Goal: Information Seeking & Learning: Learn about a topic

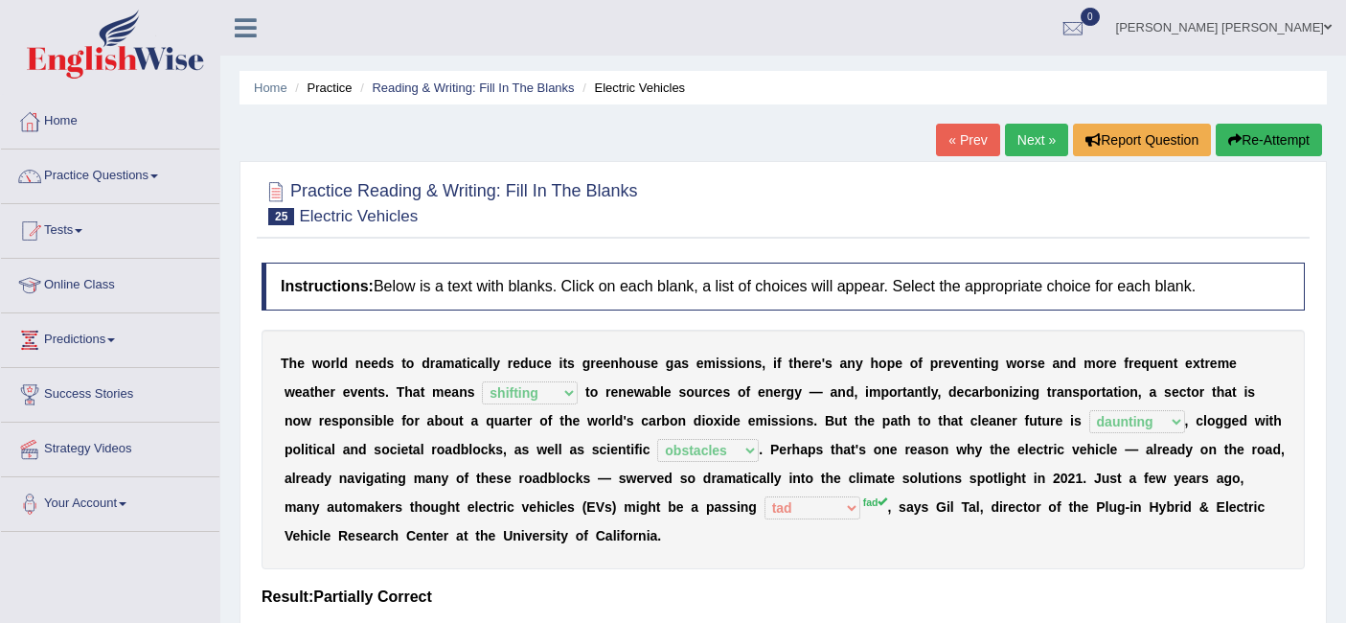
select select "shifting"
select select "daunting"
select select "obstacles"
select select "tad"
click at [93, 171] on link "Practice Questions" at bounding box center [110, 173] width 218 height 48
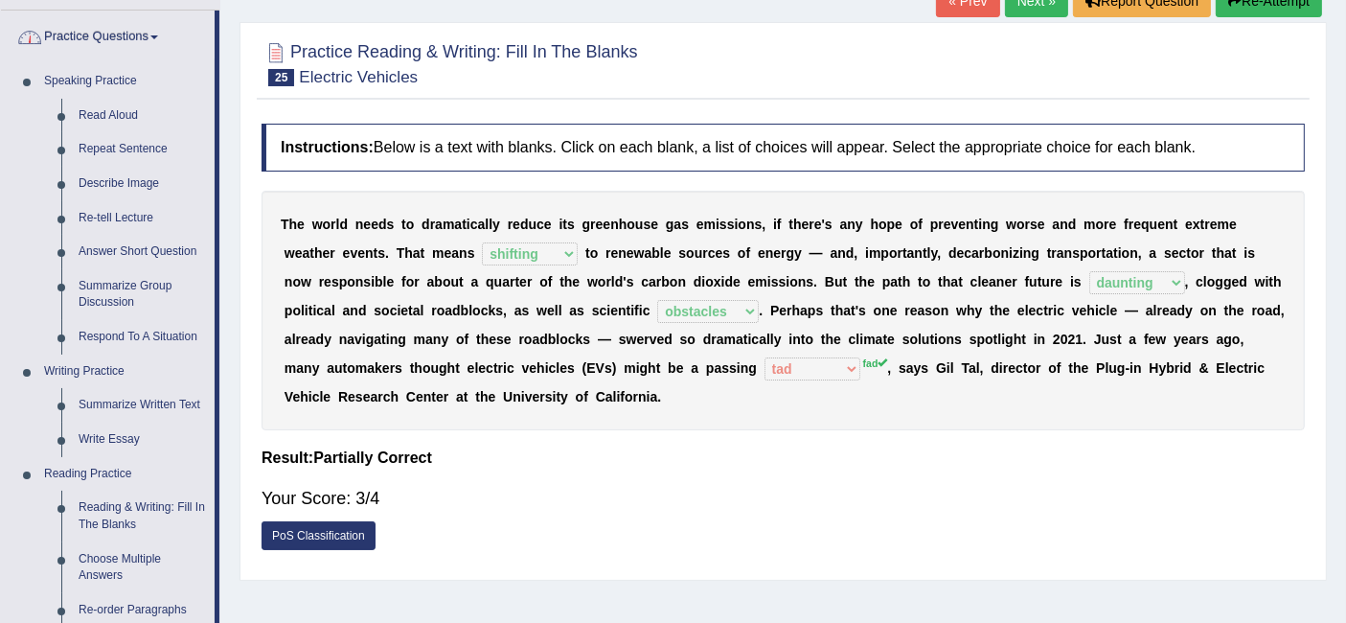
scroll to position [425, 0]
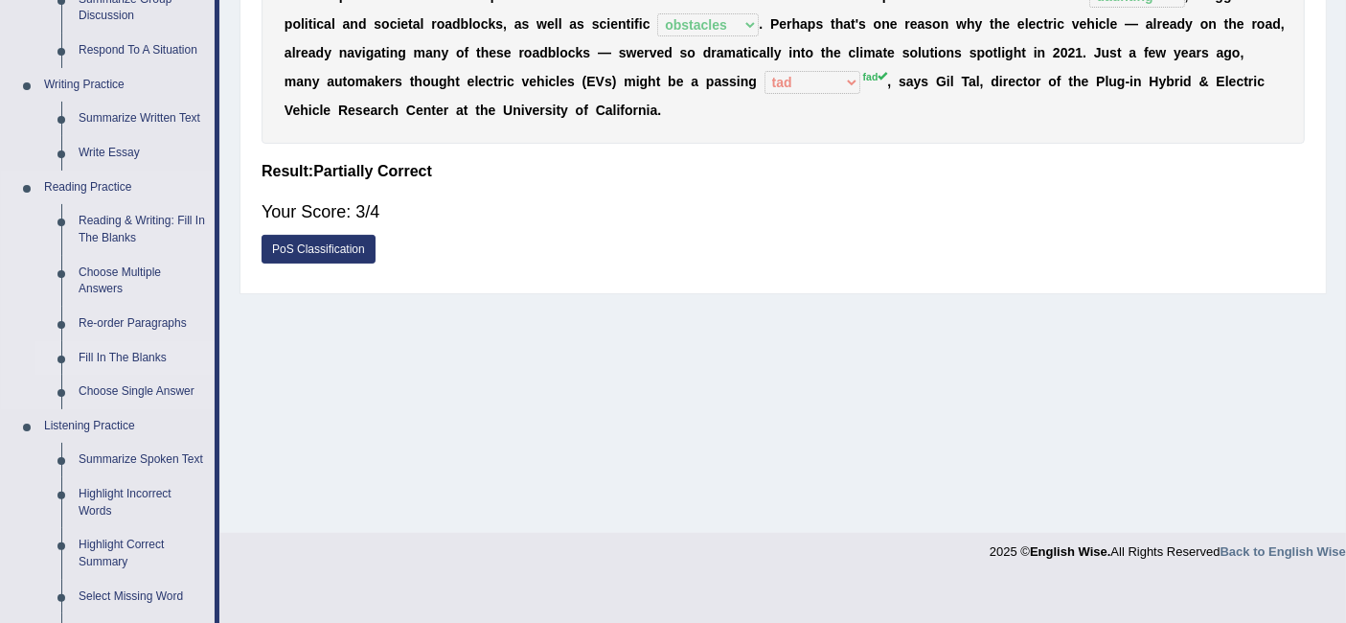
click at [137, 357] on link "Fill In The Blanks" at bounding box center [142, 358] width 145 height 34
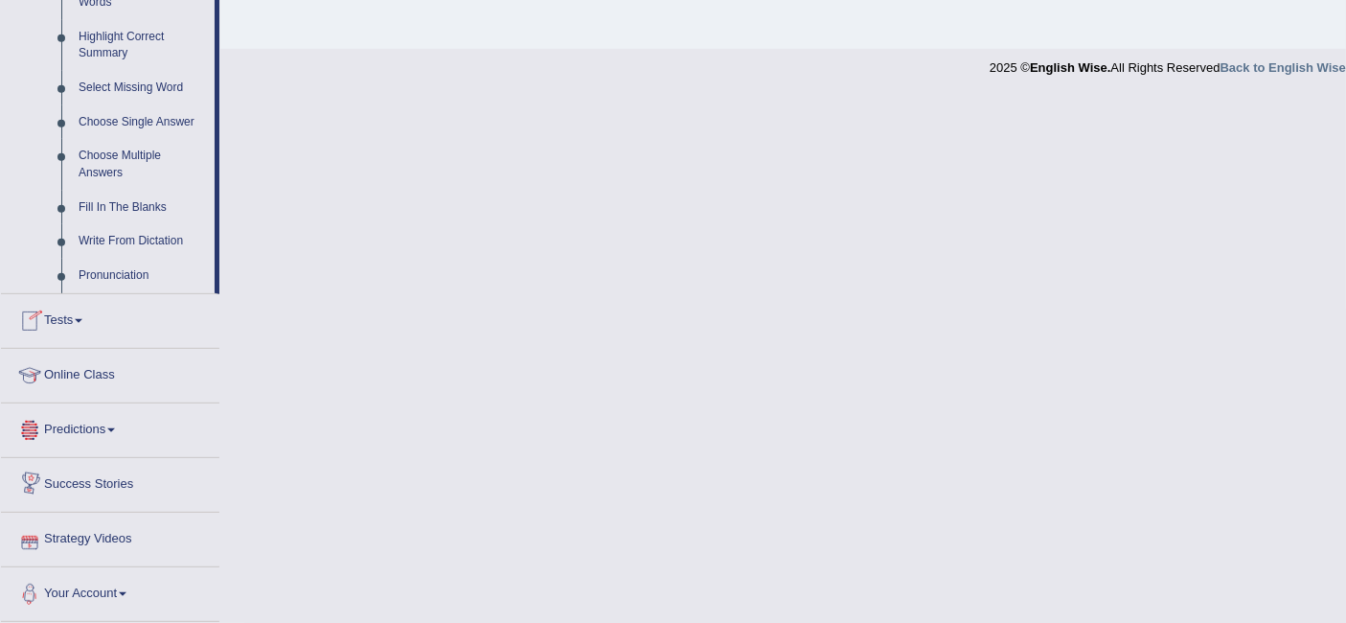
scroll to position [931, 0]
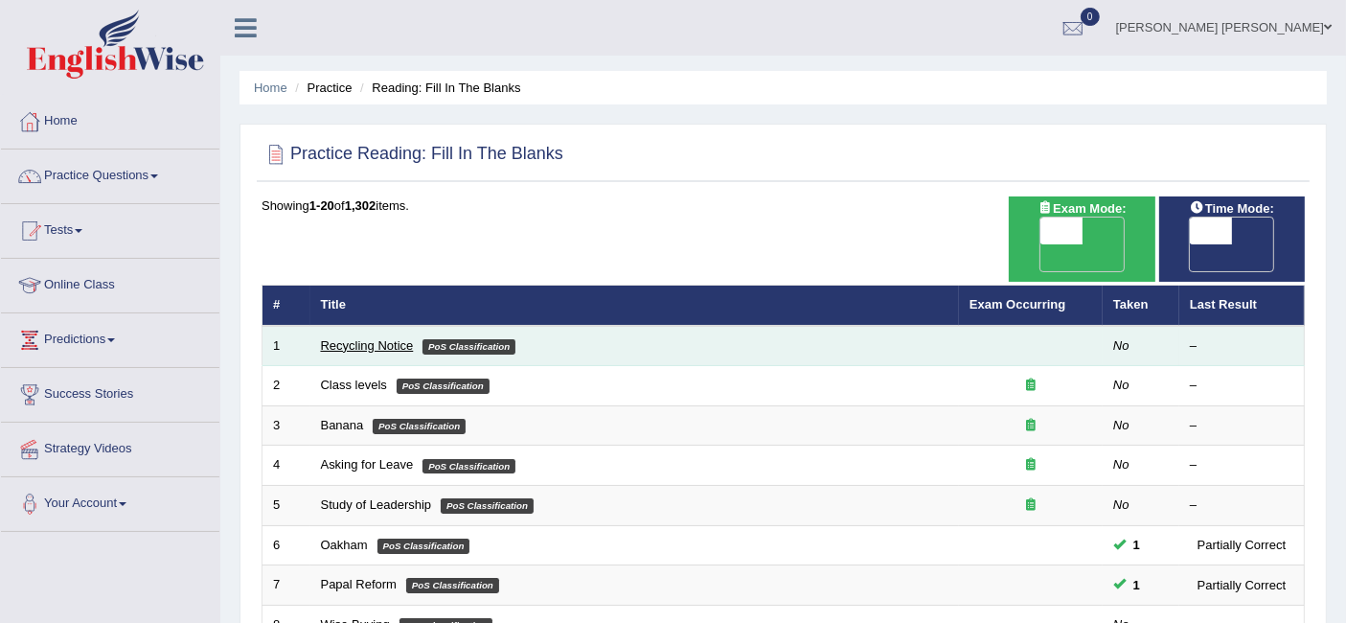
click at [353, 338] on link "Recycling Notice" at bounding box center [367, 345] width 93 height 14
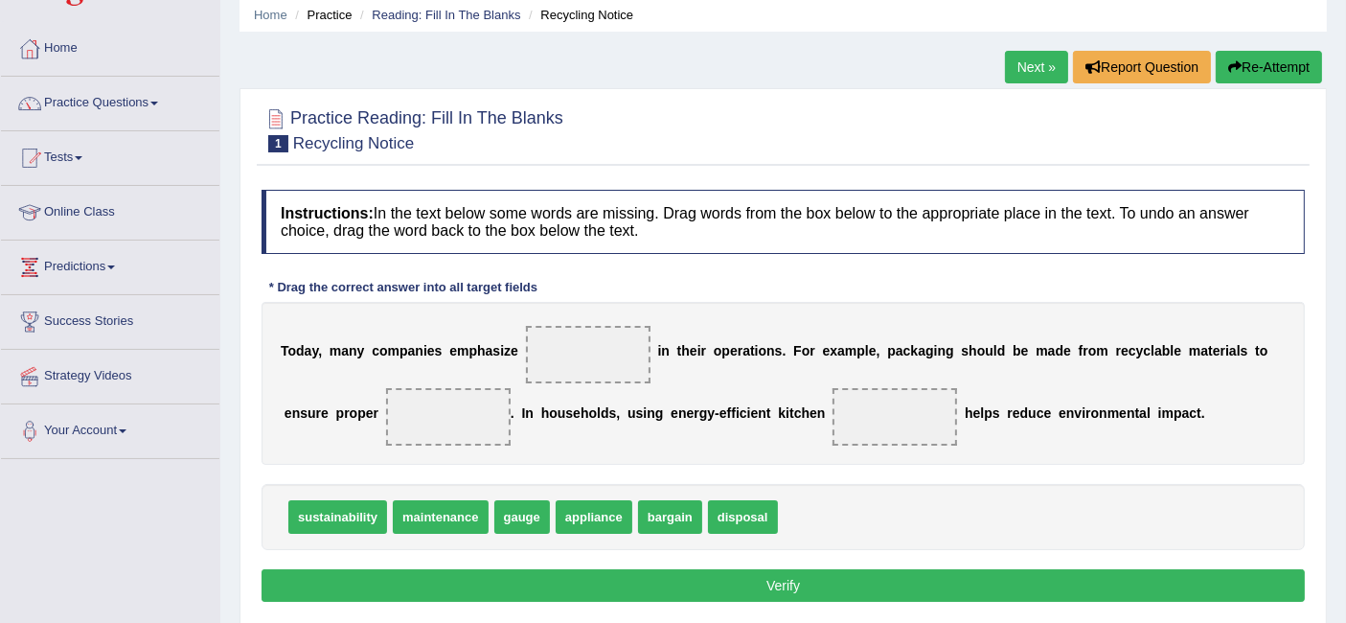
scroll to position [106, 0]
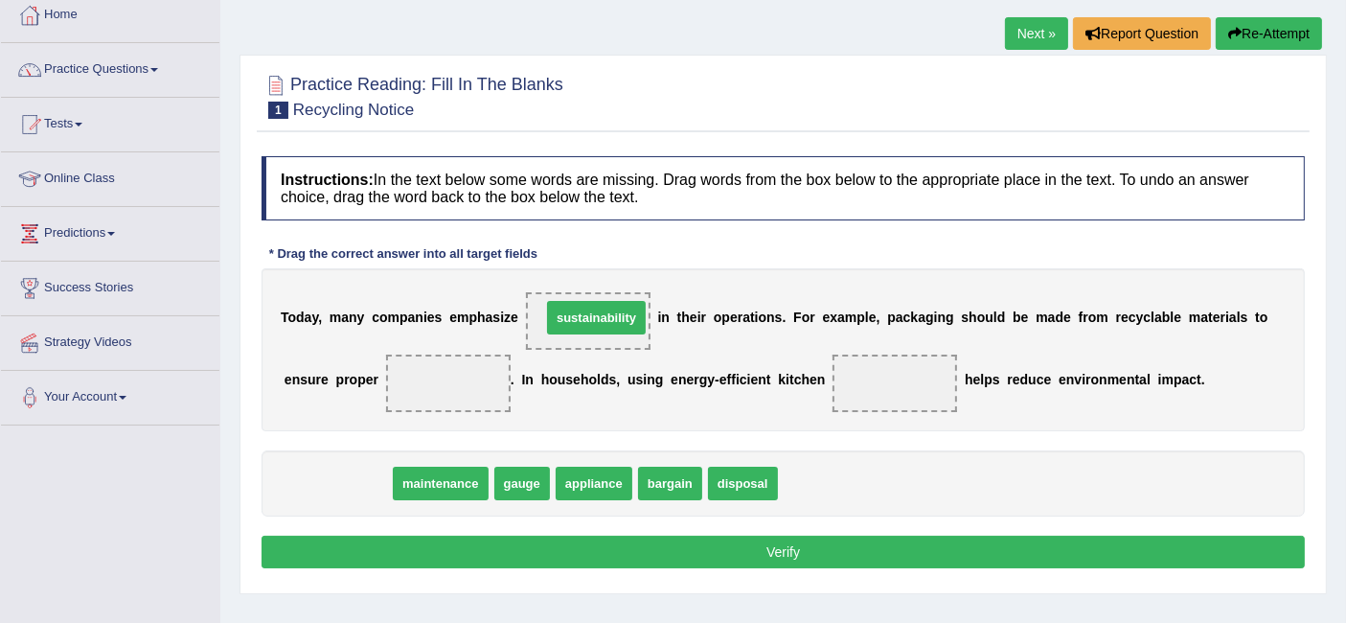
drag, startPoint x: 365, startPoint y: 482, endPoint x: 618, endPoint y: 316, distance: 302.5
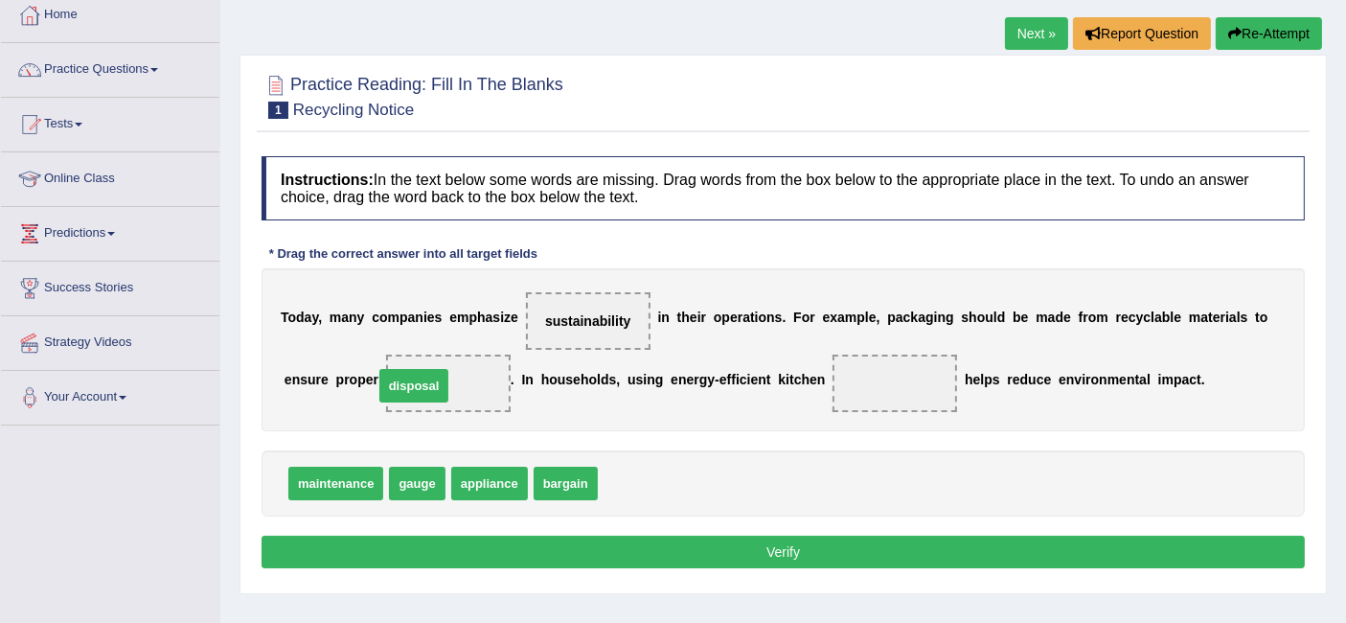
drag, startPoint x: 664, startPoint y: 479, endPoint x: 471, endPoint y: 384, distance: 214.7
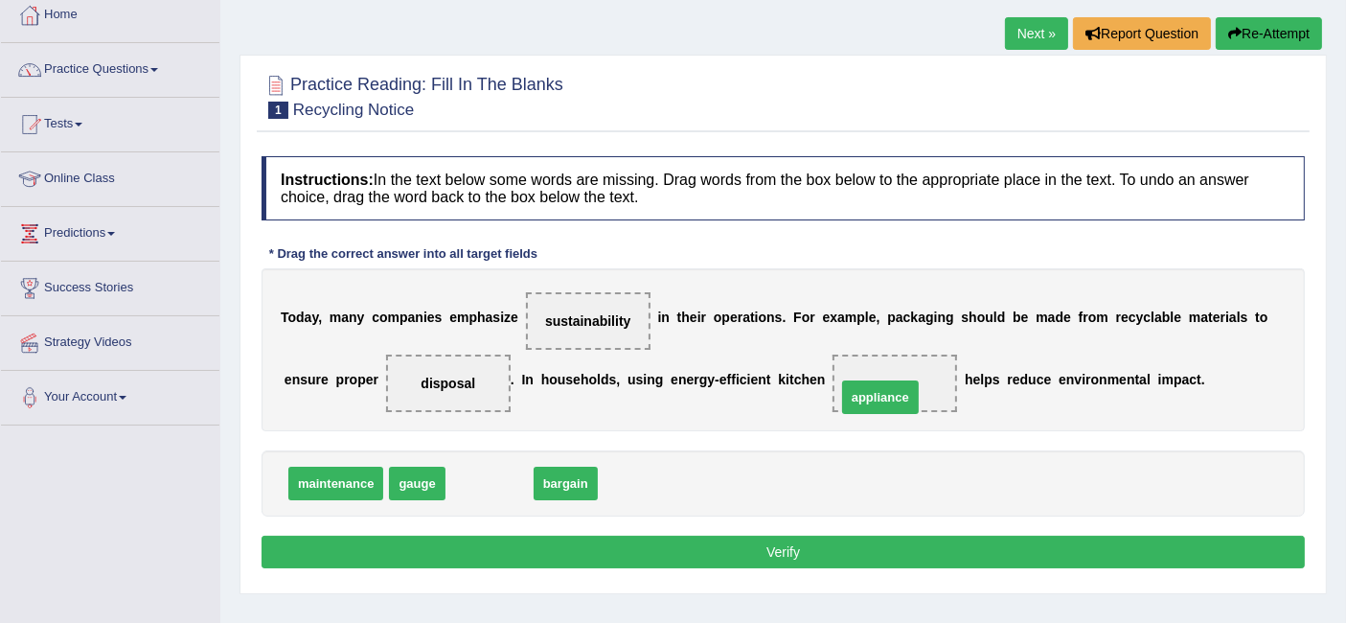
drag, startPoint x: 499, startPoint y: 474, endPoint x: 901, endPoint y: 386, distance: 411.1
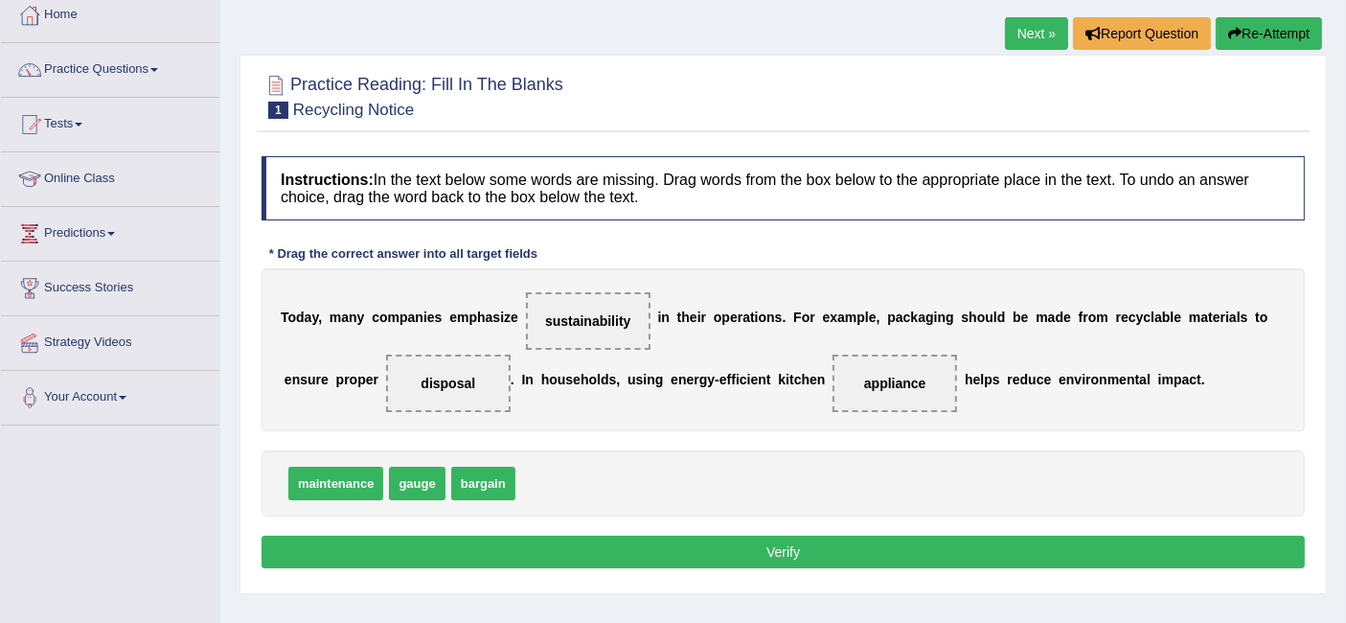
click at [835, 545] on button "Verify" at bounding box center [784, 552] width 1044 height 33
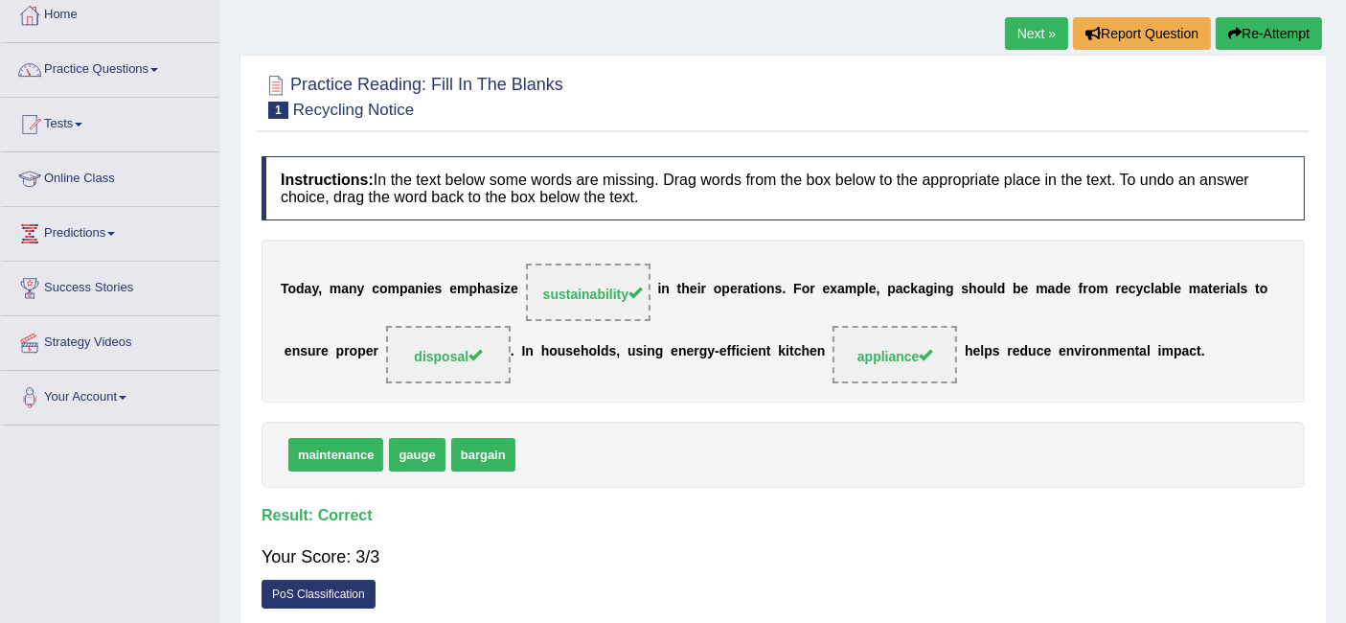
click at [1033, 36] on link "Next »" at bounding box center [1036, 33] width 63 height 33
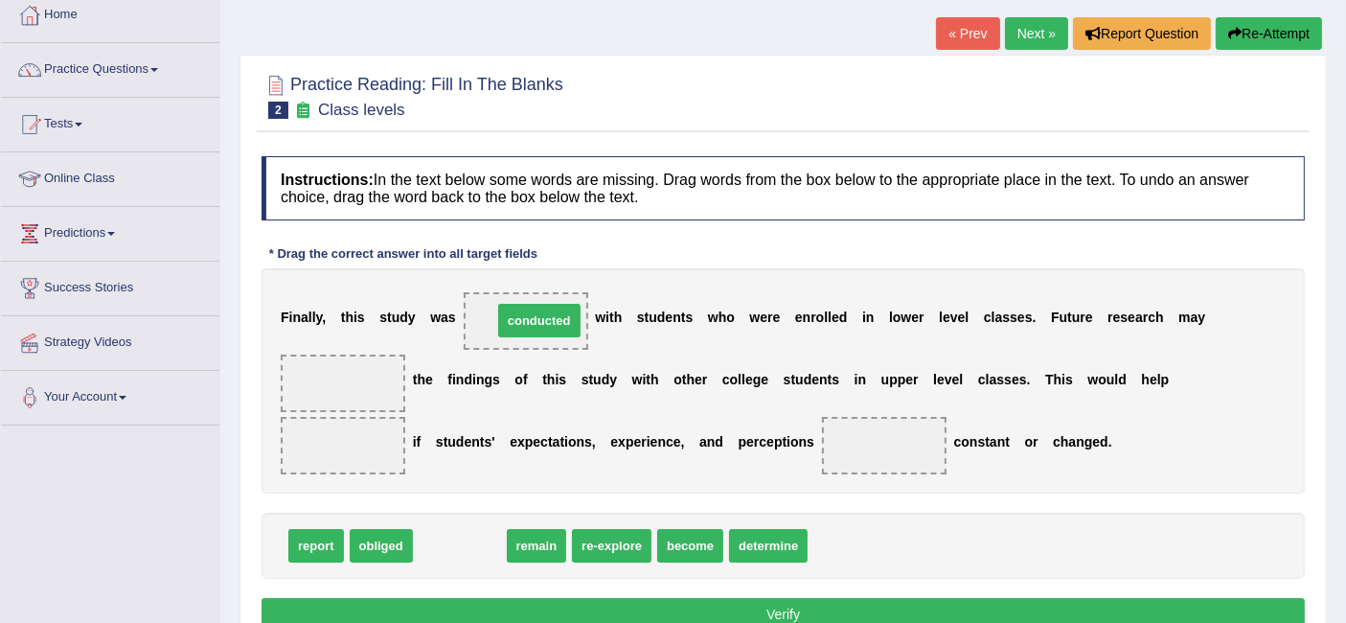
drag, startPoint x: 445, startPoint y: 553, endPoint x: 524, endPoint y: 328, distance: 238.8
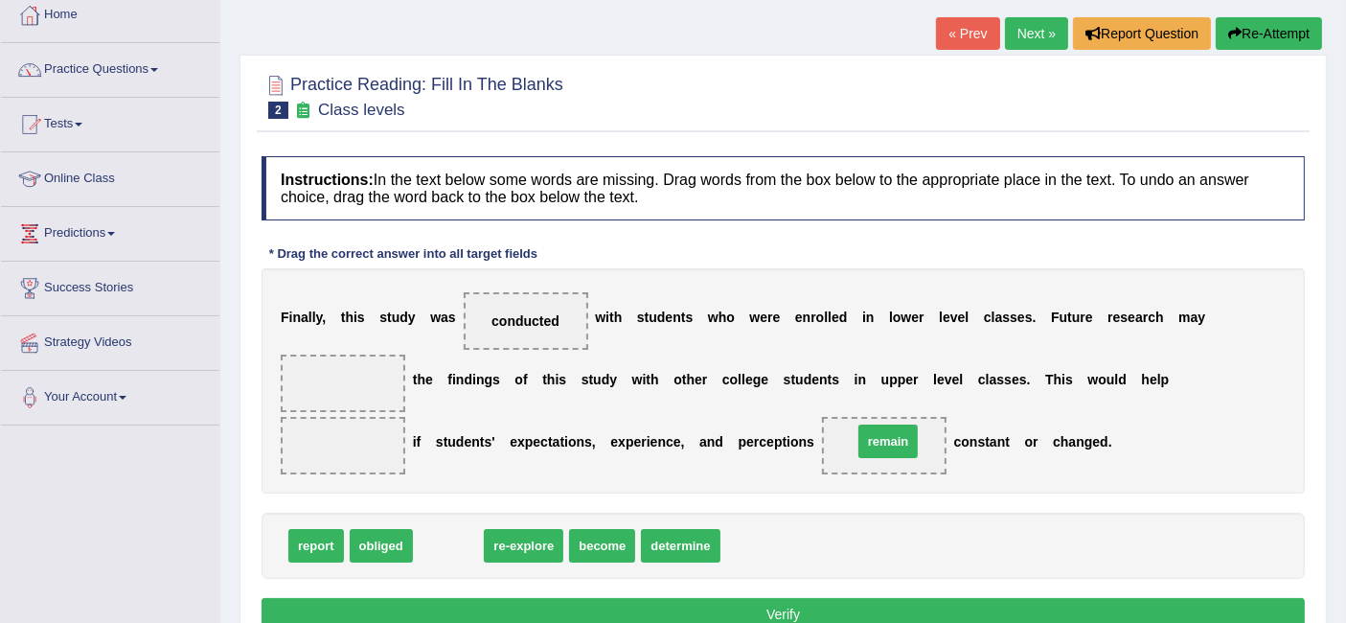
drag, startPoint x: 458, startPoint y: 543, endPoint x: 898, endPoint y: 439, distance: 452.1
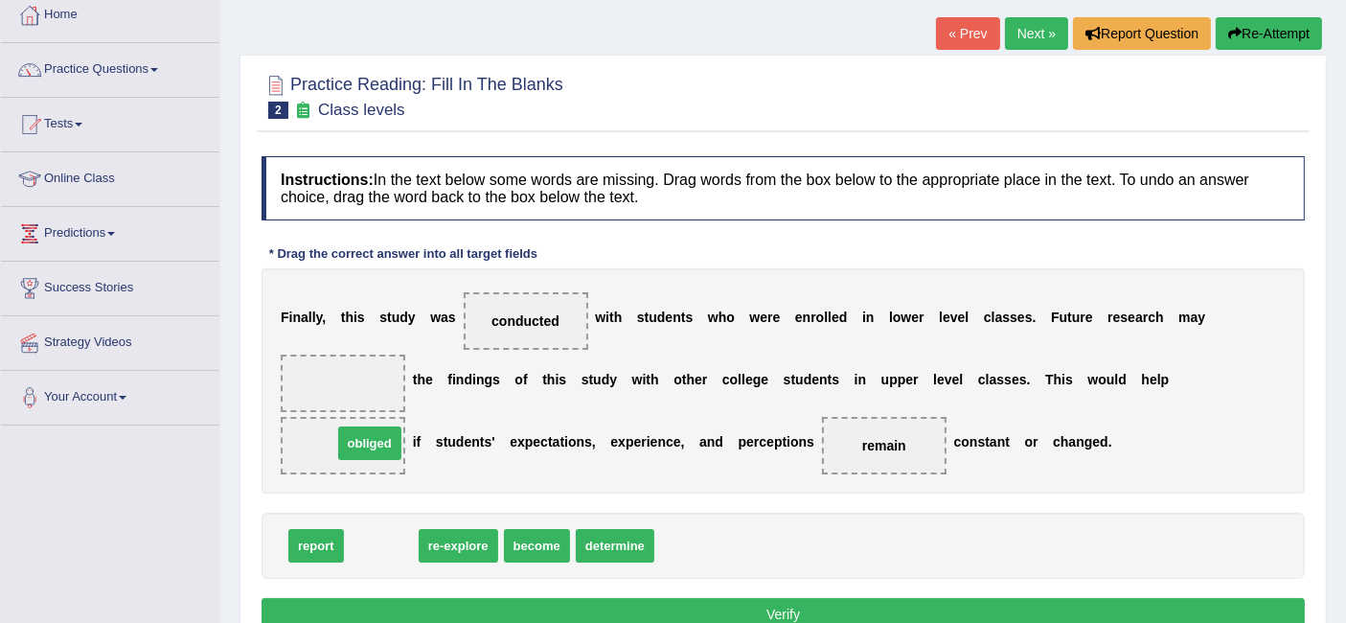
drag, startPoint x: 386, startPoint y: 546, endPoint x: 373, endPoint y: 444, distance: 103.4
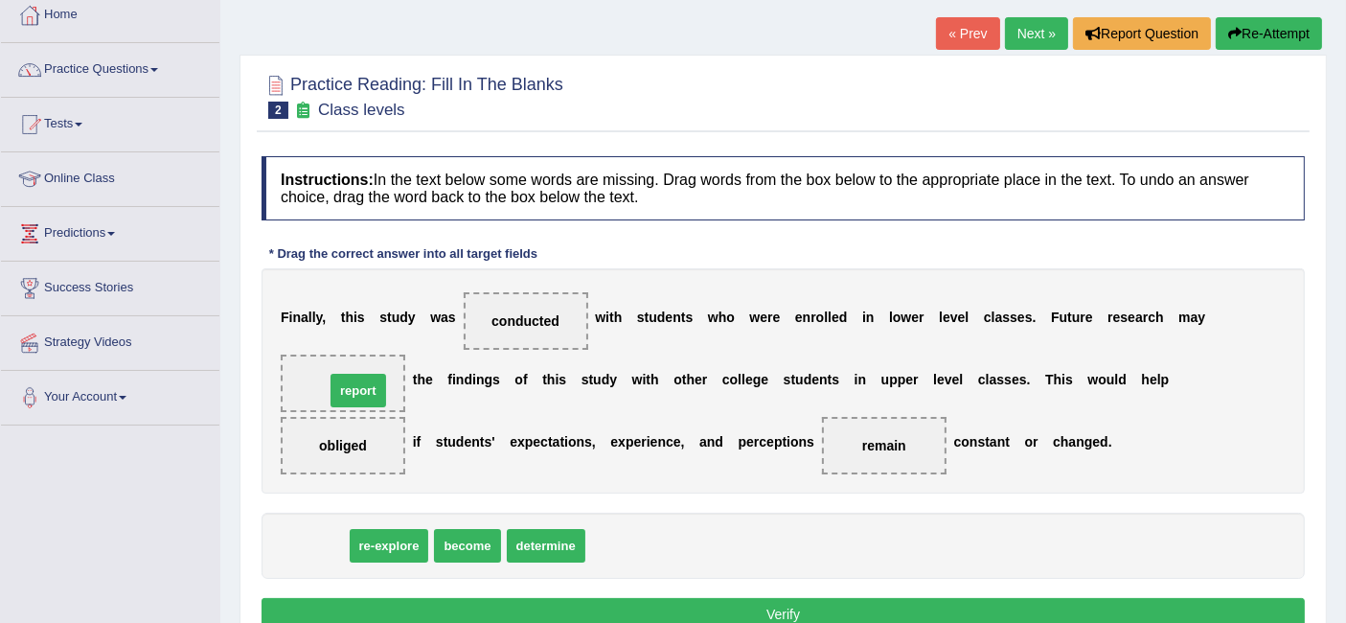
drag, startPoint x: 334, startPoint y: 535, endPoint x: 375, endPoint y: 382, distance: 157.6
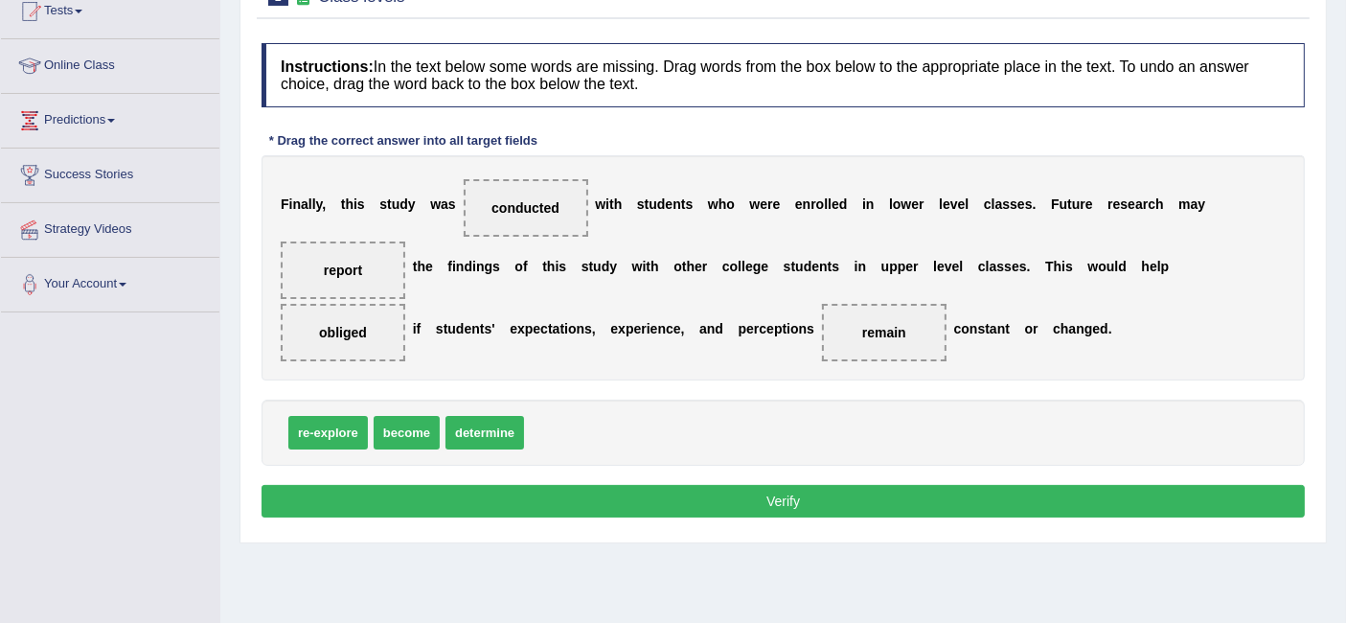
scroll to position [319, 0]
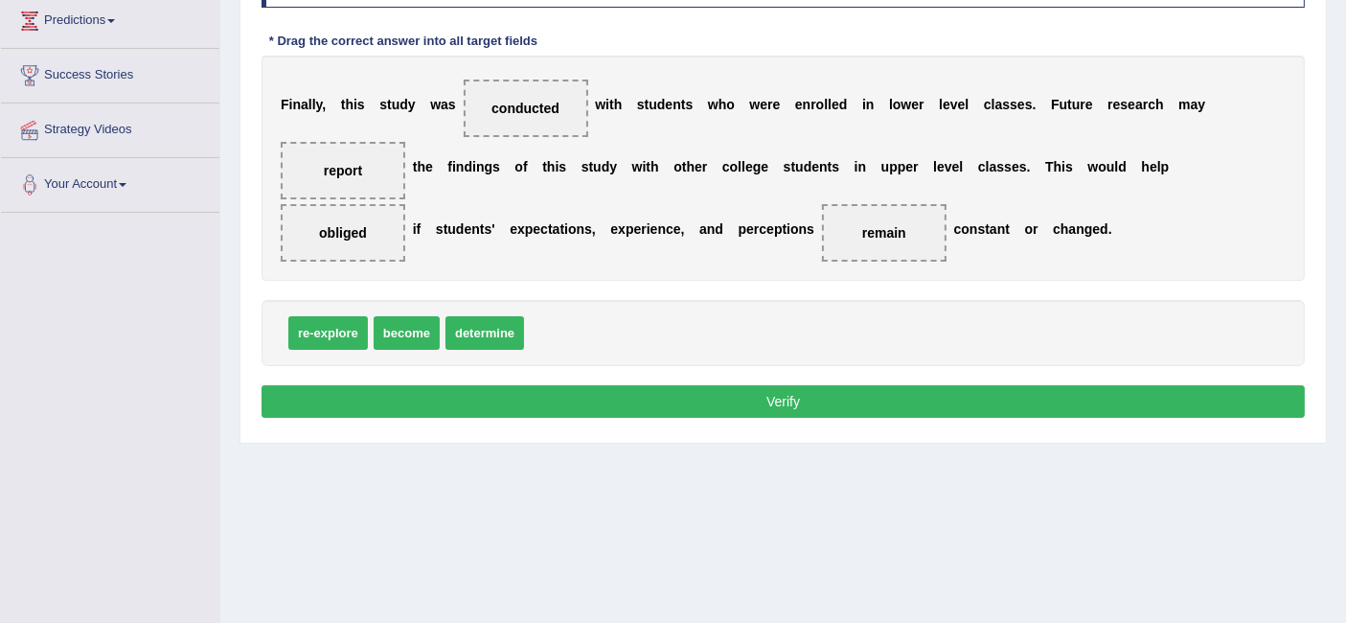
click at [749, 392] on button "Verify" at bounding box center [784, 401] width 1044 height 33
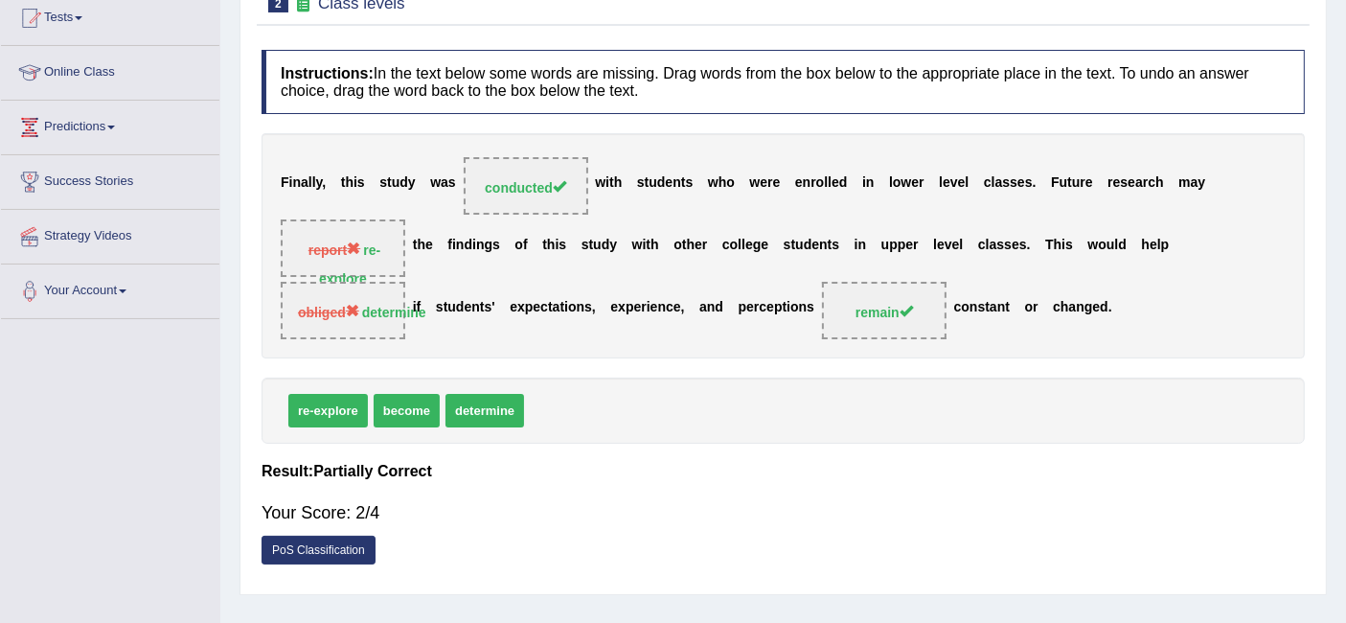
scroll to position [0, 0]
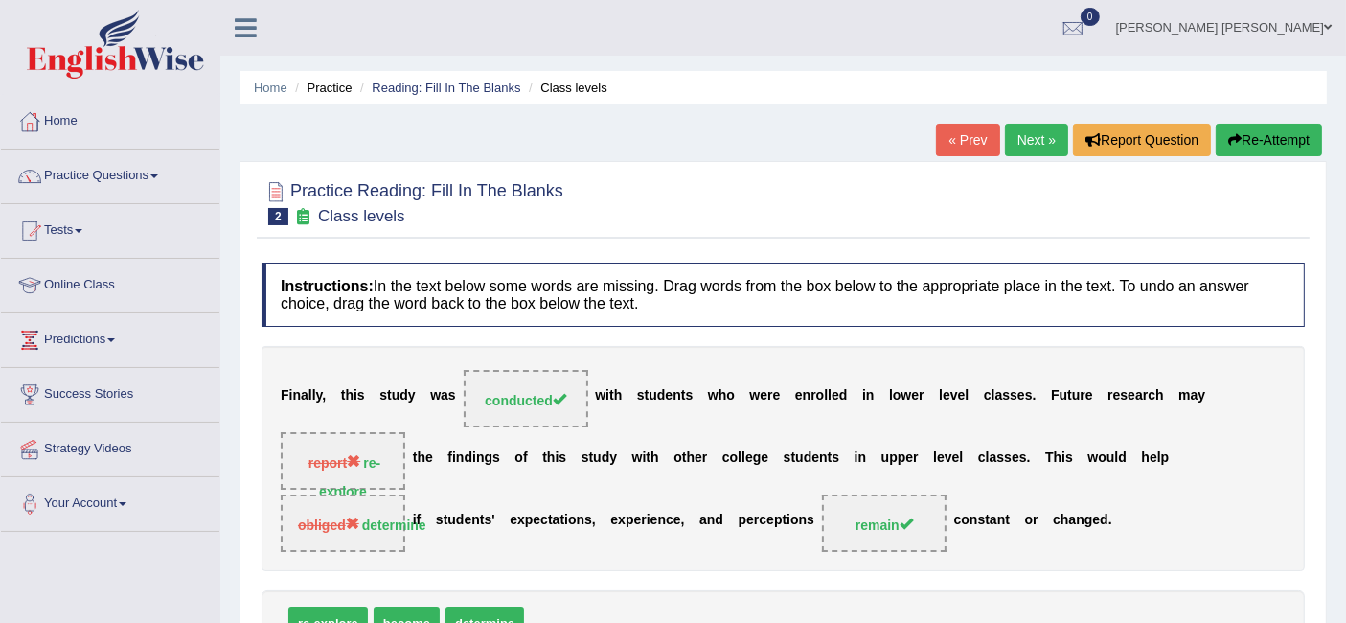
click at [1018, 135] on link "Next »" at bounding box center [1036, 140] width 63 height 33
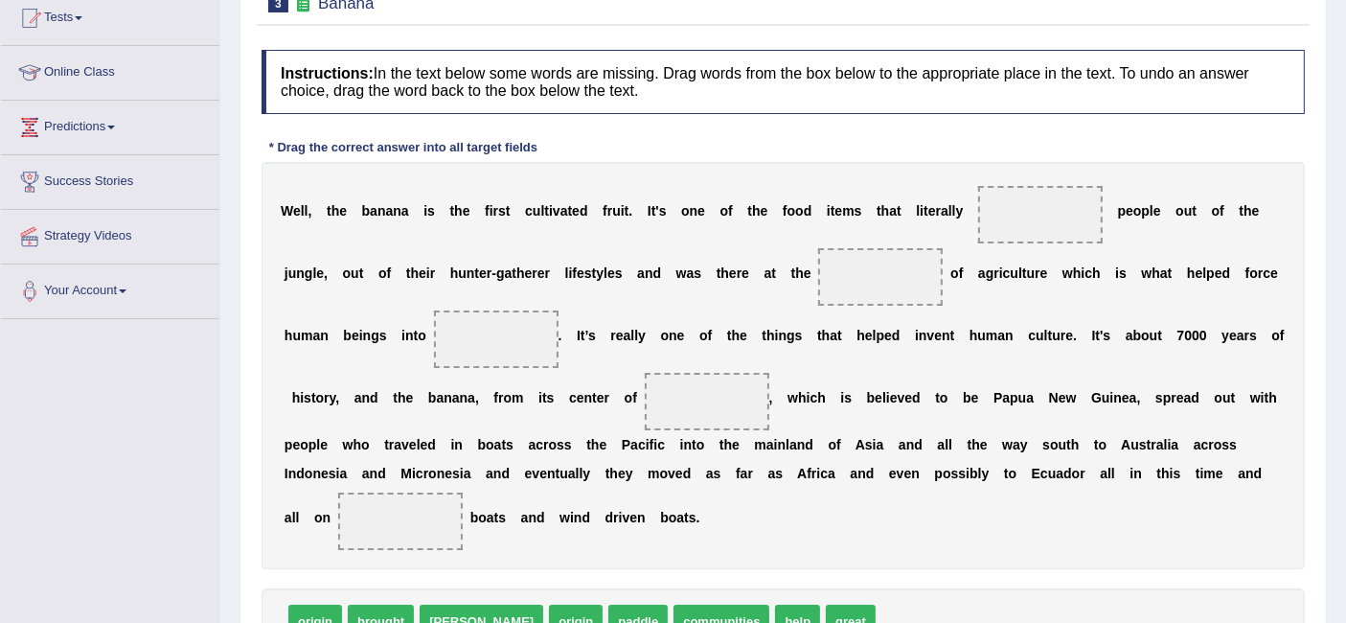
scroll to position [238, 0]
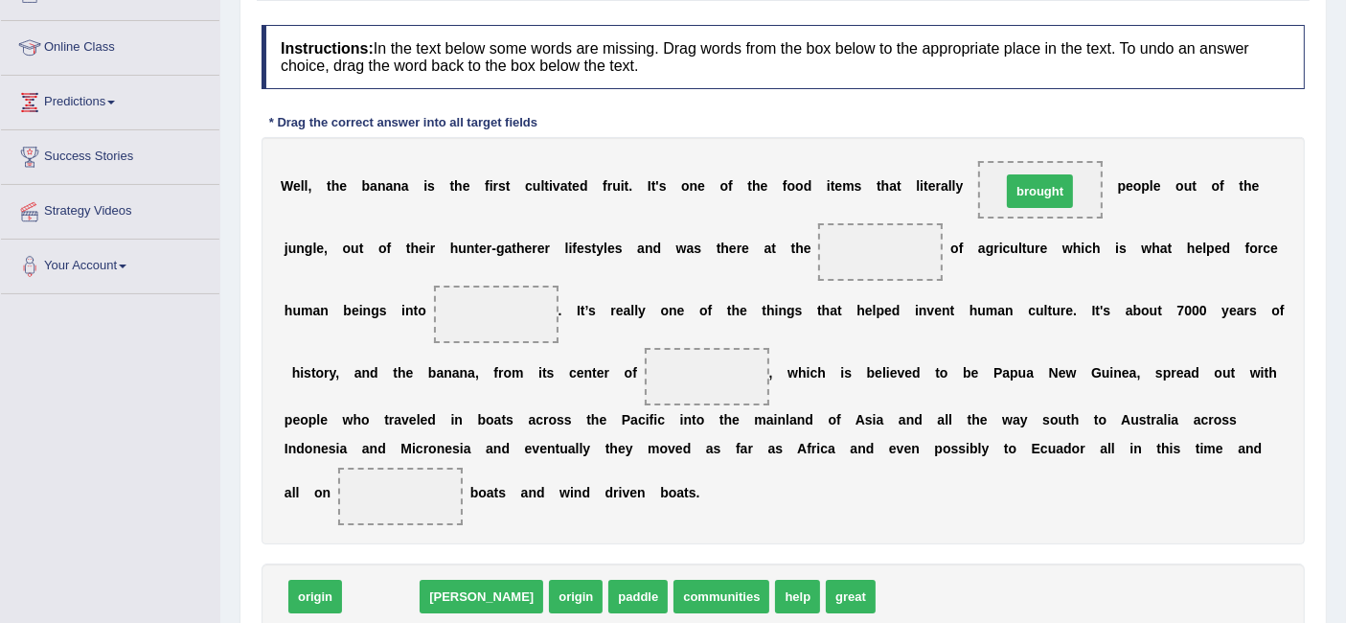
drag, startPoint x: 374, startPoint y: 585, endPoint x: 1033, endPoint y: 179, distance: 773.9
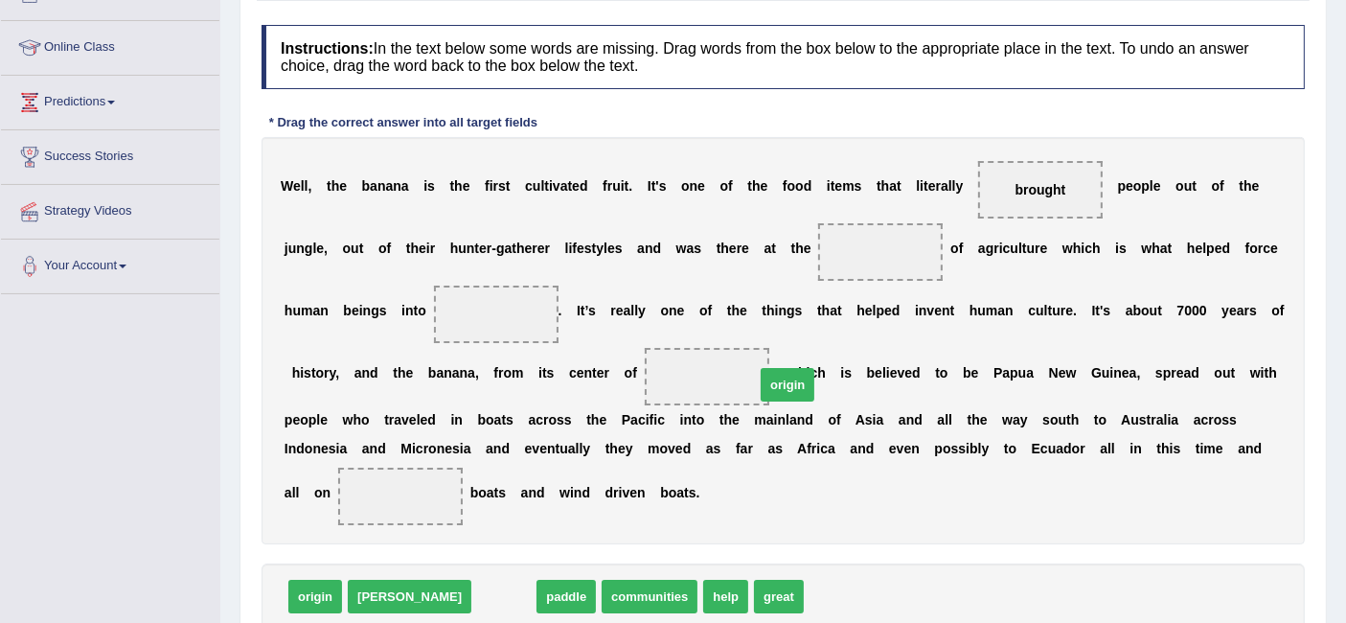
drag, startPoint x: 427, startPoint y: 599, endPoint x: 711, endPoint y: 387, distance: 354.0
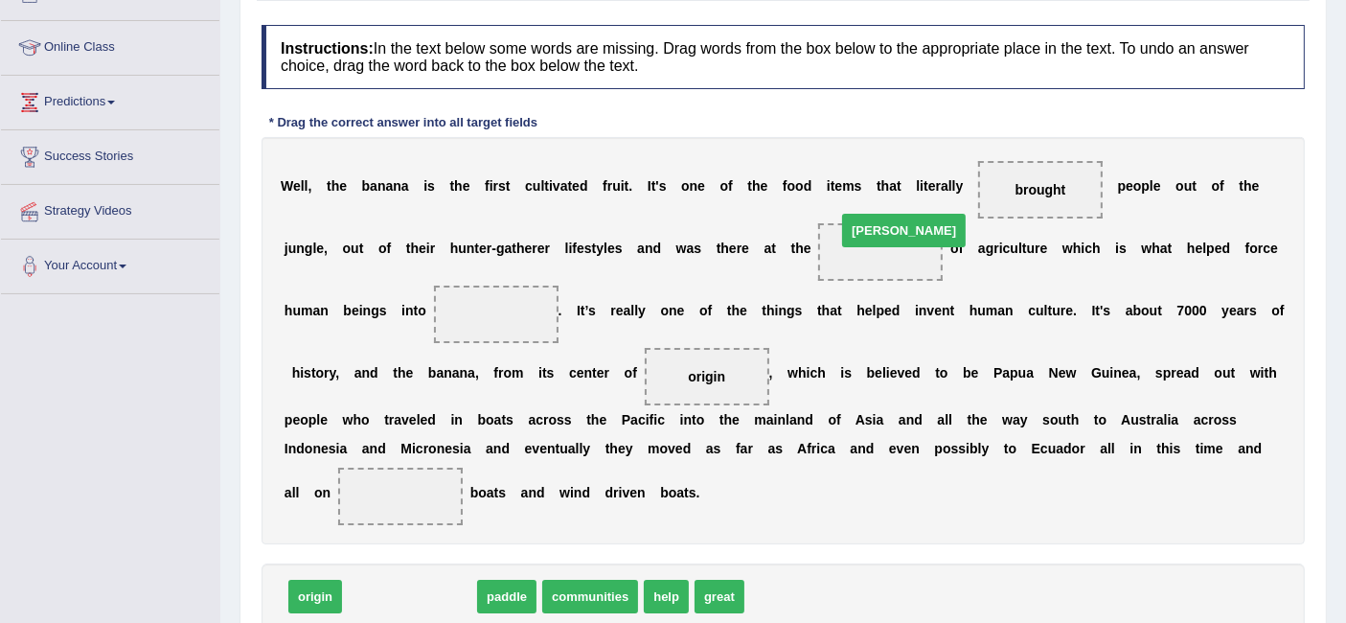
drag, startPoint x: 367, startPoint y: 585, endPoint x: 862, endPoint y: 218, distance: 615.2
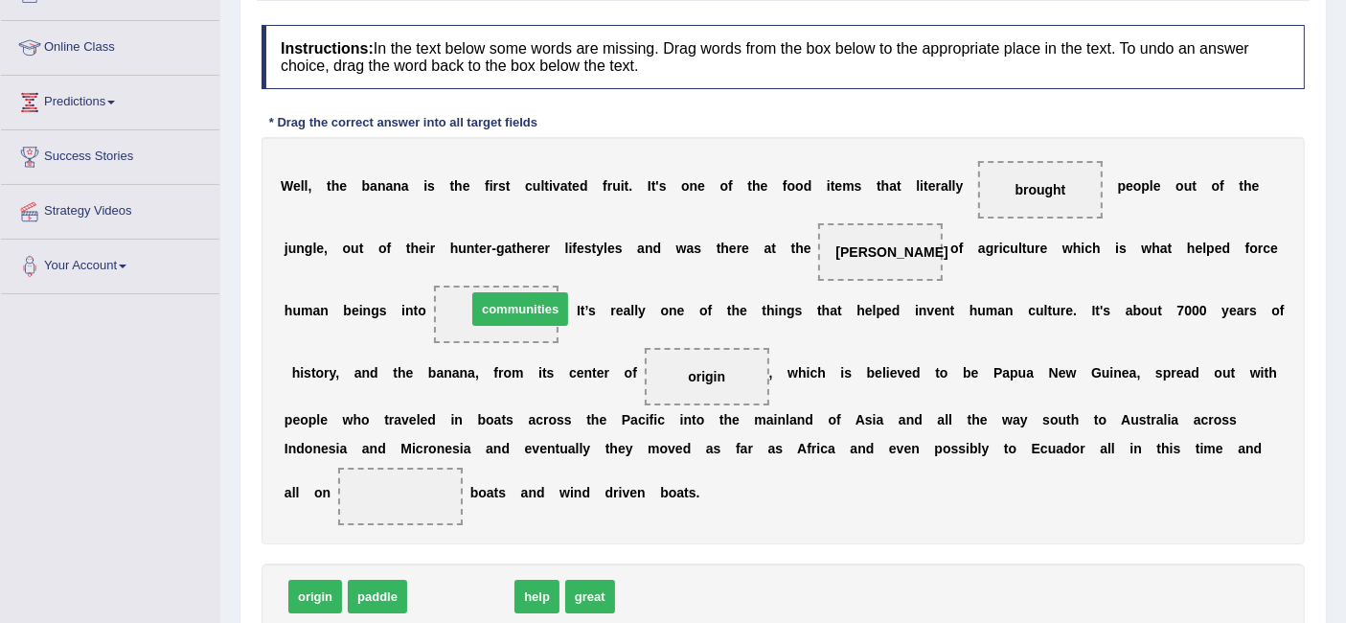
drag, startPoint x: 498, startPoint y: 594, endPoint x: 551, endPoint y: 300, distance: 298.9
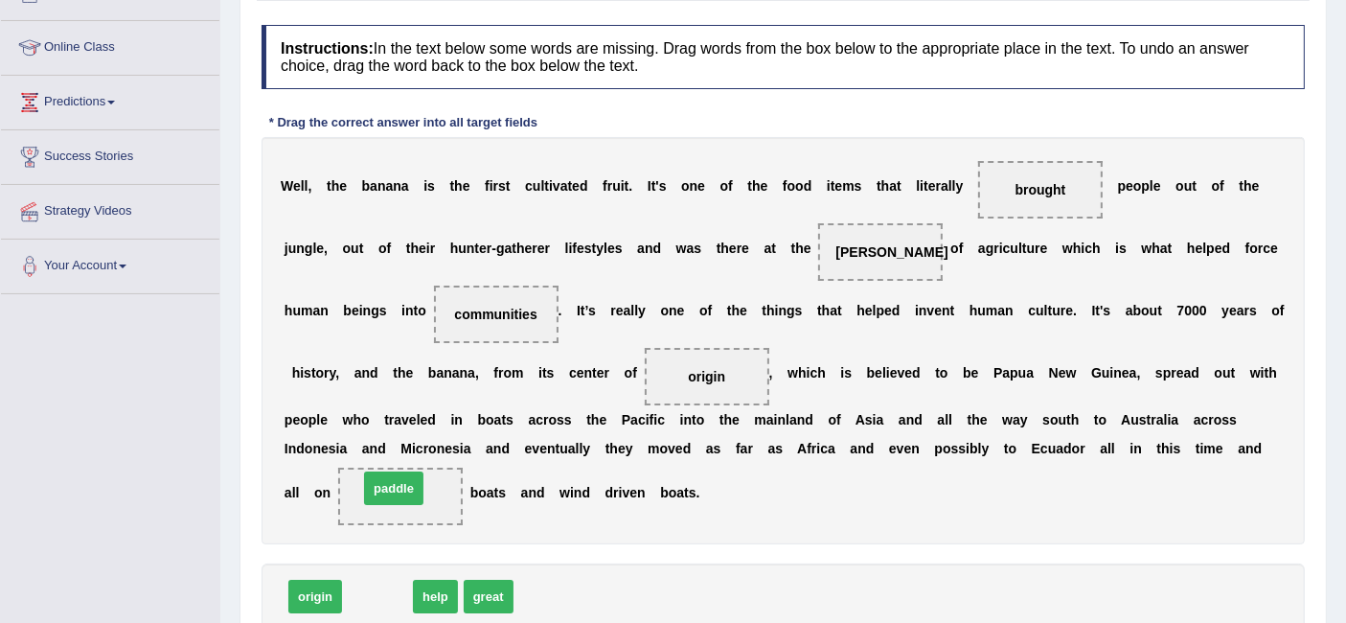
drag, startPoint x: 378, startPoint y: 583, endPoint x: 391, endPoint y: 489, distance: 94.9
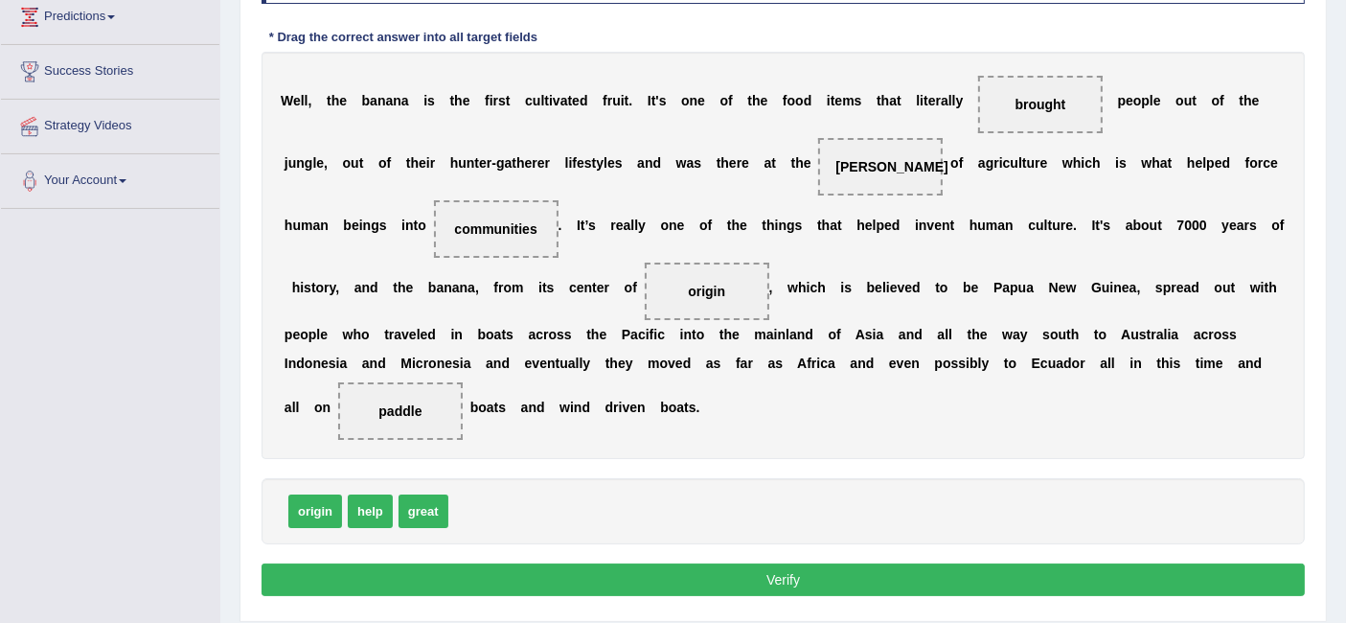
scroll to position [382, 0]
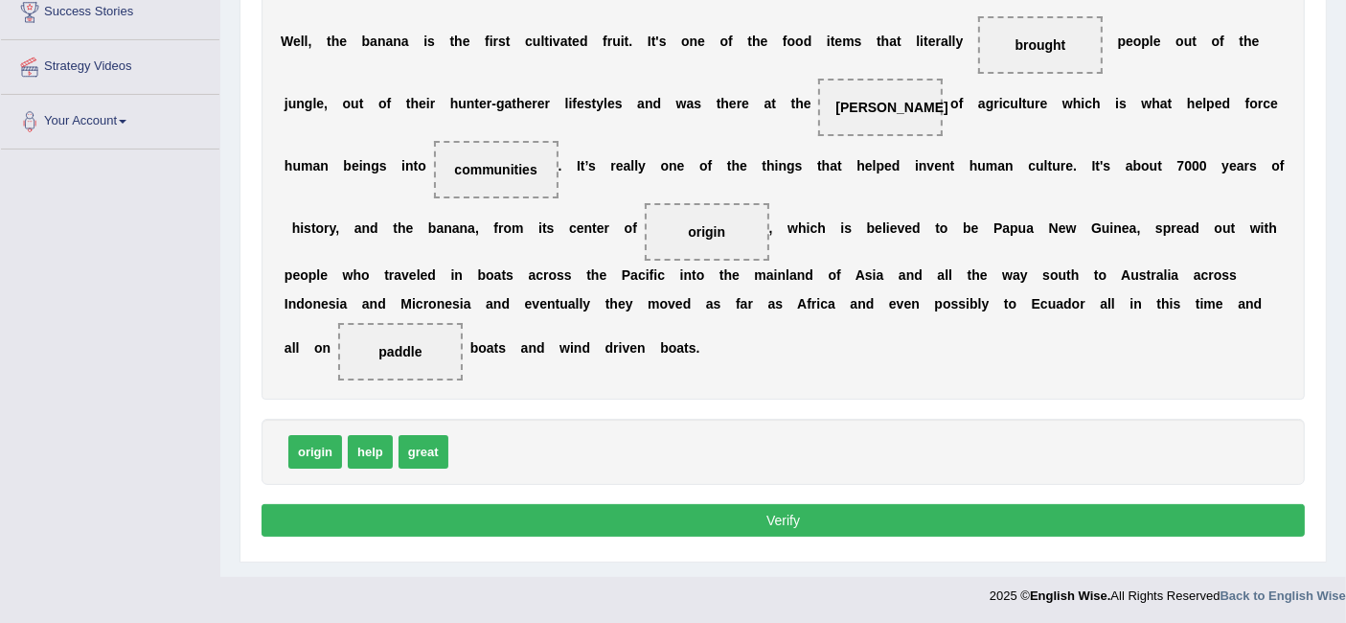
click at [731, 512] on button "Verify" at bounding box center [784, 520] width 1044 height 33
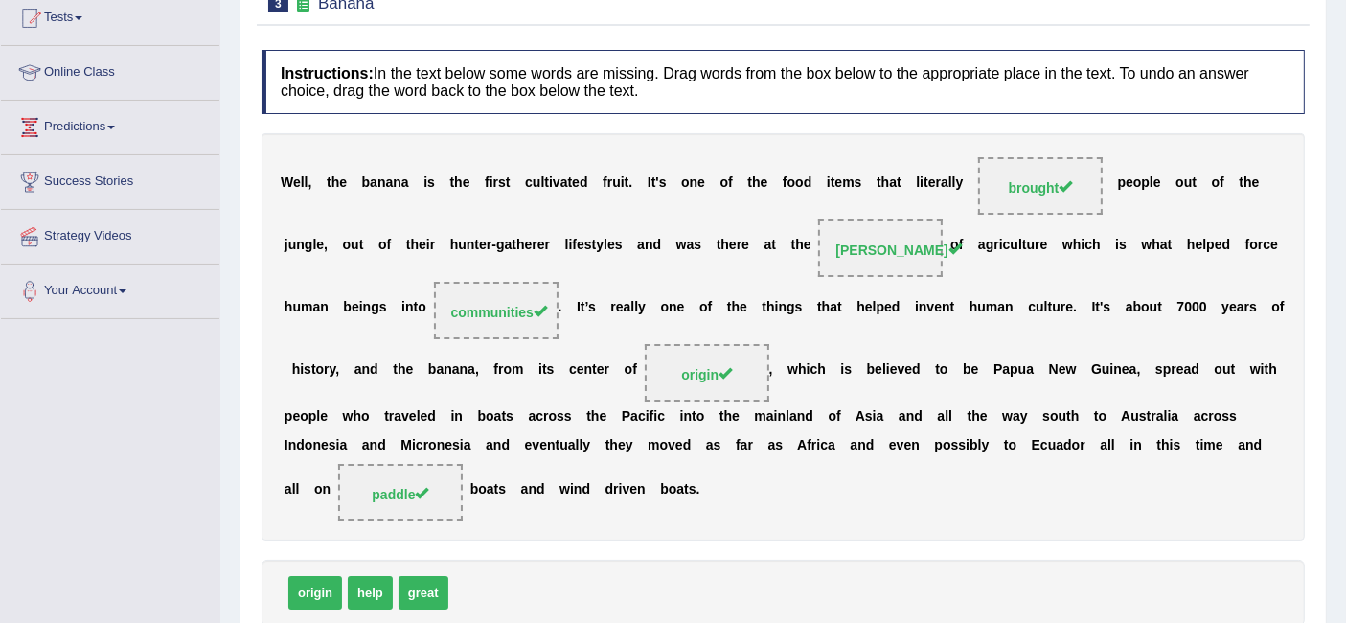
scroll to position [0, 0]
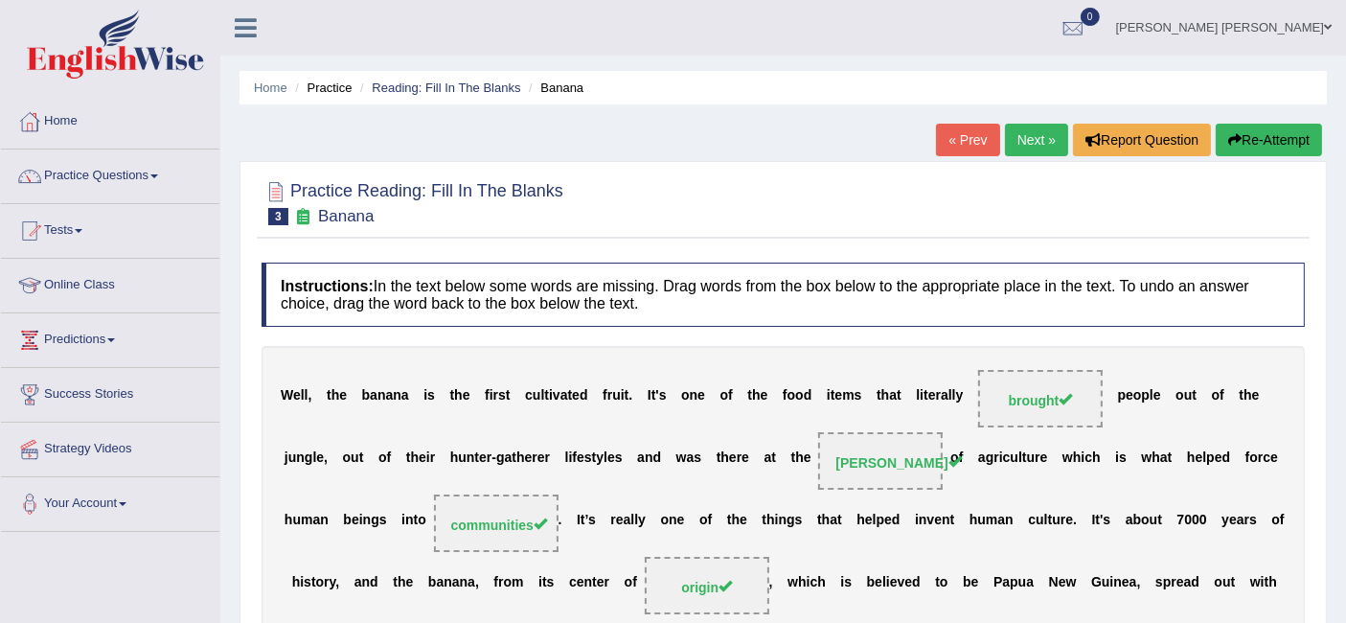
click at [1024, 141] on link "Next »" at bounding box center [1036, 140] width 63 height 33
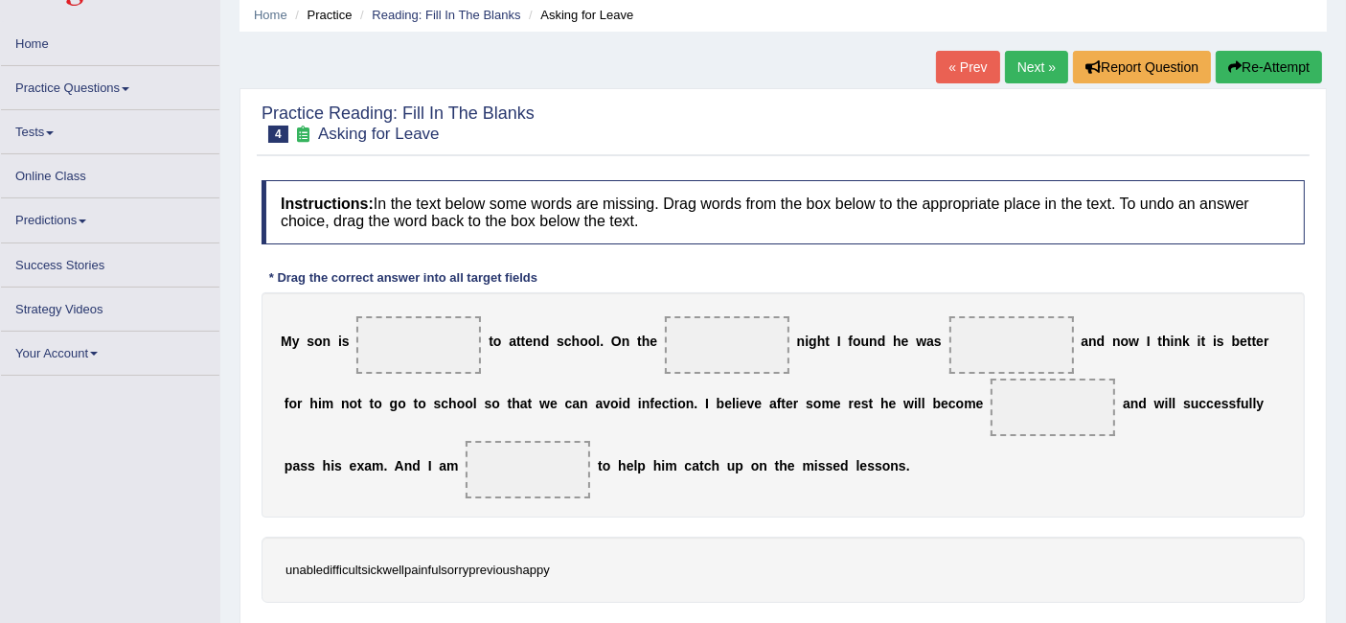
scroll to position [106, 0]
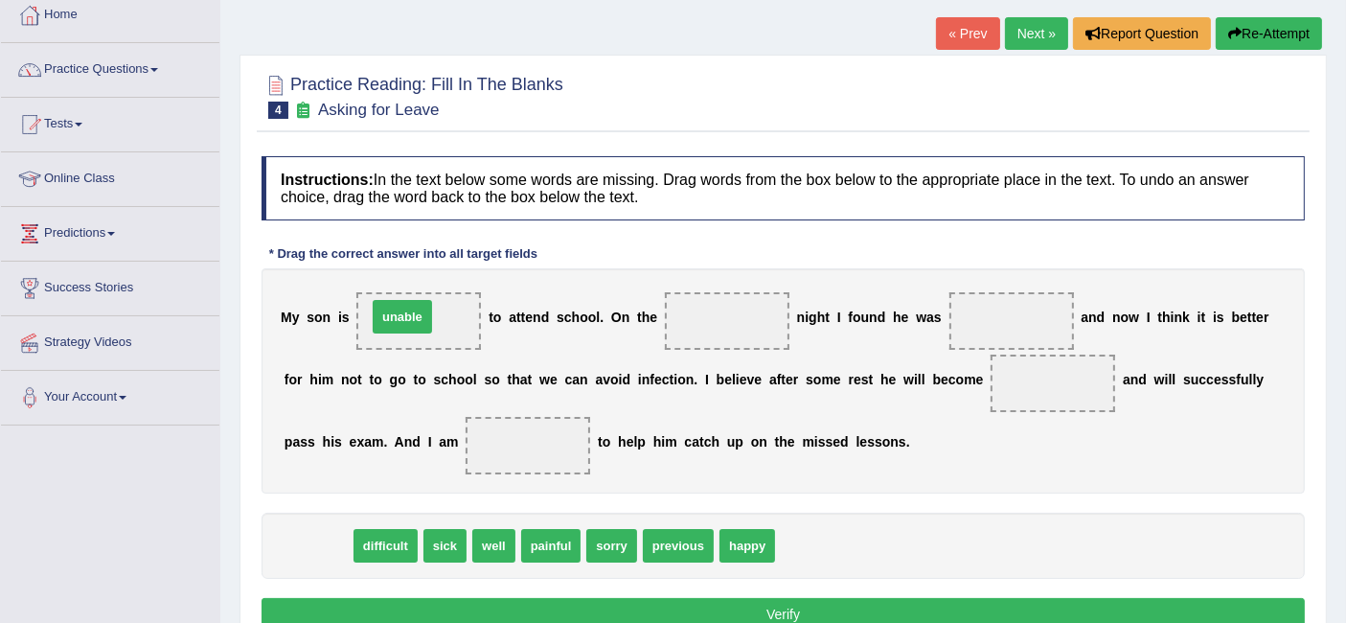
drag, startPoint x: 357, startPoint y: 408, endPoint x: 410, endPoint y: 297, distance: 123.0
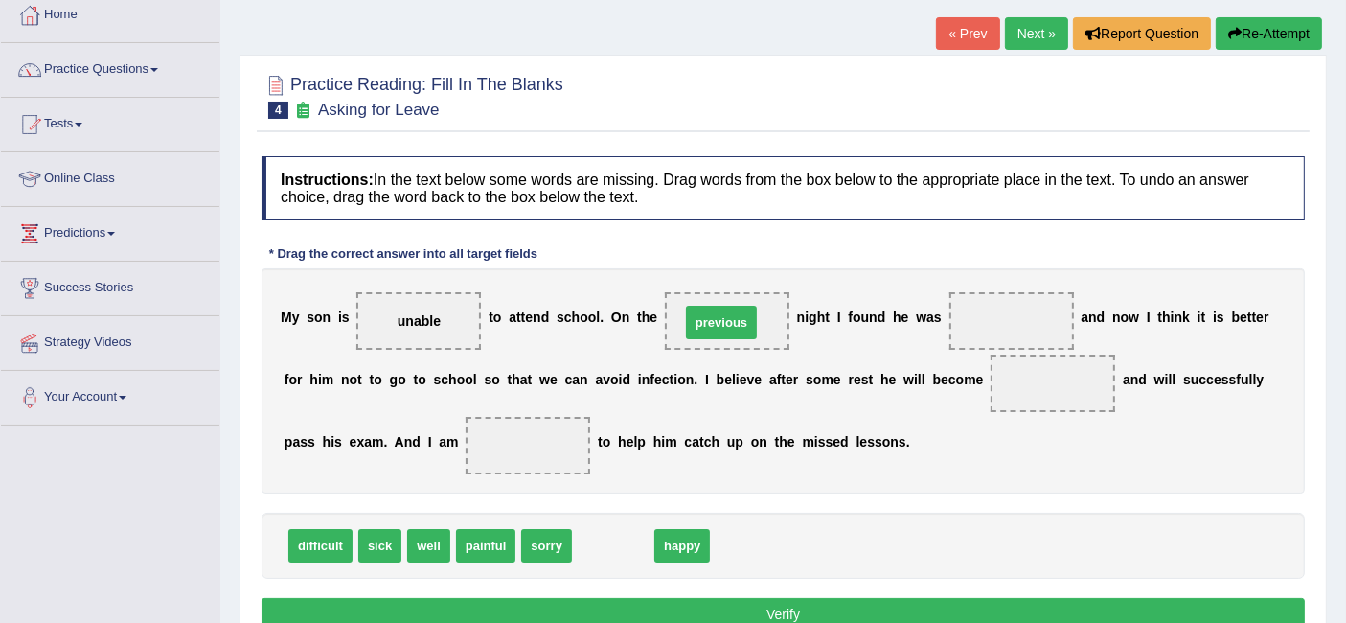
drag, startPoint x: 625, startPoint y: 540, endPoint x: 733, endPoint y: 316, distance: 248.2
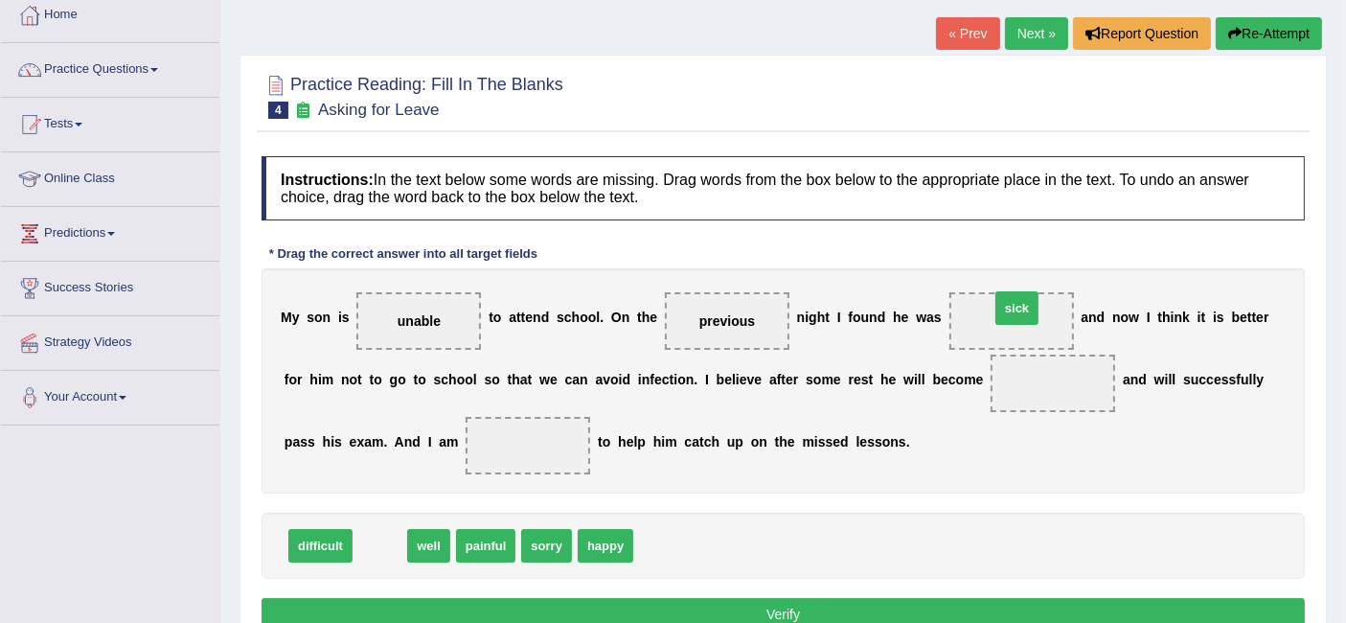
drag, startPoint x: 394, startPoint y: 538, endPoint x: 1030, endPoint y: 302, distance: 678.6
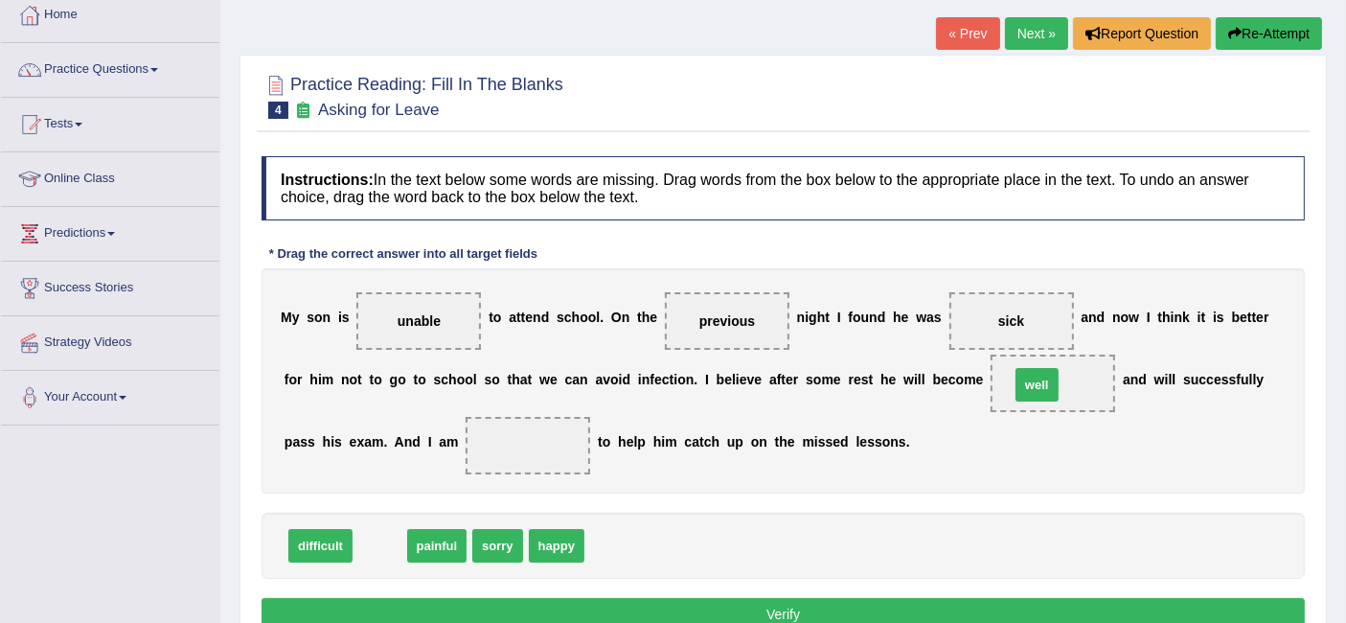
drag, startPoint x: 374, startPoint y: 540, endPoint x: 1031, endPoint y: 379, distance: 676.8
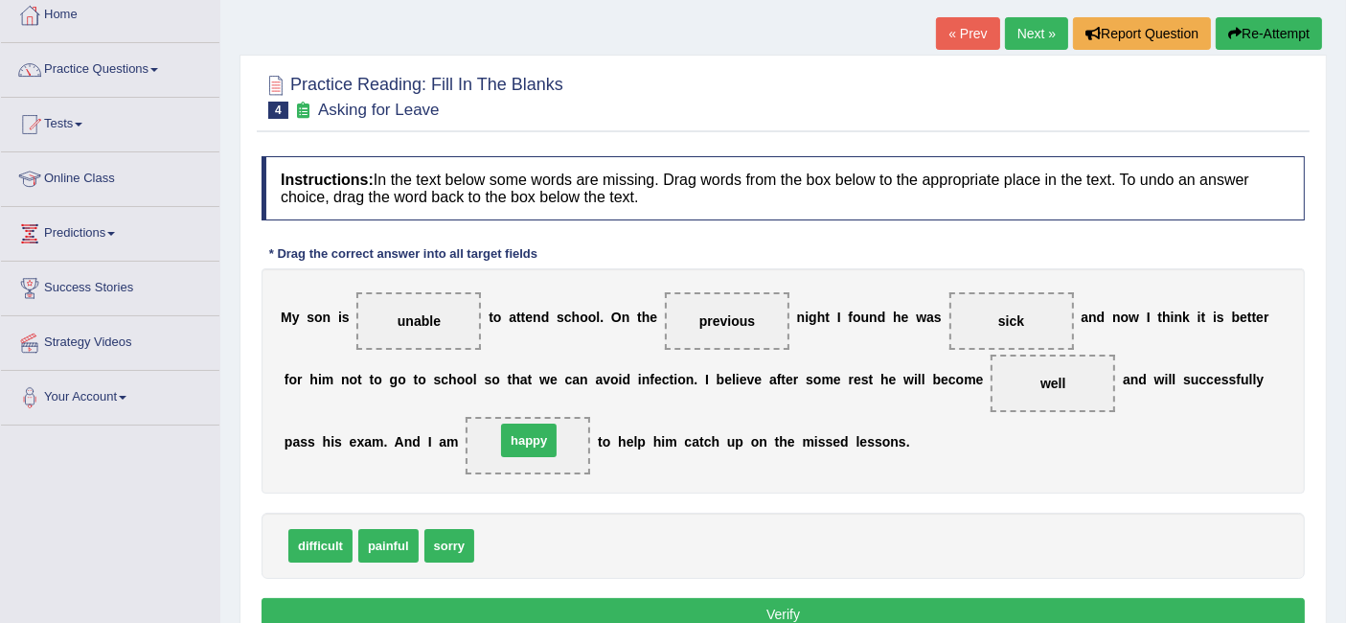
drag, startPoint x: 501, startPoint y: 544, endPoint x: 522, endPoint y: 439, distance: 107.5
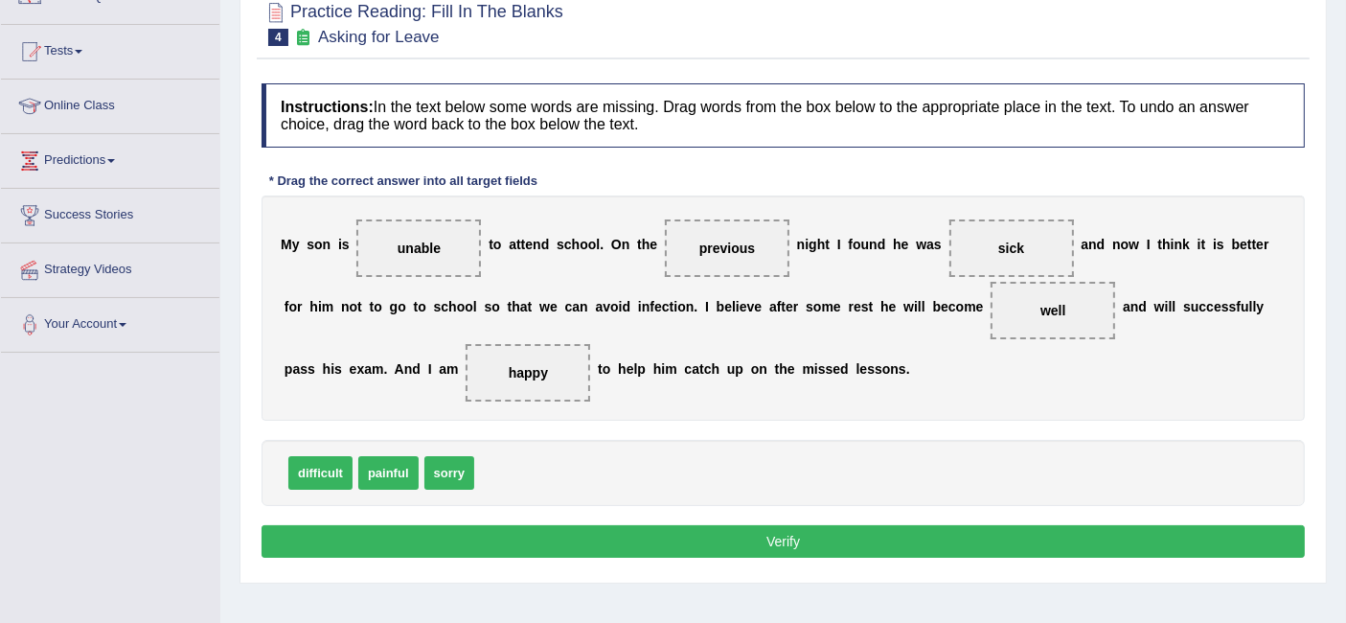
scroll to position [213, 0]
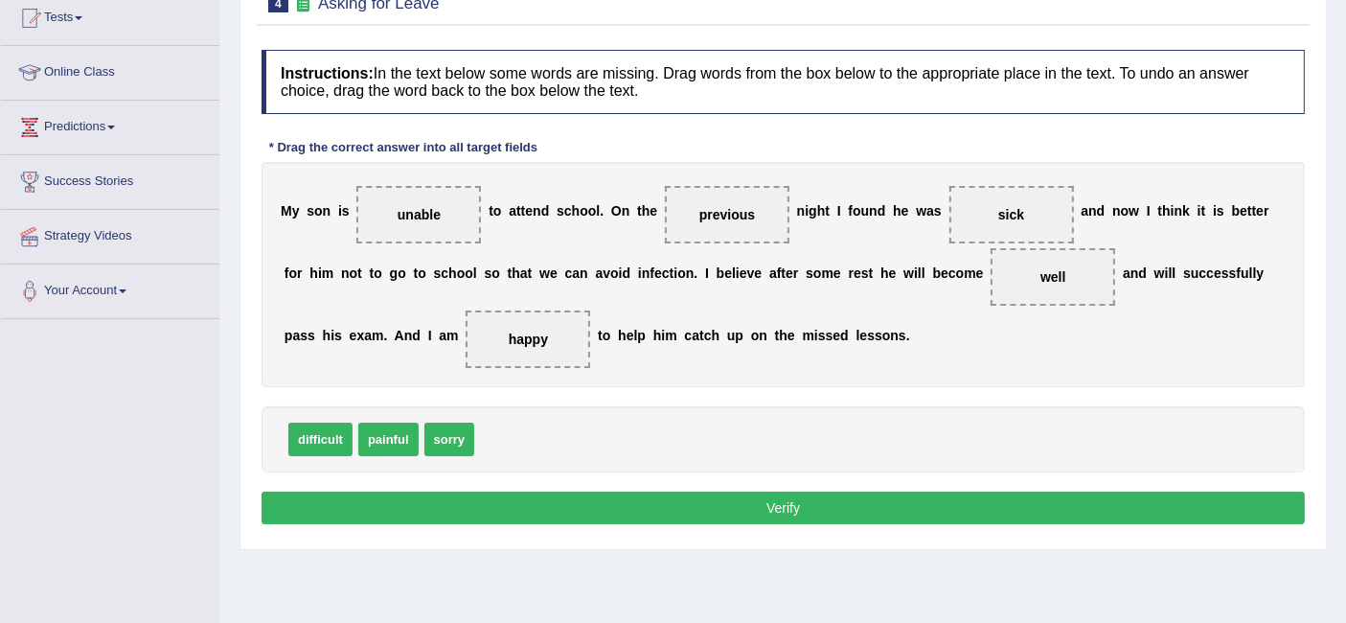
click at [732, 506] on button "Verify" at bounding box center [784, 508] width 1044 height 33
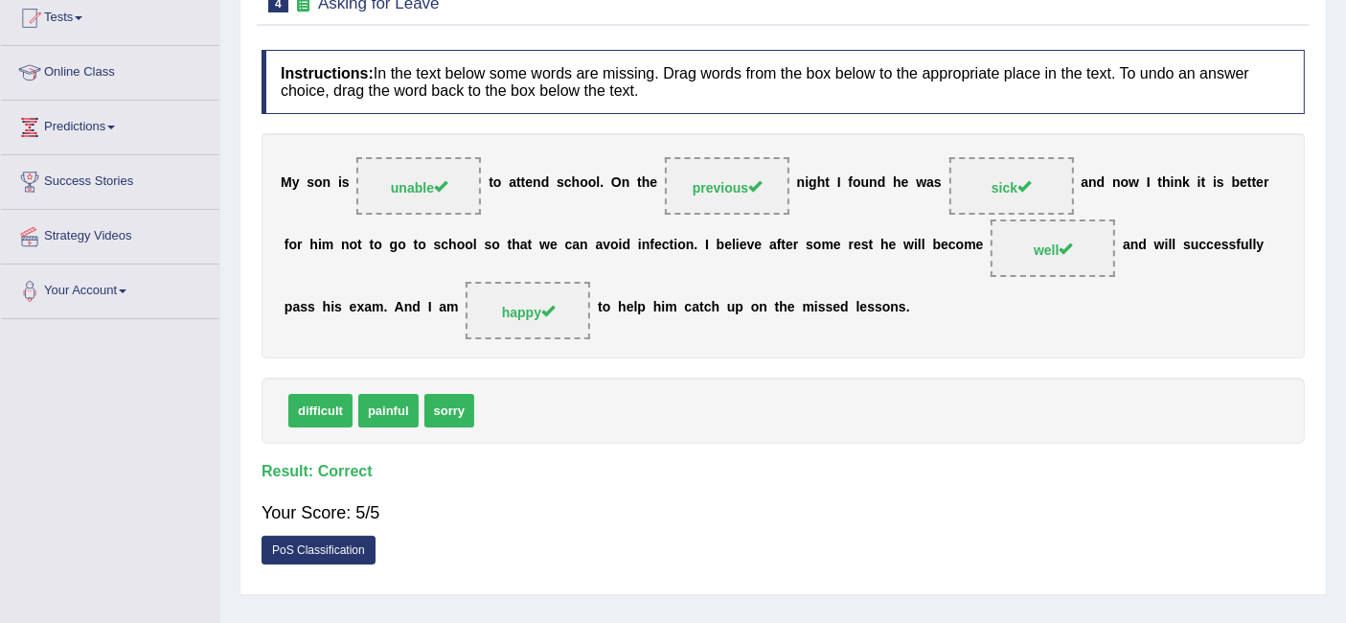
scroll to position [0, 0]
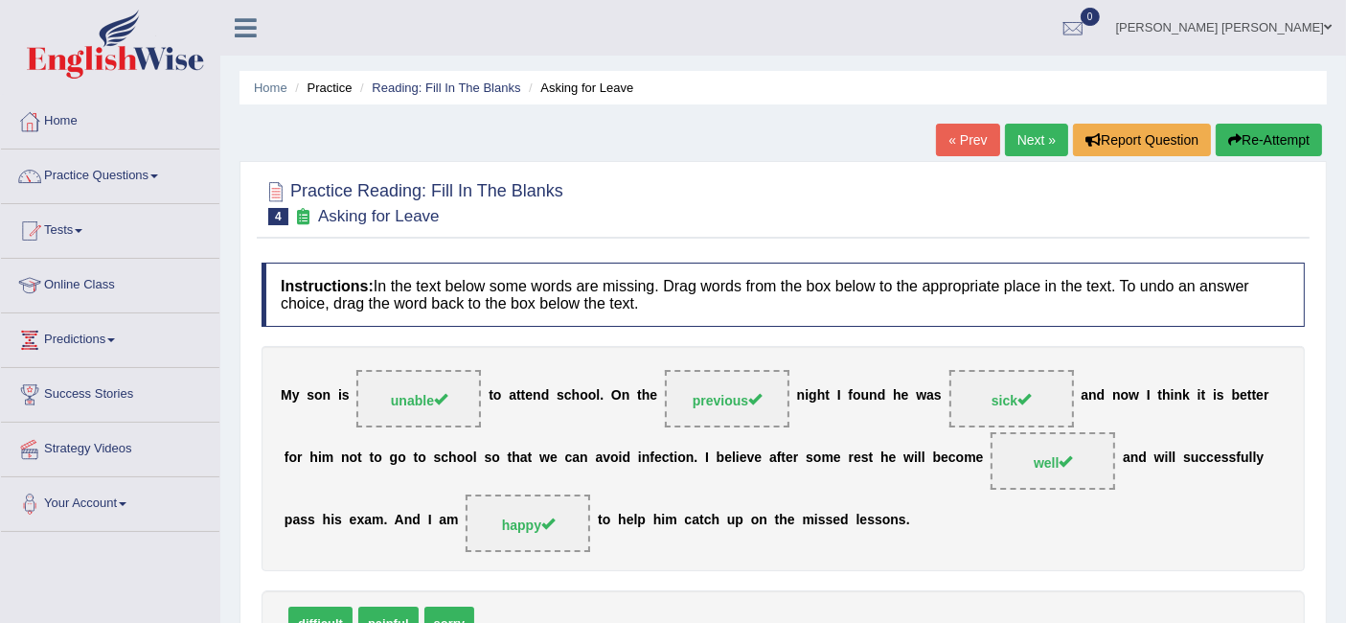
click at [1043, 140] on link "Next »" at bounding box center [1036, 140] width 63 height 33
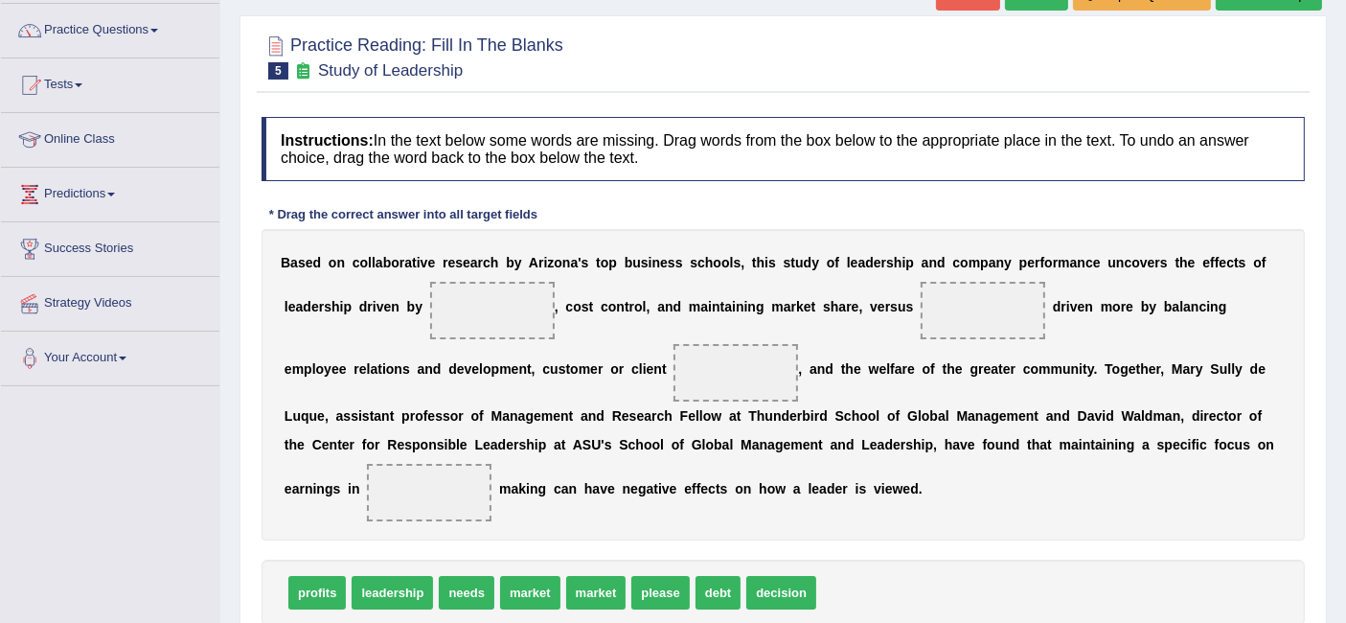
scroll to position [147, 0]
drag, startPoint x: 288, startPoint y: 600, endPoint x: 462, endPoint y: 356, distance: 299.7
click at [462, 356] on div "Instructions: In the text below some words are missing. Drag words from the box…" at bounding box center [783, 399] width 1053 height 586
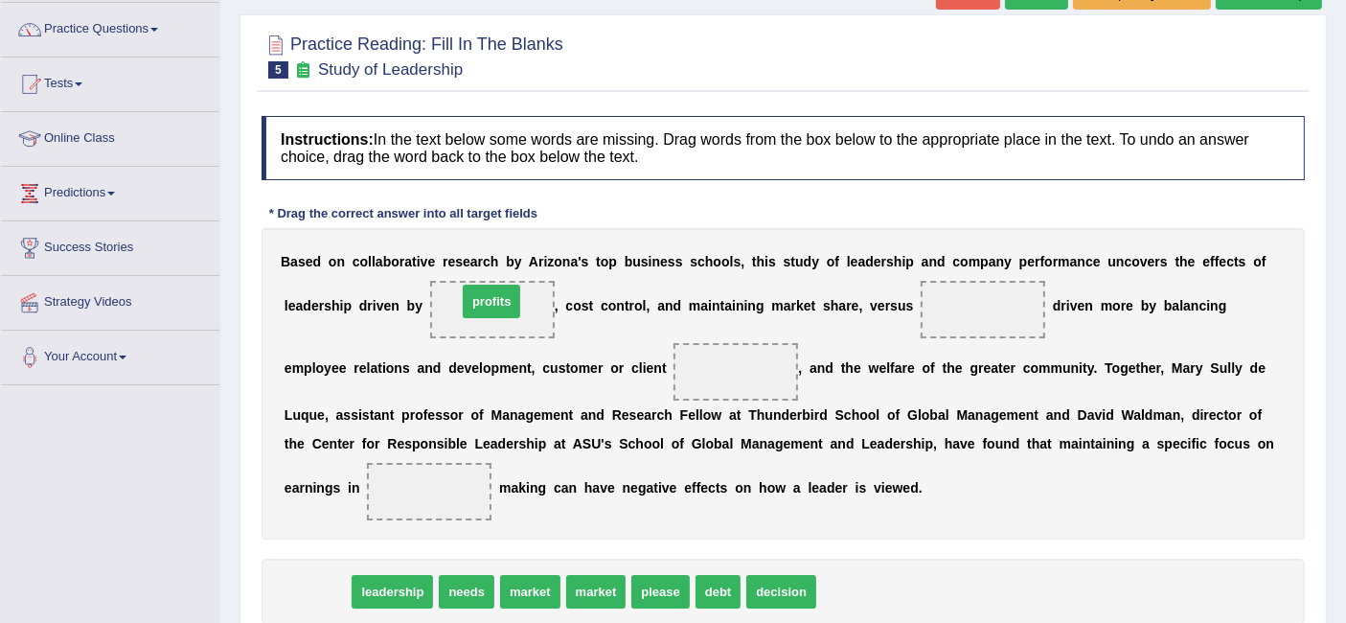
drag, startPoint x: 318, startPoint y: 591, endPoint x: 493, endPoint y: 301, distance: 338.7
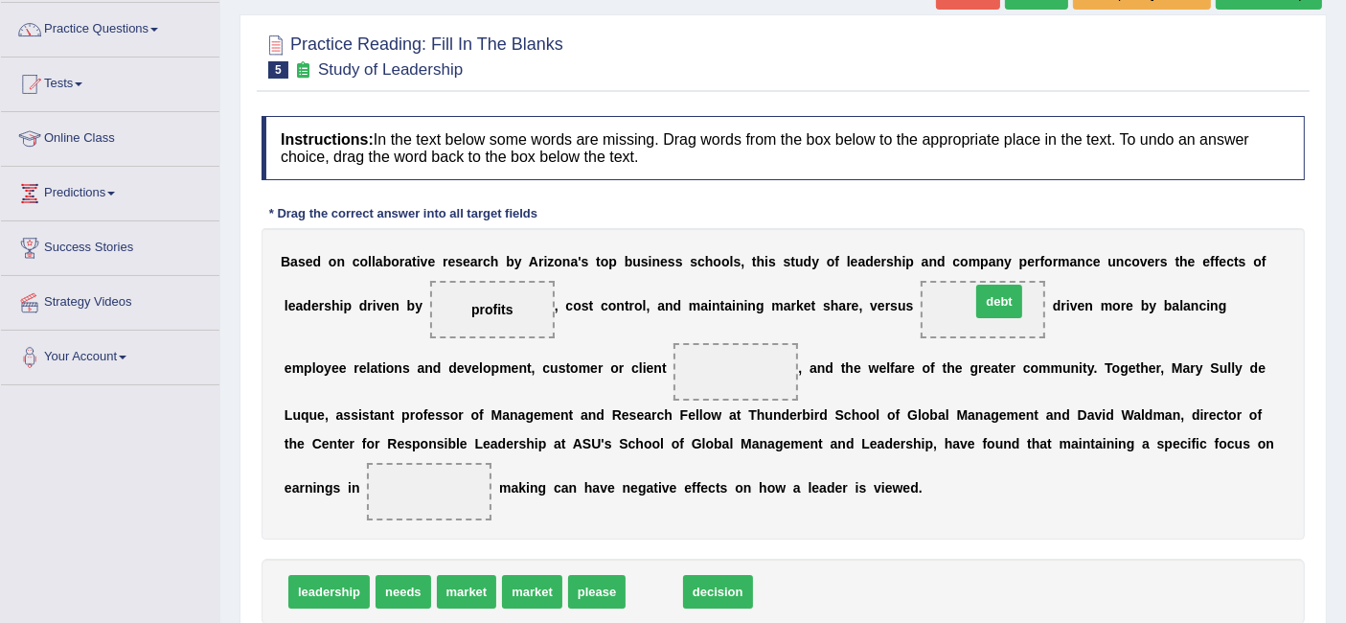
drag, startPoint x: 665, startPoint y: 579, endPoint x: 992, endPoint y: 301, distance: 429.0
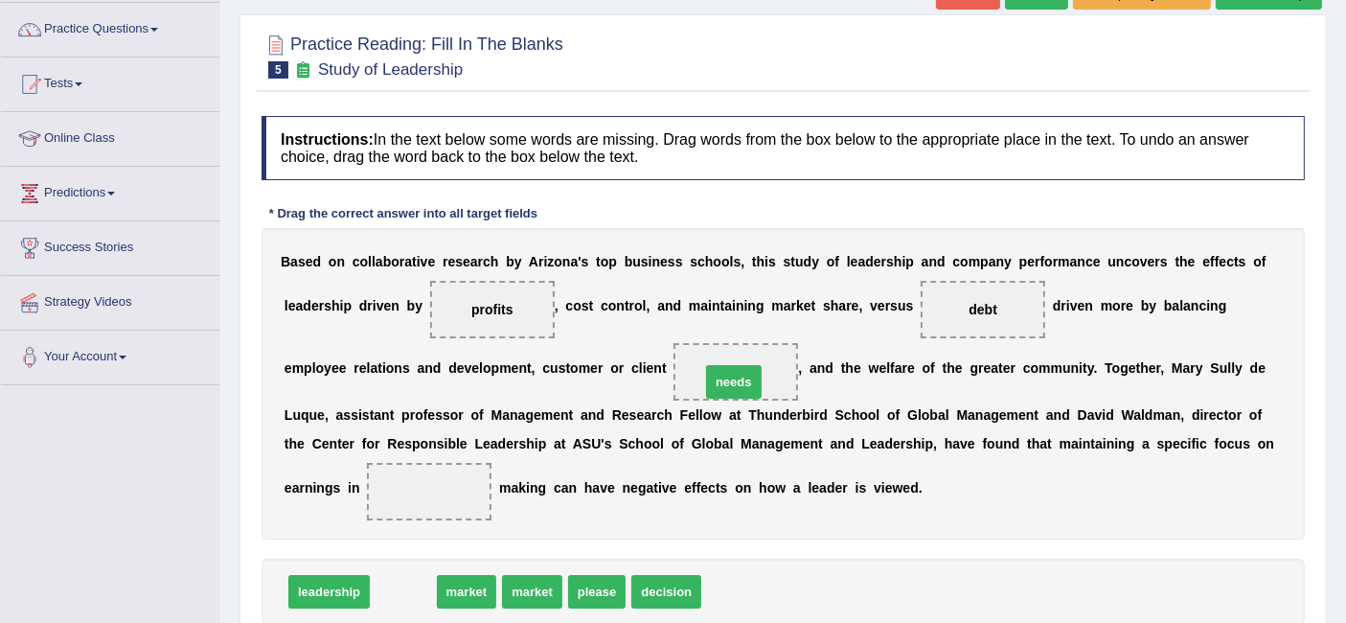
drag, startPoint x: 424, startPoint y: 586, endPoint x: 748, endPoint y: 380, distance: 384.7
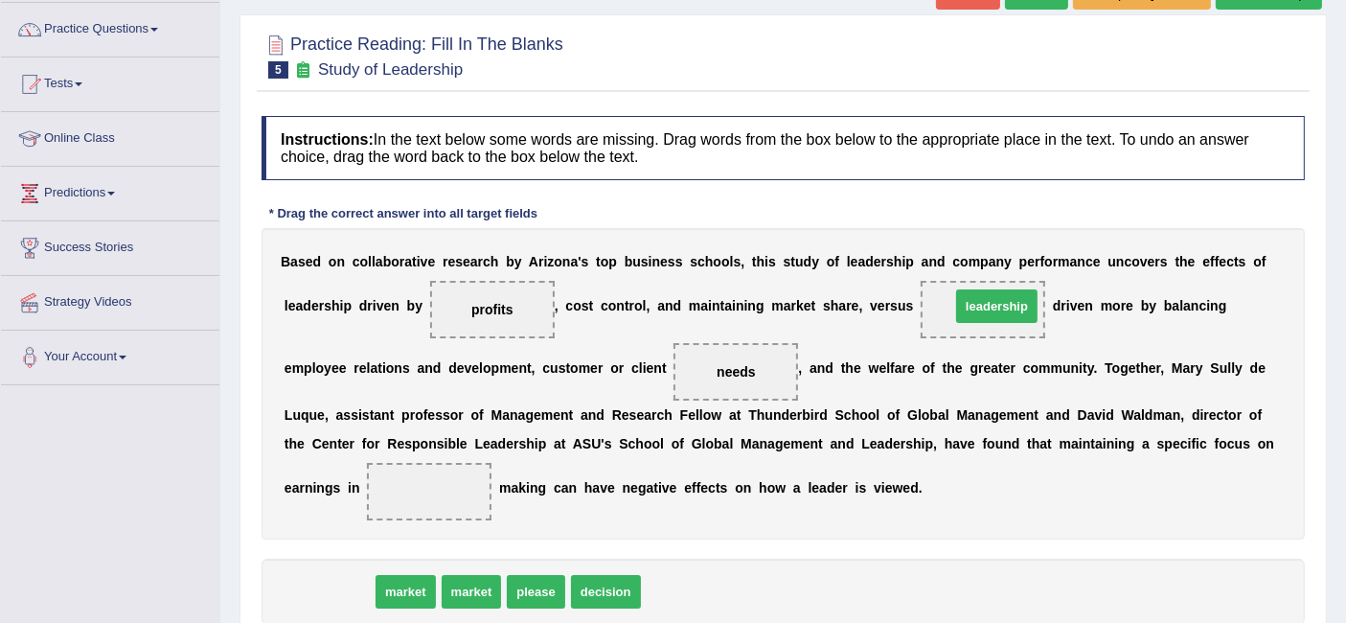
drag, startPoint x: 343, startPoint y: 586, endPoint x: 1005, endPoint y: 300, distance: 721.5
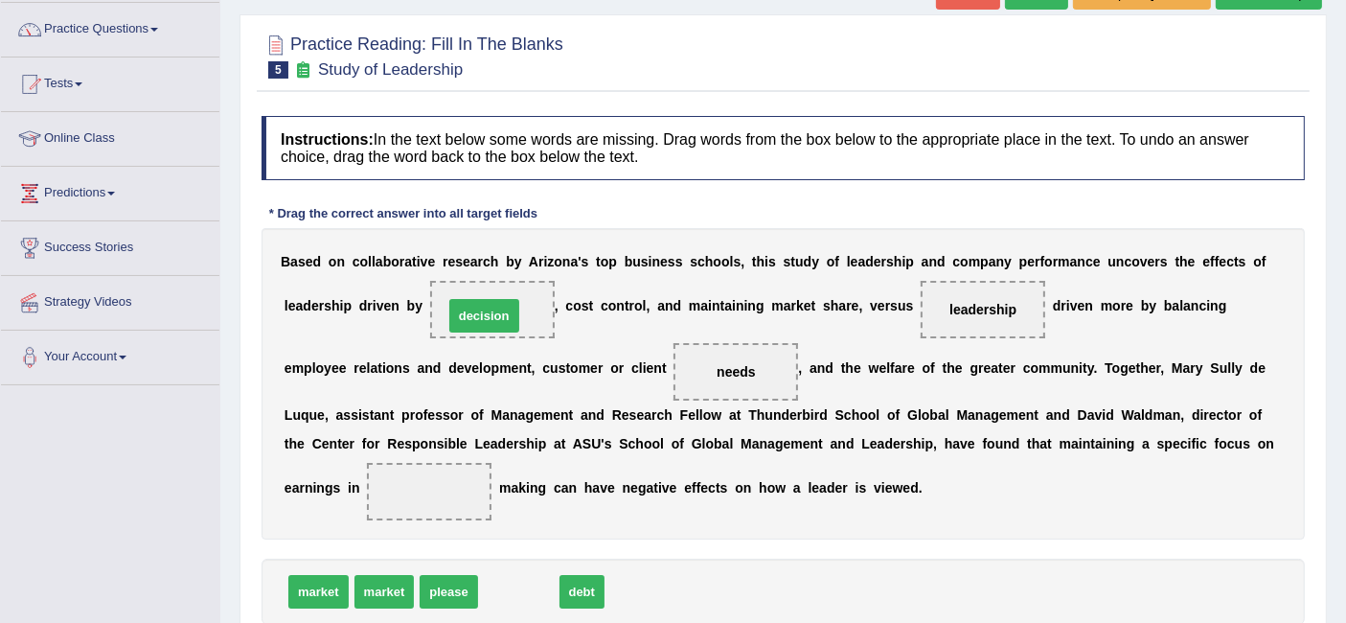
drag, startPoint x: 534, startPoint y: 586, endPoint x: 499, endPoint y: 310, distance: 278.1
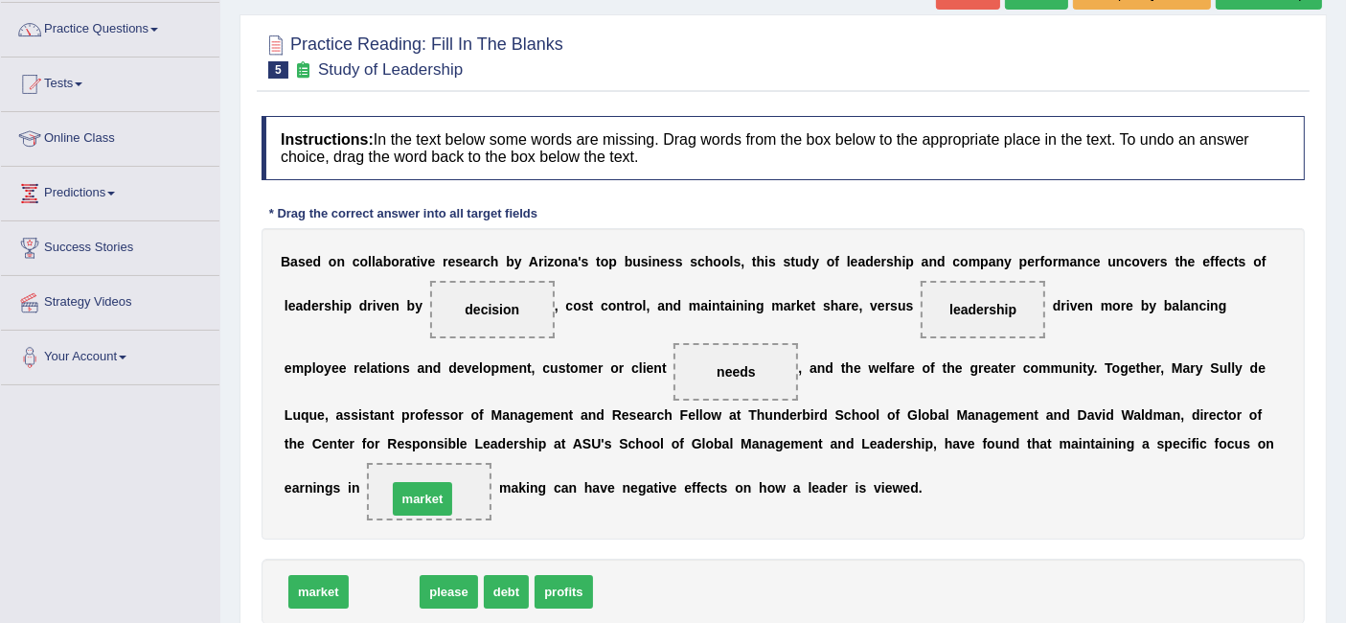
drag, startPoint x: 381, startPoint y: 589, endPoint x: 421, endPoint y: 497, distance: 100.0
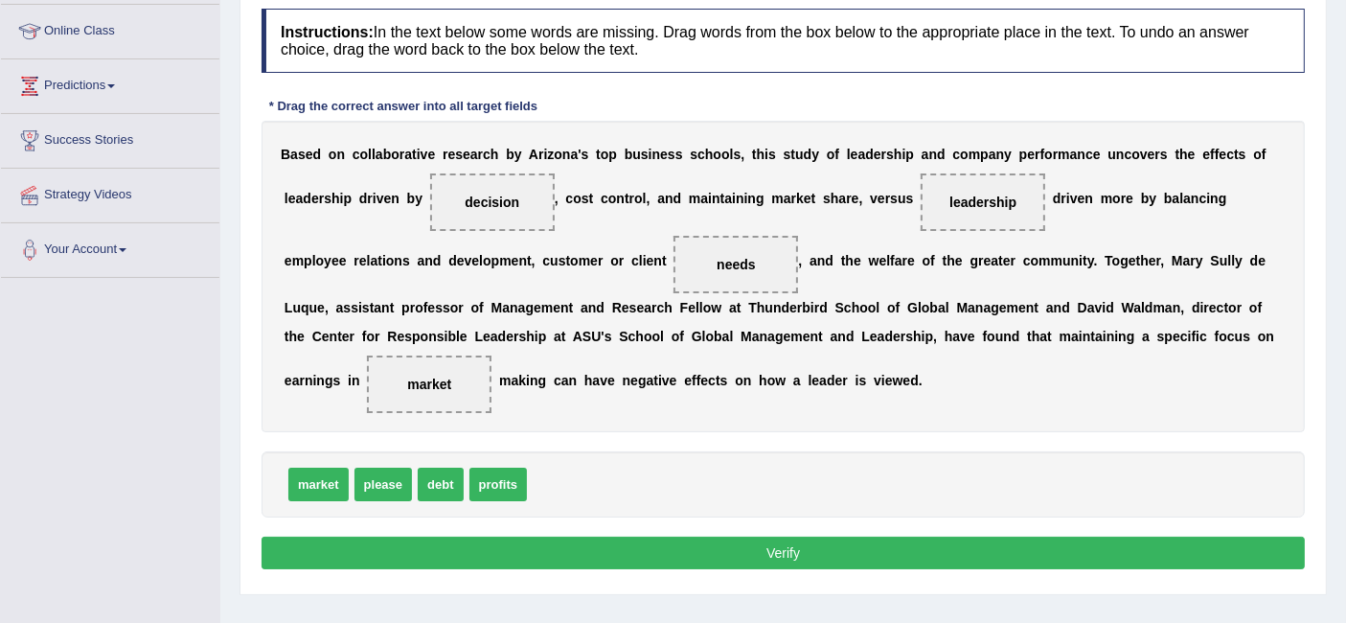
scroll to position [359, 0]
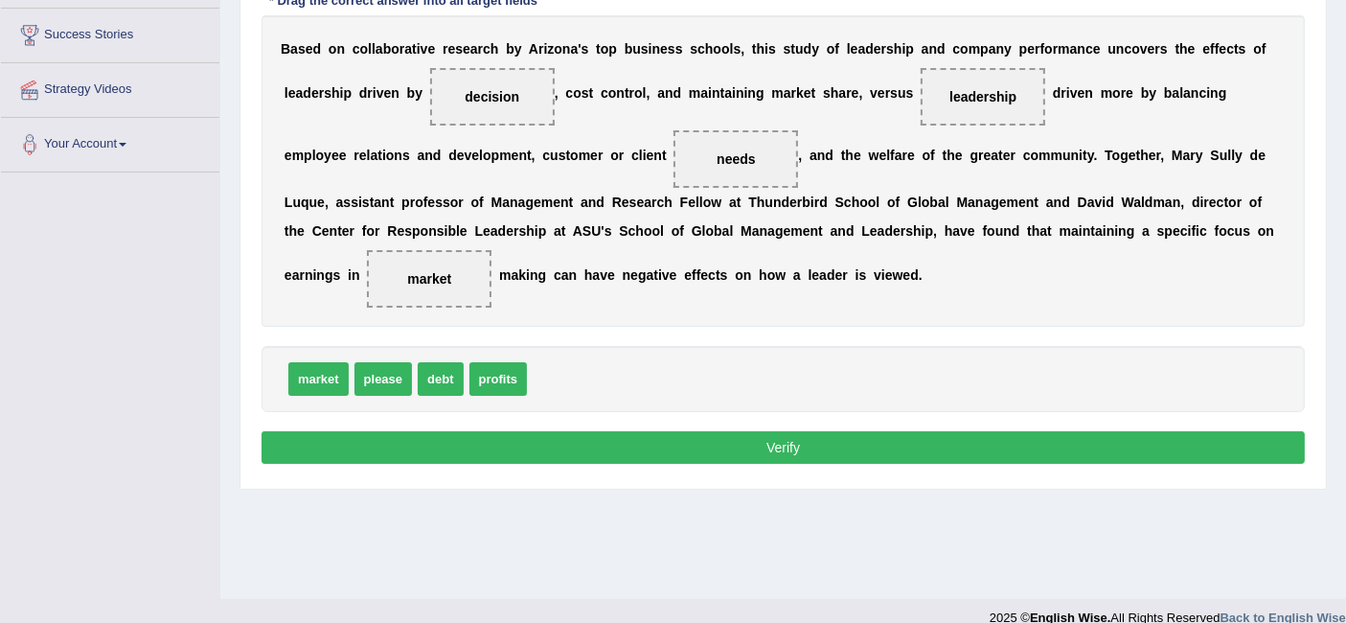
click at [710, 433] on button "Verify" at bounding box center [784, 447] width 1044 height 33
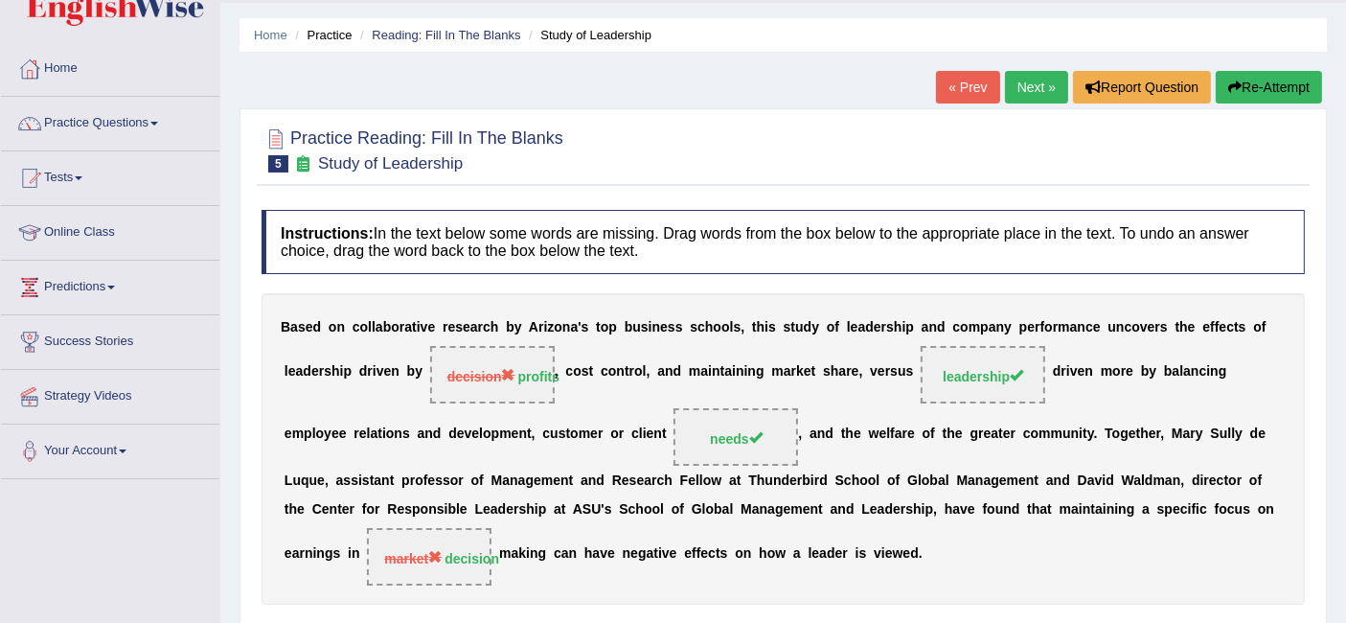
scroll to position [0, 0]
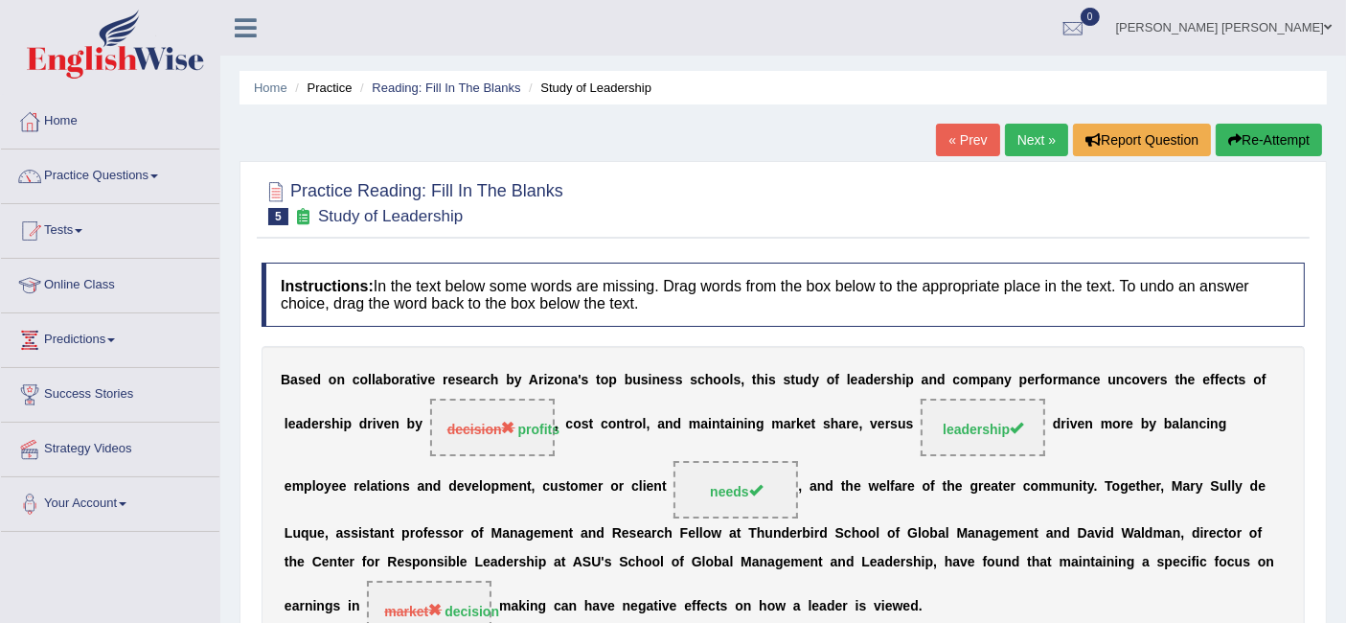
click at [1026, 141] on link "Next »" at bounding box center [1036, 140] width 63 height 33
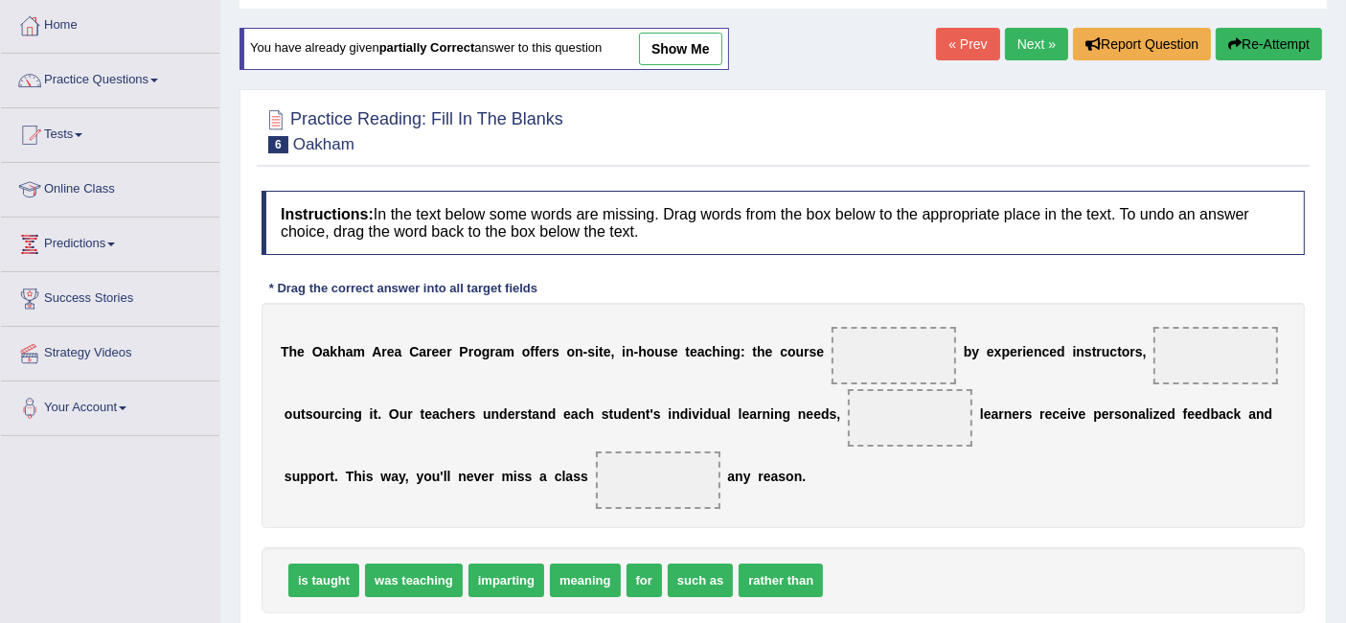
scroll to position [106, 0]
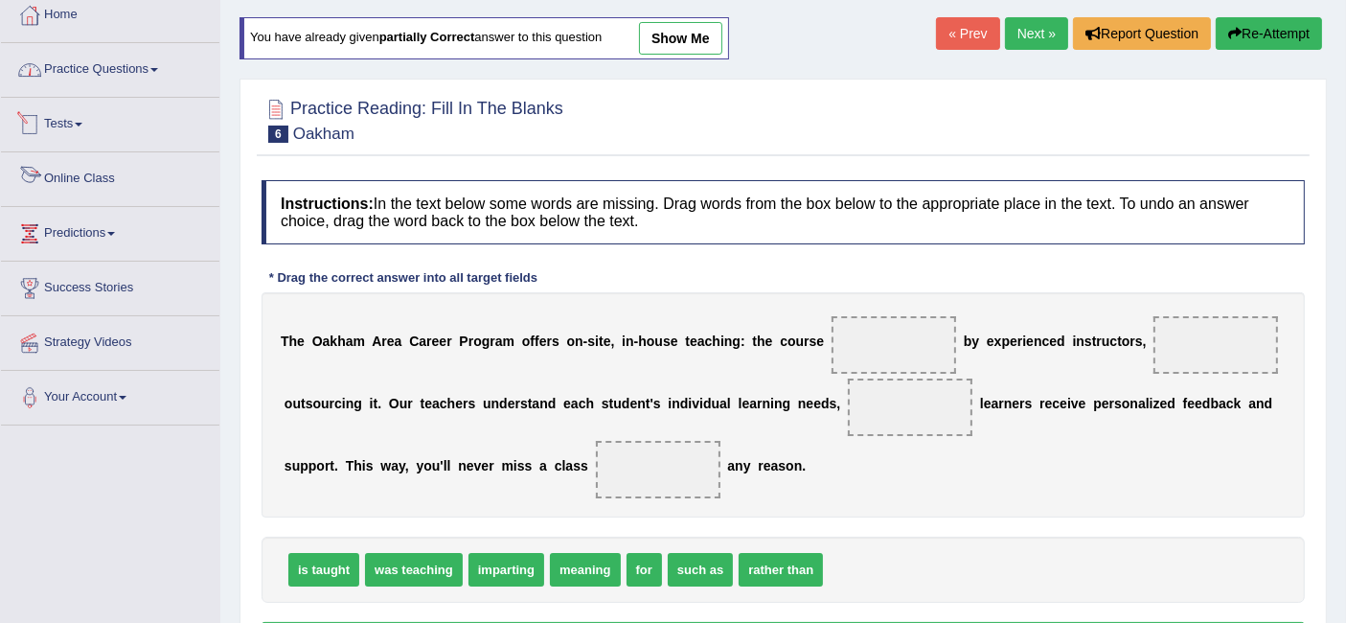
click at [106, 67] on link "Practice Questions" at bounding box center [110, 67] width 218 height 48
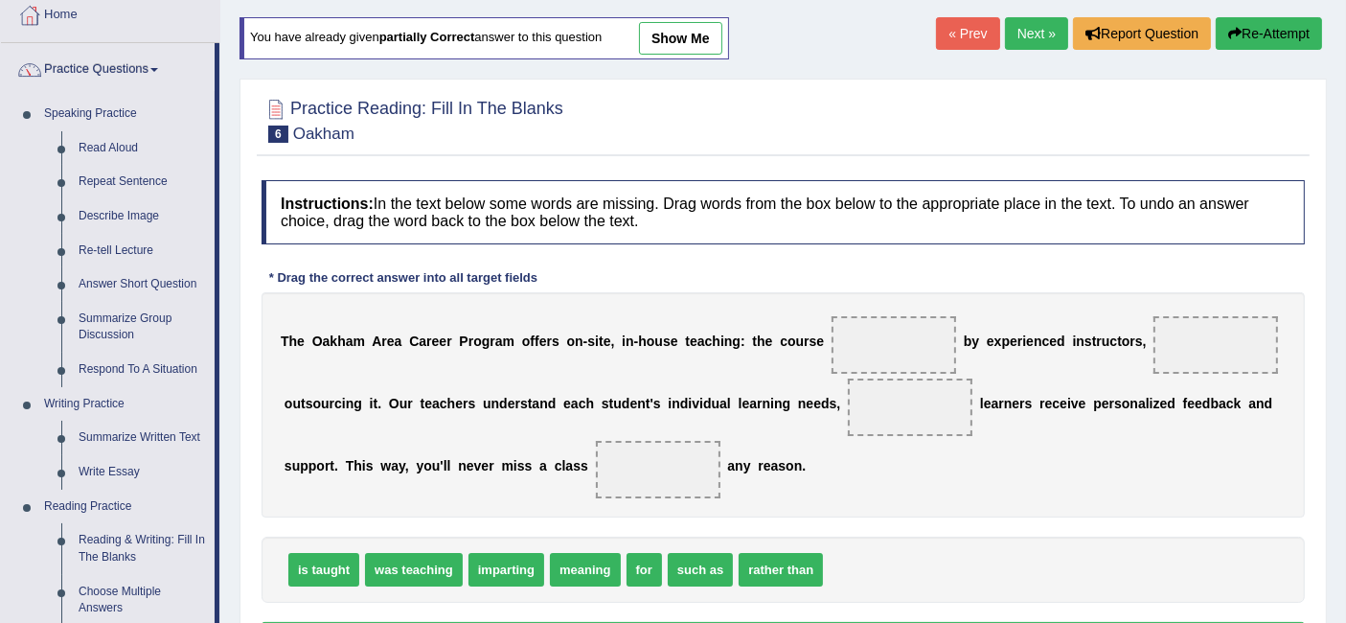
scroll to position [0, 0]
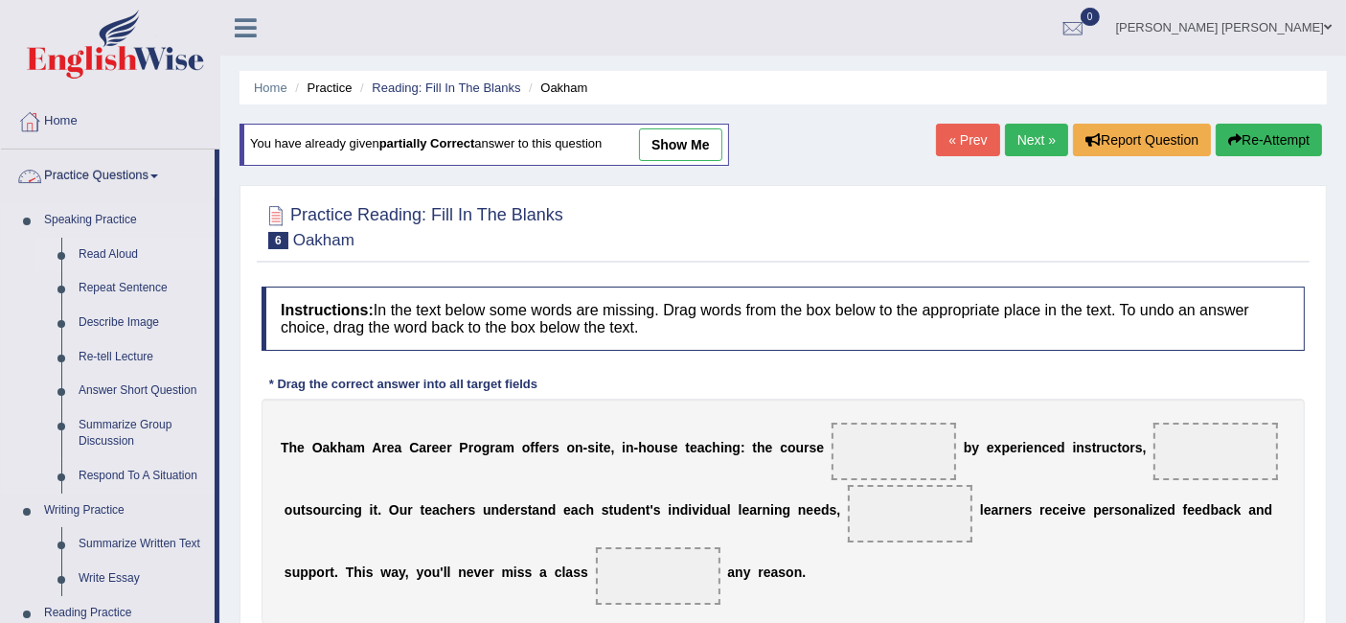
click at [115, 262] on link "Read Aloud" at bounding box center [142, 255] width 145 height 34
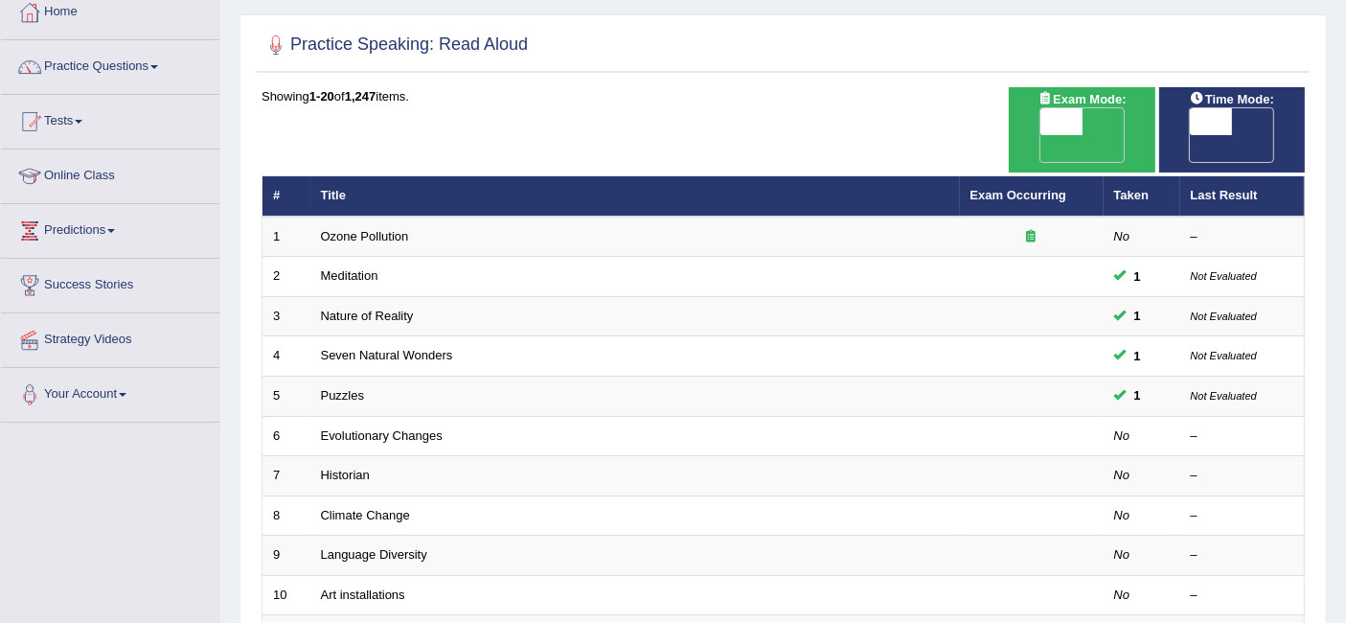
scroll to position [213, 0]
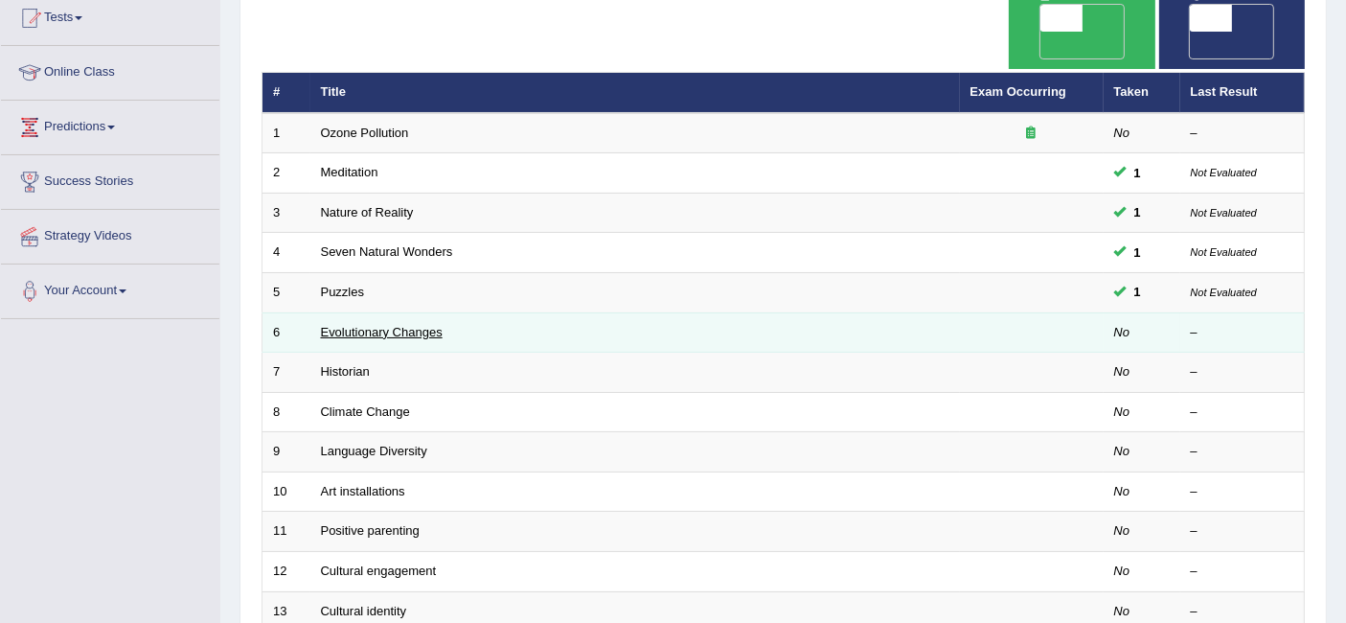
click at [358, 325] on link "Evolutionary Changes" at bounding box center [382, 332] width 122 height 14
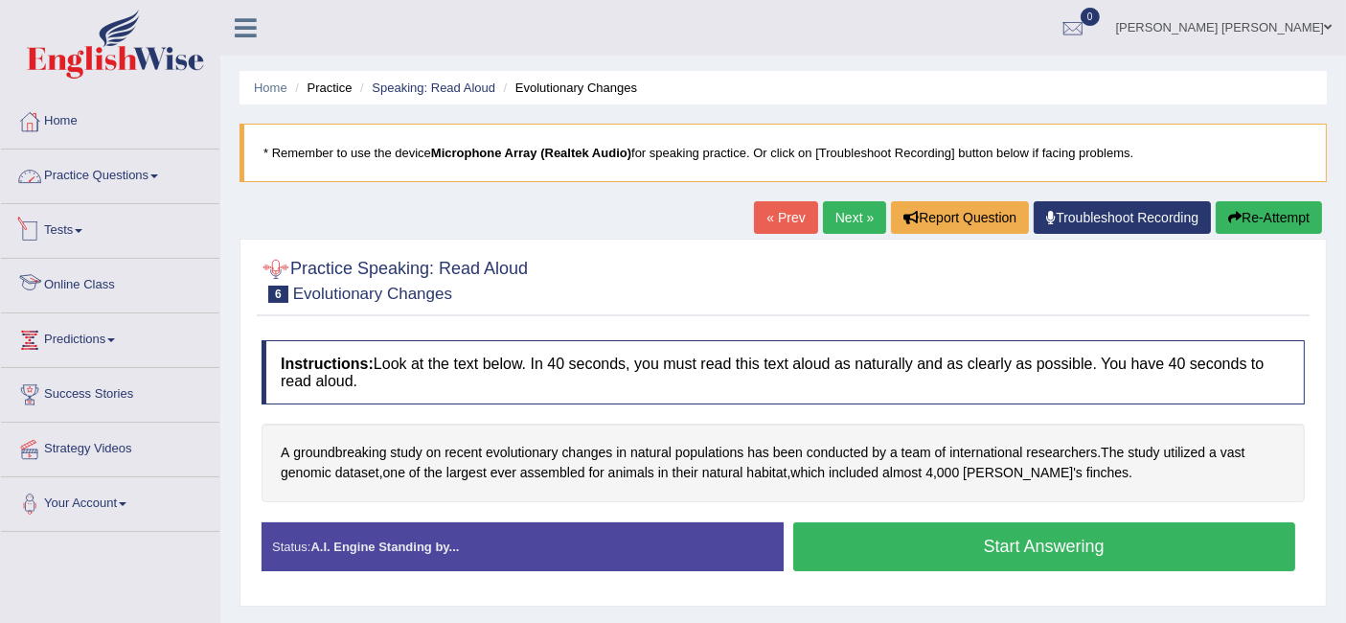
click at [60, 172] on link "Practice Questions" at bounding box center [110, 173] width 218 height 48
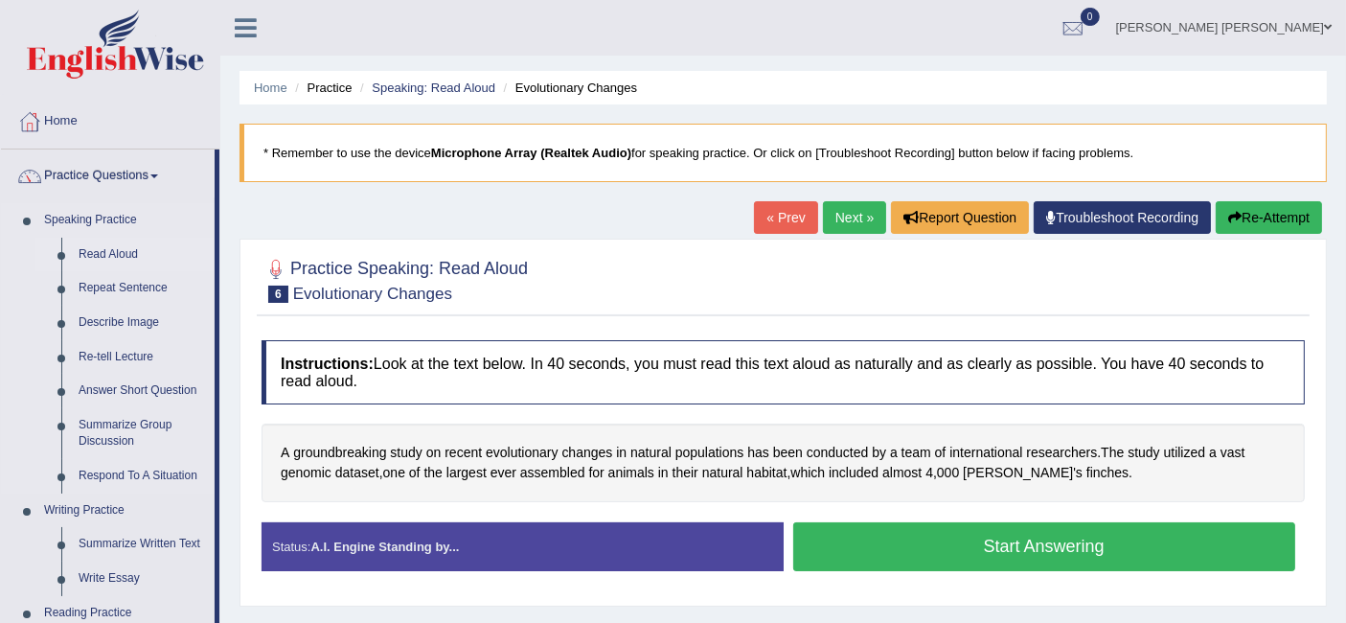
click at [77, 248] on link "Read Aloud" at bounding box center [142, 255] width 145 height 34
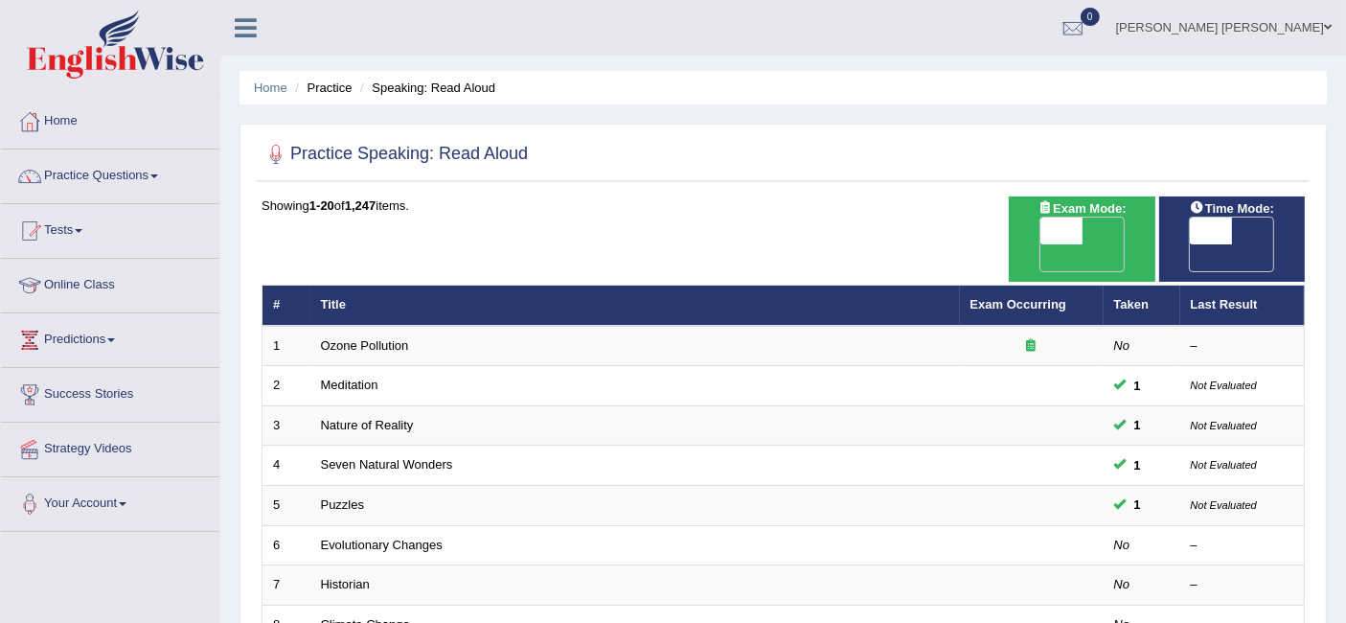
click at [1278, 242] on div "ON OFF" at bounding box center [1232, 245] width 126 height 56
click at [1190, 244] on span "OFF" at bounding box center [1169, 257] width 42 height 27
checkbox input "true"
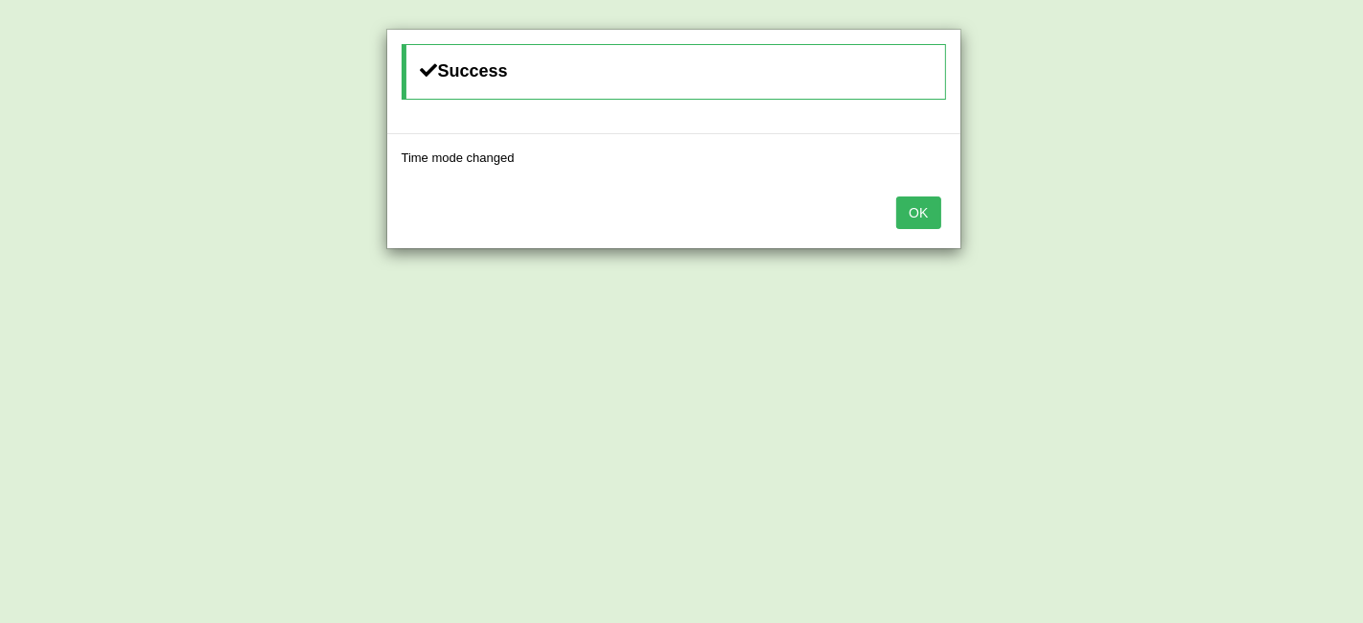
click at [875, 211] on div "OK" at bounding box center [673, 214] width 573 height 67
click at [914, 213] on button "OK" at bounding box center [918, 212] width 44 height 33
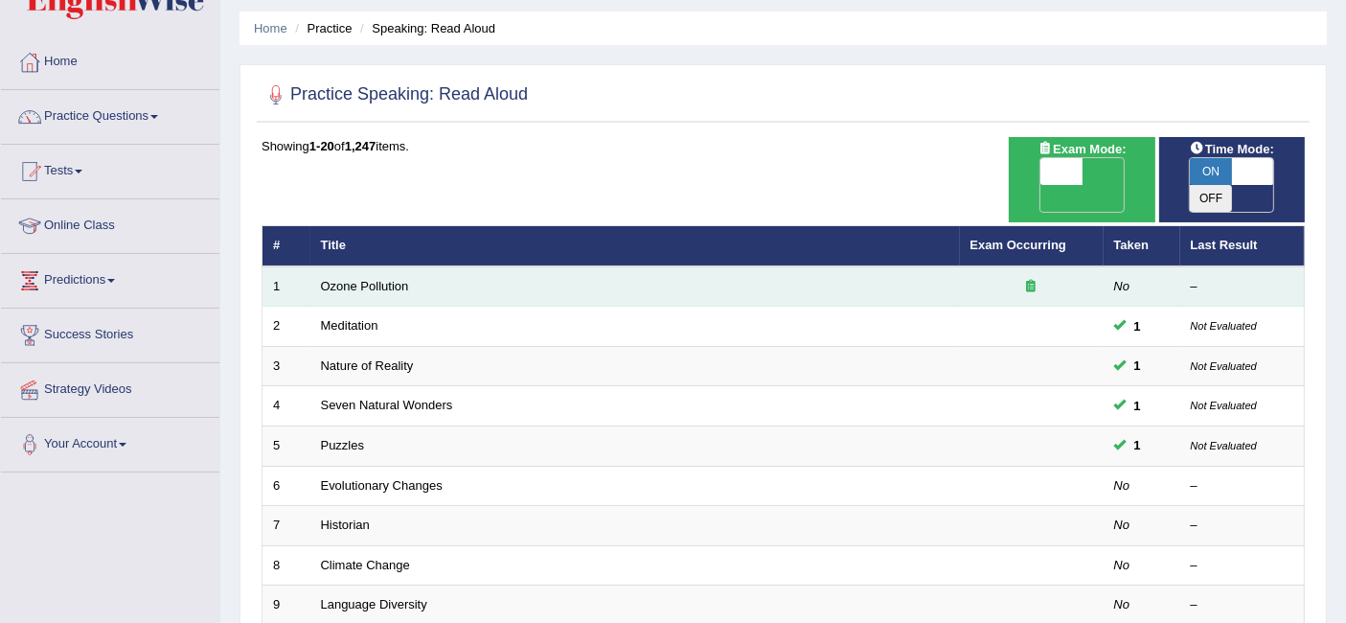
scroll to position [106, 0]
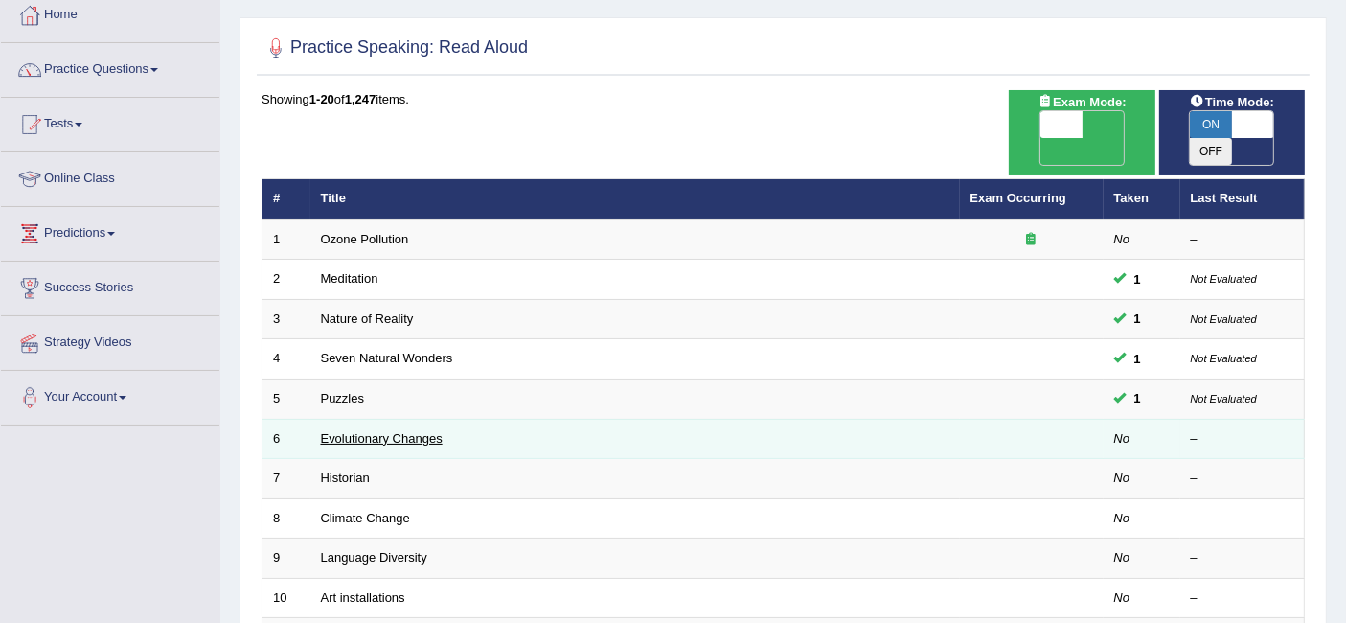
click at [347, 431] on link "Evolutionary Changes" at bounding box center [382, 438] width 122 height 14
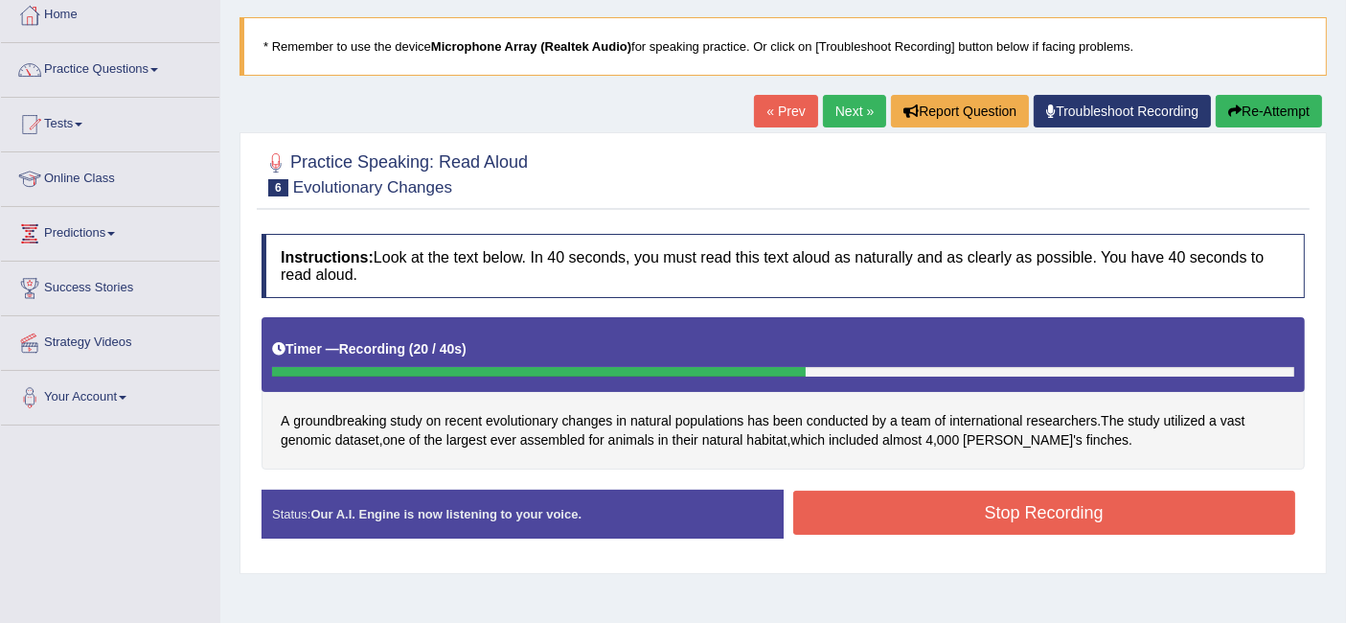
click at [1106, 524] on button "Stop Recording" at bounding box center [1044, 513] width 503 height 44
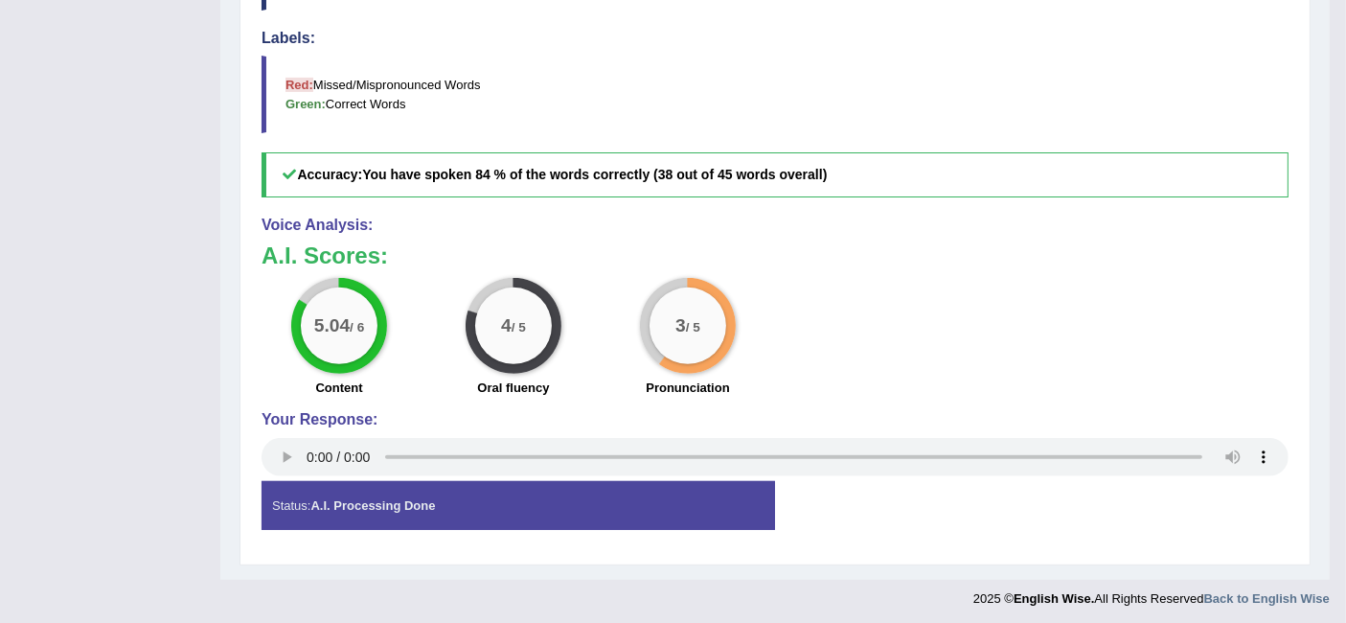
scroll to position [59, 0]
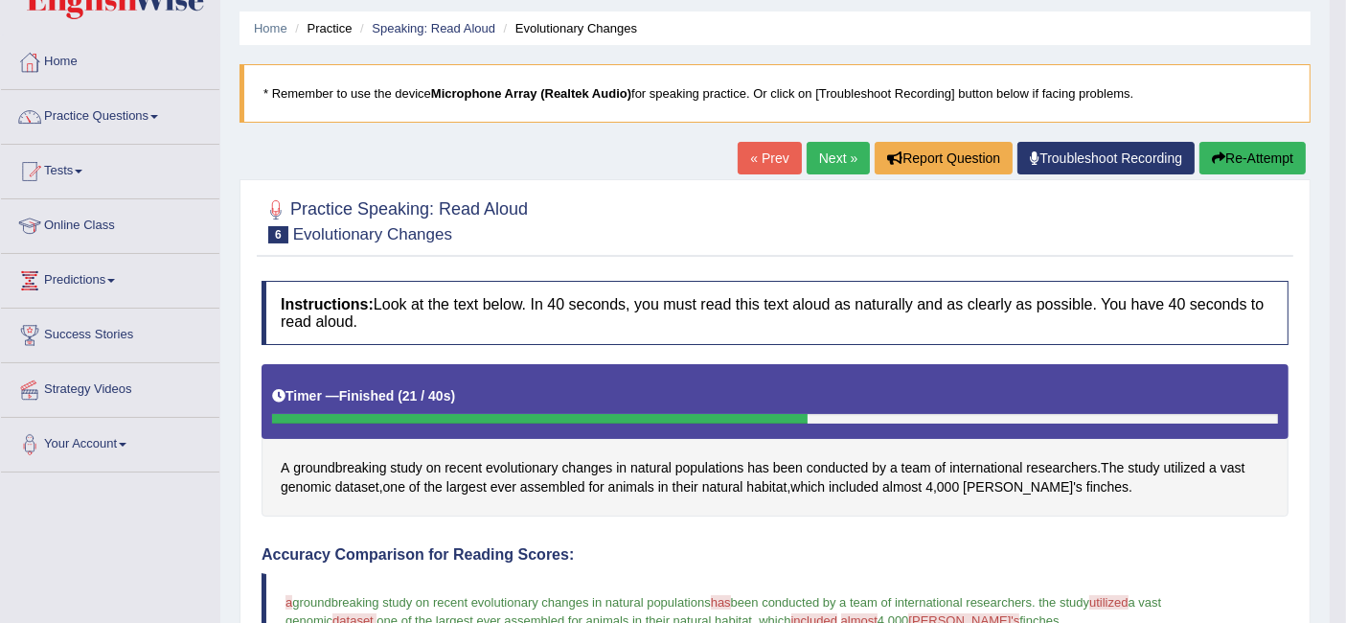
click at [823, 156] on link "Next »" at bounding box center [838, 158] width 63 height 33
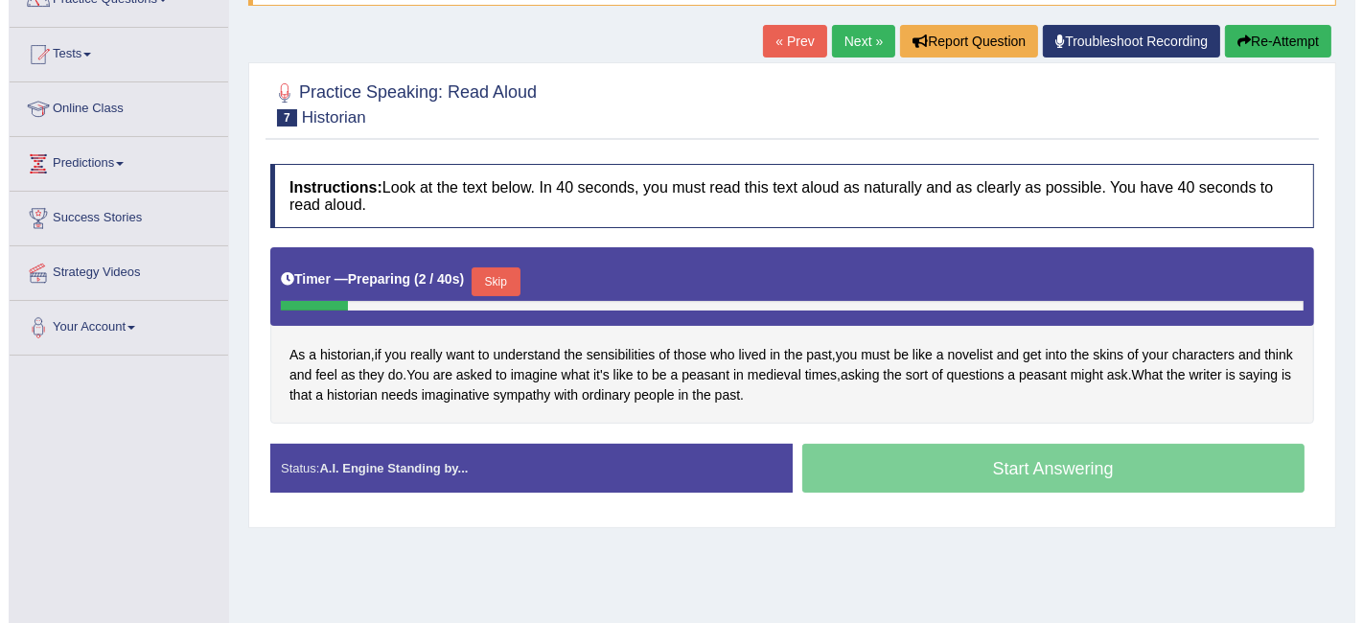
scroll to position [170, 0]
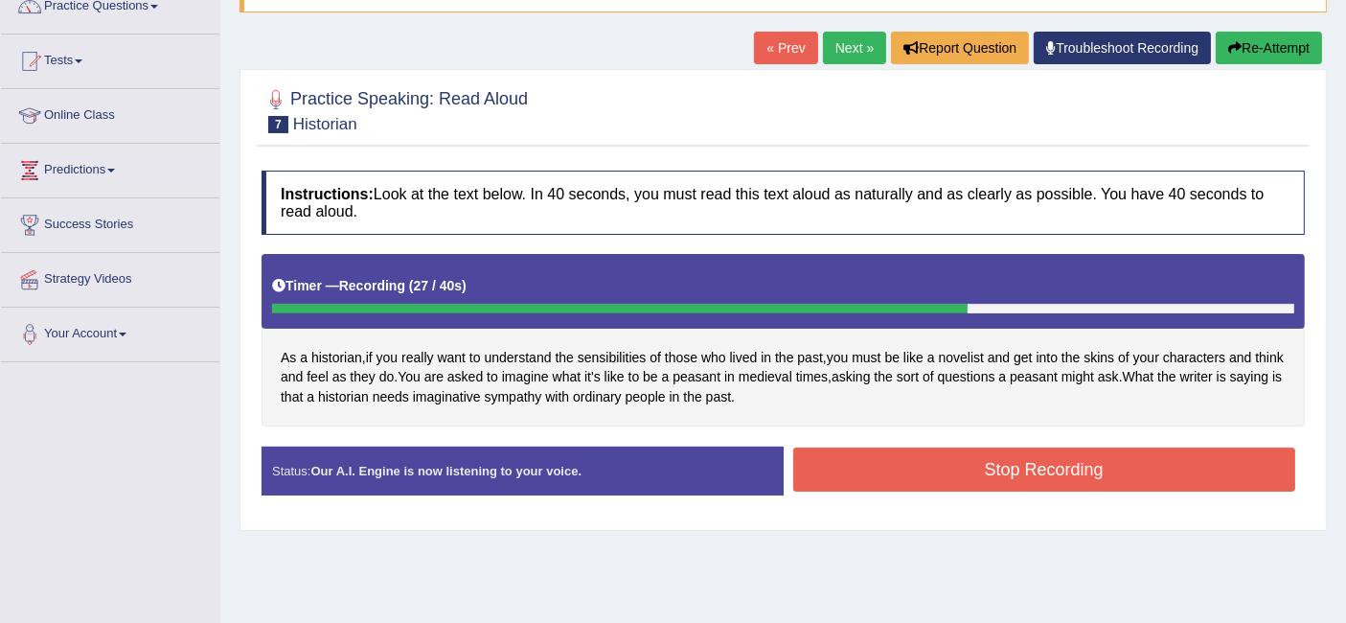
click at [1071, 480] on button "Stop Recording" at bounding box center [1044, 470] width 503 height 44
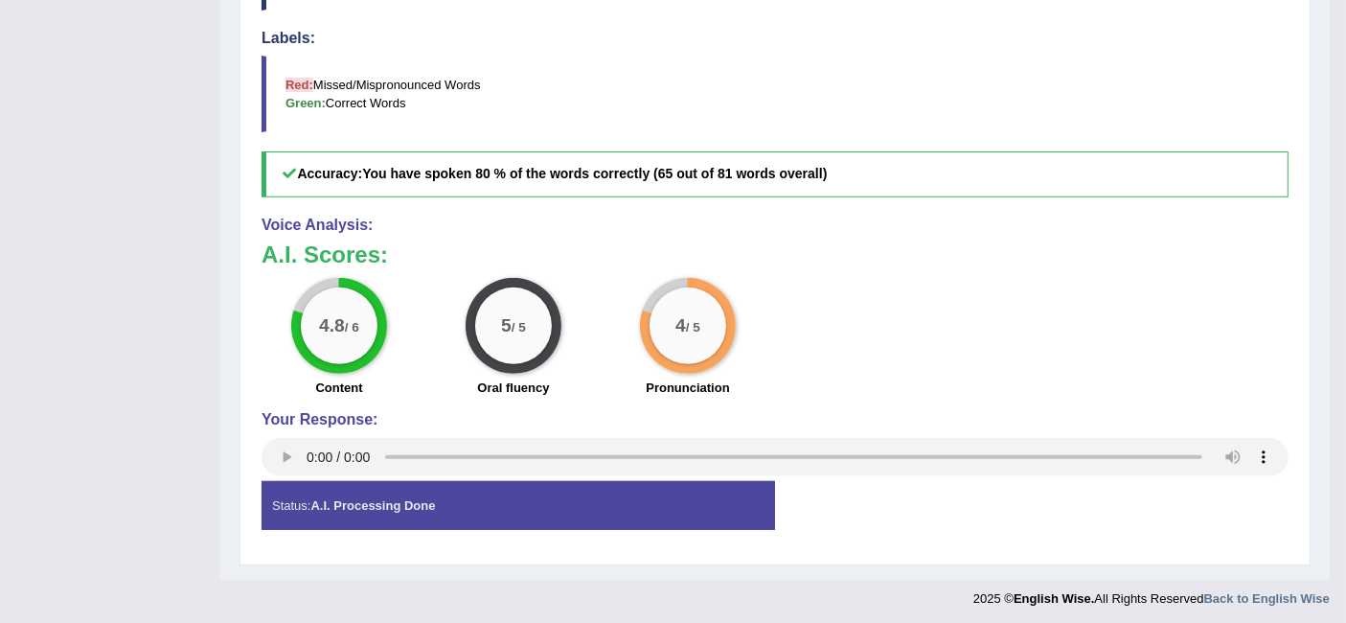
scroll to position [205, 0]
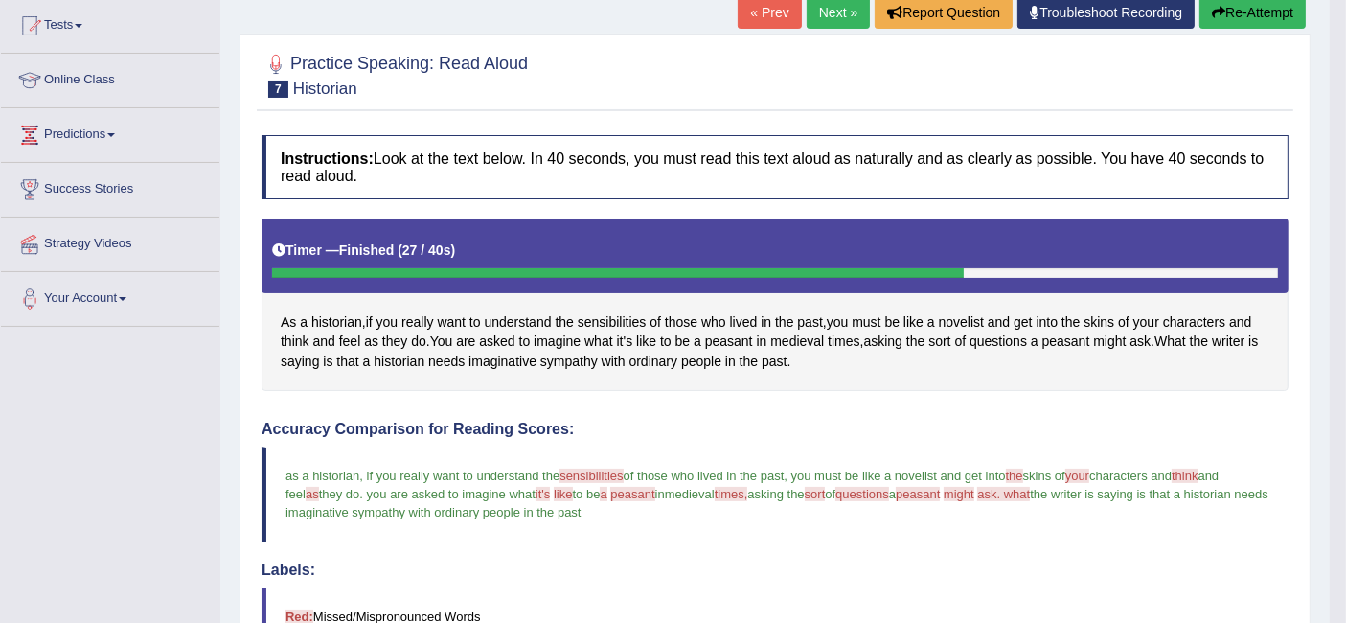
click at [810, 7] on link "Next »" at bounding box center [838, 12] width 63 height 33
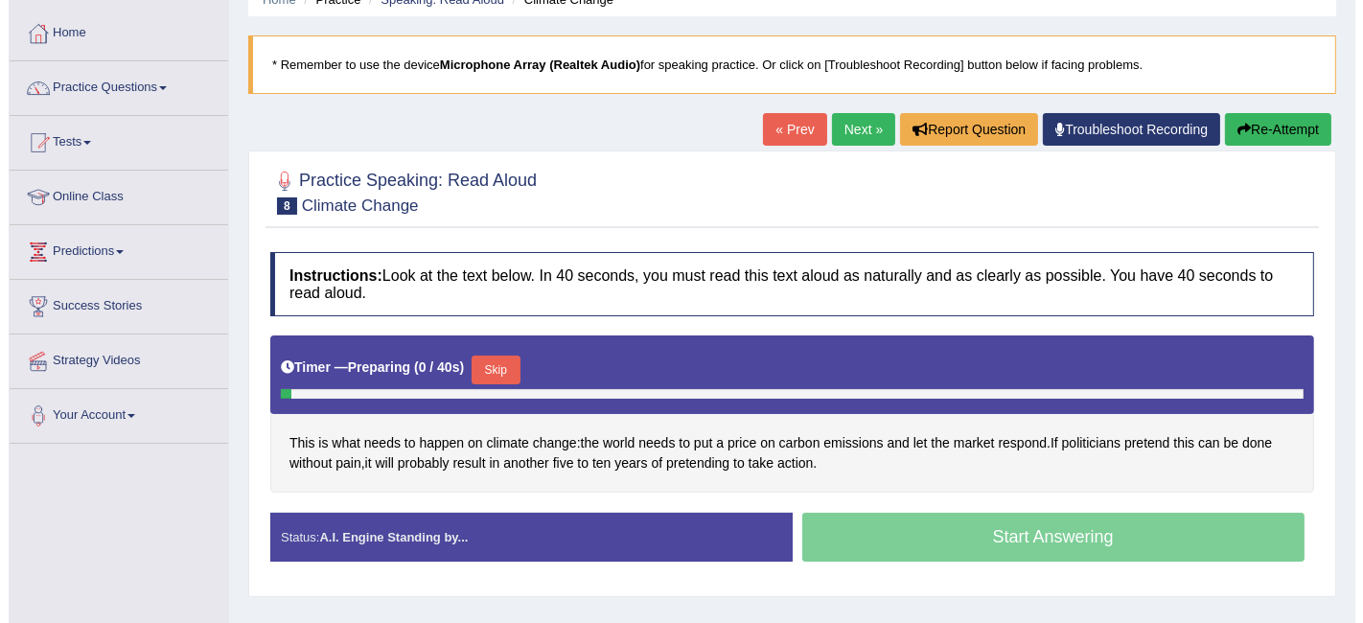
scroll to position [213, 0]
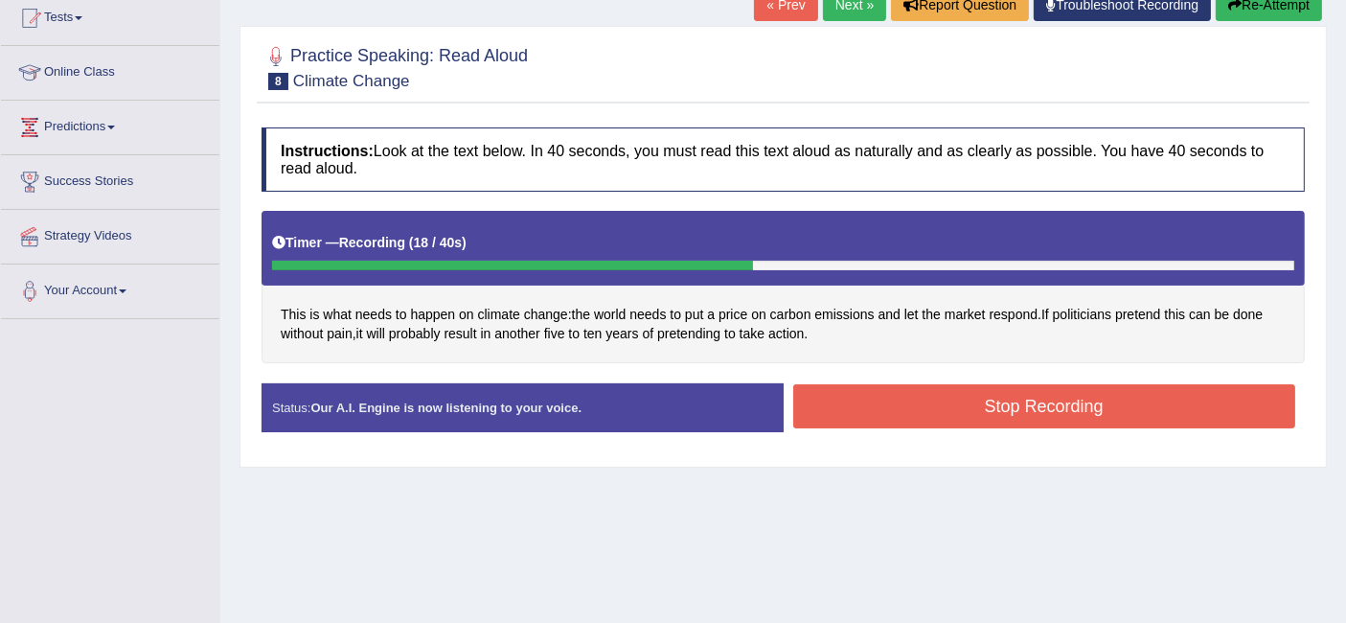
click at [946, 435] on div "Status: Our A.I. Engine is now listening to your voice. Start Answering Stop Re…" at bounding box center [784, 417] width 1044 height 68
click at [932, 408] on button "Stop Recording" at bounding box center [1044, 406] width 503 height 44
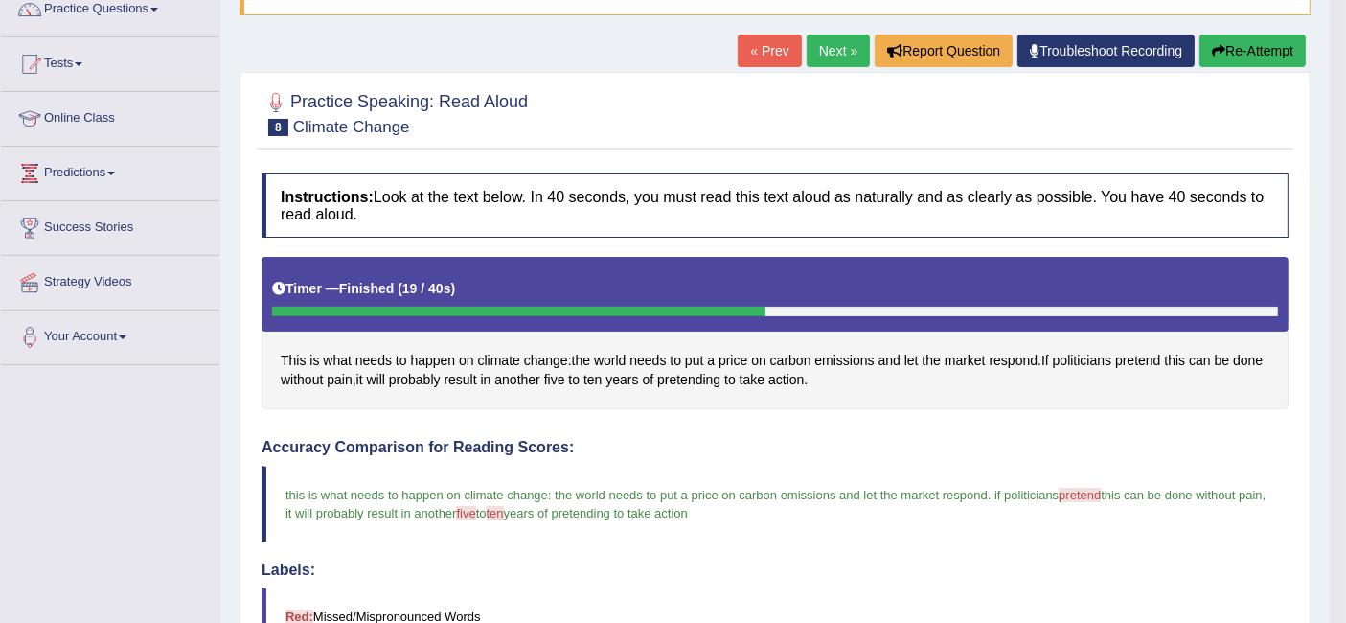
scroll to position [167, 0]
click at [827, 53] on link "Next »" at bounding box center [838, 50] width 63 height 33
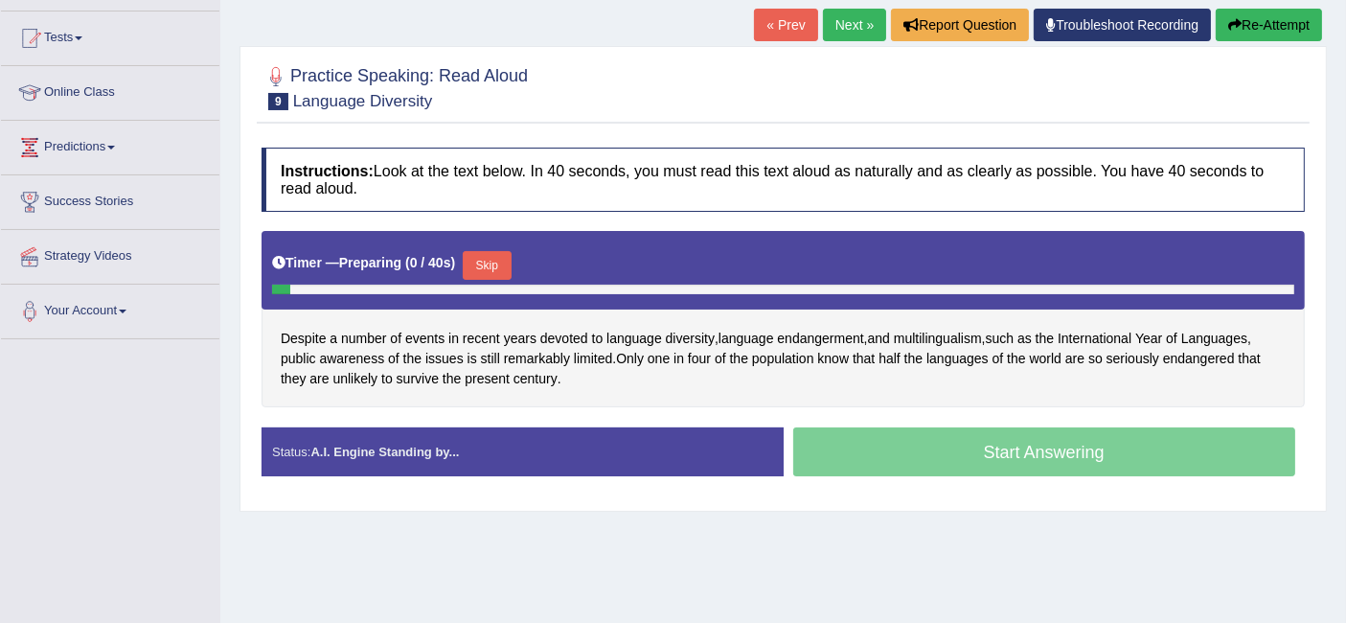
scroll to position [213, 0]
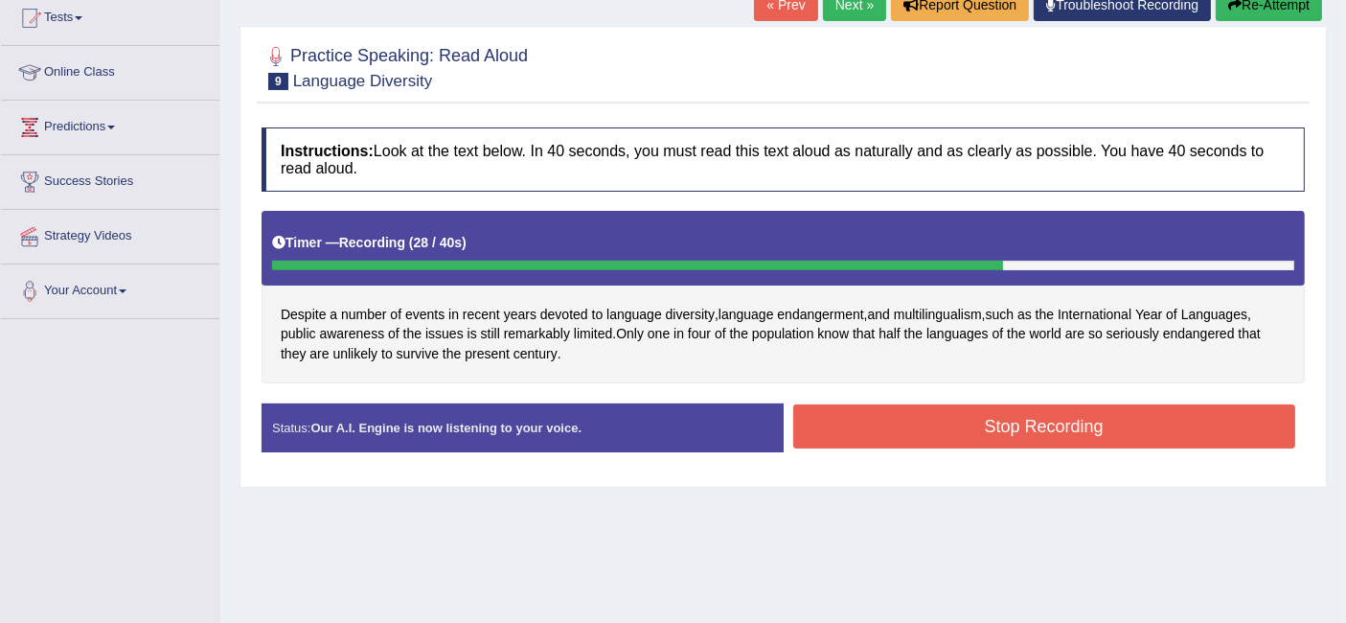
click at [954, 431] on button "Stop Recording" at bounding box center [1044, 426] width 503 height 44
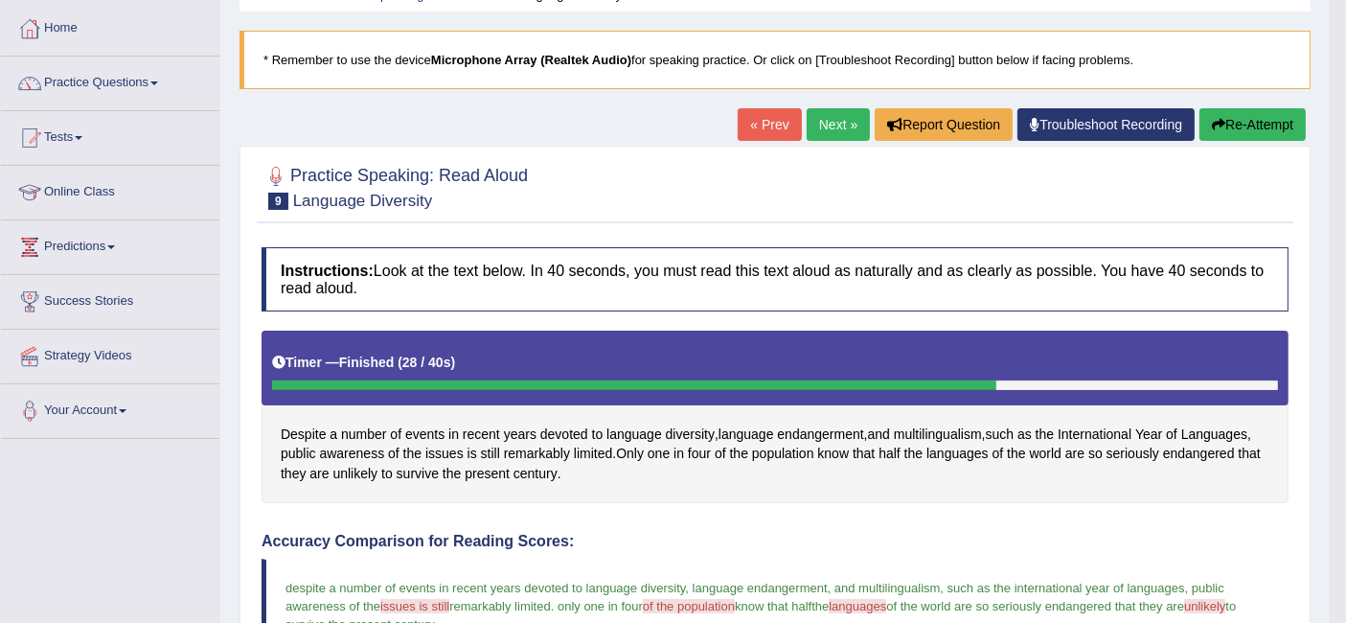
scroll to position [0, 0]
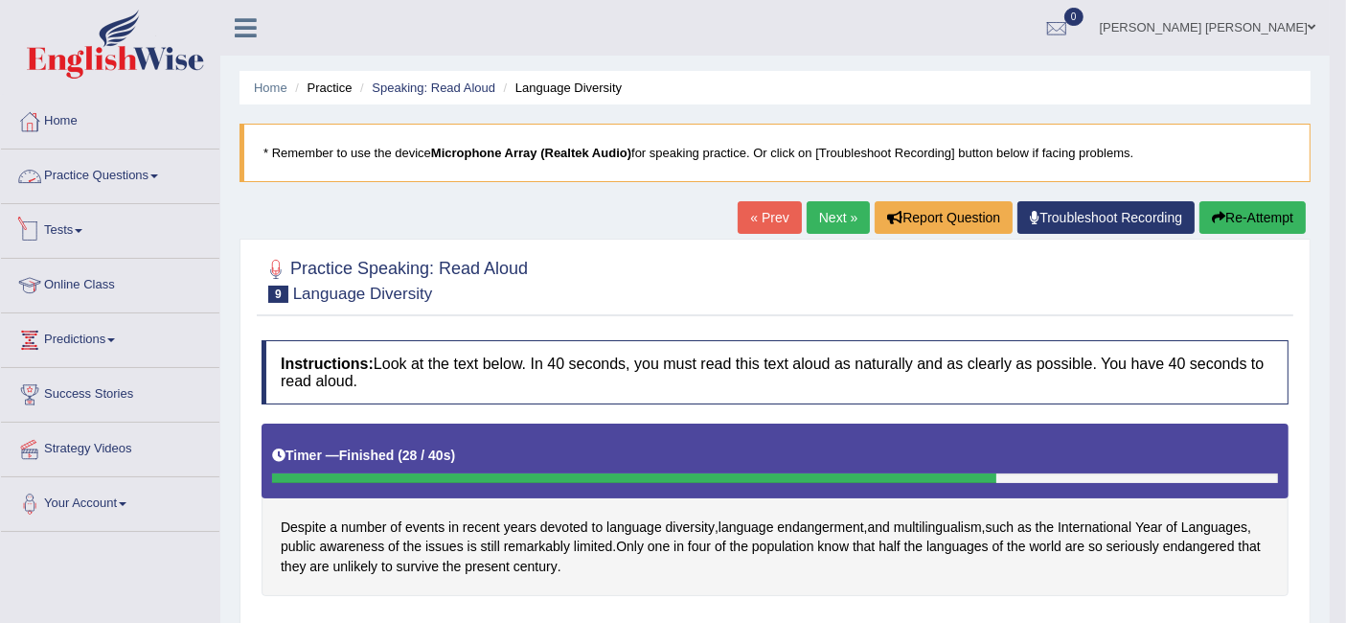
click at [93, 172] on link "Practice Questions" at bounding box center [110, 173] width 218 height 48
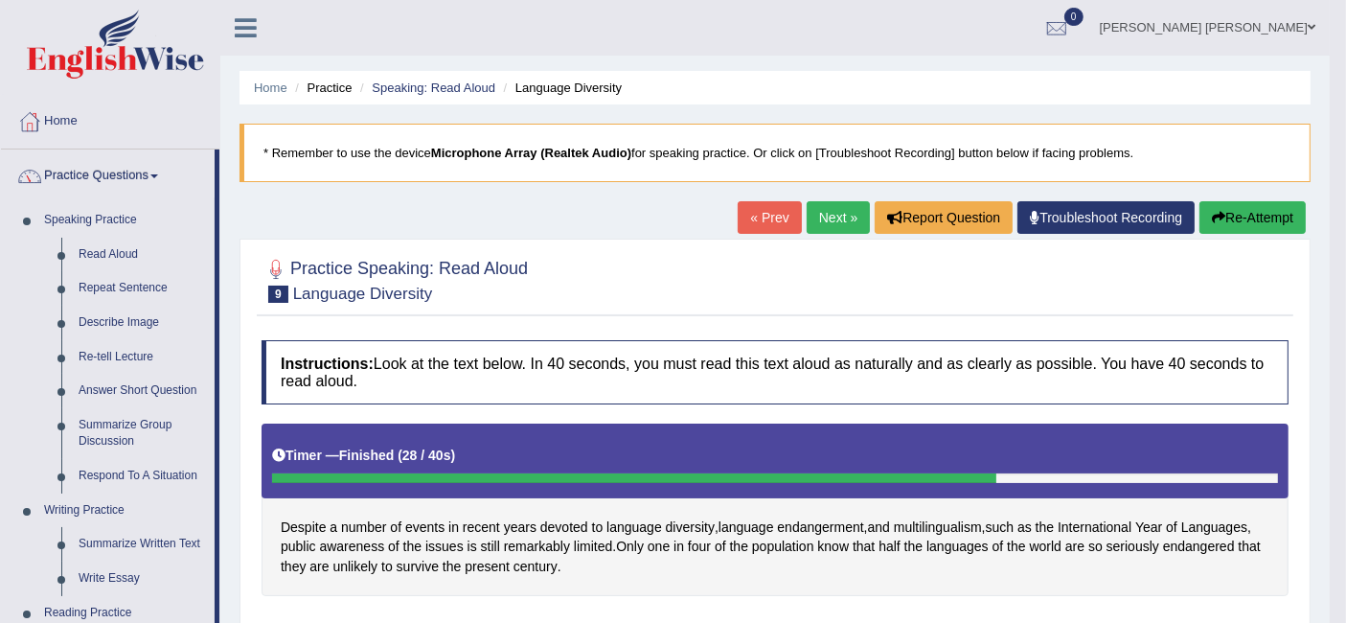
click at [105, 174] on link "Practice Questions" at bounding box center [108, 173] width 214 height 48
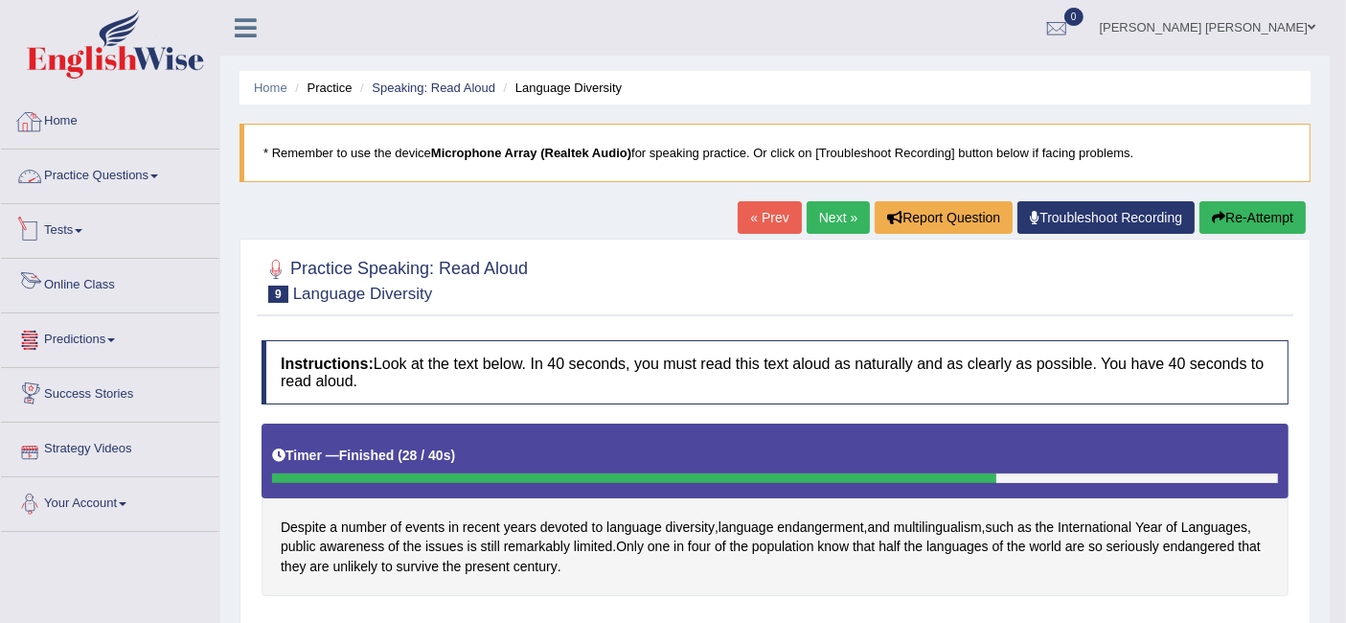
click at [81, 116] on link "Home" at bounding box center [110, 119] width 218 height 48
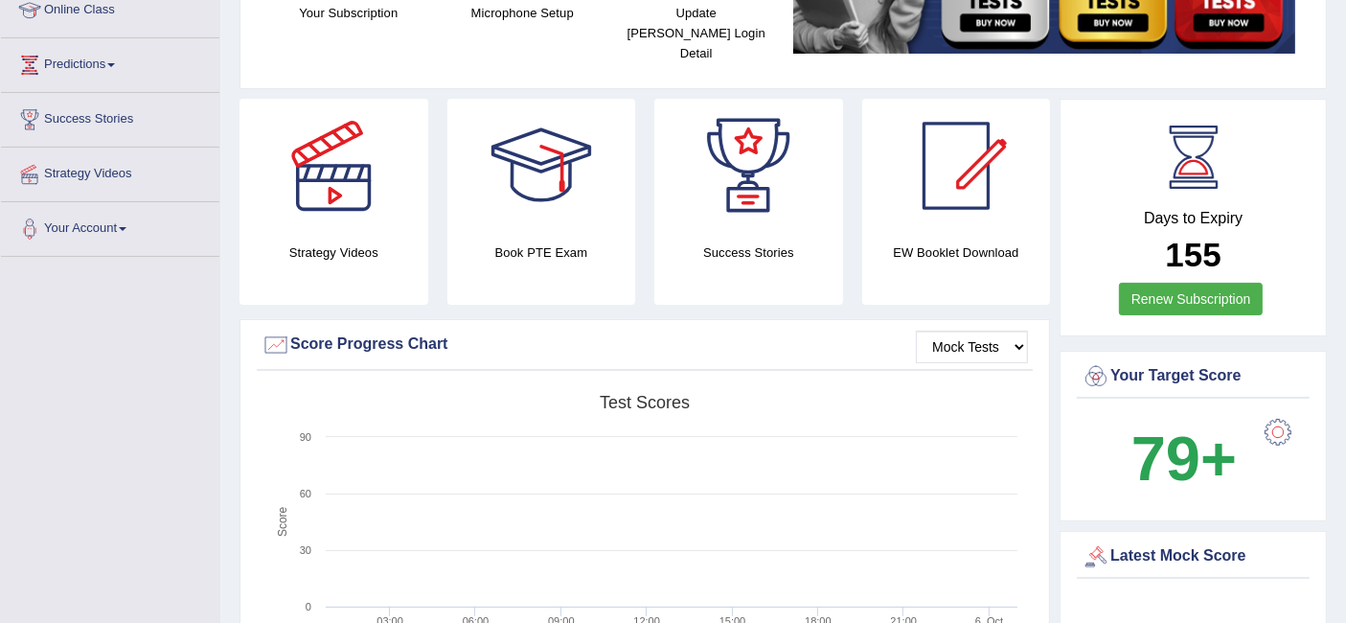
scroll to position [213, 0]
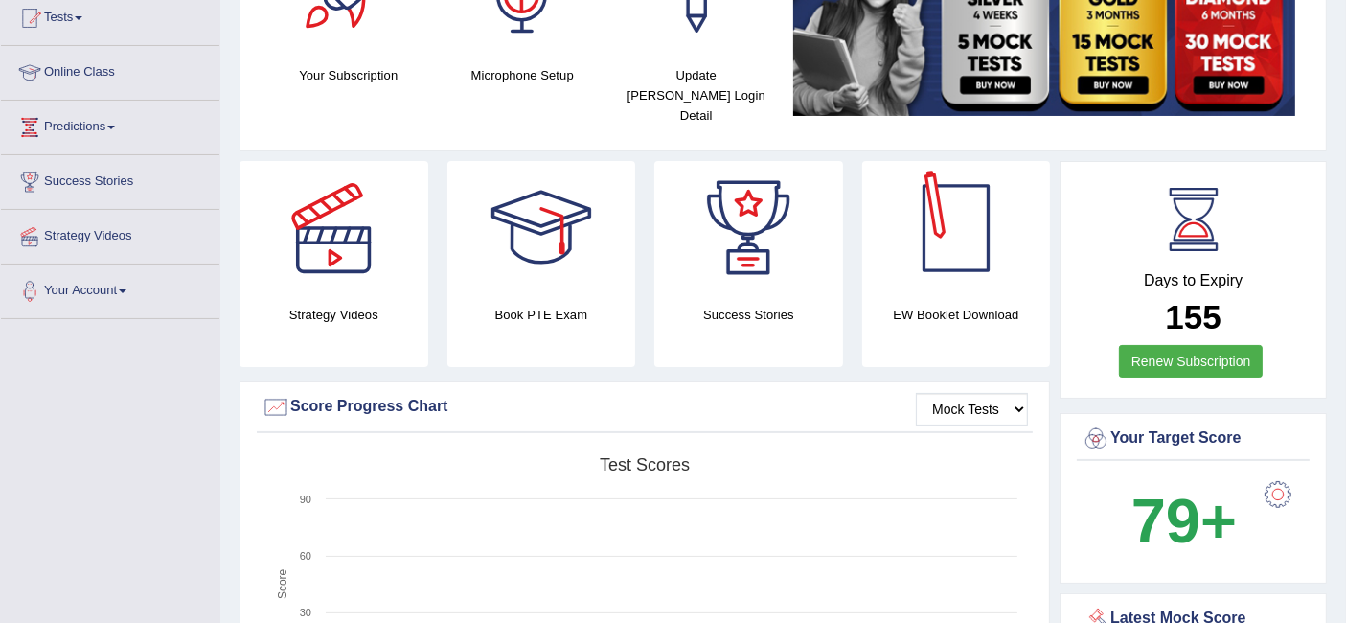
click at [970, 212] on div at bounding box center [956, 228] width 134 height 134
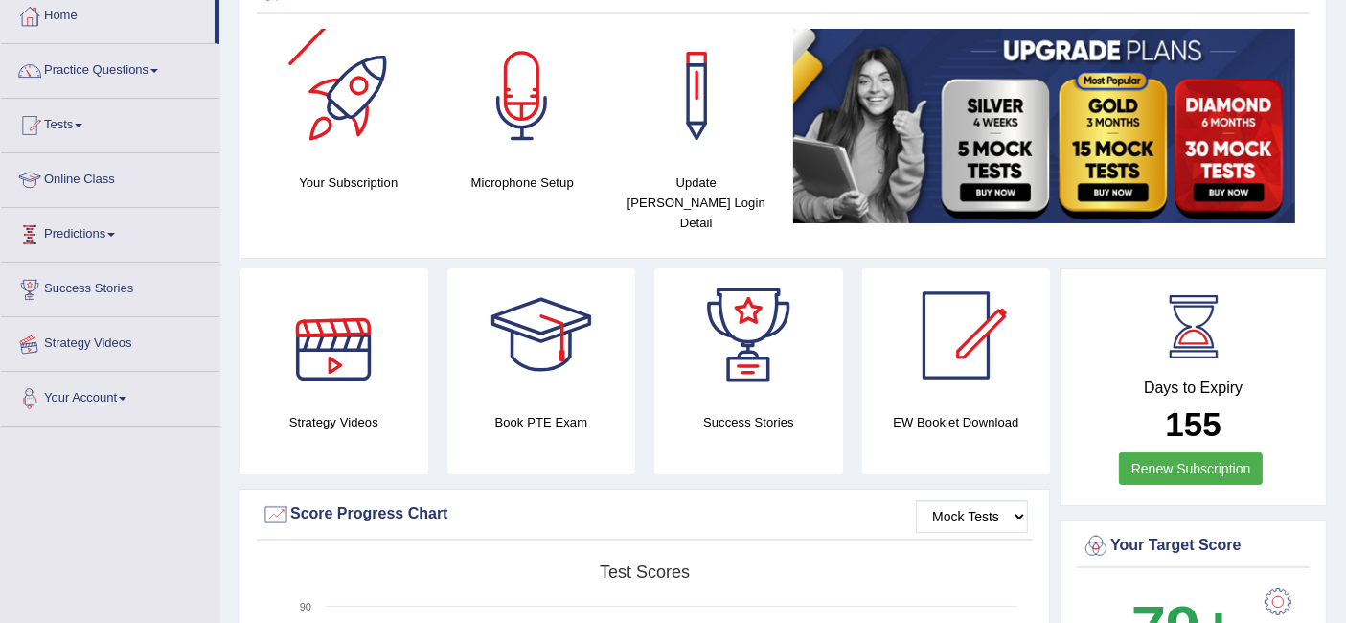
scroll to position [0, 0]
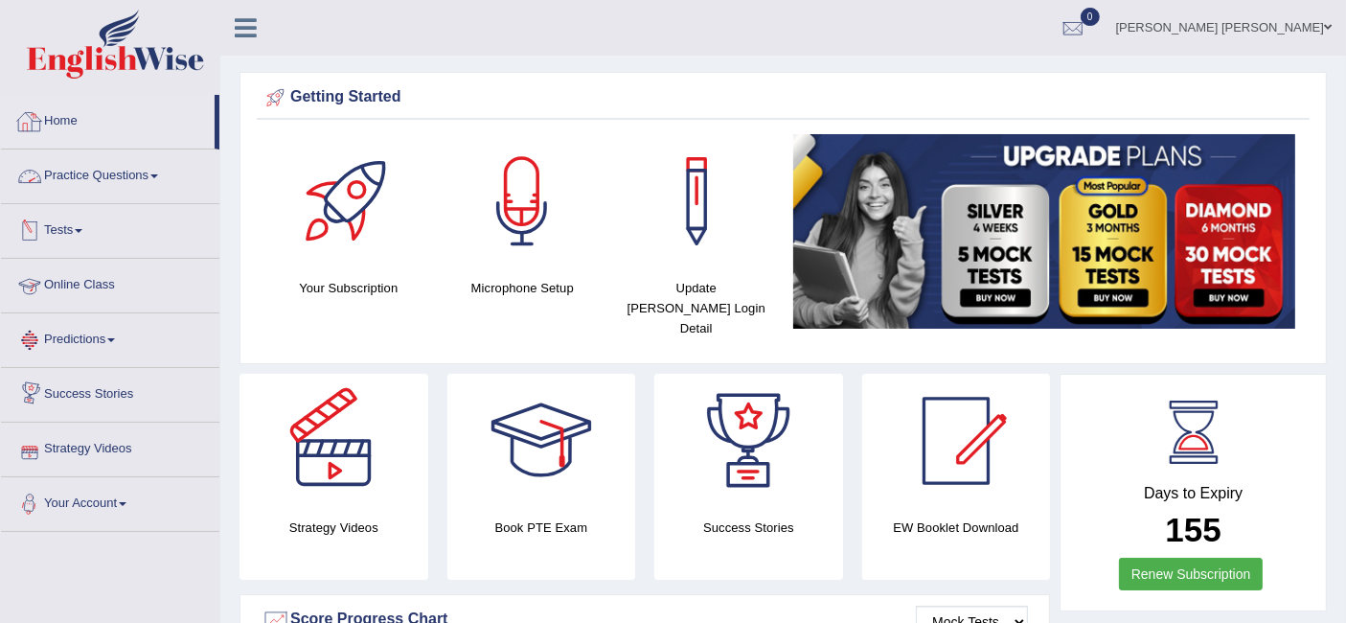
click at [112, 183] on link "Practice Questions" at bounding box center [110, 173] width 218 height 48
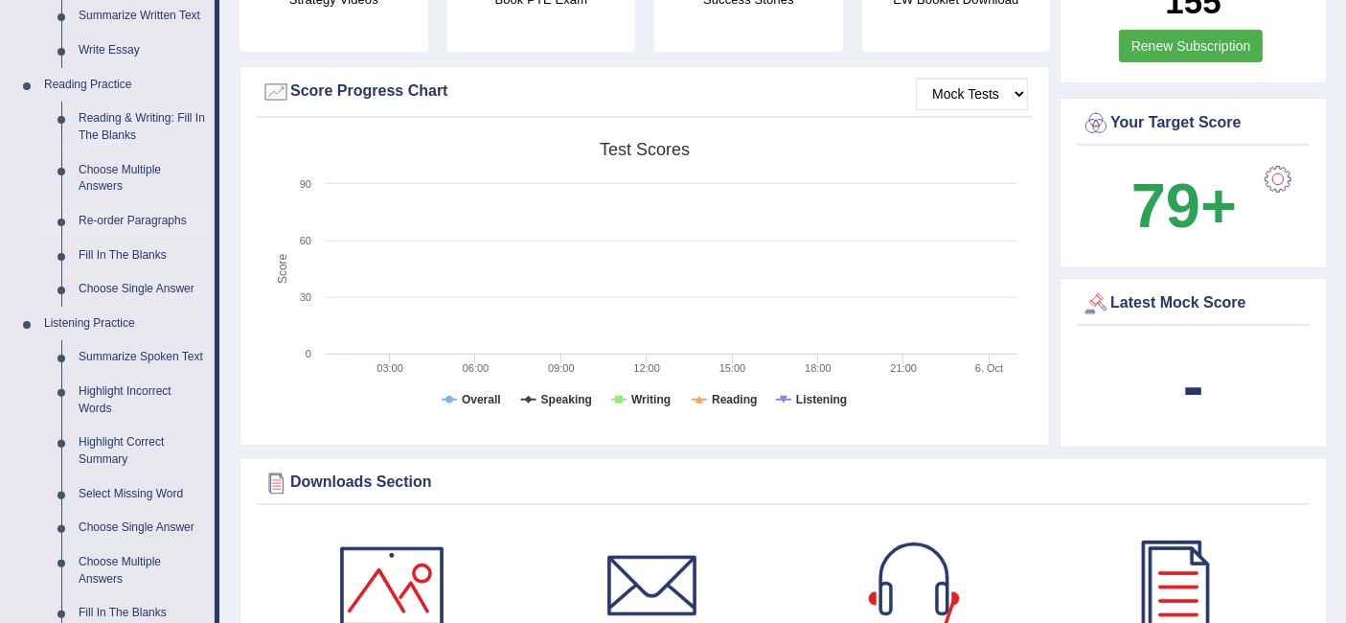
scroll to position [532, 0]
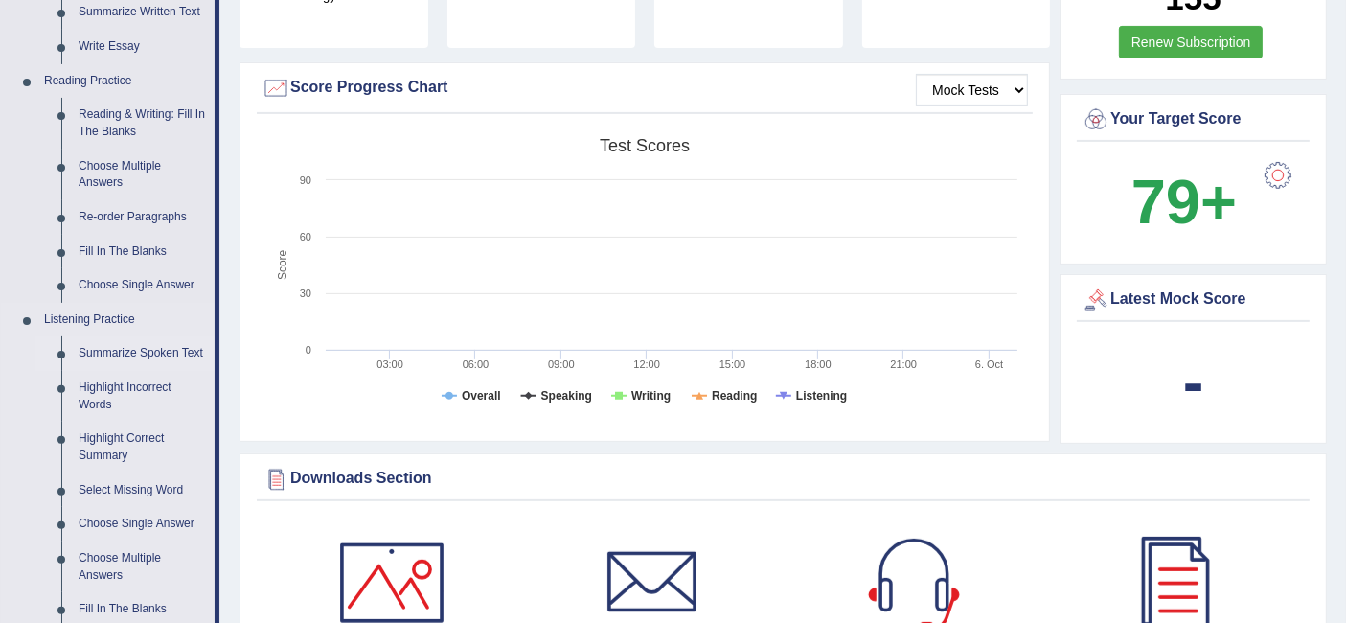
click at [129, 341] on link "Summarize Spoken Text" at bounding box center [142, 353] width 145 height 34
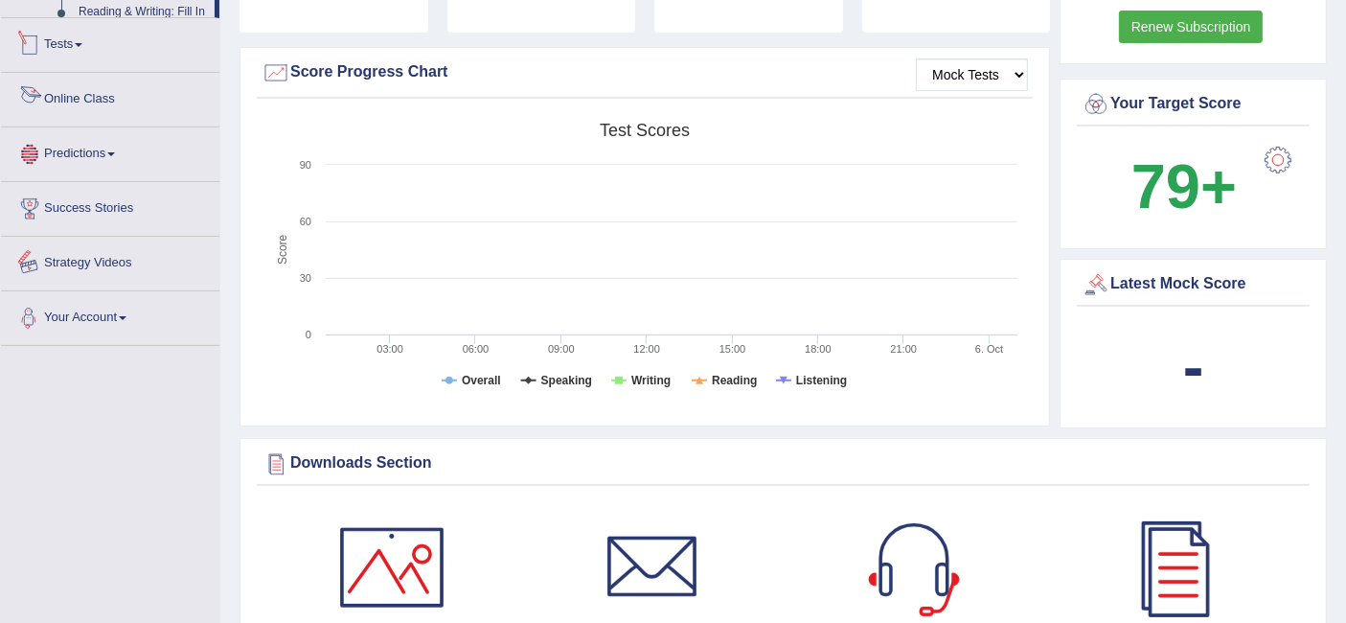
scroll to position [682, 0]
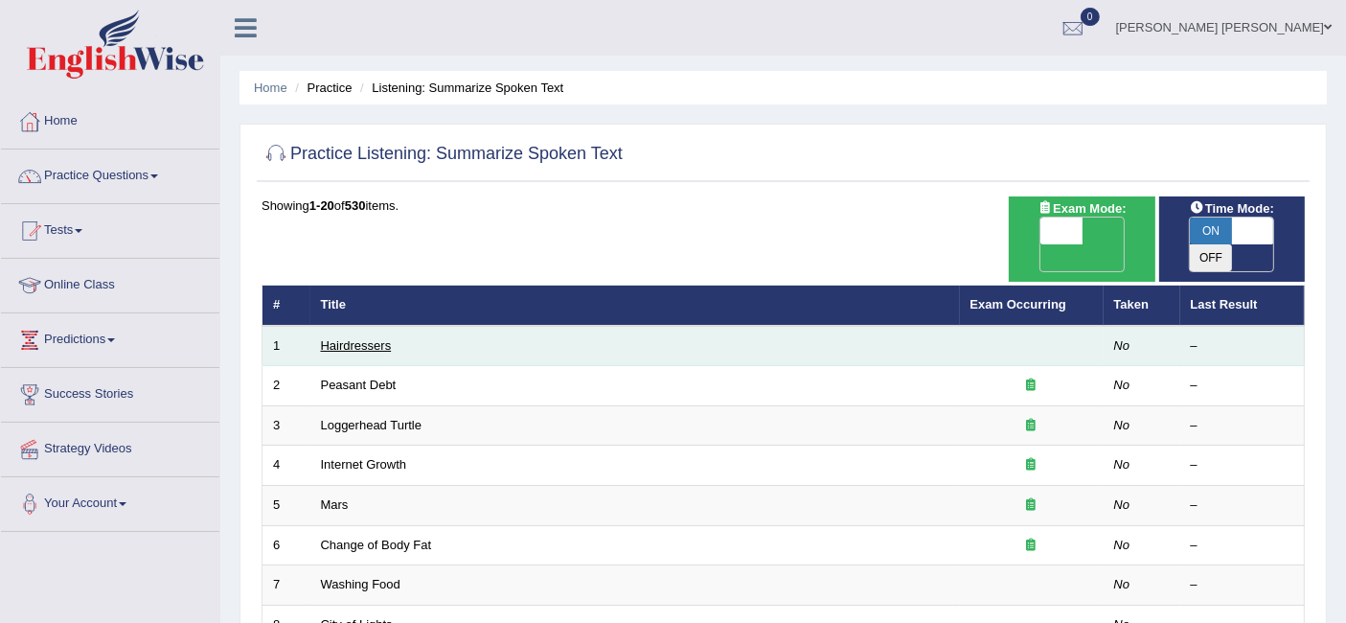
click at [368, 338] on link "Hairdressers" at bounding box center [356, 345] width 71 height 14
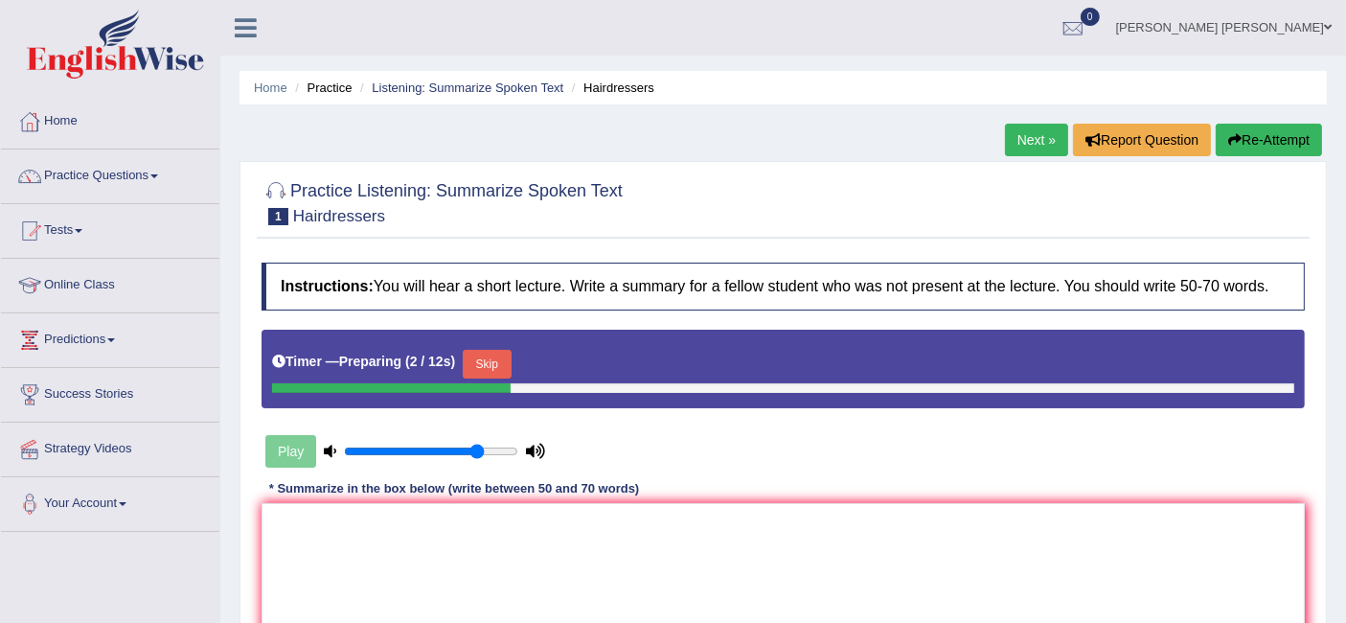
drag, startPoint x: 407, startPoint y: 450, endPoint x: 476, endPoint y: 461, distance: 69.8
type input "0.8"
click at [476, 459] on input "range" at bounding box center [431, 451] width 174 height 15
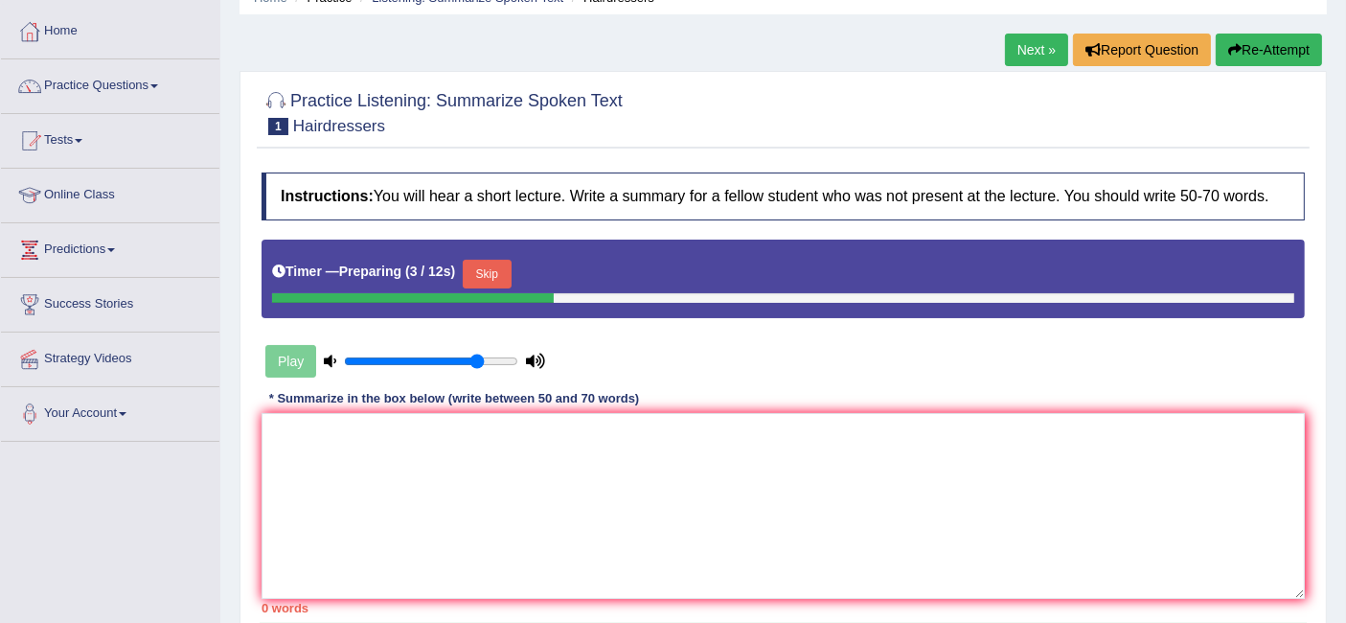
scroll to position [213, 0]
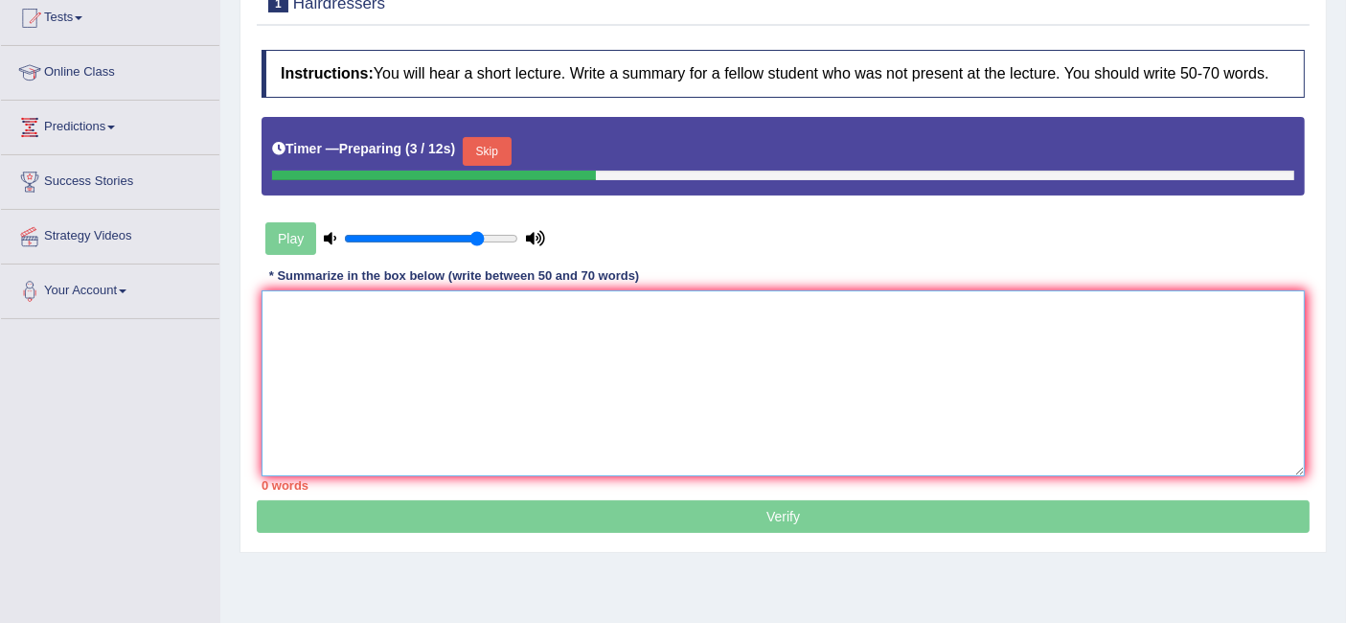
click at [505, 346] on textarea at bounding box center [784, 383] width 1044 height 186
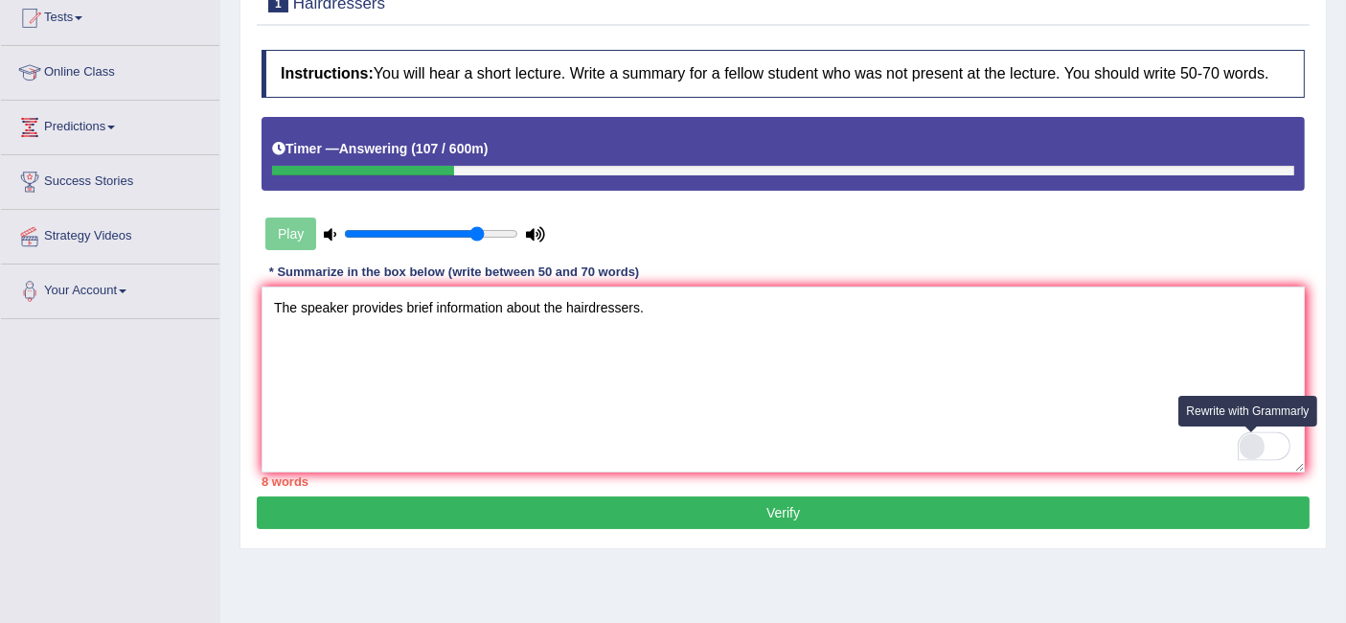
click at [1250, 447] on div "Rewrite with Grammarly" at bounding box center [1252, 446] width 21 height 22
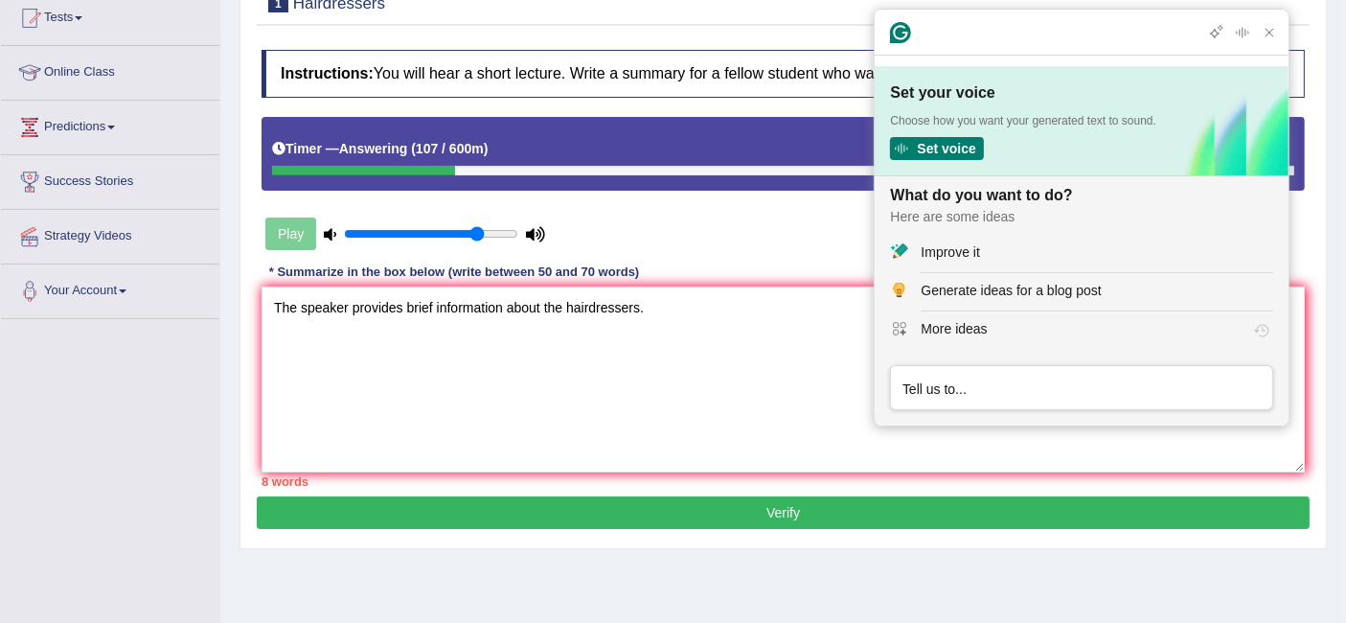
scroll to position [0, 0]
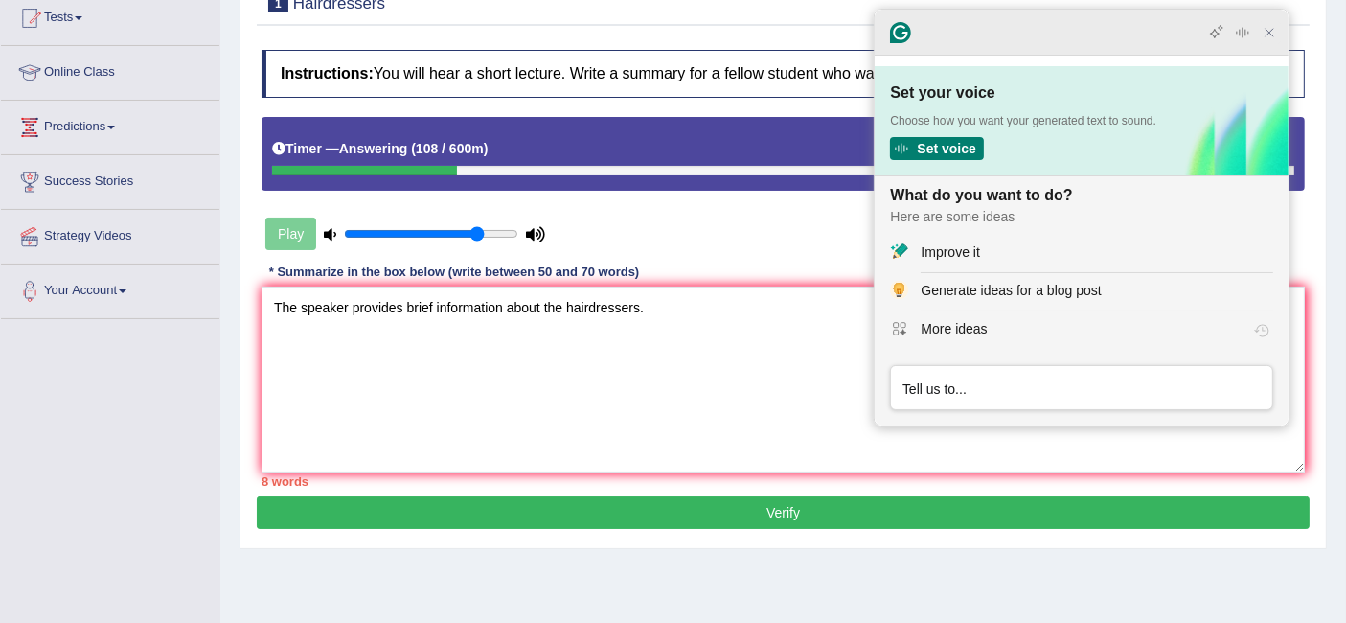
click at [1270, 29] on icon "Close Grammarly Assistant" at bounding box center [1270, 33] width 8 height 8
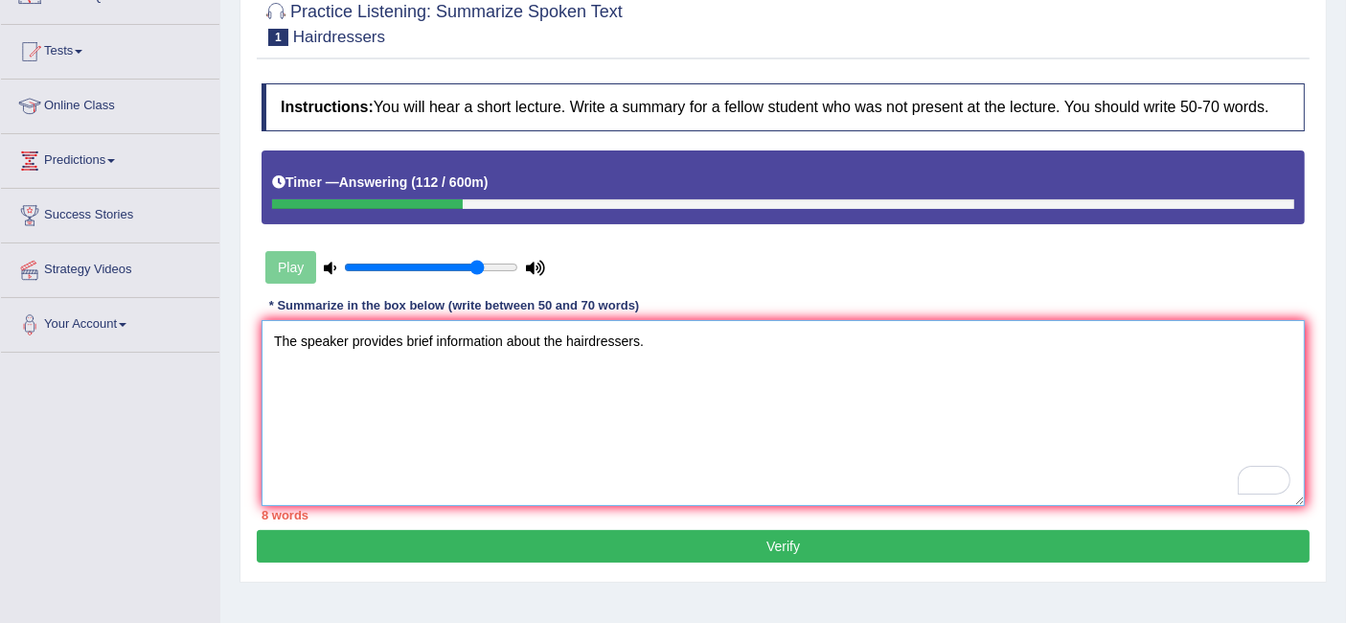
scroll to position [213, 0]
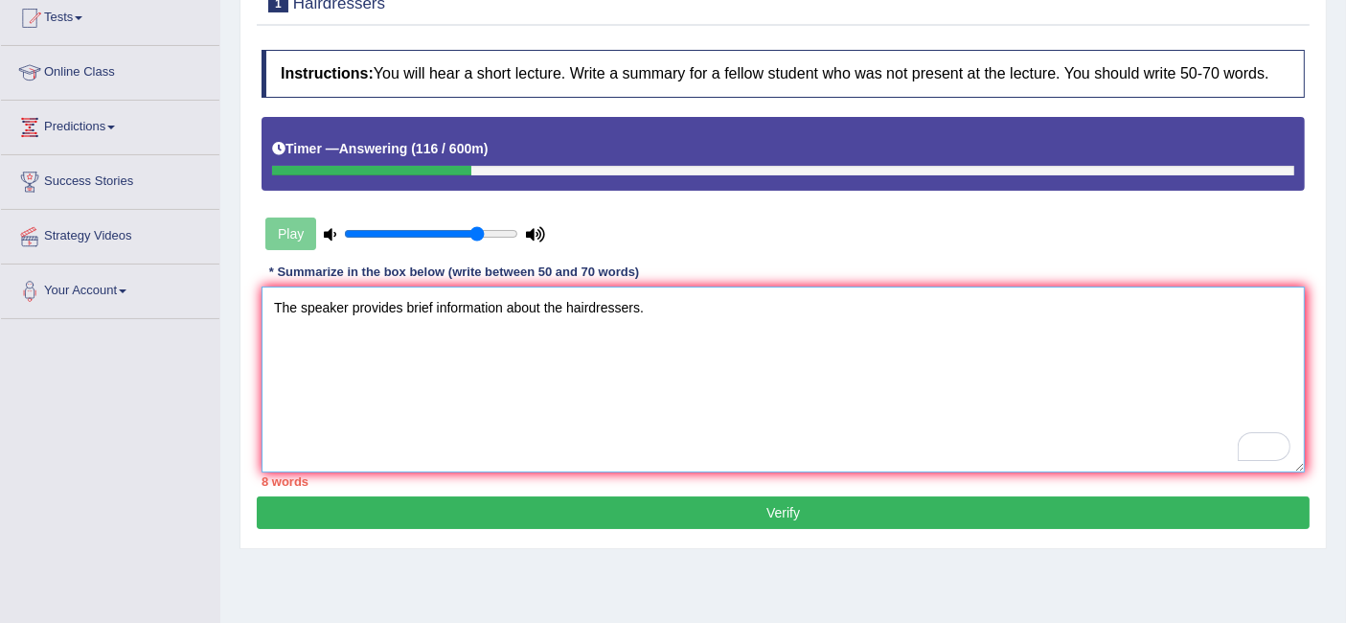
drag, startPoint x: 1225, startPoint y: 362, endPoint x: 1291, endPoint y: 340, distance: 69.7
click at [1291, 340] on textarea "The speaker provides brief information about the hairdressers." at bounding box center [784, 380] width 1044 height 186
click at [800, 387] on textarea "The speaker provides brief information about the hairdressers." at bounding box center [784, 380] width 1044 height 186
click at [1230, 441] on icon "Turn off Grammarly on this website" at bounding box center [1227, 445] width 13 height 14
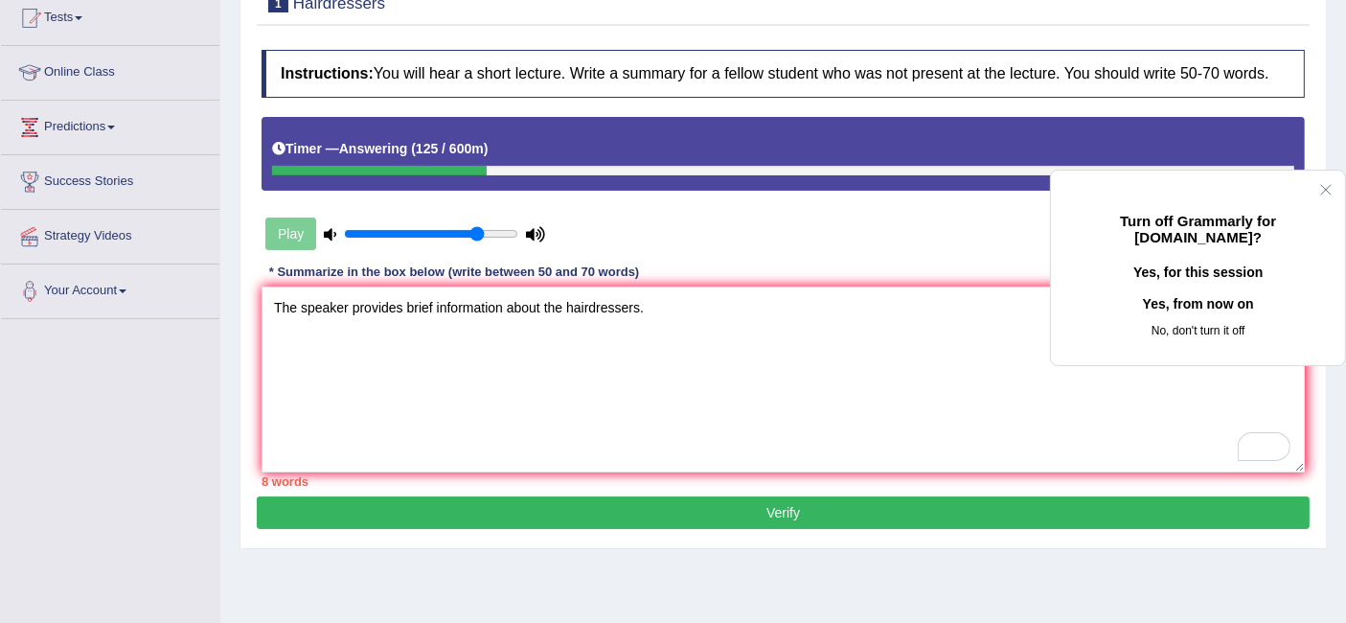
click at [1183, 288] on button "Yes, for this session" at bounding box center [1198, 273] width 233 height 31
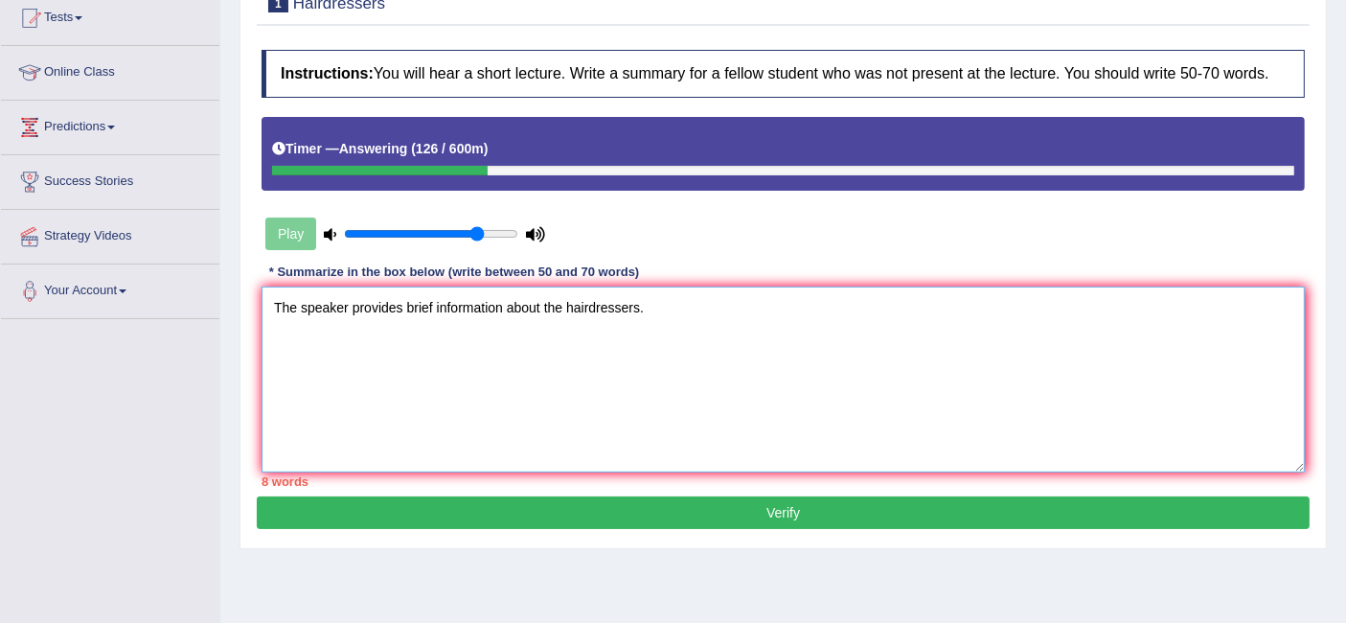
click at [796, 321] on textarea "The speaker provides brief information about the hairdressers." at bounding box center [784, 380] width 1044 height 186
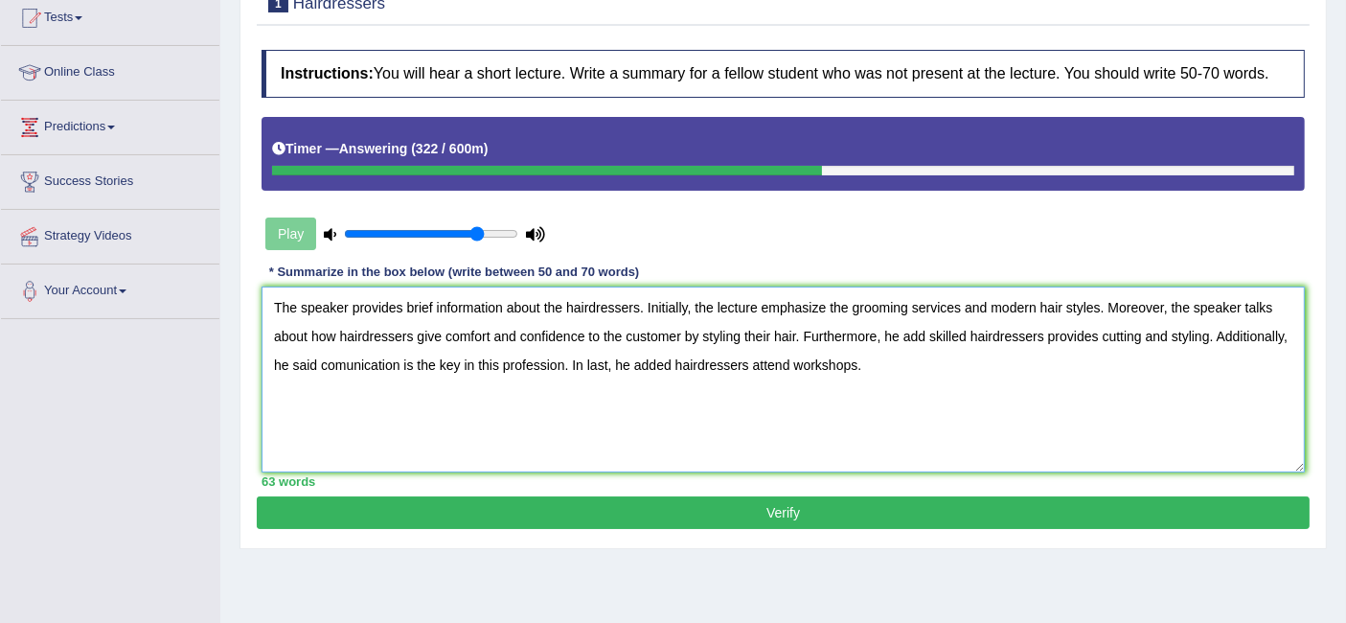
click at [665, 361] on textarea "The speaker provides brief information about the hairdressers. Initially, the l…" at bounding box center [784, 380] width 1044 height 186
click at [839, 362] on textarea "The speaker provides brief information about the hairdressers. Initially, the l…" at bounding box center [784, 380] width 1044 height 186
click at [886, 361] on textarea "The speaker provides brief information about the hairdressers. Initially, the l…" at bounding box center [784, 380] width 1044 height 186
drag, startPoint x: 892, startPoint y: 354, endPoint x: 751, endPoint y: 369, distance: 141.7
click at [751, 369] on textarea "The speaker provides brief information about the hairdressers. Initially, the l…" at bounding box center [784, 380] width 1044 height 186
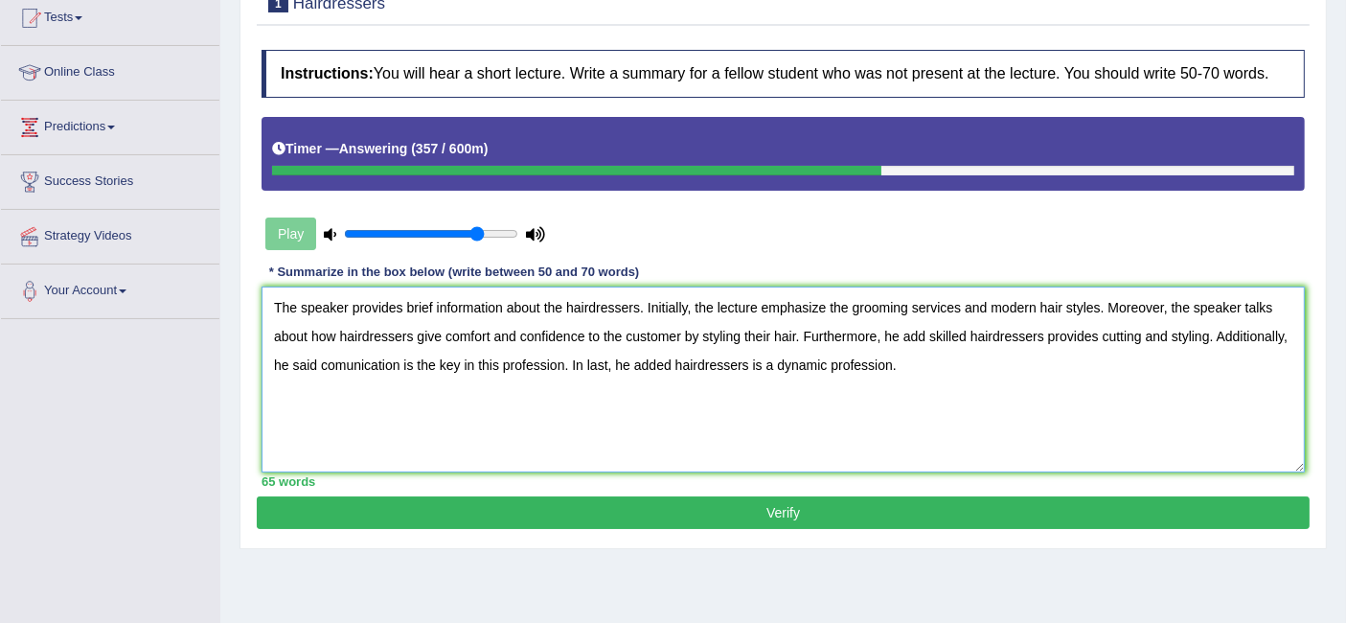
click at [678, 332] on textarea "The speaker provides brief information about the hairdressers. Initially, the l…" at bounding box center [784, 380] width 1044 height 186
click at [1098, 326] on textarea "The speaker provides brief information about the hairdressers. Initially, the l…" at bounding box center [784, 380] width 1044 height 186
click at [826, 309] on textarea "The speaker provides brief information about the hairdressers. Initially, the l…" at bounding box center [784, 380] width 1044 height 186
type textarea "The speaker provides brief information about the hairdressers. Initially, the l…"
click at [837, 514] on button "Verify" at bounding box center [783, 512] width 1053 height 33
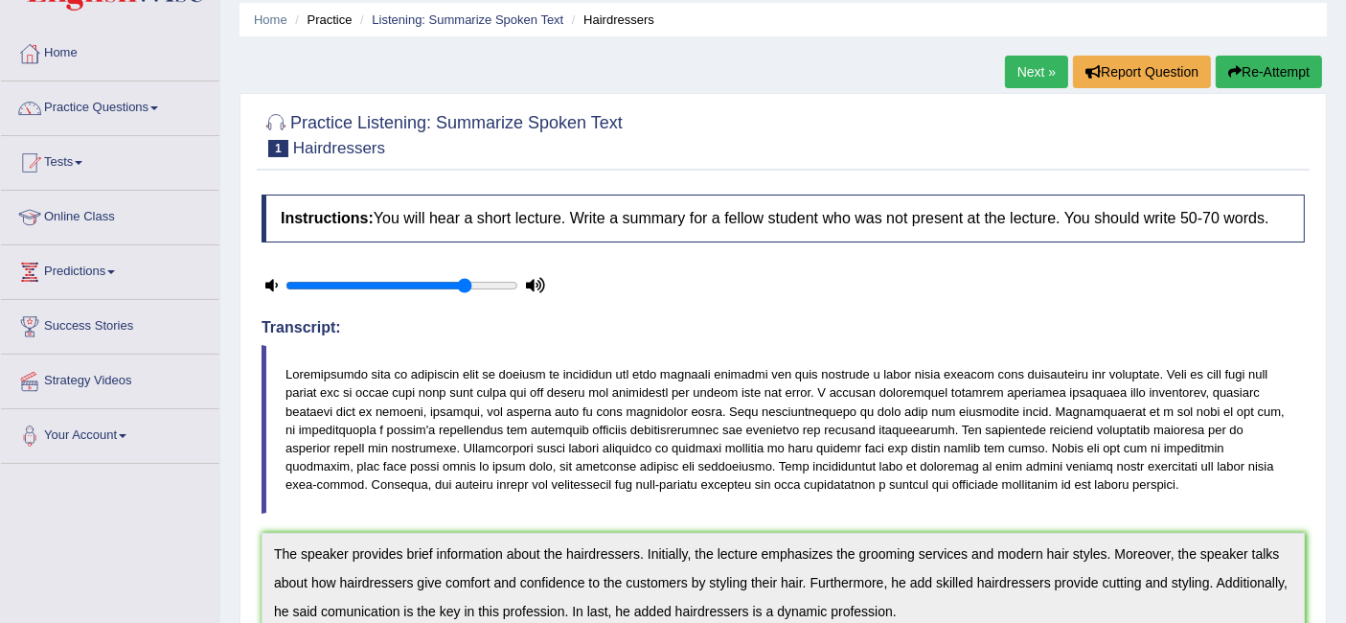
scroll to position [0, 0]
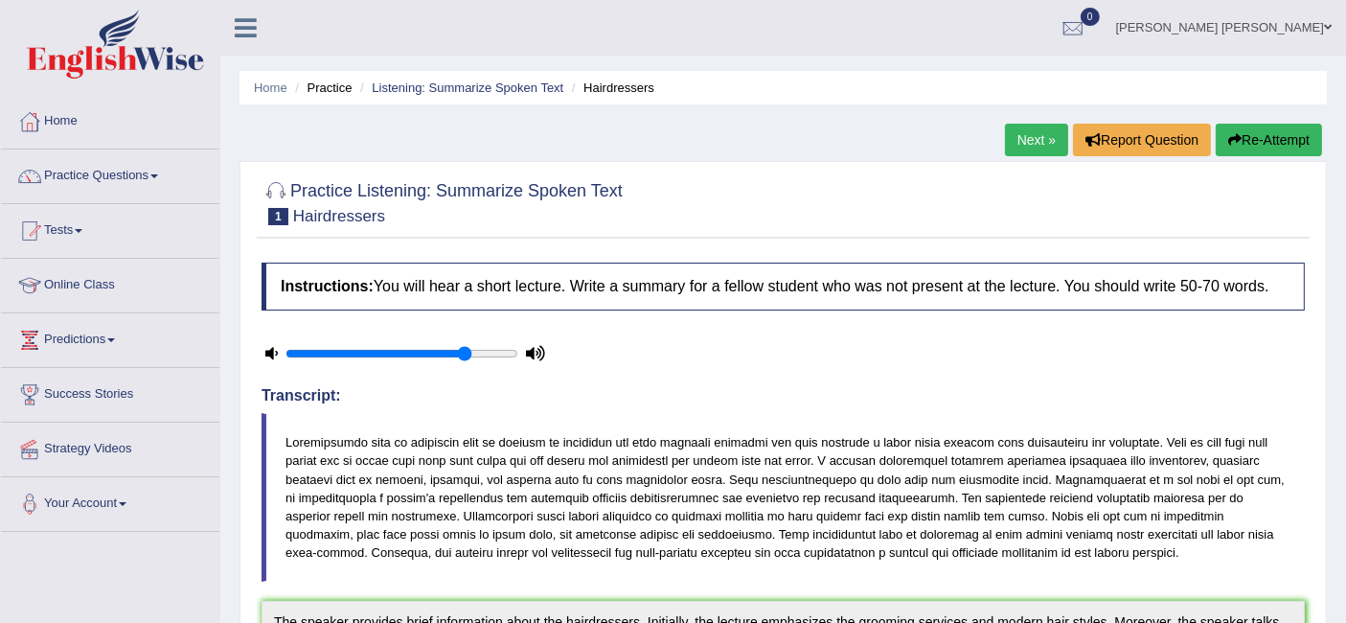
click at [1032, 140] on link "Next »" at bounding box center [1036, 140] width 63 height 33
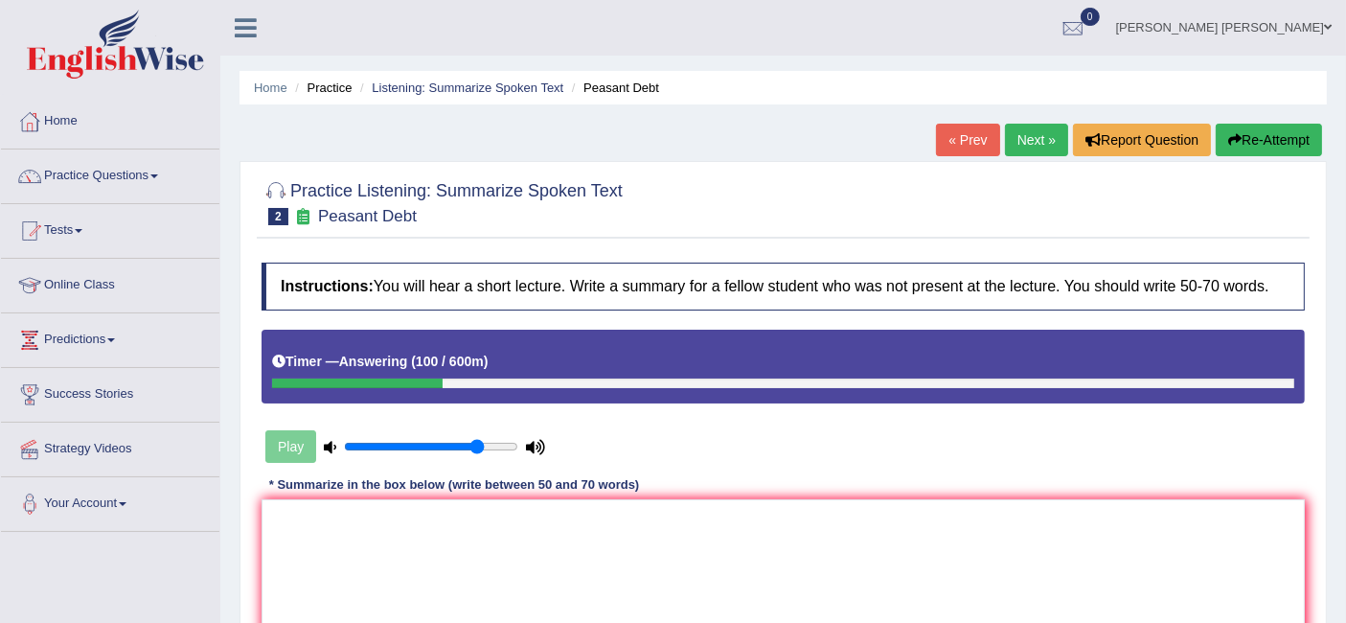
scroll to position [213, 0]
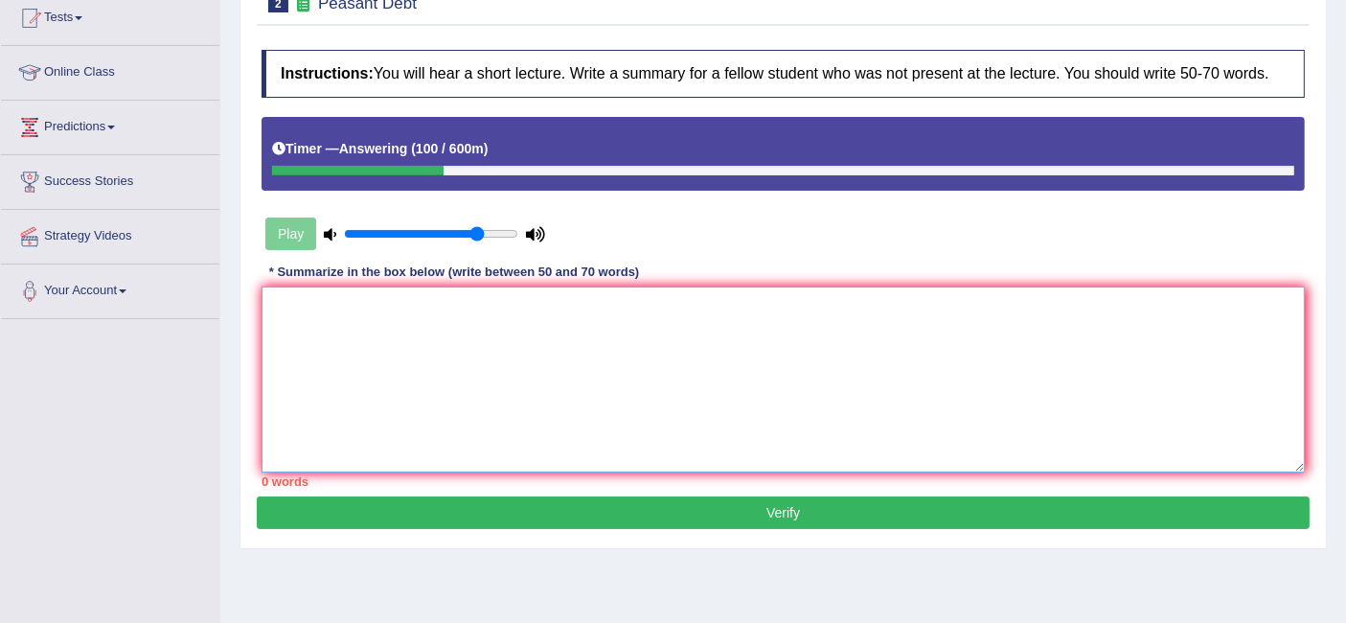
click at [586, 353] on textarea at bounding box center [784, 380] width 1044 height 186
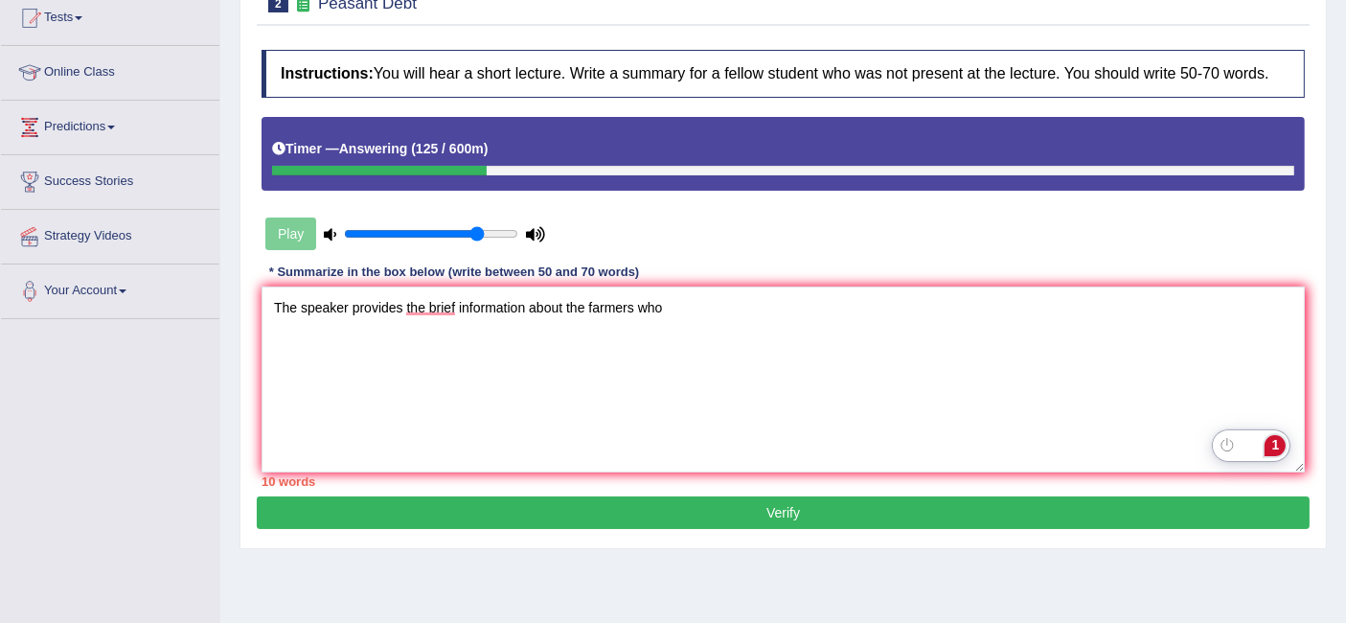
click at [1281, 441] on div "1" at bounding box center [1275, 445] width 21 height 21
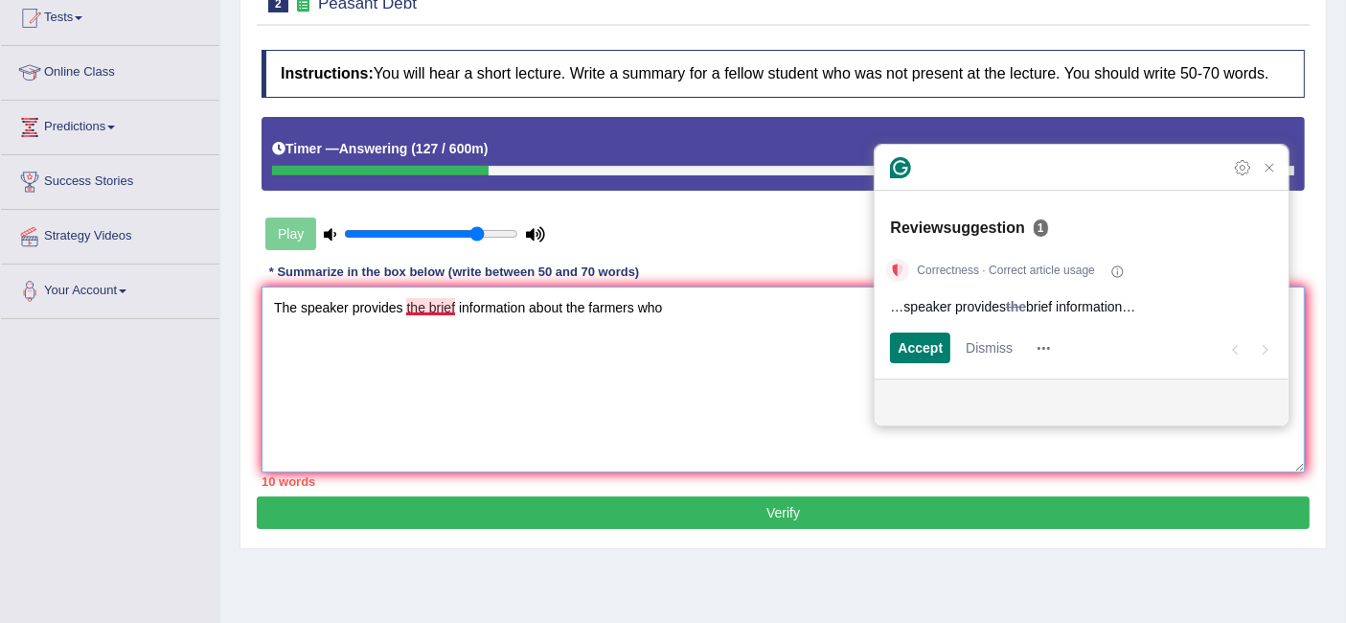
click at [860, 439] on textarea "The speaker provides the brief information about the farmers who" at bounding box center [784, 380] width 1044 height 186
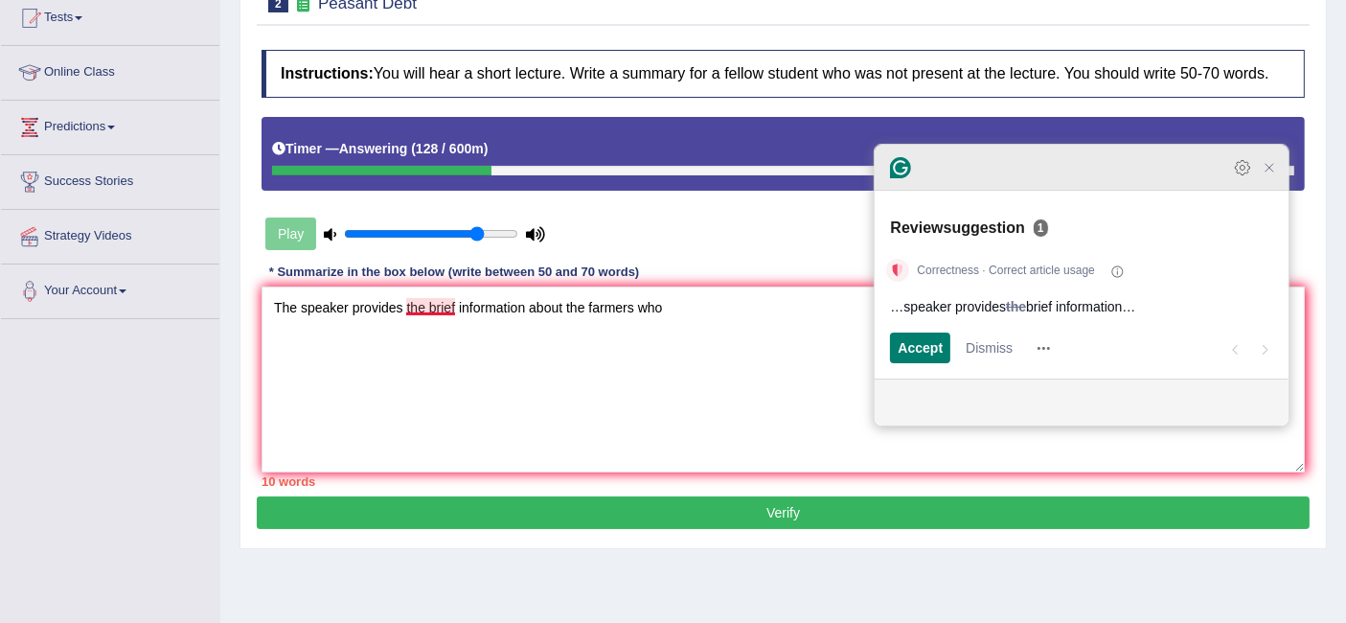
click at [1248, 177] on icon "Open Settings" at bounding box center [1242, 167] width 19 height 19
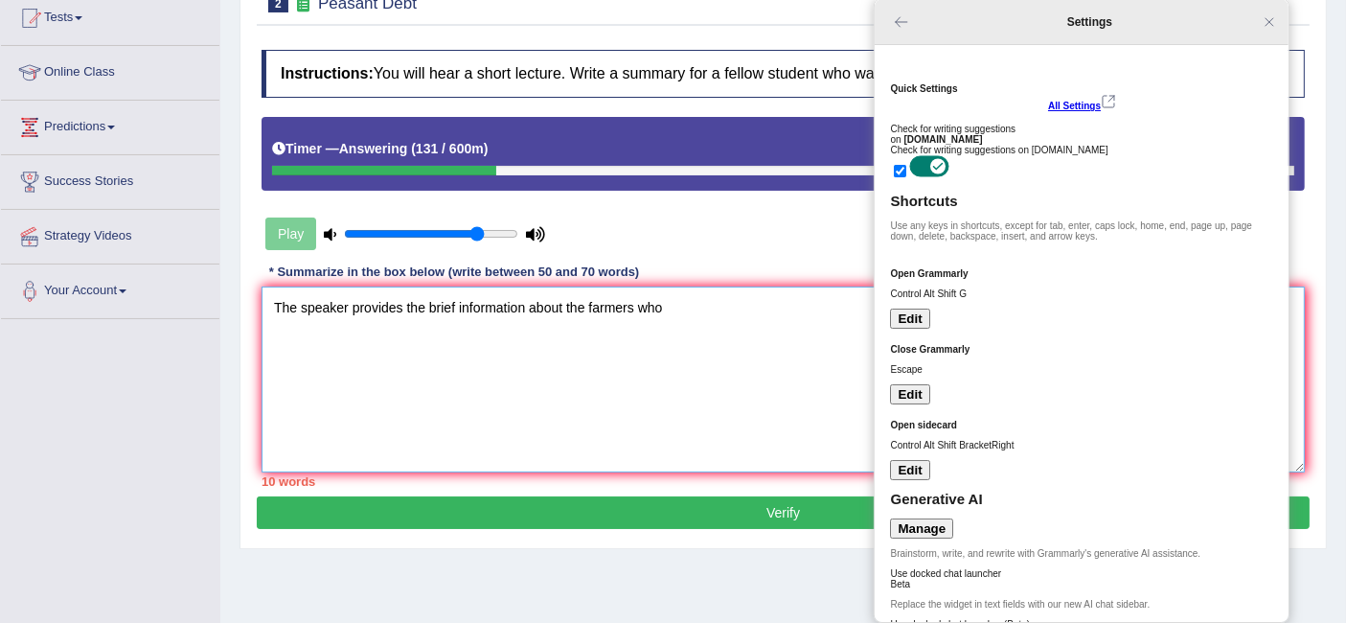
click at [812, 416] on textarea "The speaker provides the brief information about the farmers who" at bounding box center [784, 380] width 1044 height 186
click at [1274, 26] on icon "Close Grammarly Assistant" at bounding box center [1269, 21] width 15 height 15
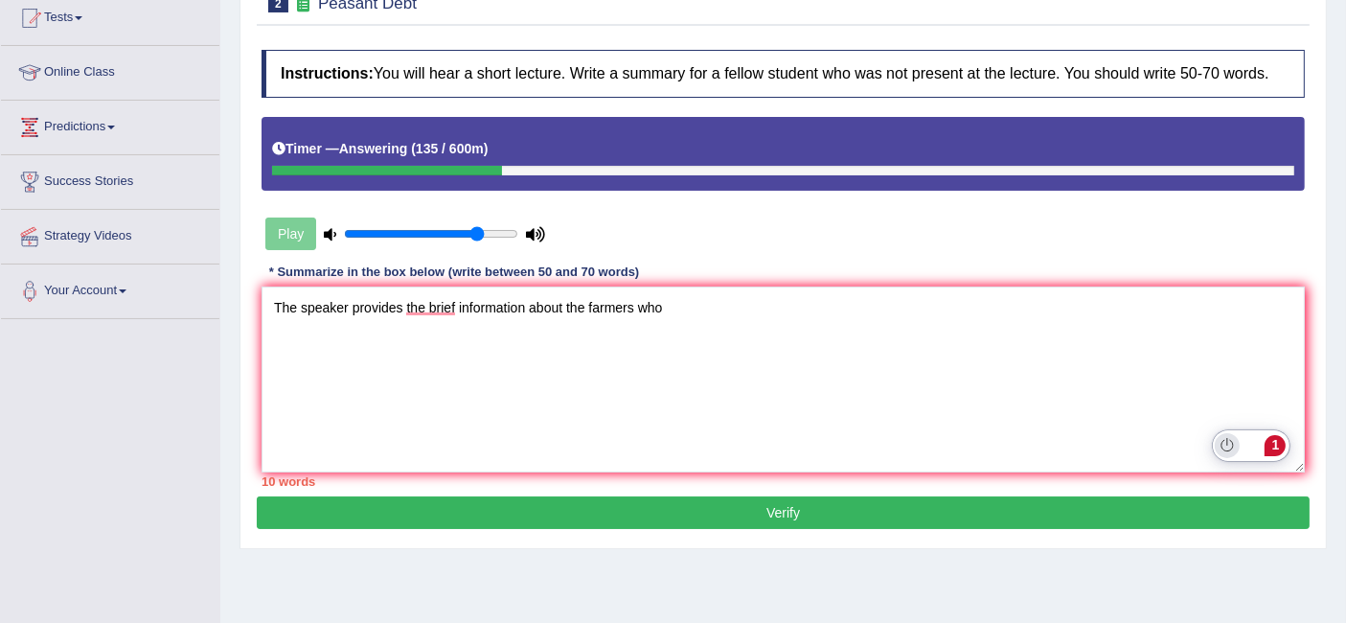
click at [1229, 448] on icon "Turn off Grammarly on this website" at bounding box center [1227, 445] width 13 height 14
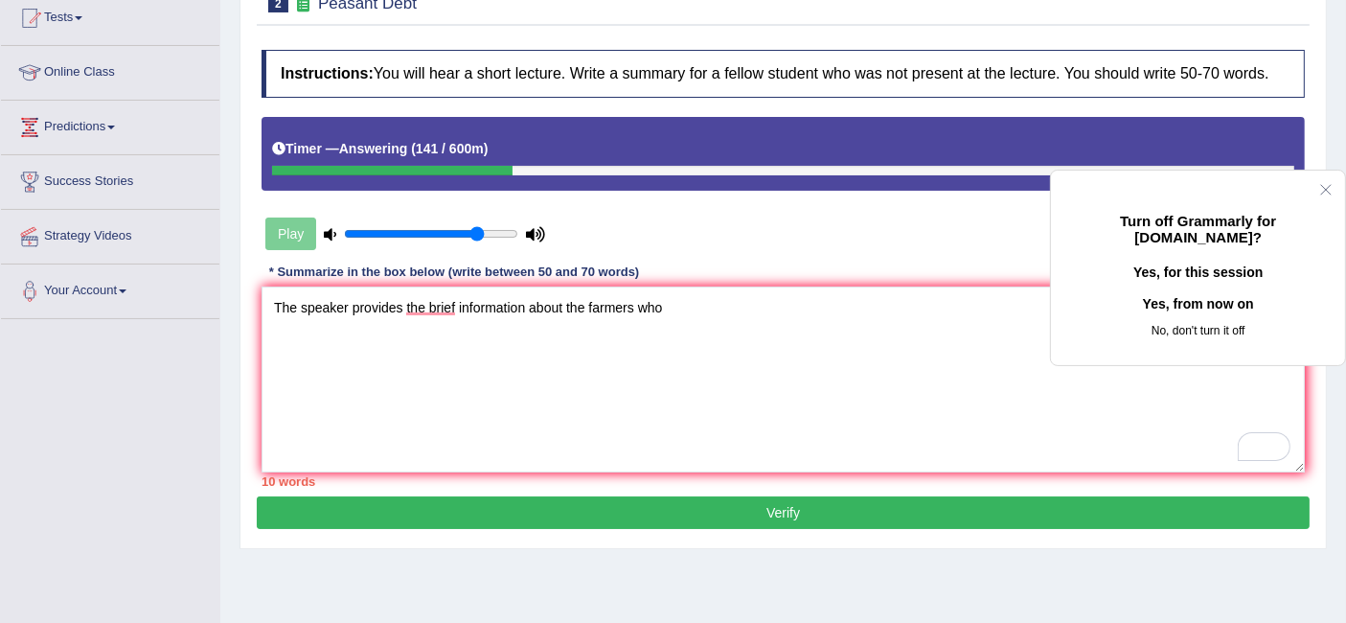
click at [1194, 319] on button "Yes, from now on" at bounding box center [1198, 303] width 233 height 31
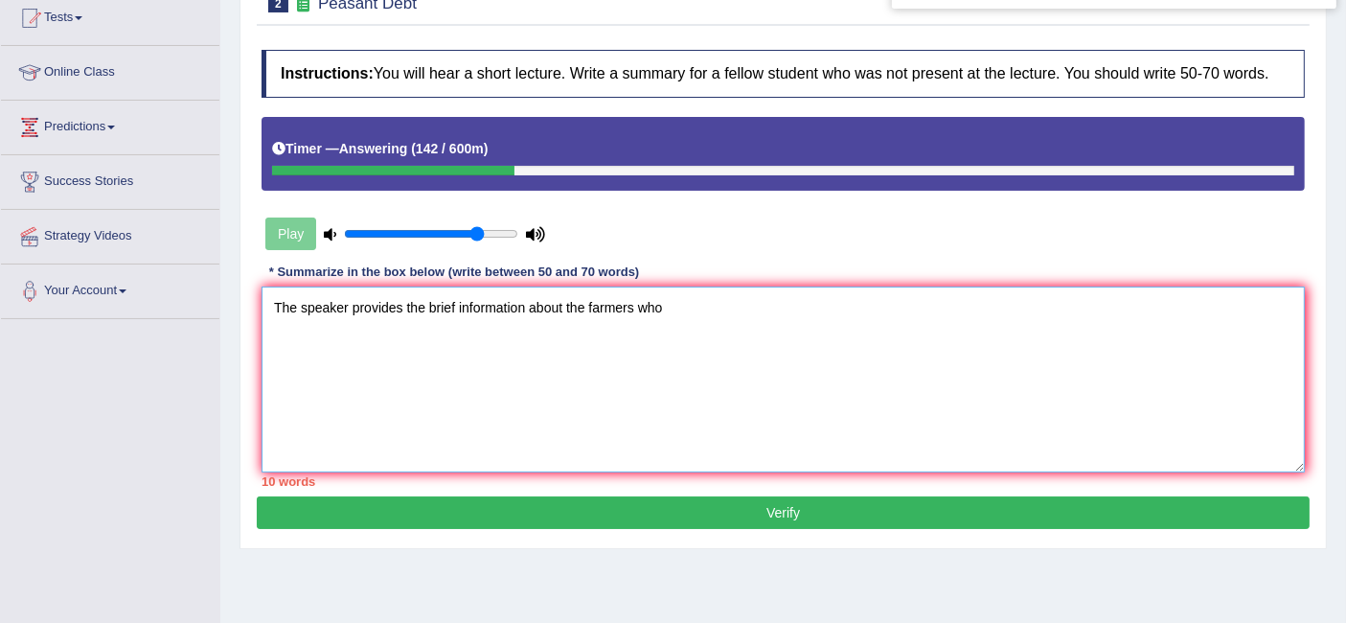
click at [754, 307] on textarea "The speaker provides the brief information about the farmers who" at bounding box center [784, 380] width 1044 height 186
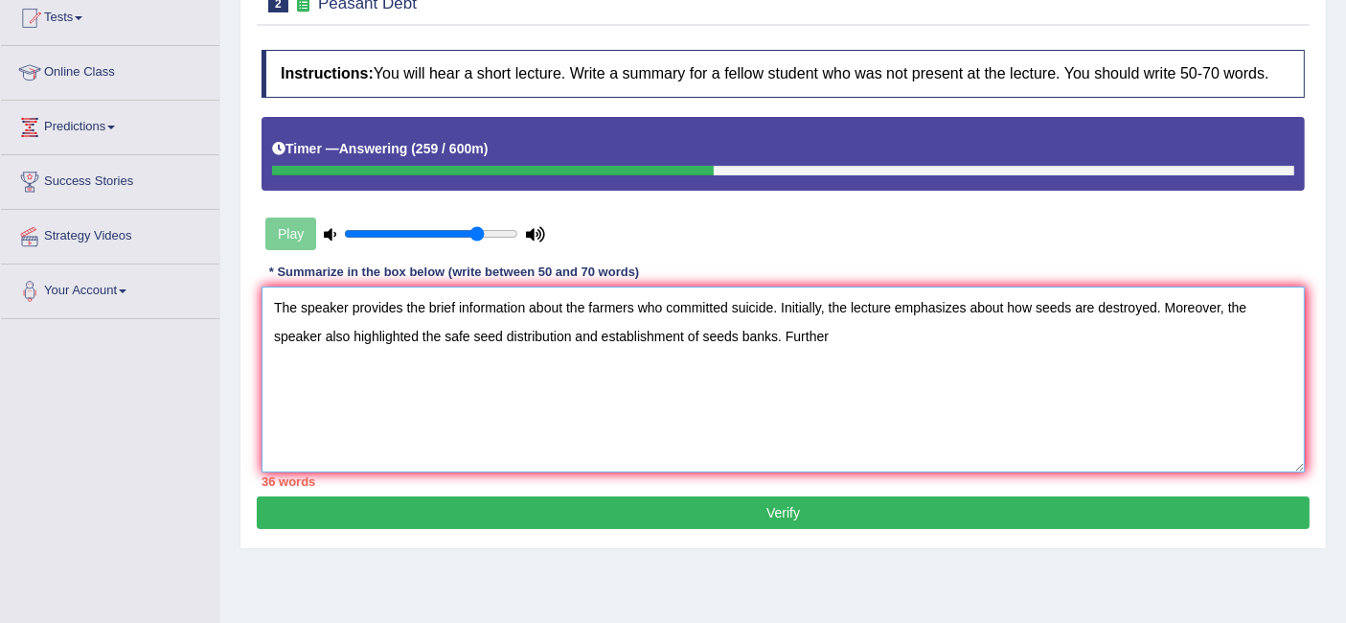
drag, startPoint x: 788, startPoint y: 328, endPoint x: 568, endPoint y: 333, distance: 219.5
click at [568, 333] on textarea "The speaker provides the brief information about the farmers who committed suic…" at bounding box center [784, 380] width 1044 height 186
click at [704, 333] on textarea "The speaker provides the brief information about the farmers who committed suic…" at bounding box center [784, 380] width 1044 height 186
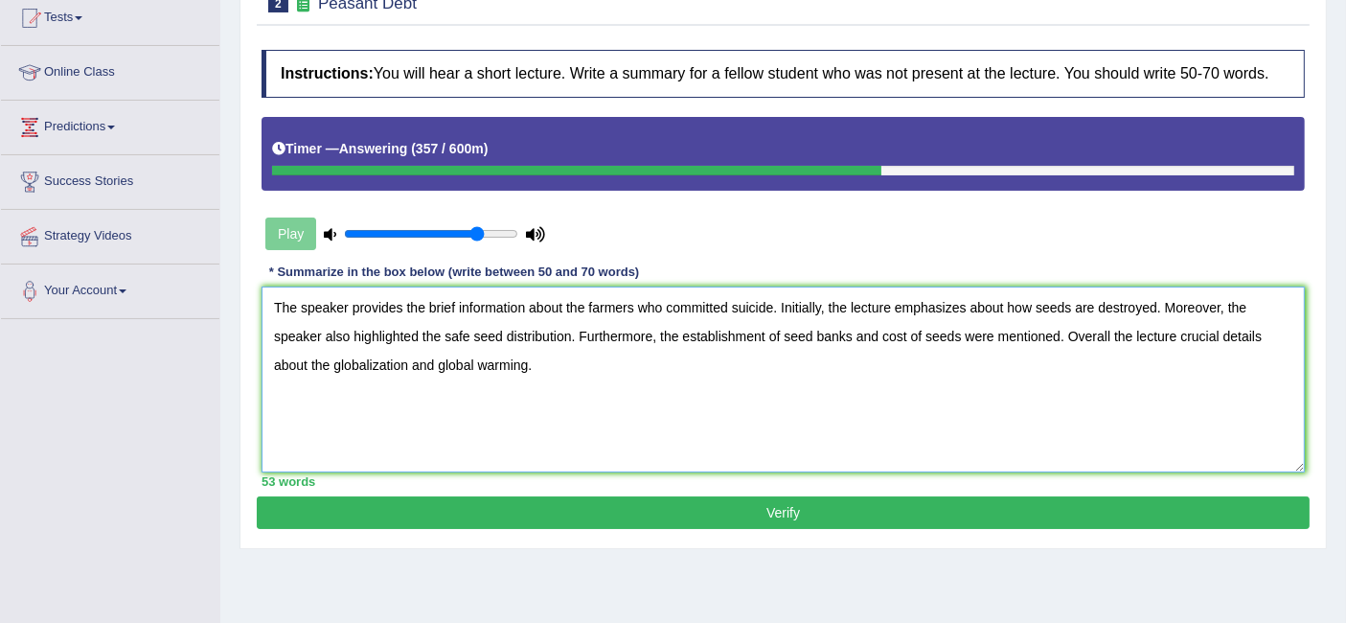
click at [772, 305] on textarea "The speaker provides the brief information about the farmers who committed suic…" at bounding box center [784, 380] width 1044 height 186
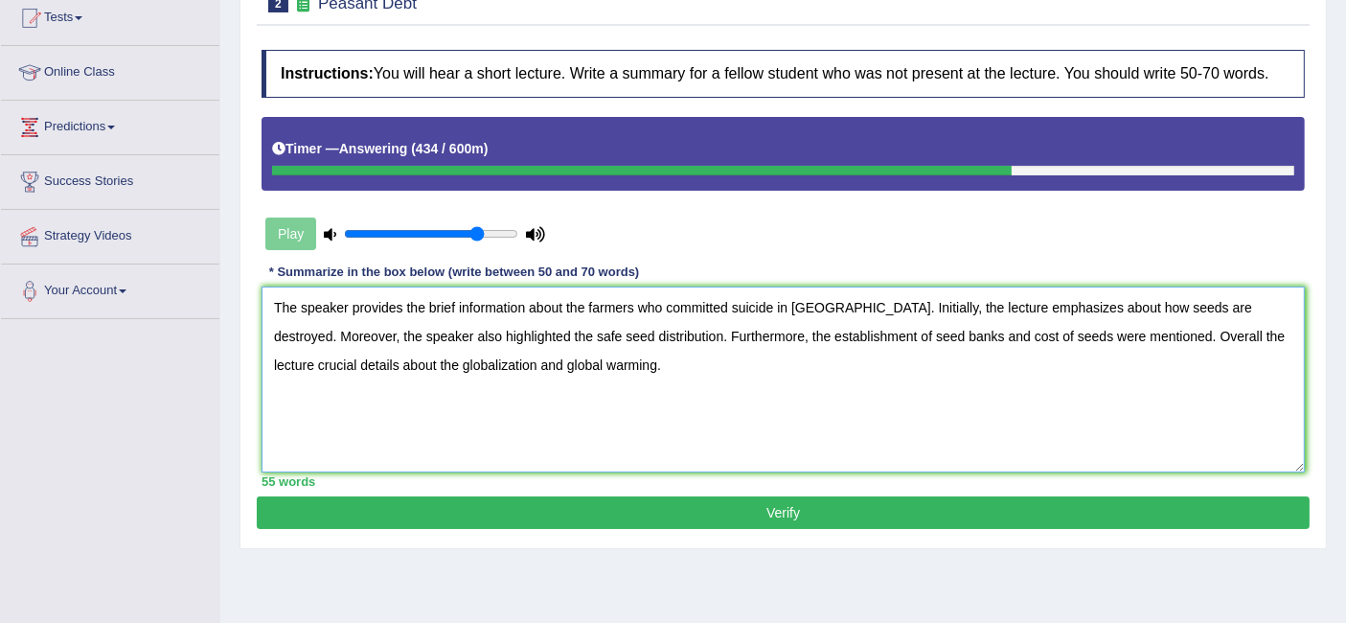
click at [498, 331] on textarea "The speaker provides the brief information about the farmers who committed suic…" at bounding box center [784, 380] width 1044 height 186
click at [1184, 335] on textarea "The speaker provides the brief information about the farmers who committed suic…" at bounding box center [784, 380] width 1044 height 186
type textarea "The speaker provides the brief information about the farmers who committed suic…"
click at [830, 505] on button "Verify" at bounding box center [783, 512] width 1053 height 33
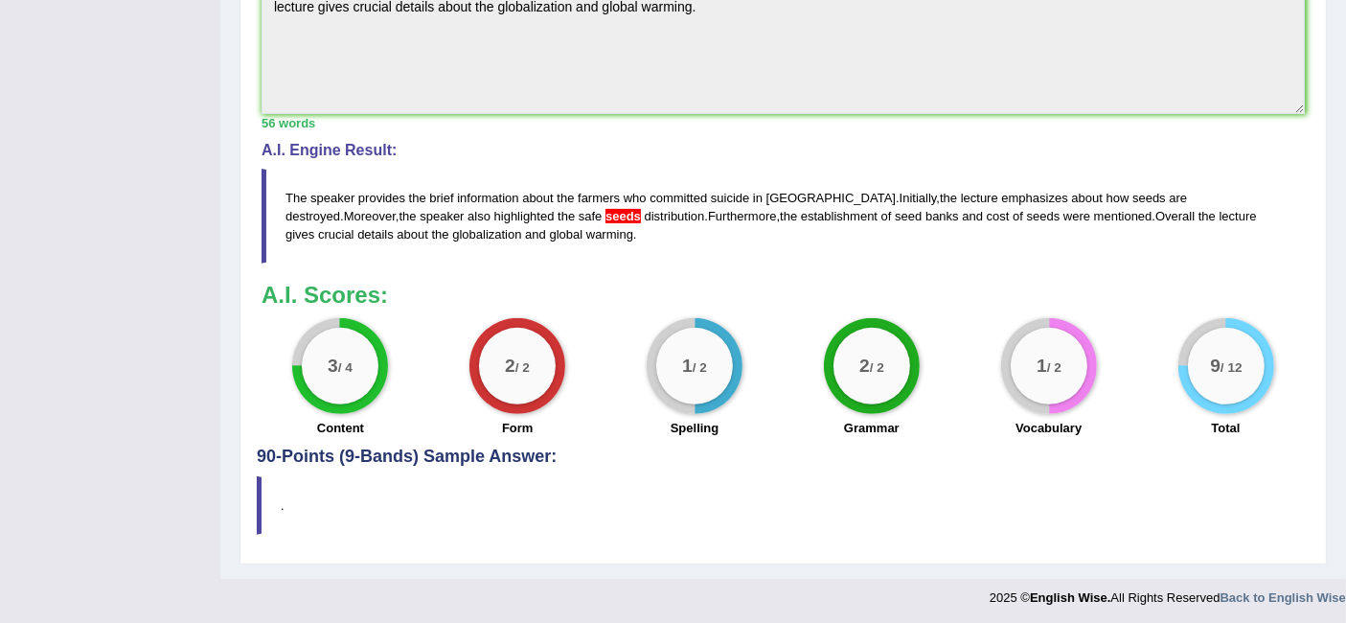
scroll to position [52, 0]
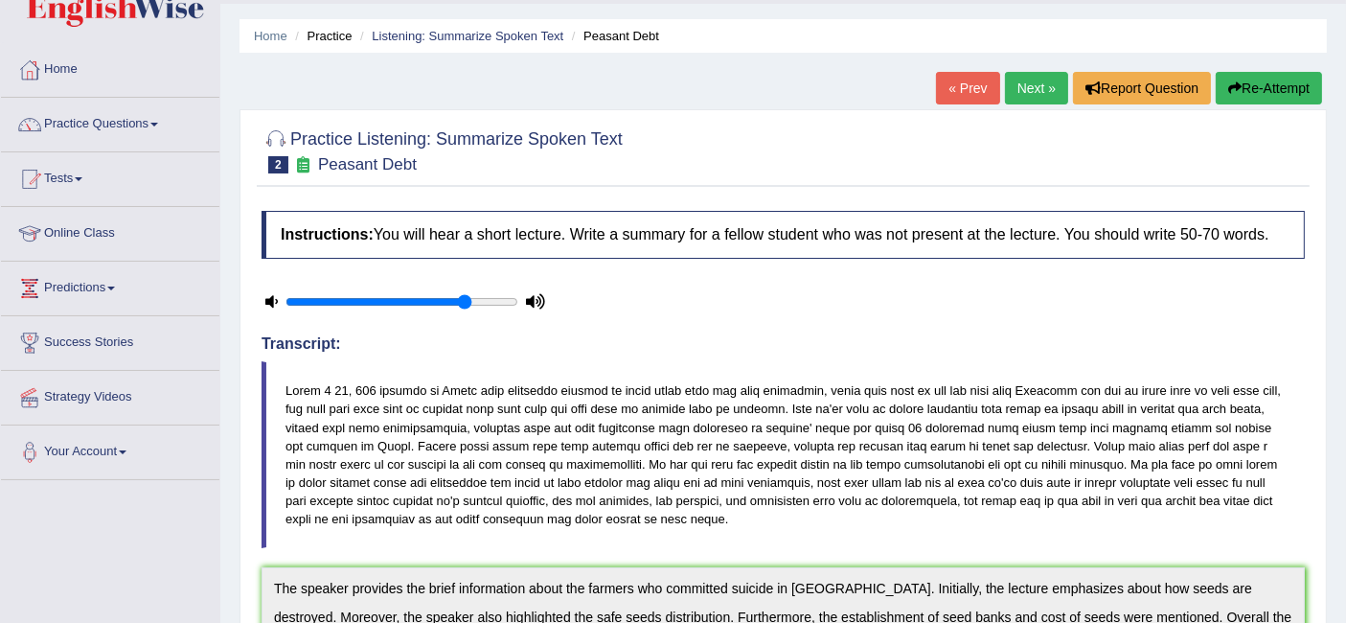
click at [1035, 92] on link "Next »" at bounding box center [1036, 88] width 63 height 33
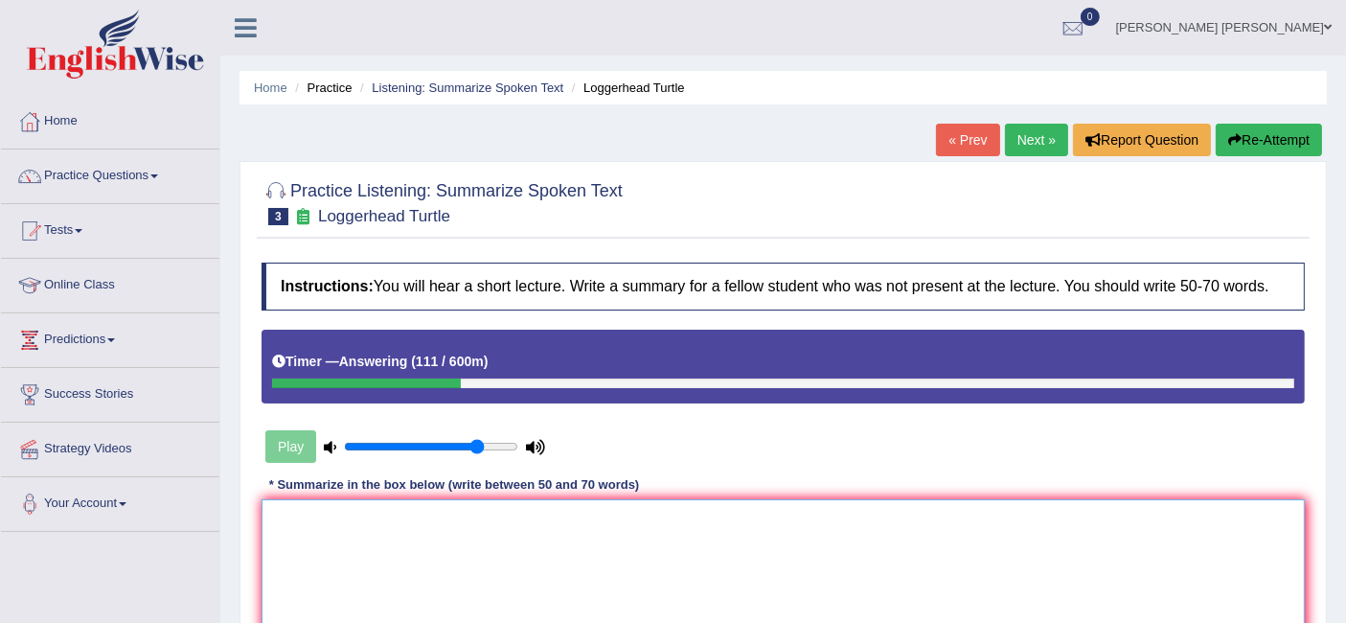
click at [769, 528] on textarea at bounding box center [784, 592] width 1044 height 186
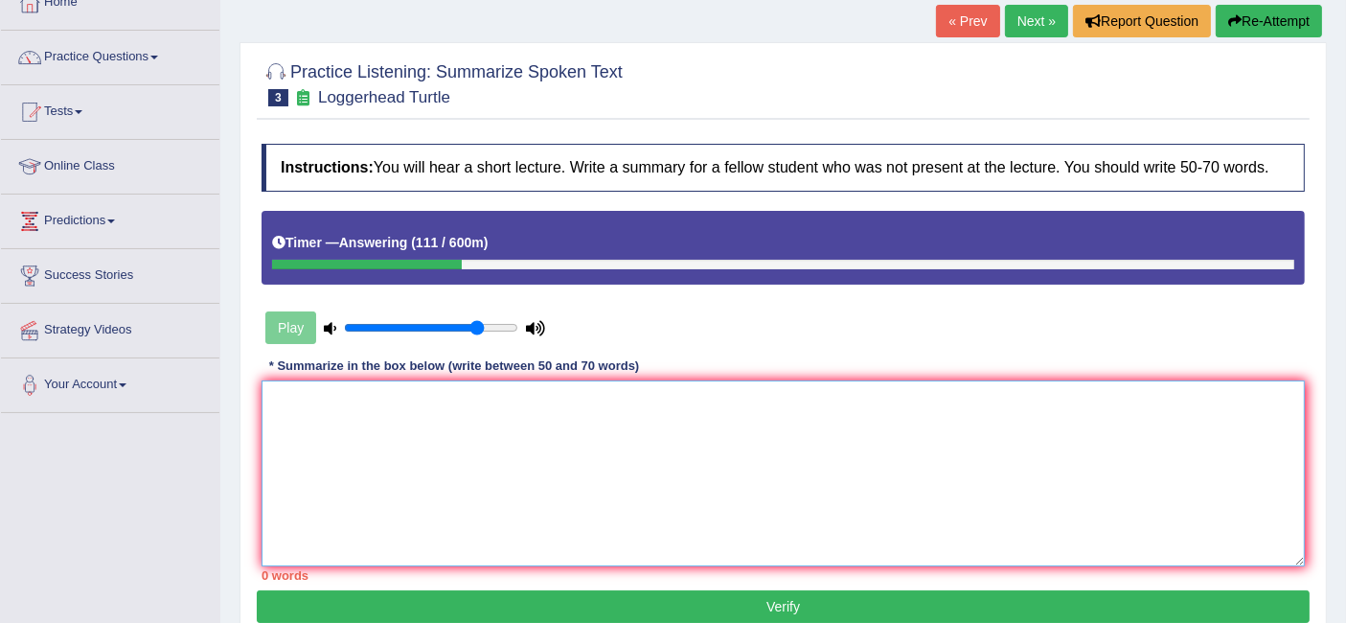
scroll to position [213, 0]
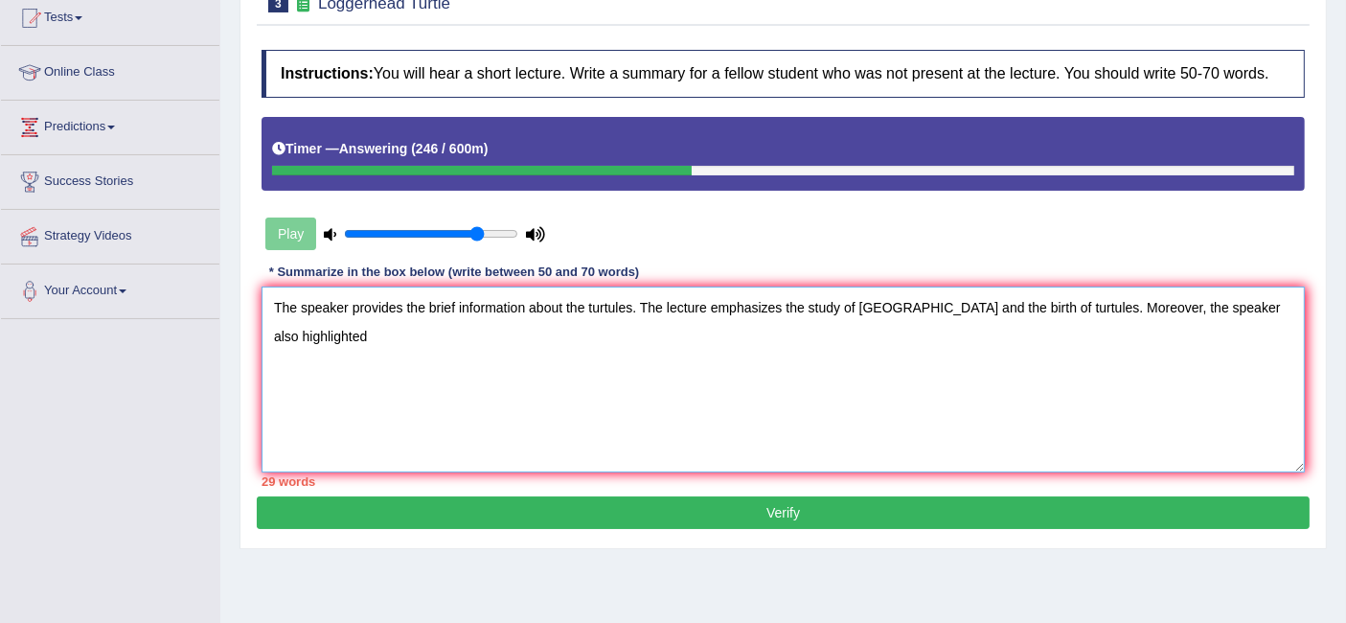
click at [782, 297] on textarea "The speaker provides the brief information about the turtules. The lecture emph…" at bounding box center [784, 380] width 1044 height 186
click at [566, 344] on textarea "The speaker provides the brief information about the turtules. The lecture emph…" at bounding box center [784, 380] width 1044 height 186
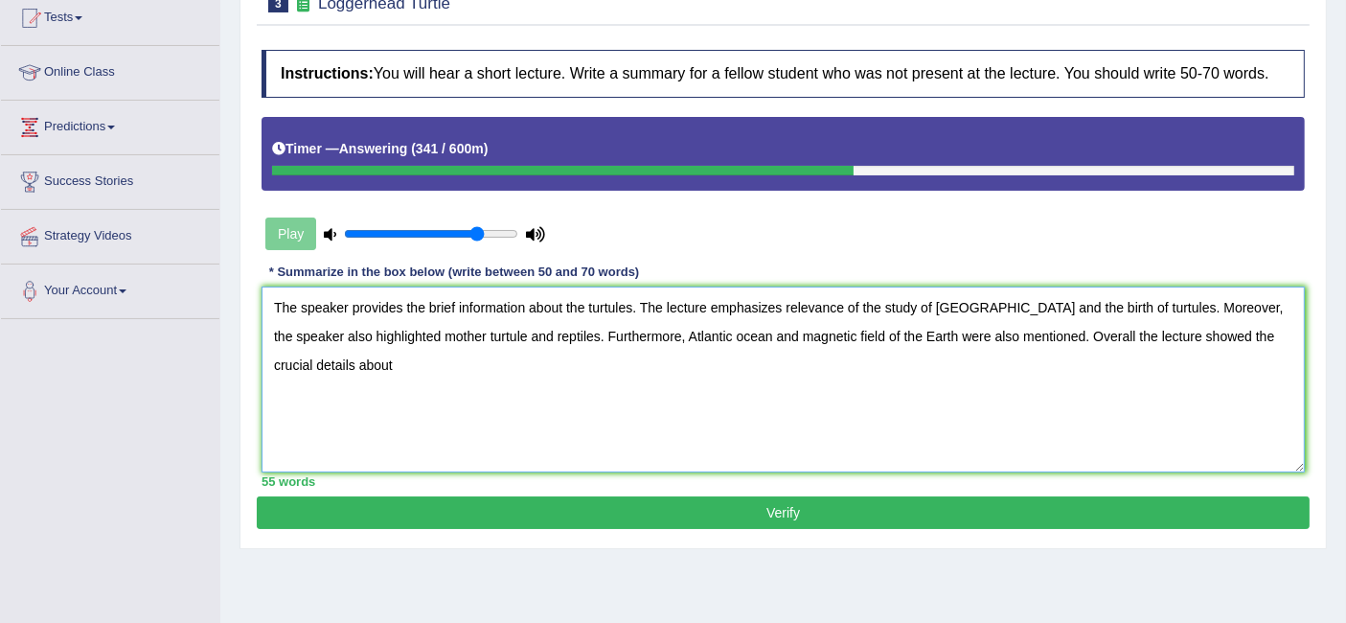
type textarea "The speaker provides the brief information about the turtules. The lecture emph…"
click at [692, 508] on button "Verify" at bounding box center [783, 512] width 1053 height 33
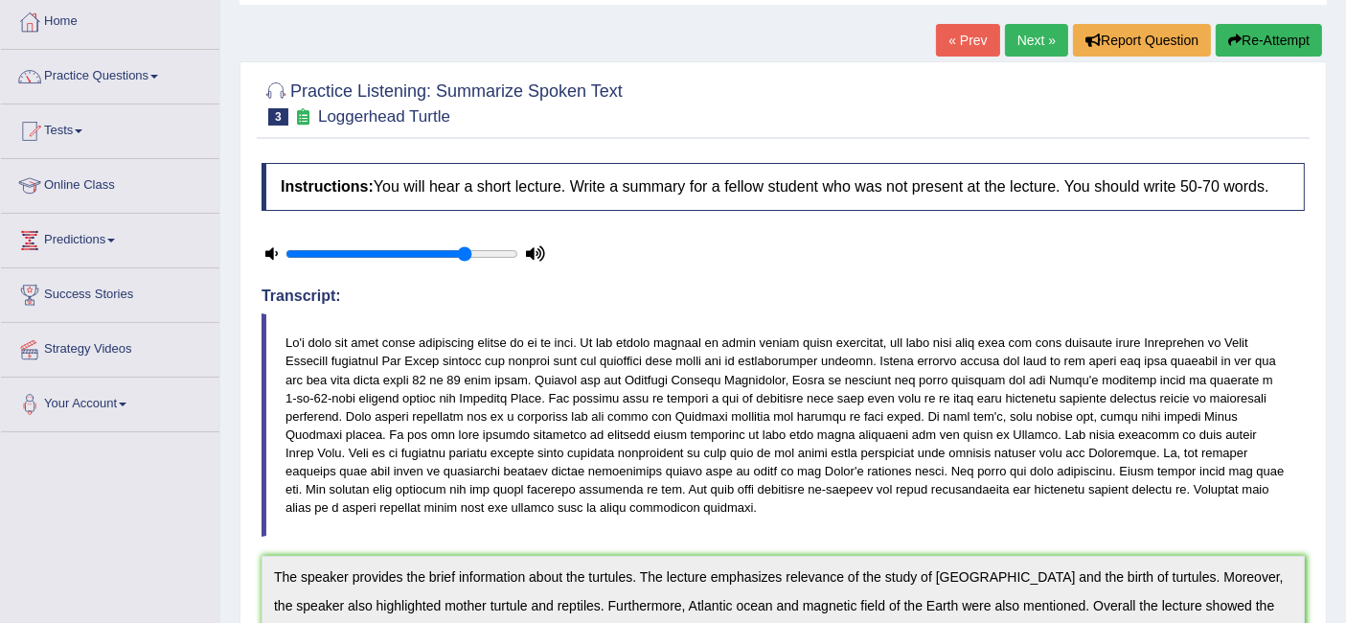
scroll to position [0, 0]
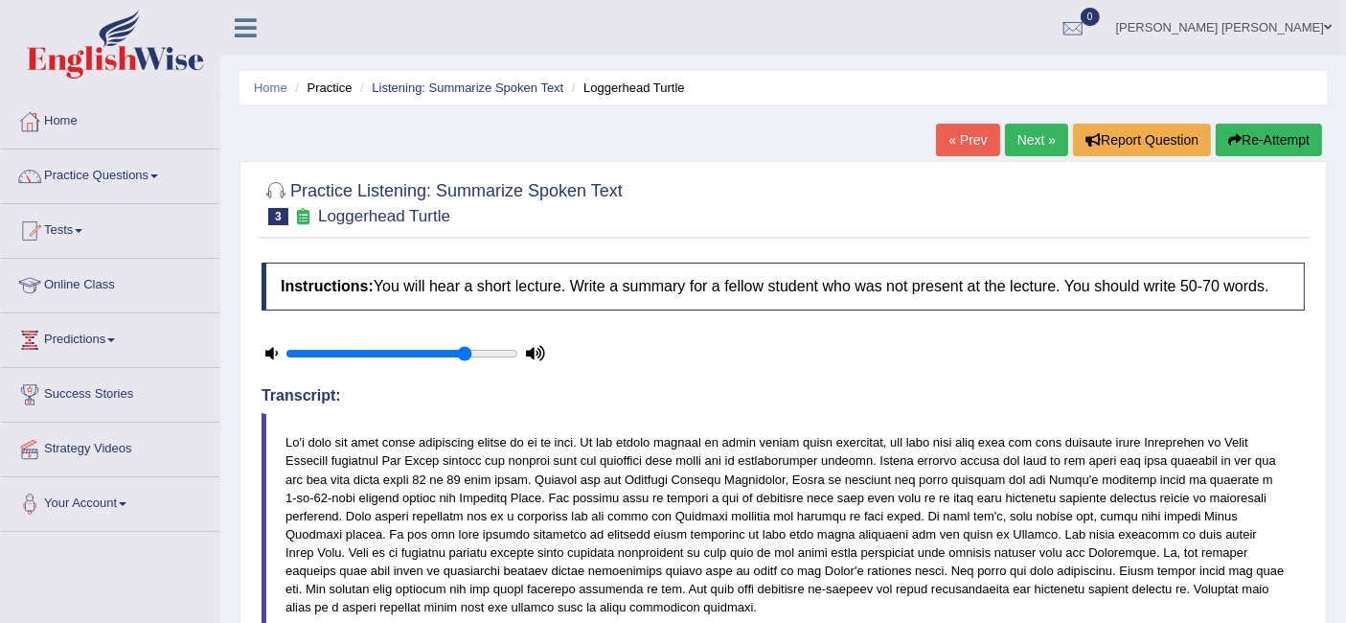
click at [1021, 138] on link "Next »" at bounding box center [1036, 140] width 63 height 33
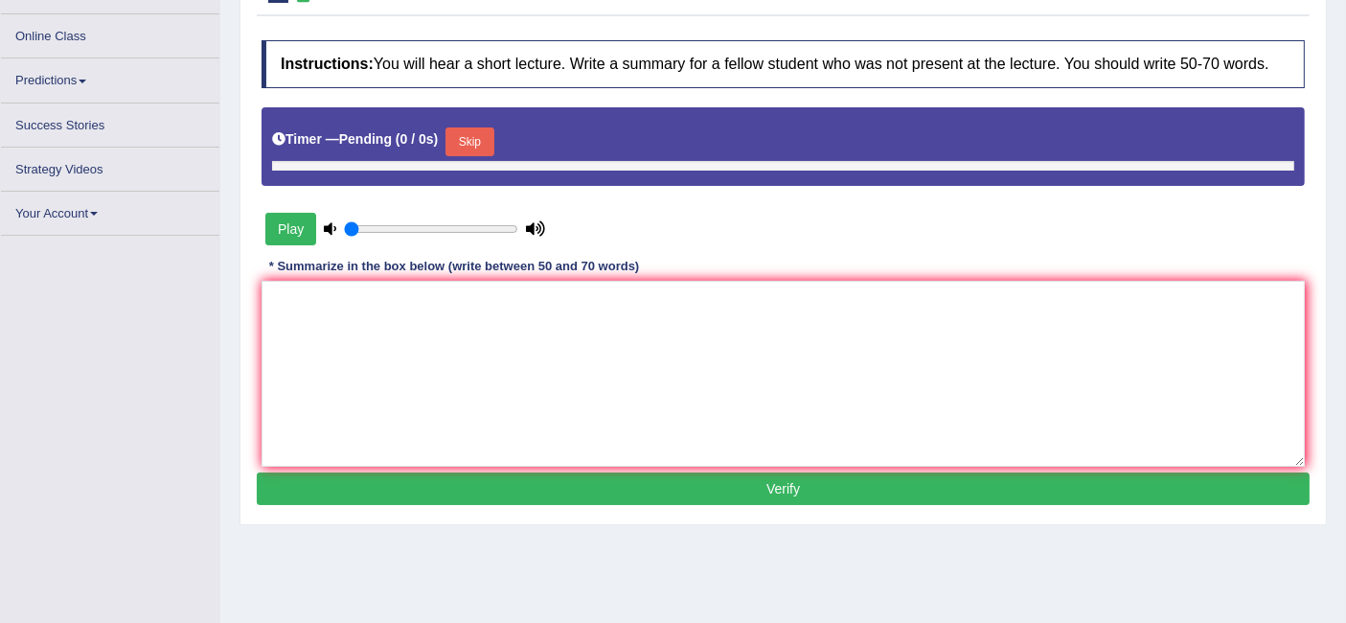
type input "0.8"
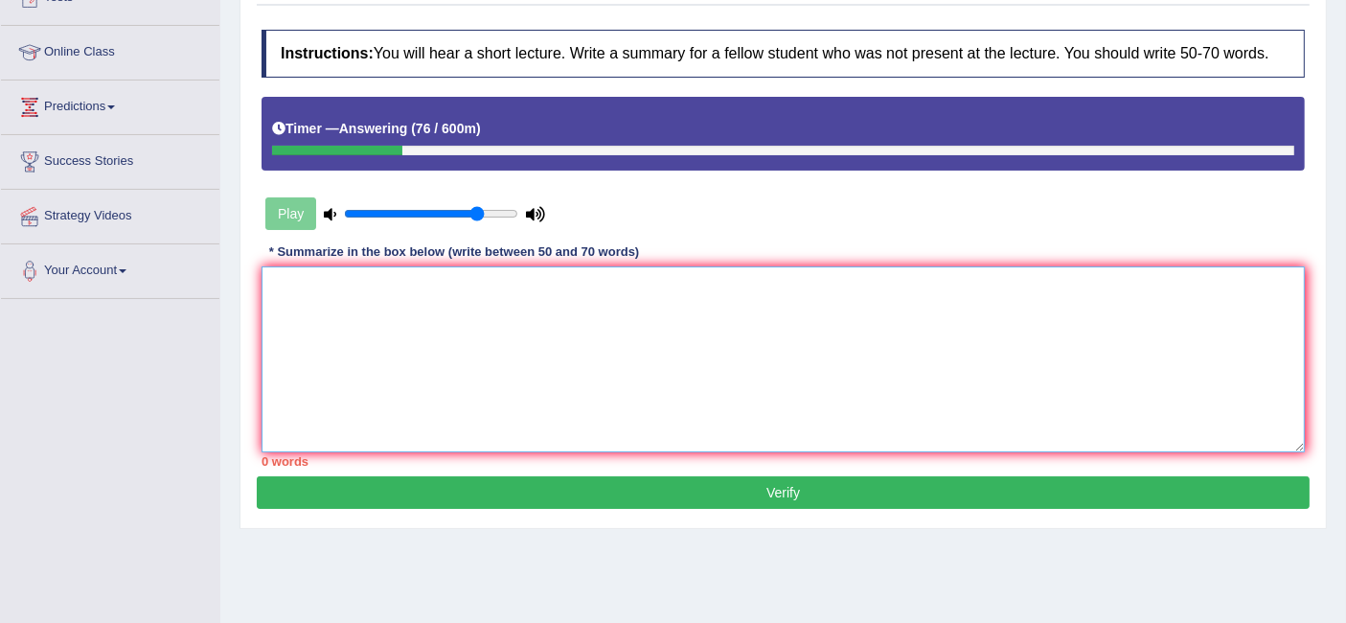
click at [546, 349] on textarea at bounding box center [784, 359] width 1044 height 186
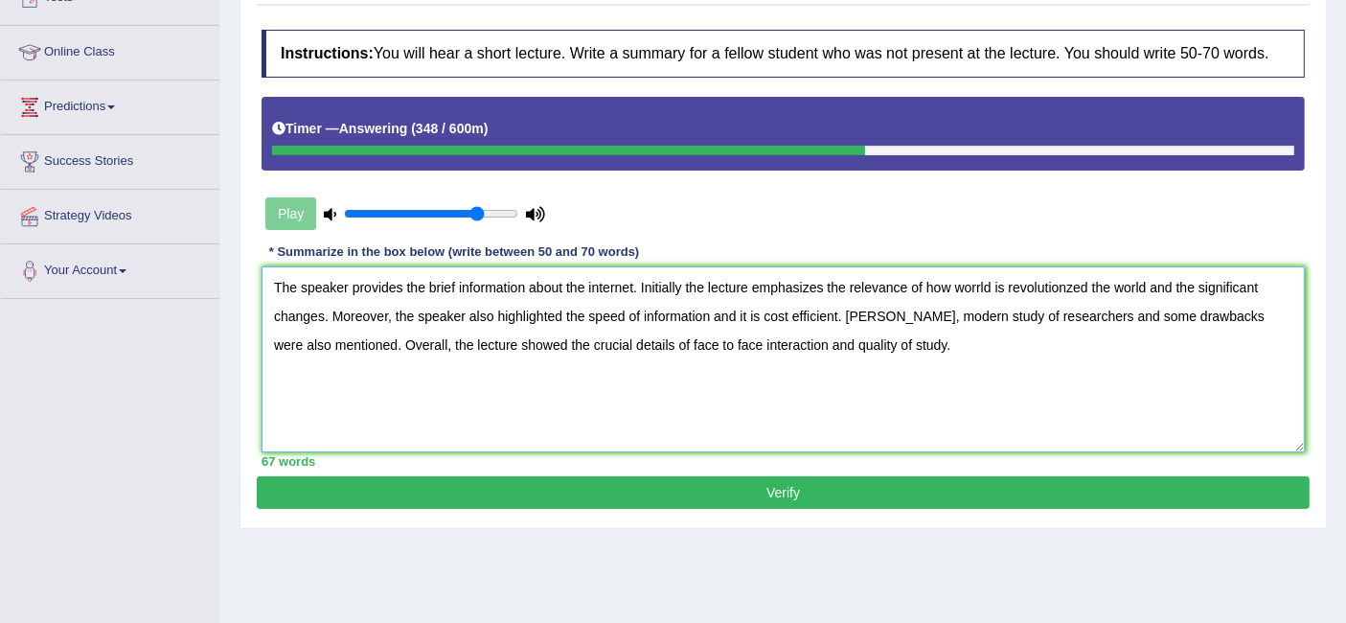
click at [678, 283] on textarea "The speaker provides the brief information about the internet. Initially the le…" at bounding box center [784, 359] width 1044 height 186
click at [975, 286] on textarea "The speaker provides the brief information about the internet. Initially, the l…" at bounding box center [784, 359] width 1044 height 186
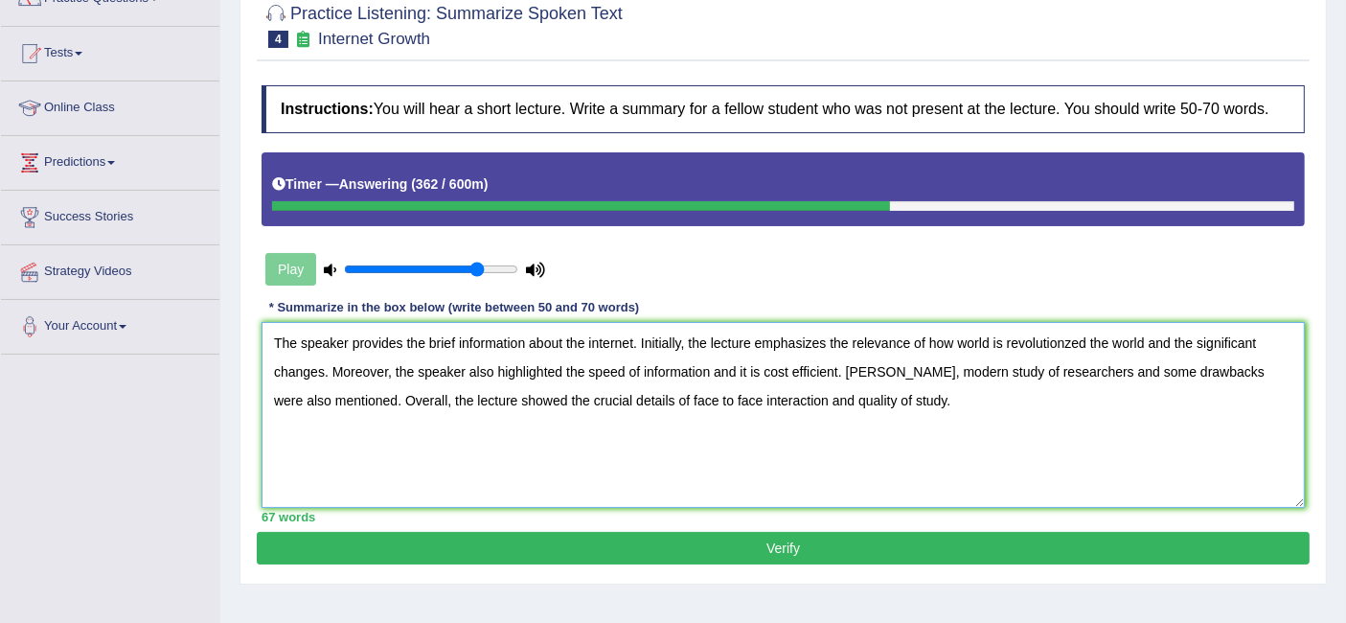
scroll to position [170, 0]
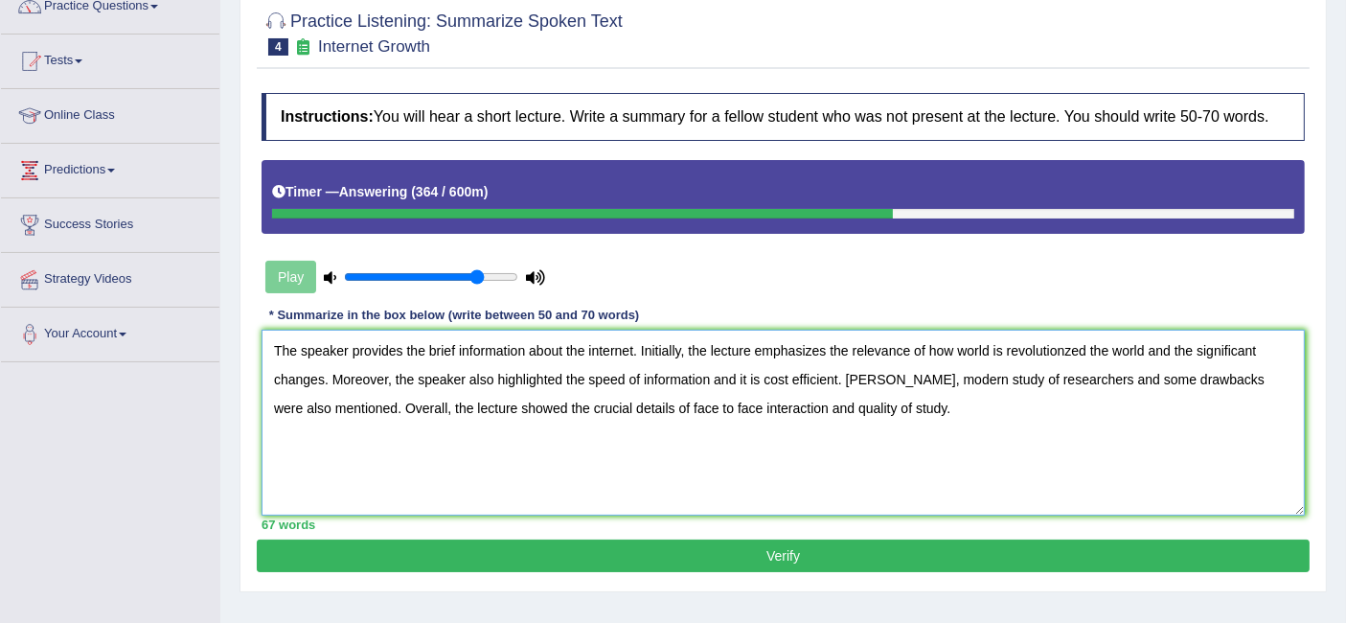
click at [1002, 346] on textarea "The speaker provides the brief information about the internet. Initially, the l…" at bounding box center [784, 423] width 1044 height 186
click at [1214, 350] on textarea "The speaker provides the brief information about the internet. Initially, the l…" at bounding box center [784, 423] width 1044 height 186
click at [861, 377] on textarea "The speaker provides the brief information about the internet. Initially, the l…" at bounding box center [784, 423] width 1044 height 186
type textarea "The speaker provides the brief information about the internet. Initially, the l…"
click at [772, 543] on button "Verify" at bounding box center [783, 556] width 1053 height 33
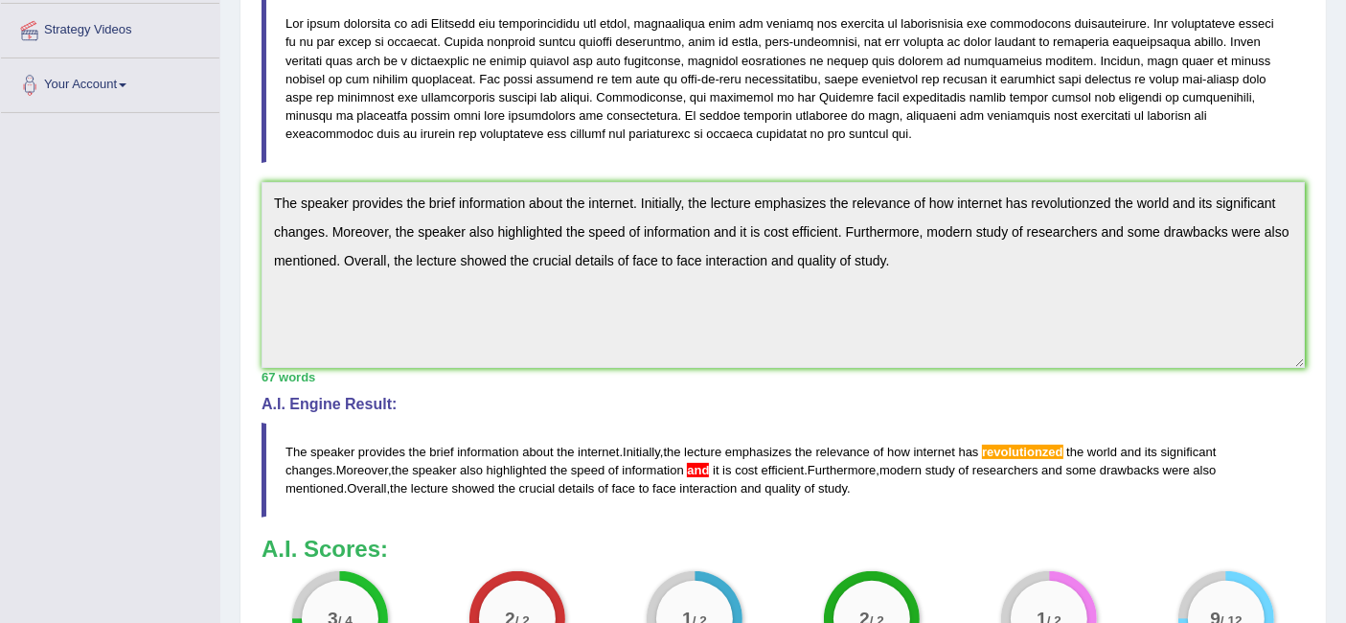
scroll to position [34, 0]
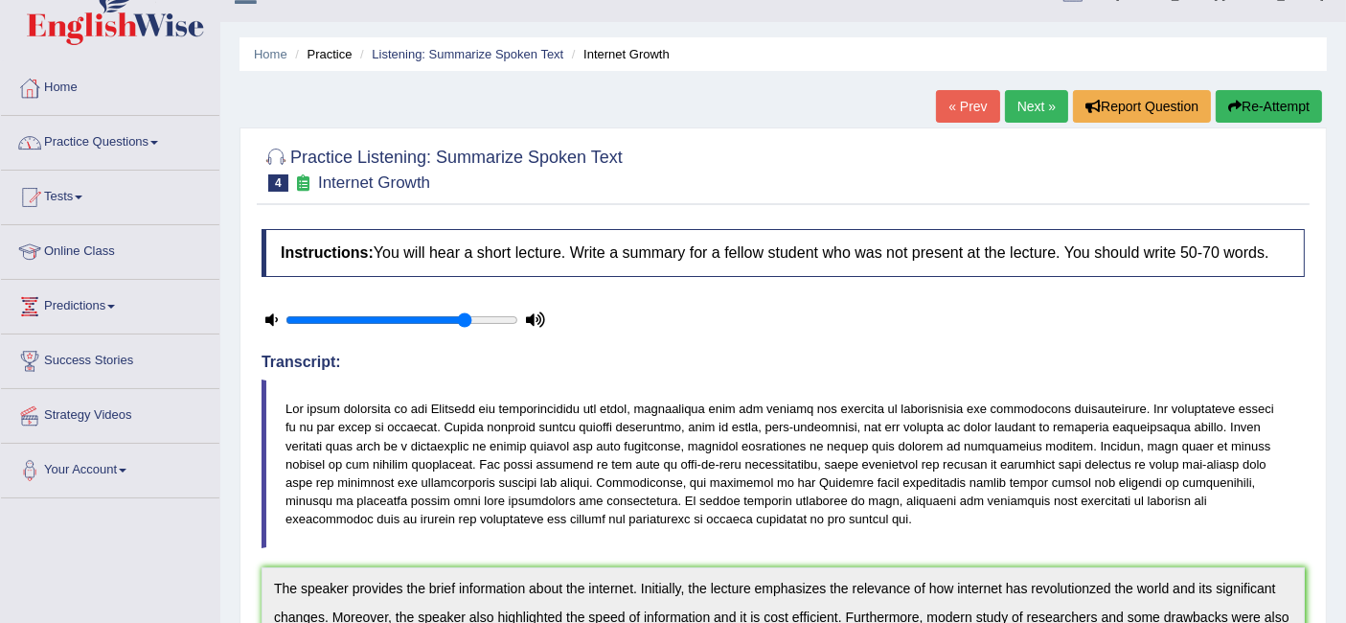
click at [136, 131] on link "Practice Questions" at bounding box center [110, 140] width 218 height 48
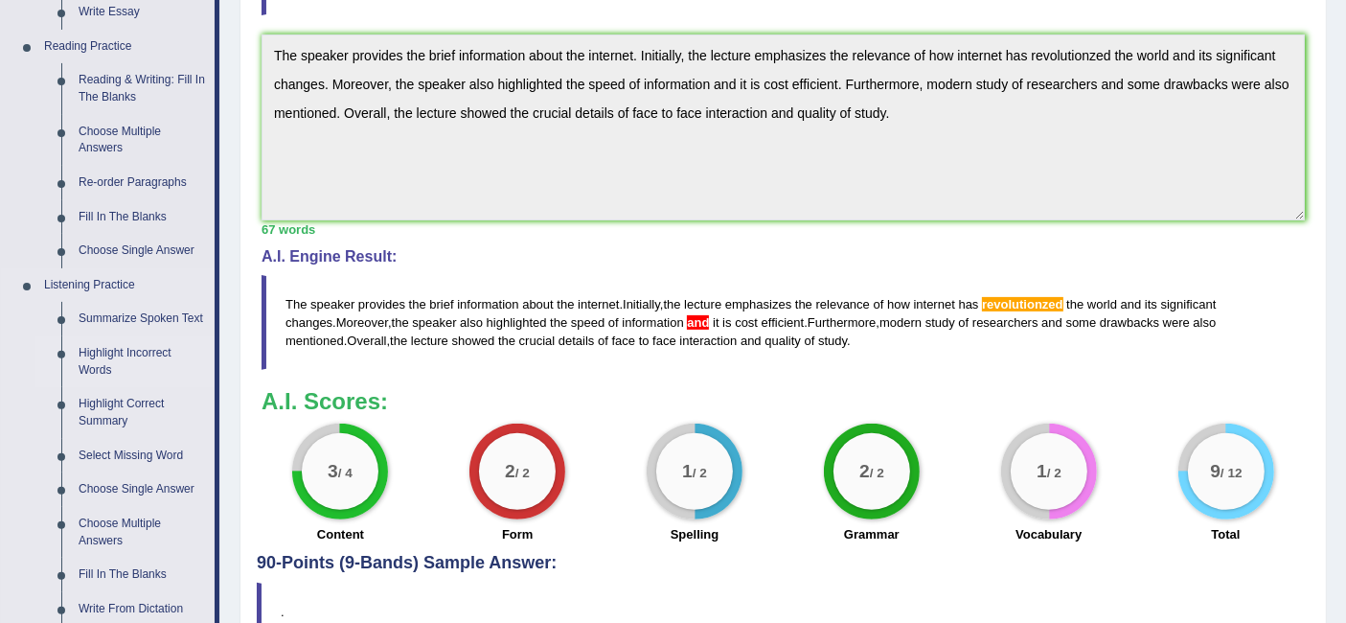
click at [152, 349] on link "Highlight Incorrect Words" at bounding box center [142, 361] width 145 height 51
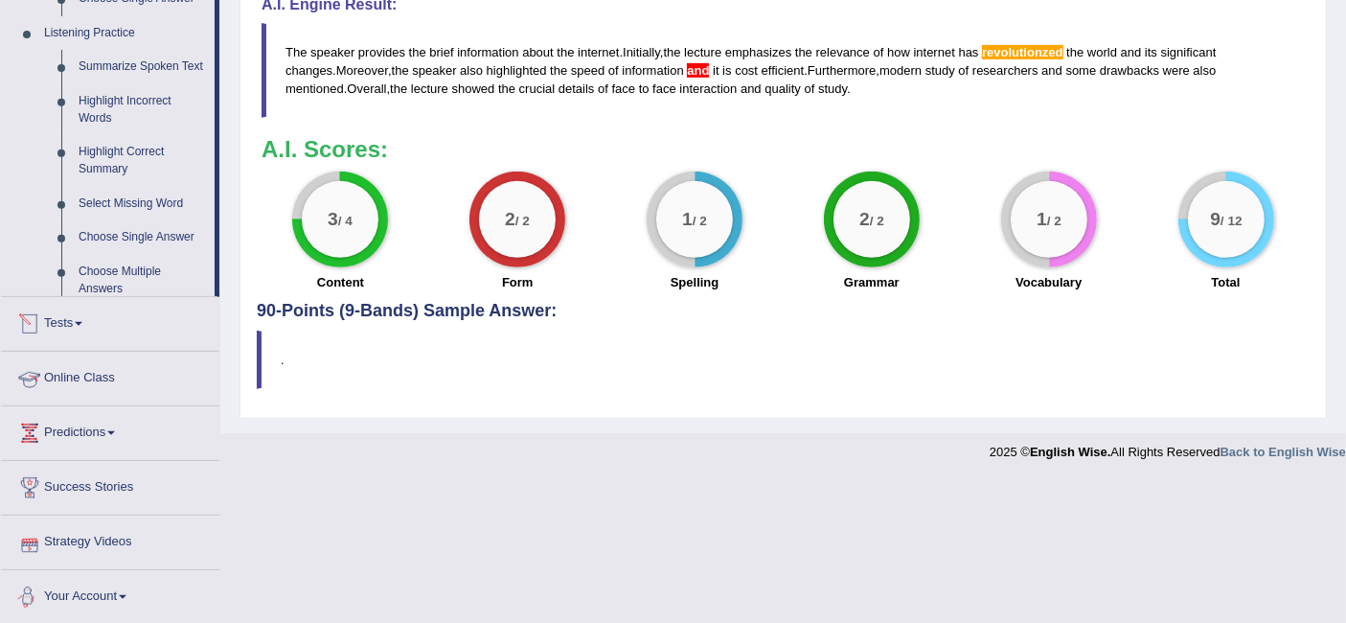
scroll to position [673, 0]
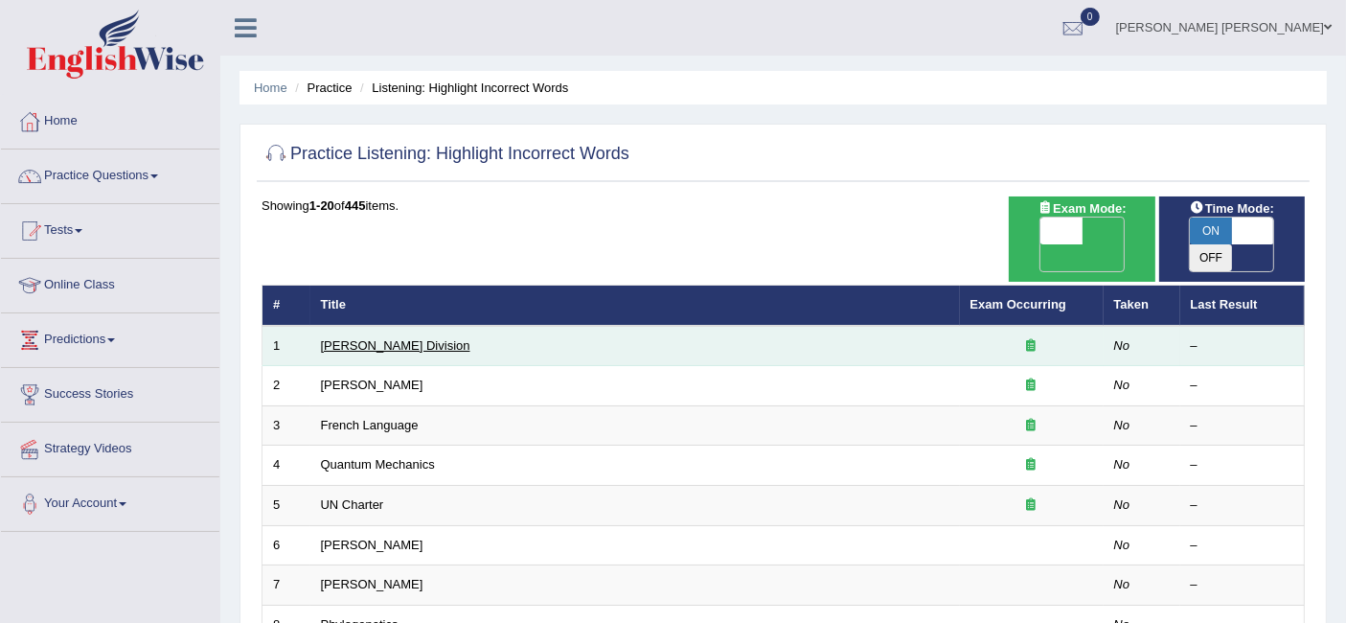
click at [360, 338] on link "[PERSON_NAME] Division" at bounding box center [395, 345] width 149 height 14
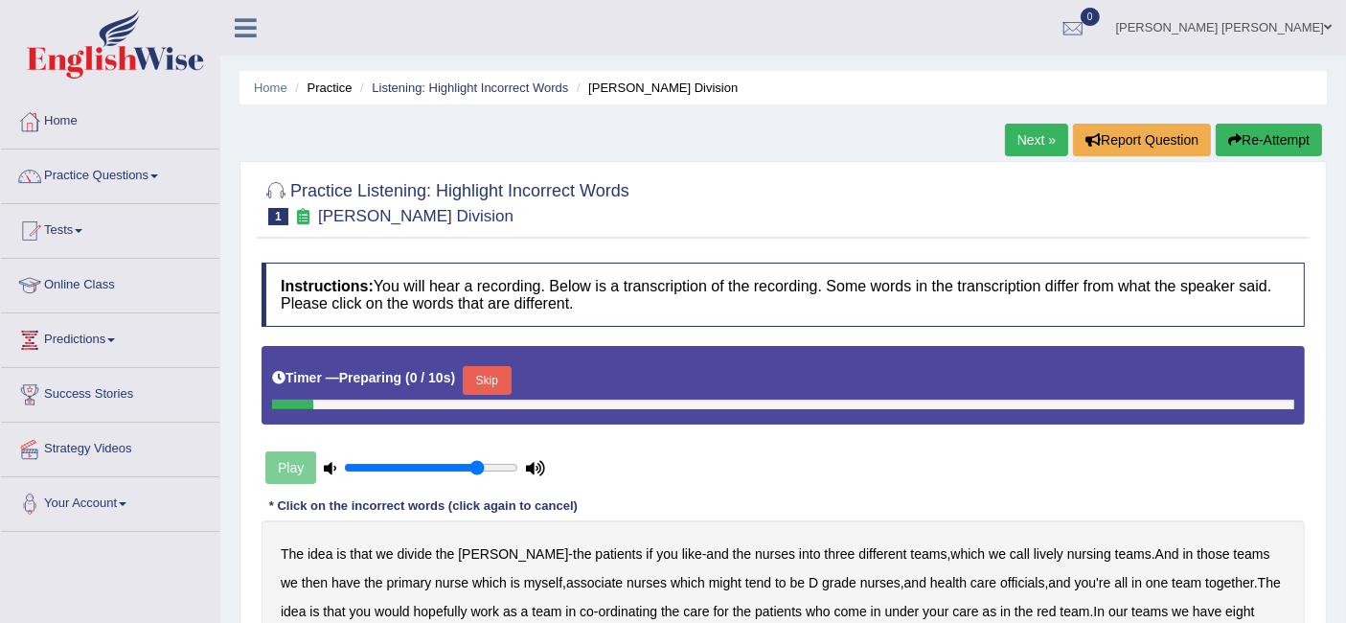
scroll to position [213, 0]
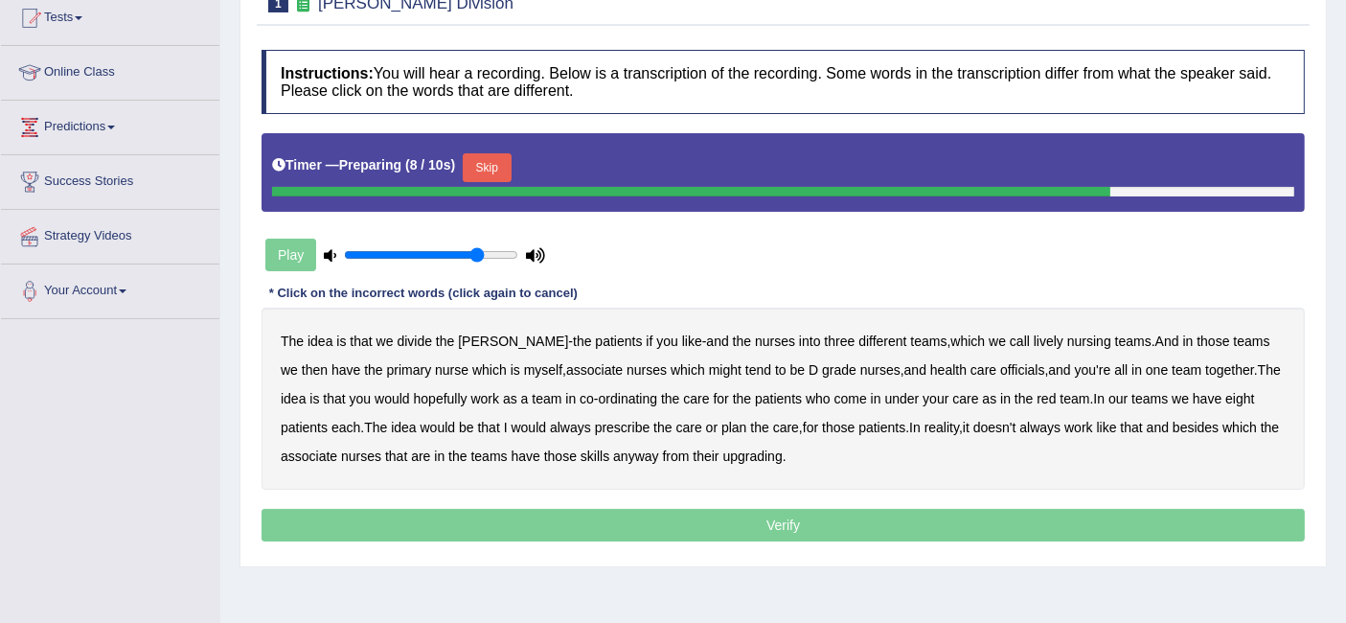
click at [491, 149] on div "Timer — Preparing ( 8 / 10s ) Skip" at bounding box center [783, 168] width 1022 height 38
click at [490, 180] on div "Skip" at bounding box center [487, 170] width 48 height 34
click at [492, 169] on button "Skip" at bounding box center [487, 167] width 48 height 29
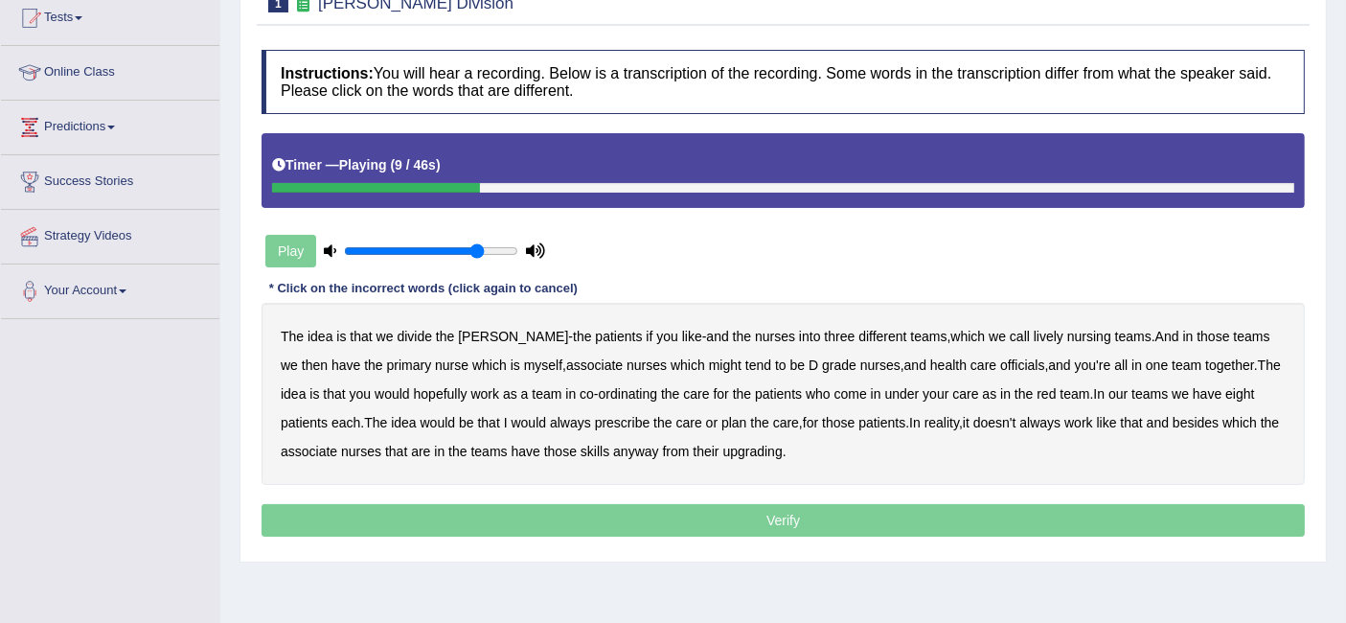
click at [1034, 330] on b "lively" at bounding box center [1049, 336] width 30 height 15
click at [709, 357] on b "might" at bounding box center [725, 364] width 33 height 15
click at [1000, 357] on b "officials" at bounding box center [1022, 364] width 44 height 15
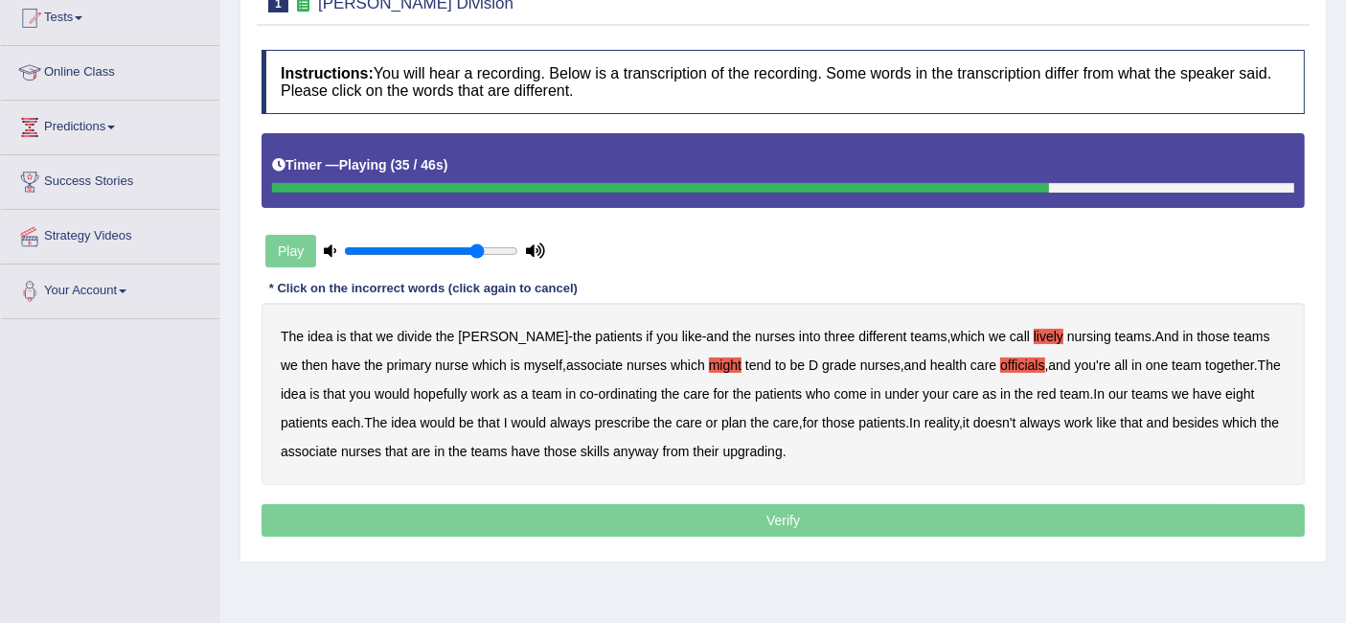
click at [550, 423] on b "always" at bounding box center [570, 422] width 41 height 15
click at [738, 448] on b "upgrading" at bounding box center [753, 451] width 59 height 15
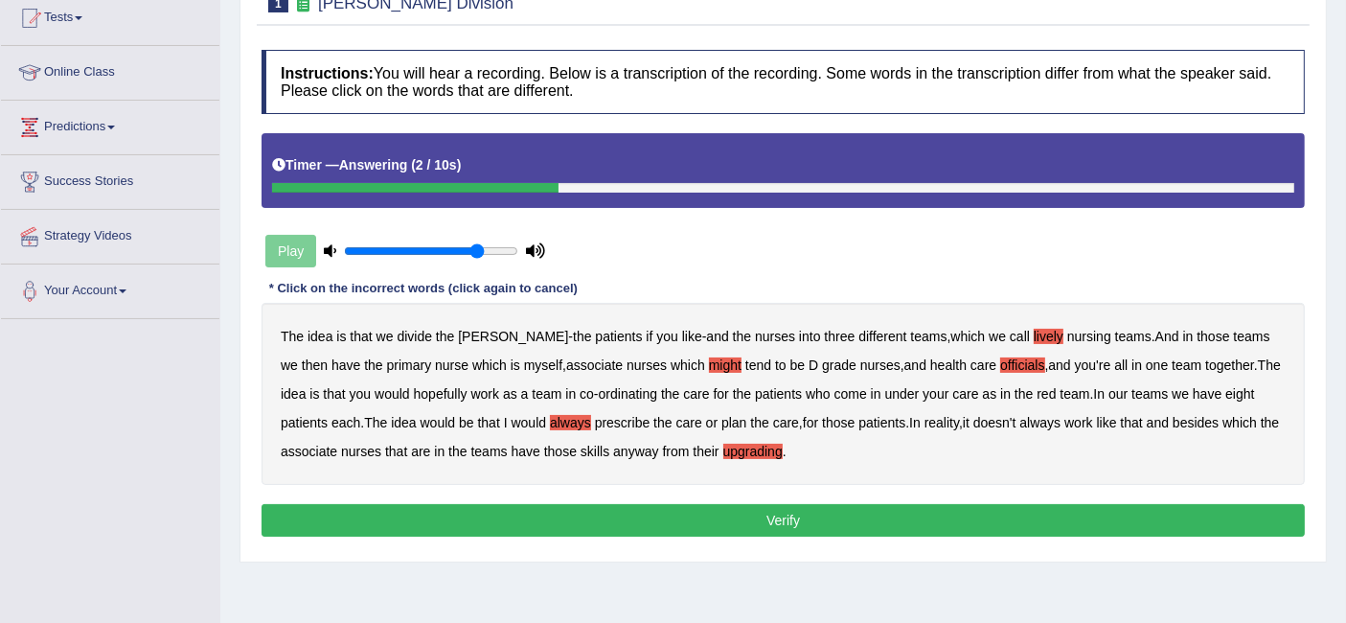
click at [717, 516] on button "Verify" at bounding box center [784, 520] width 1044 height 33
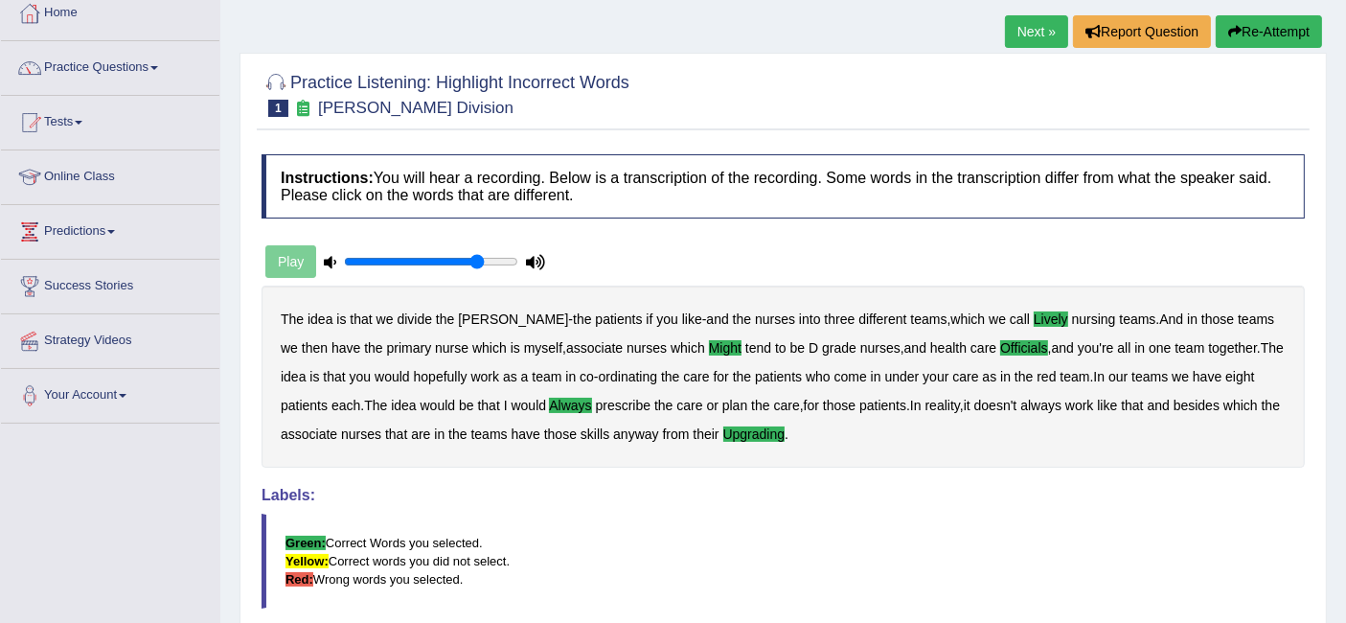
scroll to position [0, 0]
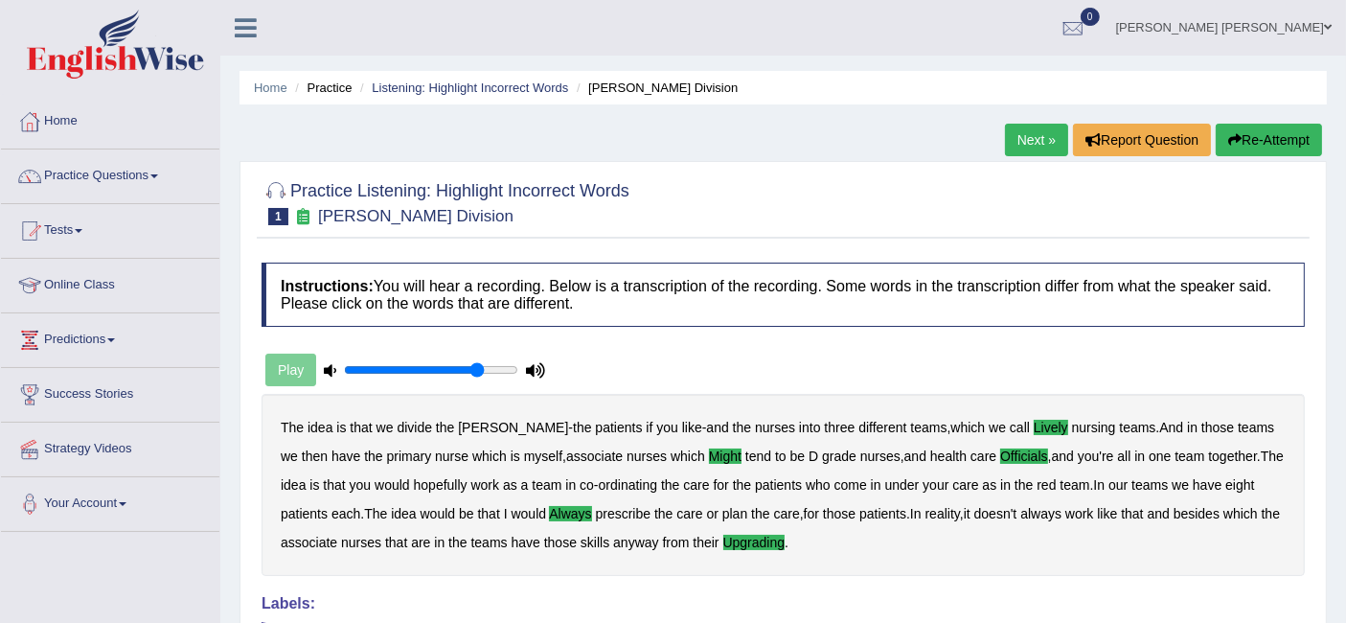
click at [1031, 131] on link "Next »" at bounding box center [1036, 140] width 63 height 33
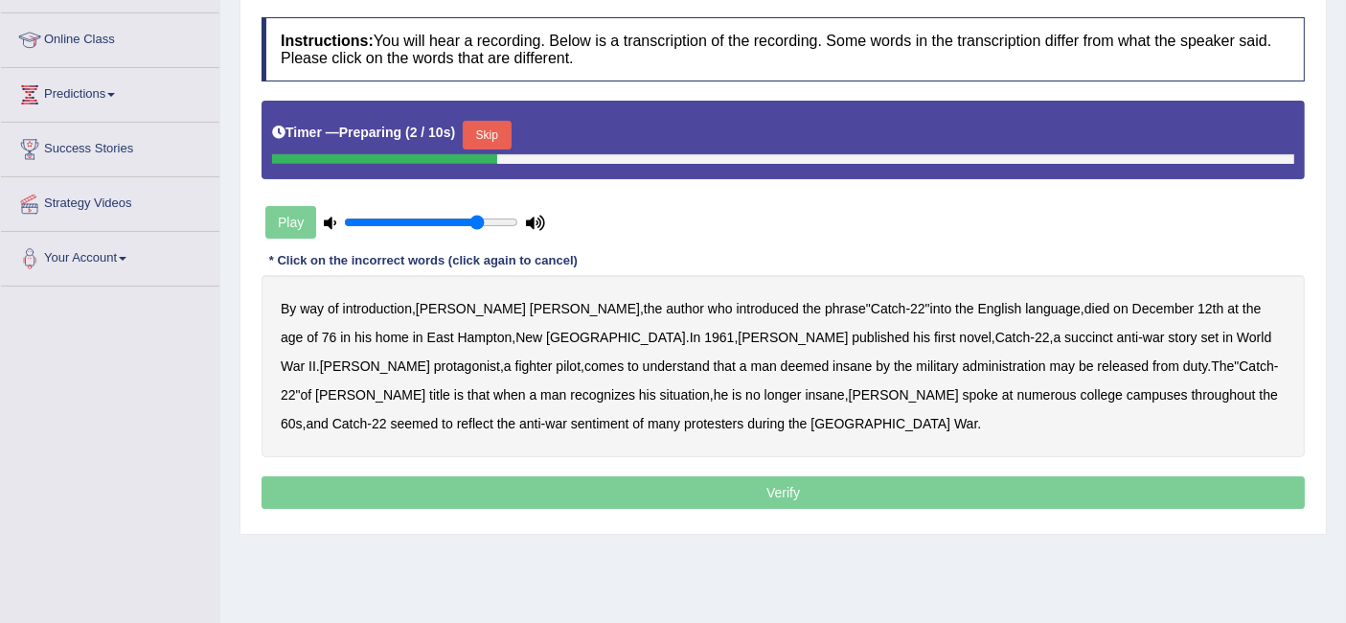
scroll to position [213, 0]
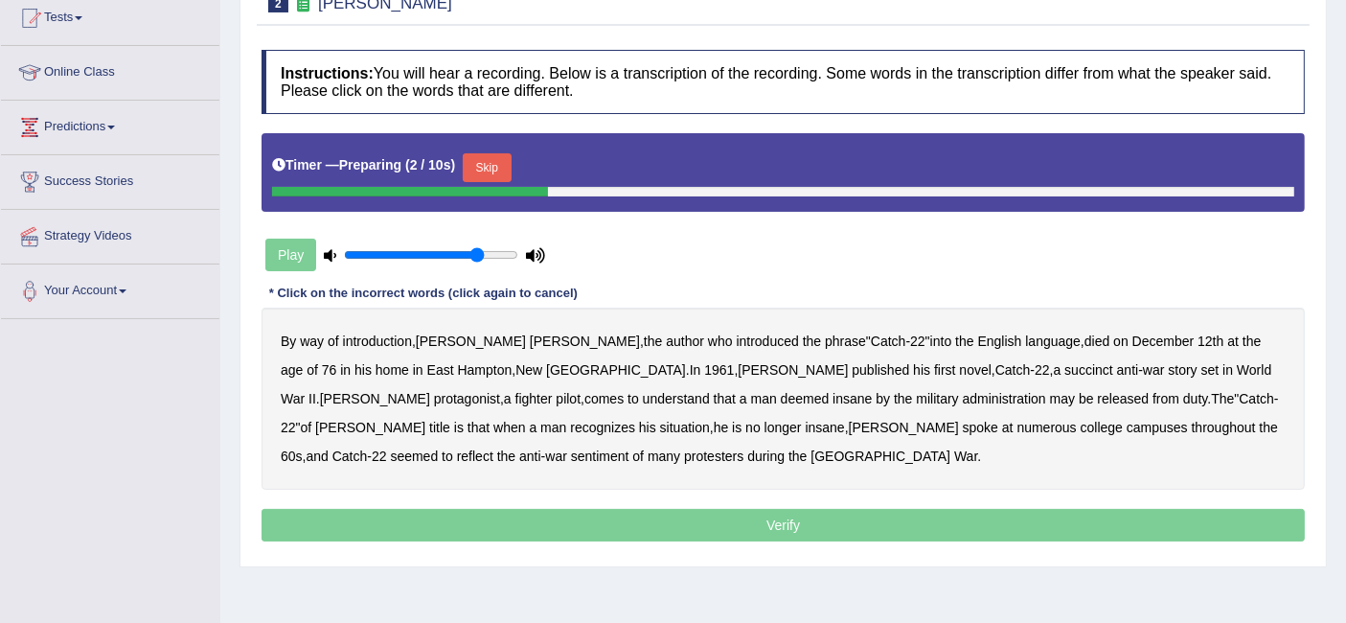
click at [502, 160] on button "Skip" at bounding box center [487, 167] width 48 height 29
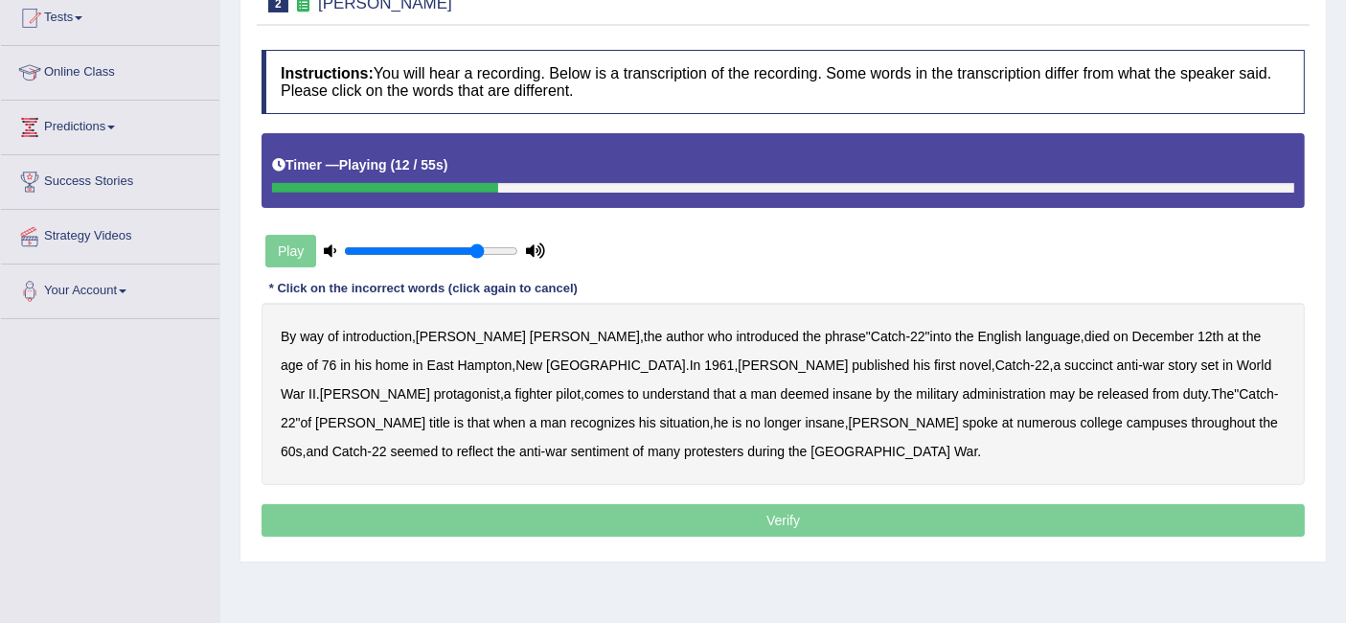
click at [337, 357] on b "76" at bounding box center [329, 364] width 15 height 15
click at [1195, 334] on div "By way of introduction , [PERSON_NAME] , the author who introduced the phrase "…" at bounding box center [784, 394] width 1044 height 182
click at [337, 357] on b "76" at bounding box center [329, 364] width 15 height 15
click at [1065, 365] on b "succinct" at bounding box center [1089, 364] width 49 height 15
click at [963, 391] on b "administration" at bounding box center [1004, 393] width 83 height 15
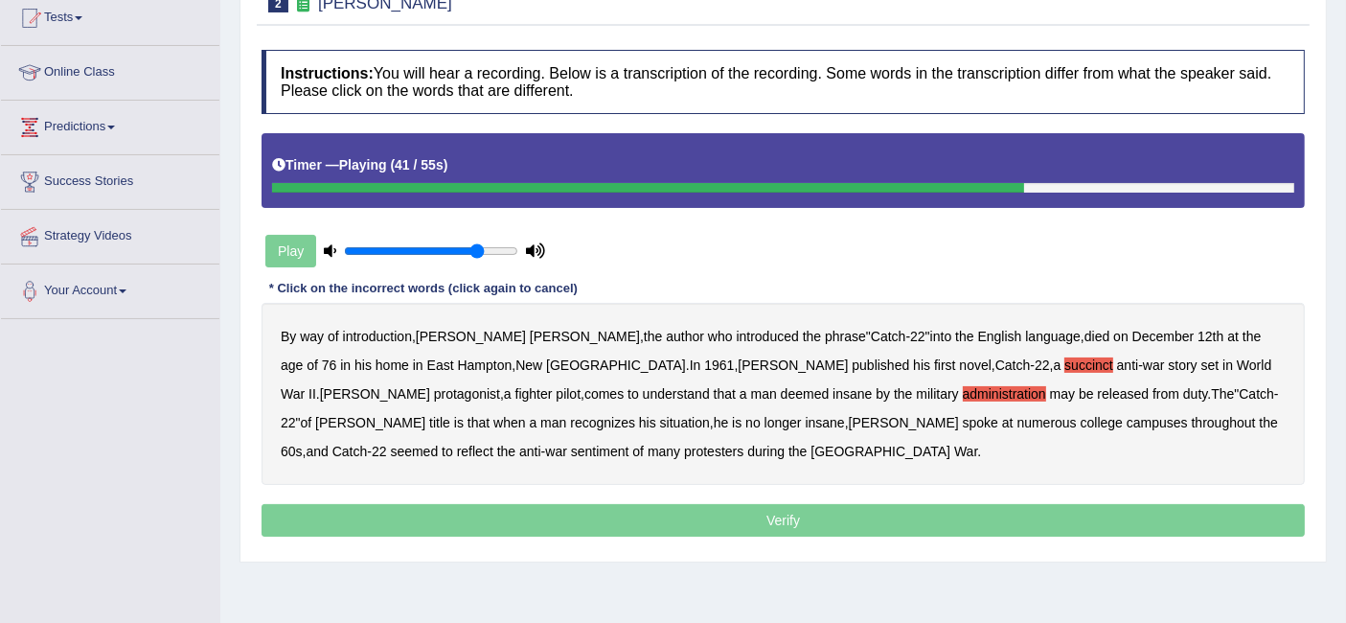
click at [660, 422] on b "situation" at bounding box center [685, 422] width 50 height 15
click at [494, 444] on b "reflect" at bounding box center [475, 451] width 36 height 15
click at [779, 515] on p "Verify" at bounding box center [784, 520] width 1044 height 33
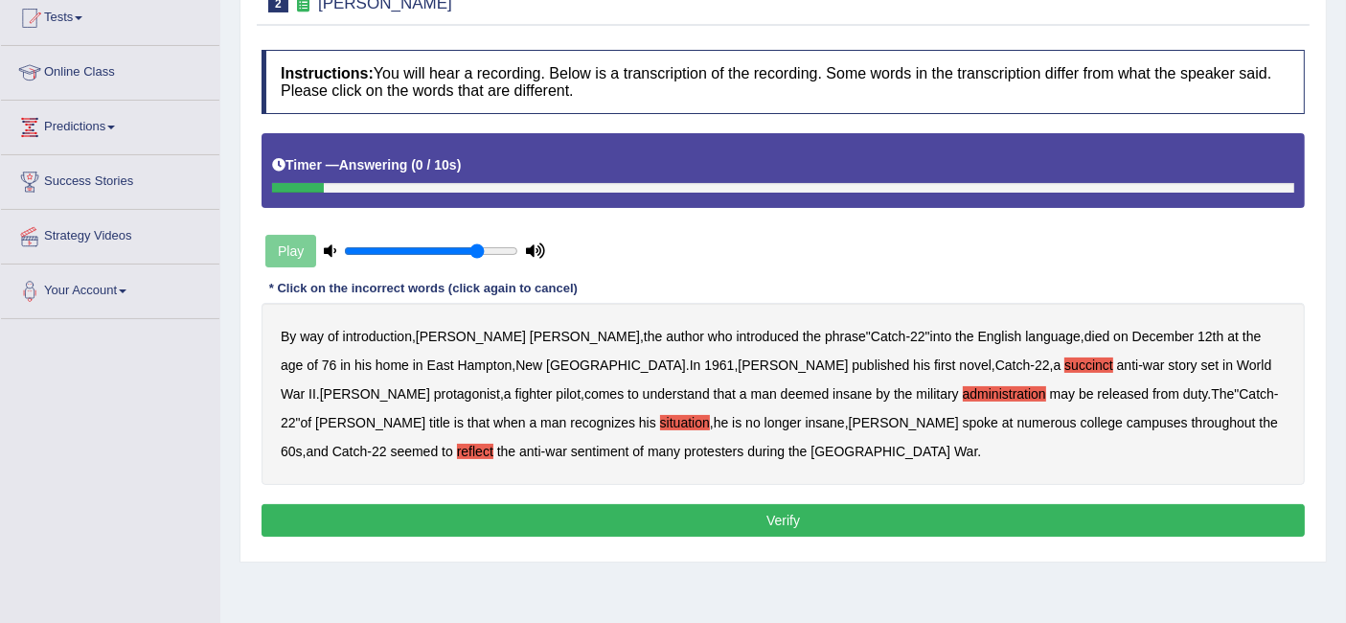
click at [777, 514] on button "Verify" at bounding box center [784, 520] width 1044 height 33
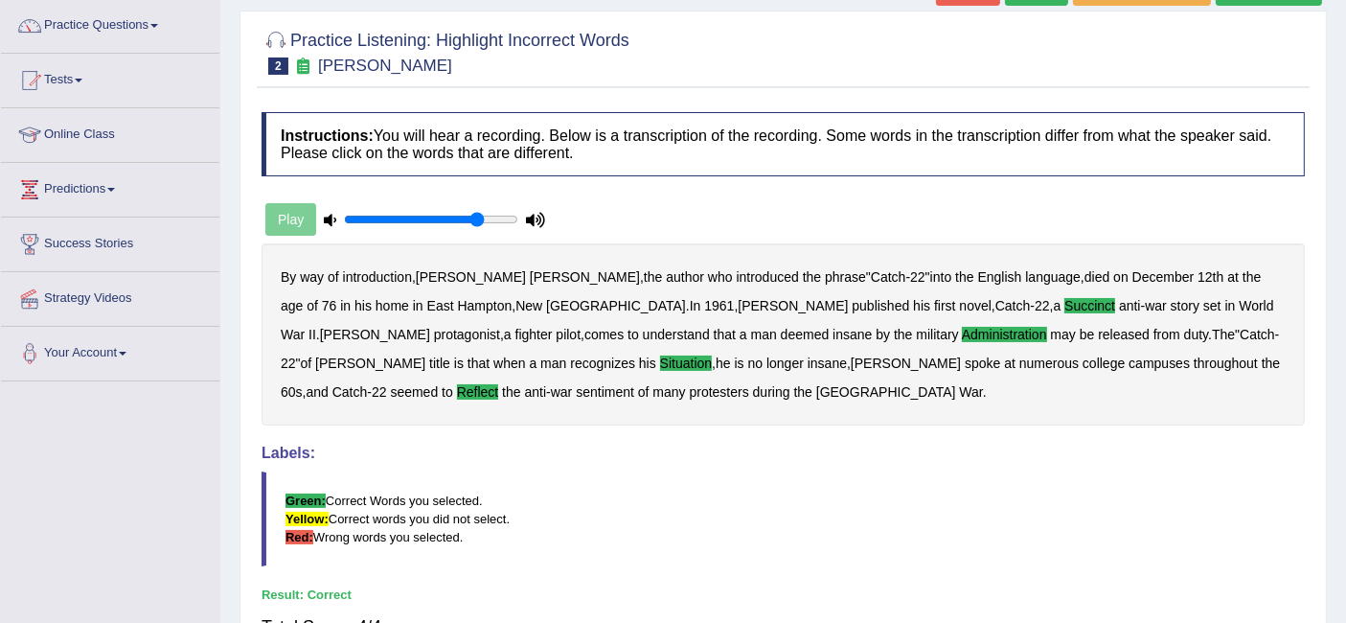
scroll to position [0, 0]
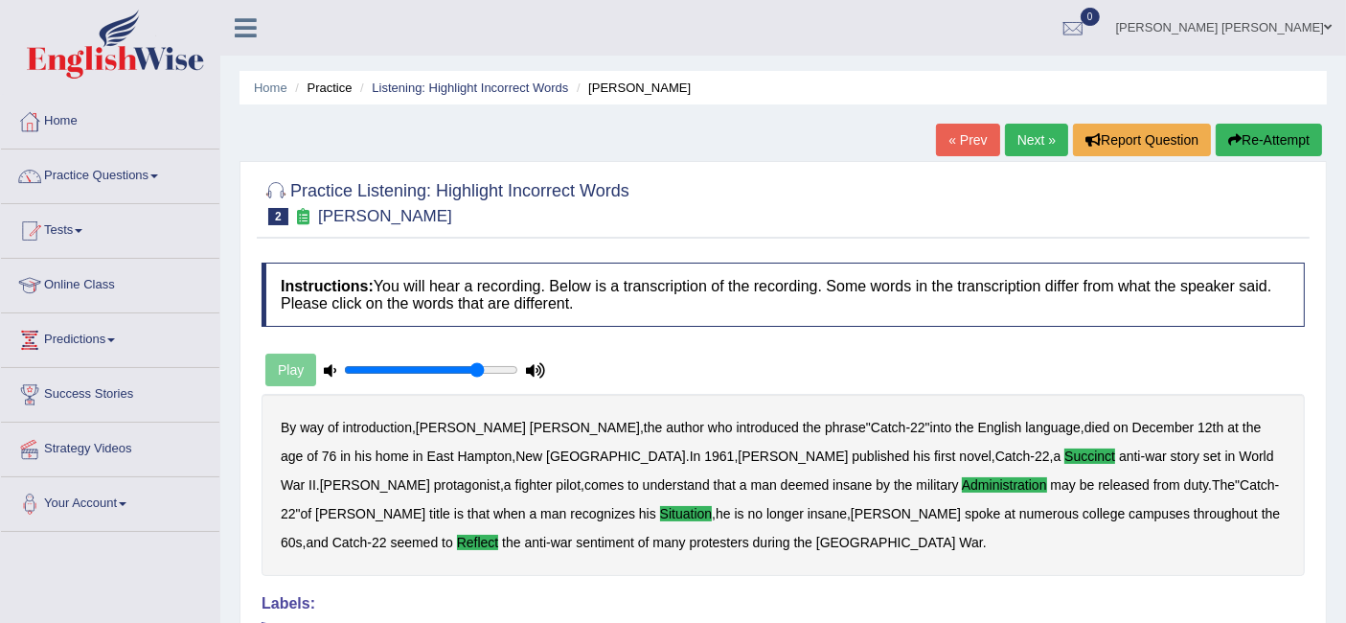
click at [1033, 142] on link "Next »" at bounding box center [1036, 140] width 63 height 33
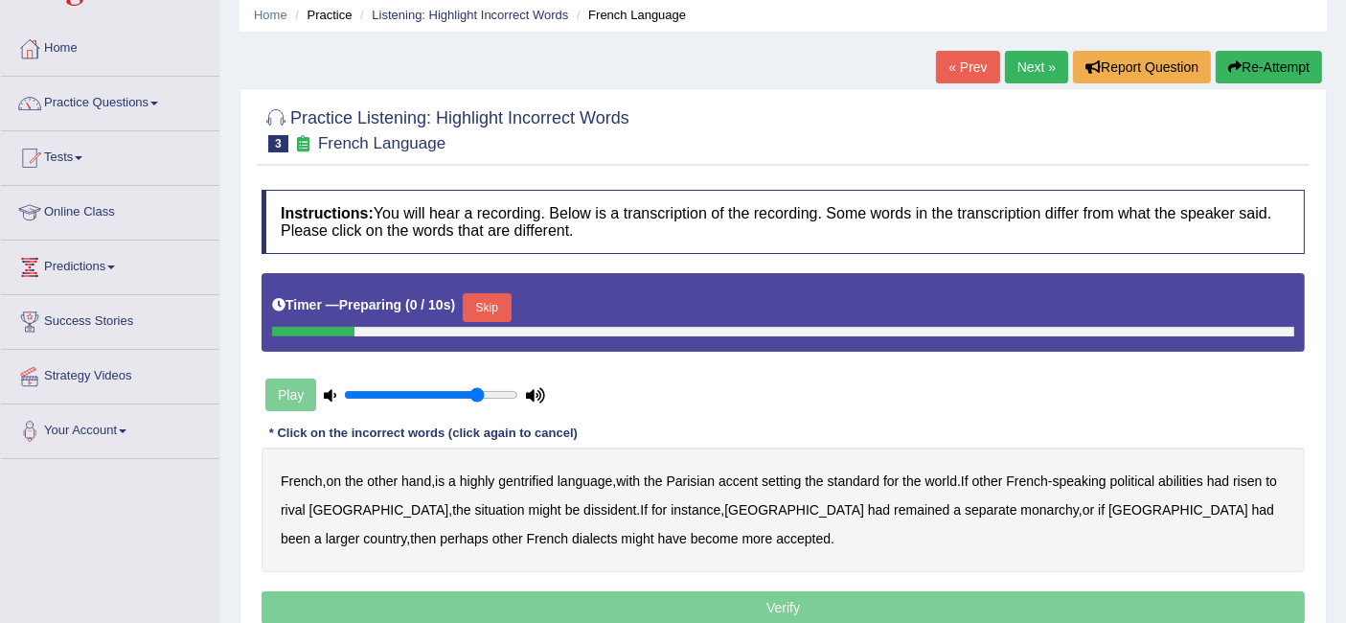
scroll to position [106, 0]
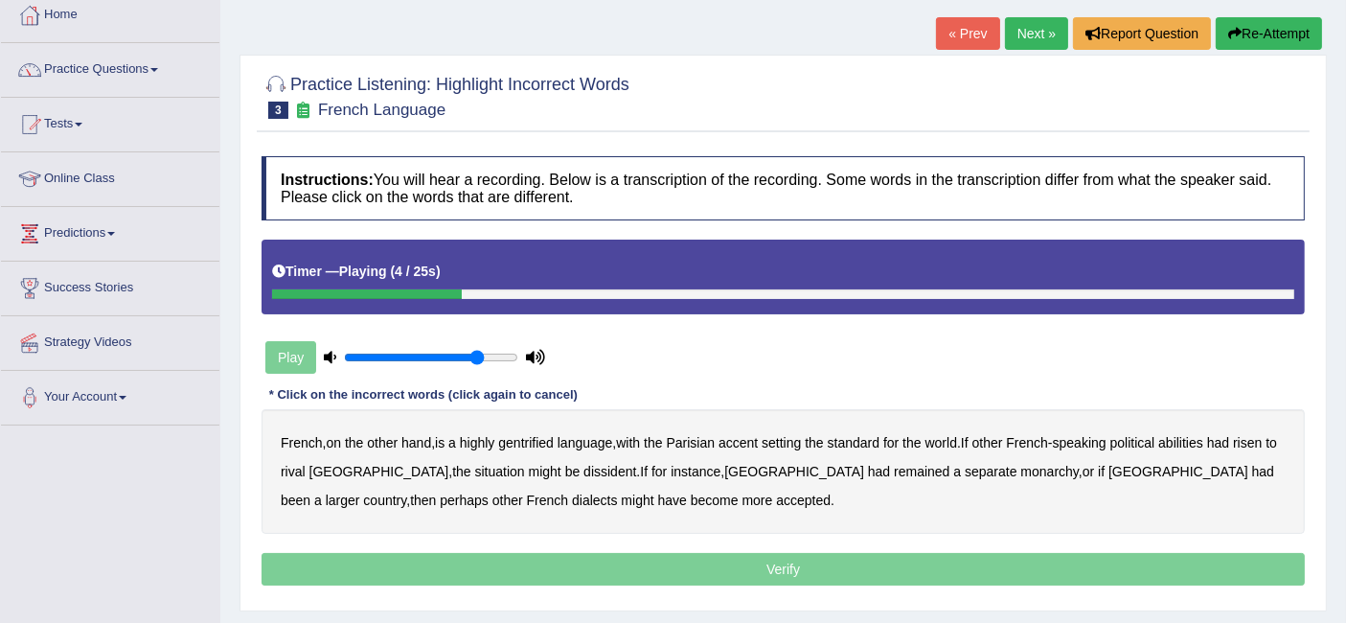
click at [532, 439] on b "gentrified" at bounding box center [526, 442] width 56 height 15
click at [1188, 438] on b "abilities" at bounding box center [1181, 442] width 45 height 15
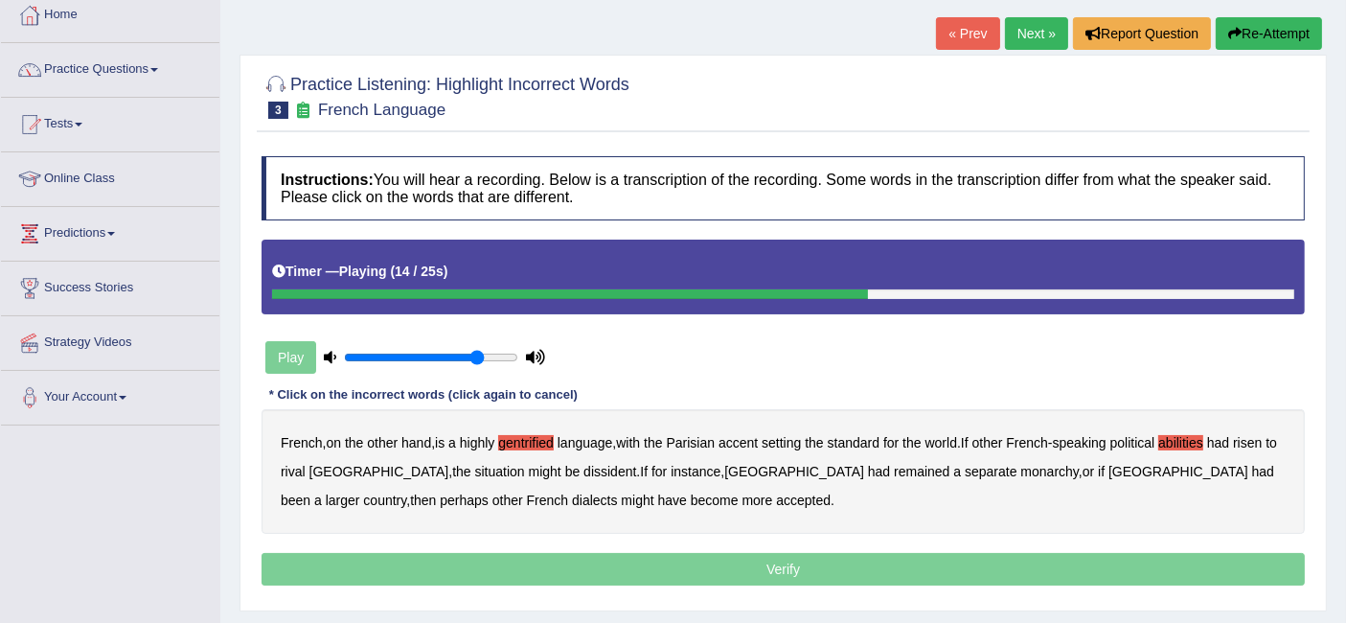
click at [584, 472] on b "dissident" at bounding box center [610, 471] width 53 height 15
click at [1022, 473] on b "monarchy" at bounding box center [1050, 471] width 57 height 15
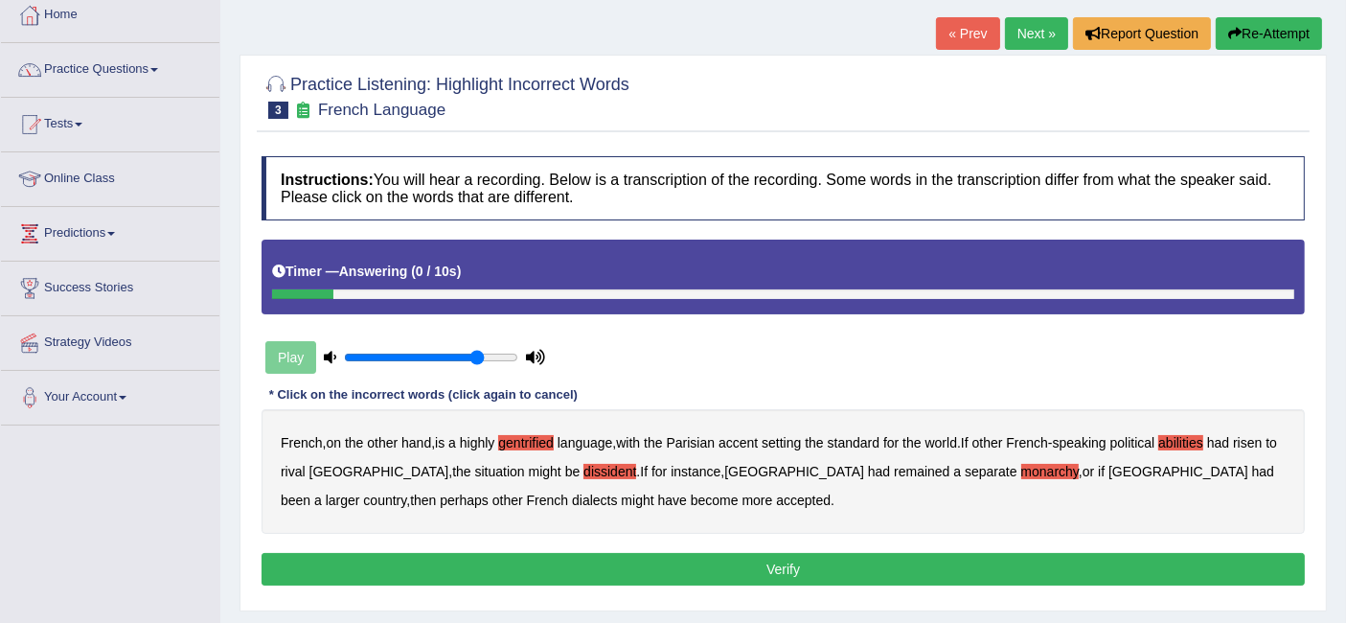
click at [791, 565] on button "Verify" at bounding box center [784, 569] width 1044 height 33
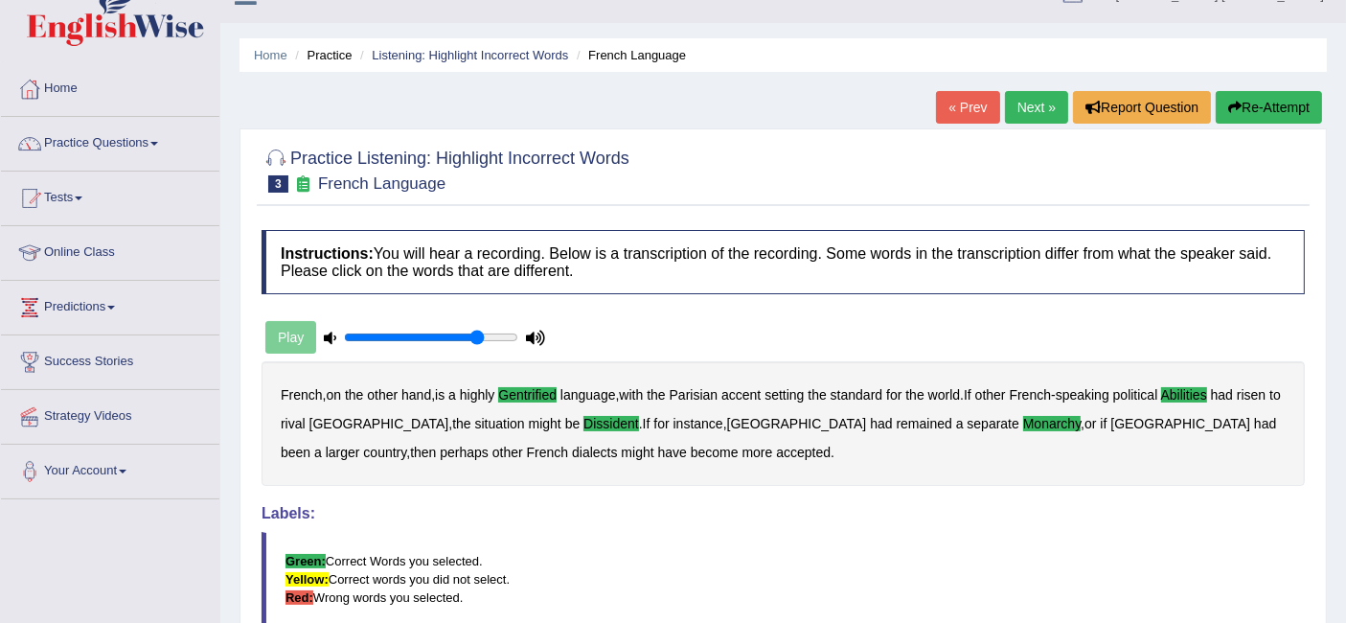
scroll to position [0, 0]
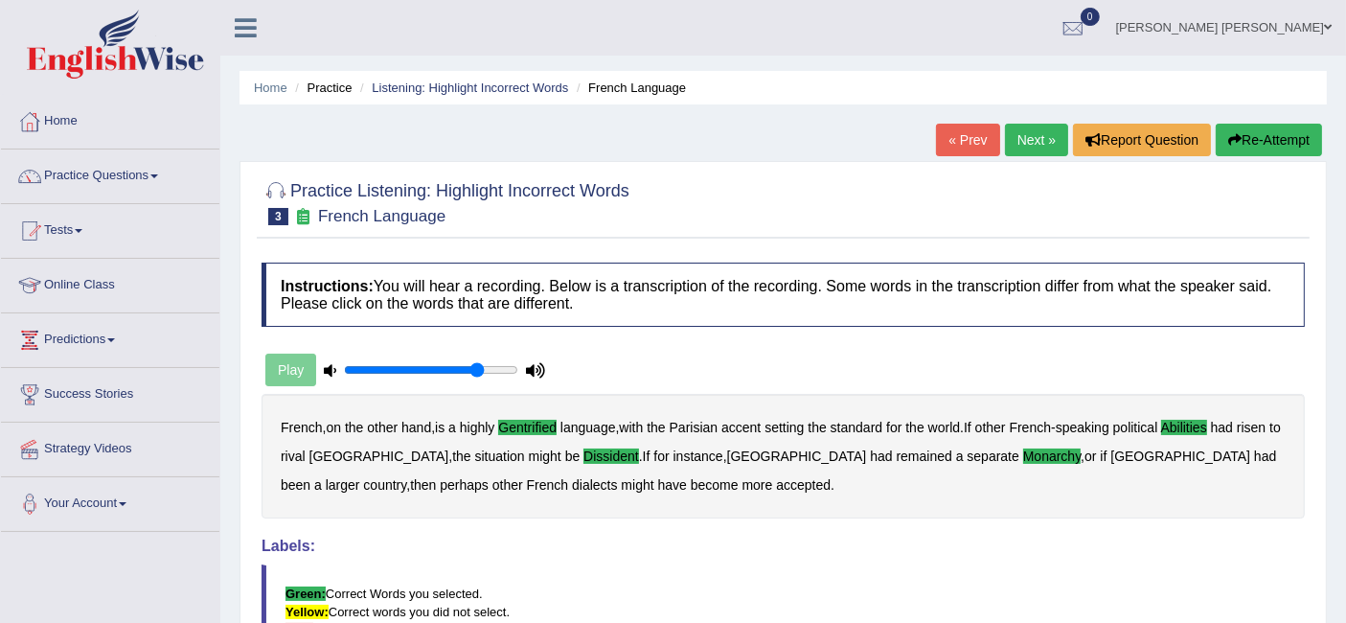
click at [1039, 136] on link "Next »" at bounding box center [1036, 140] width 63 height 33
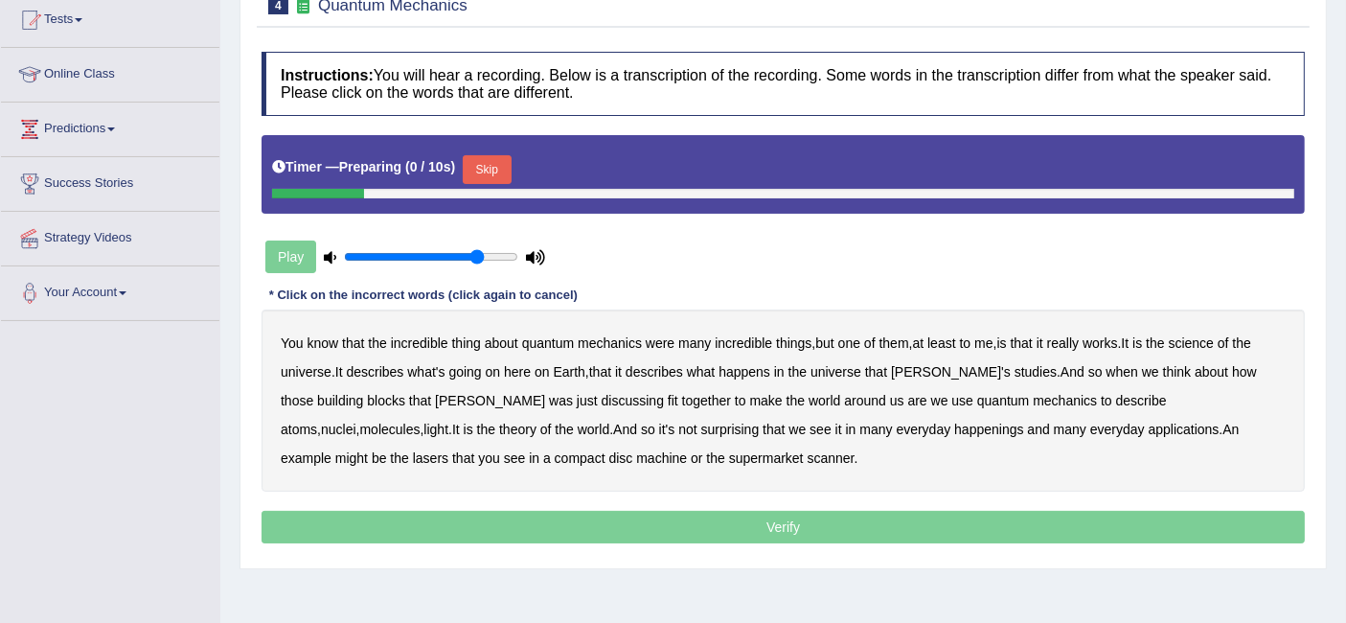
scroll to position [213, 0]
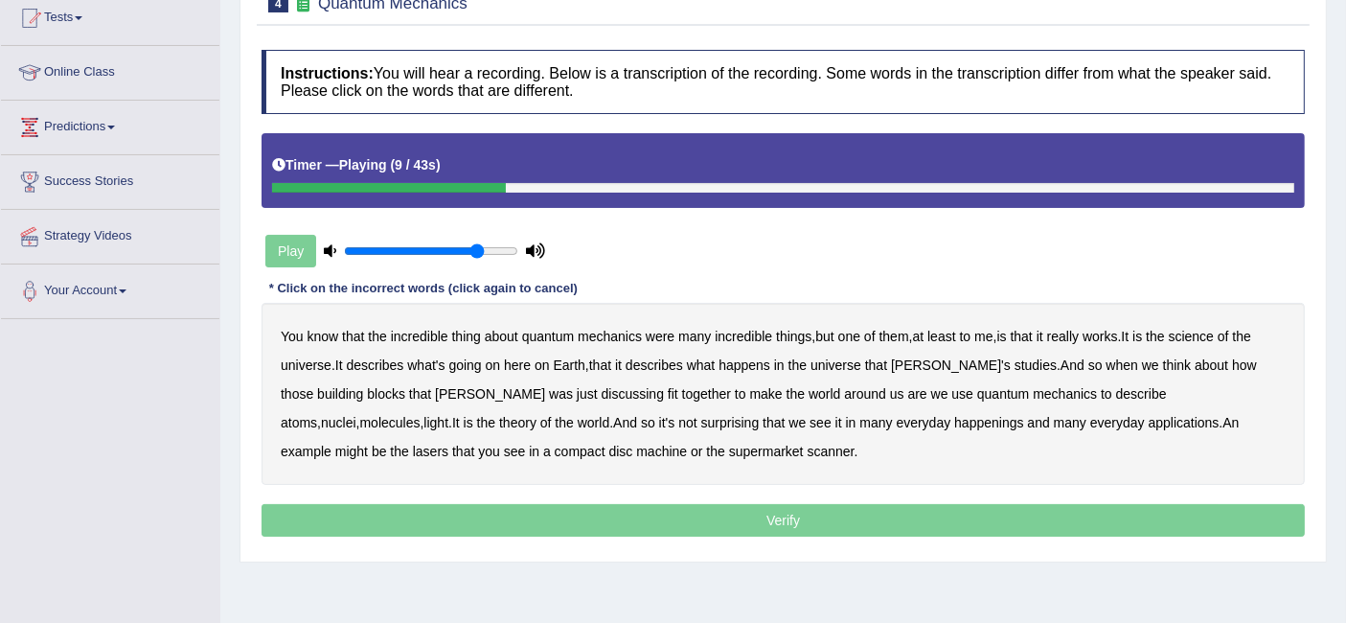
click at [1214, 331] on b "science" at bounding box center [1191, 336] width 45 height 15
click at [602, 393] on b "discussing" at bounding box center [633, 393] width 62 height 15
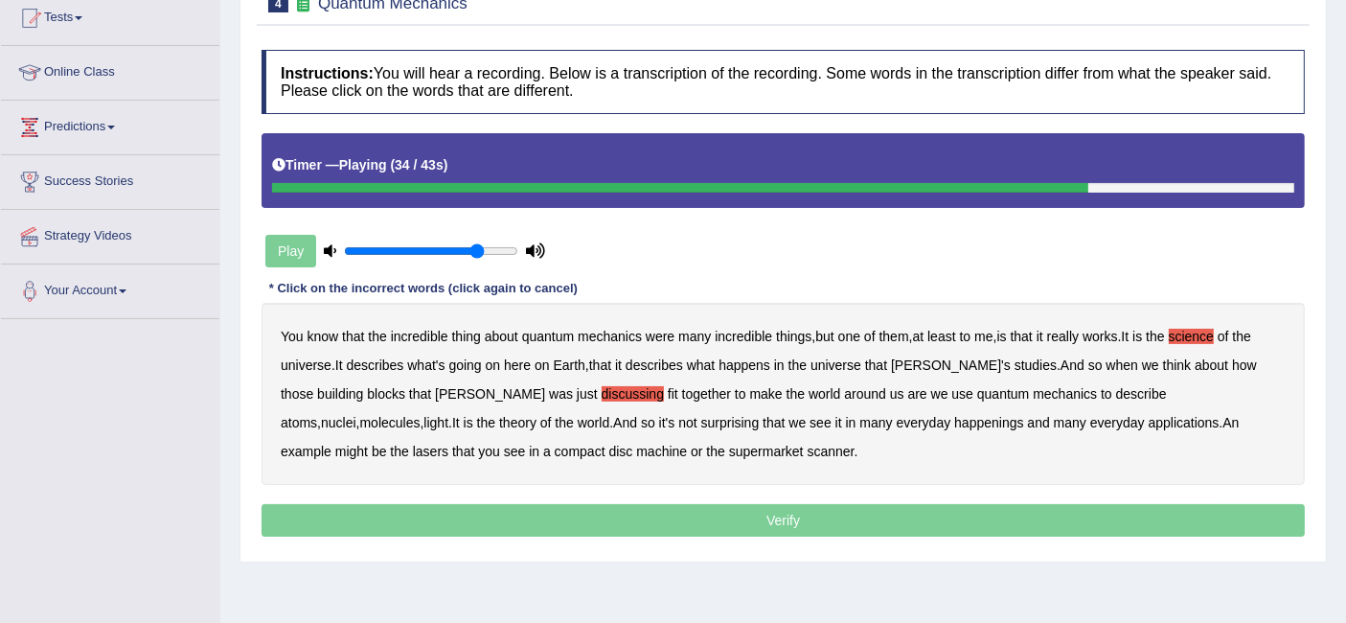
click at [954, 415] on b "happenings" at bounding box center [988, 422] width 69 height 15
click at [636, 450] on b "machine" at bounding box center [661, 451] width 51 height 15
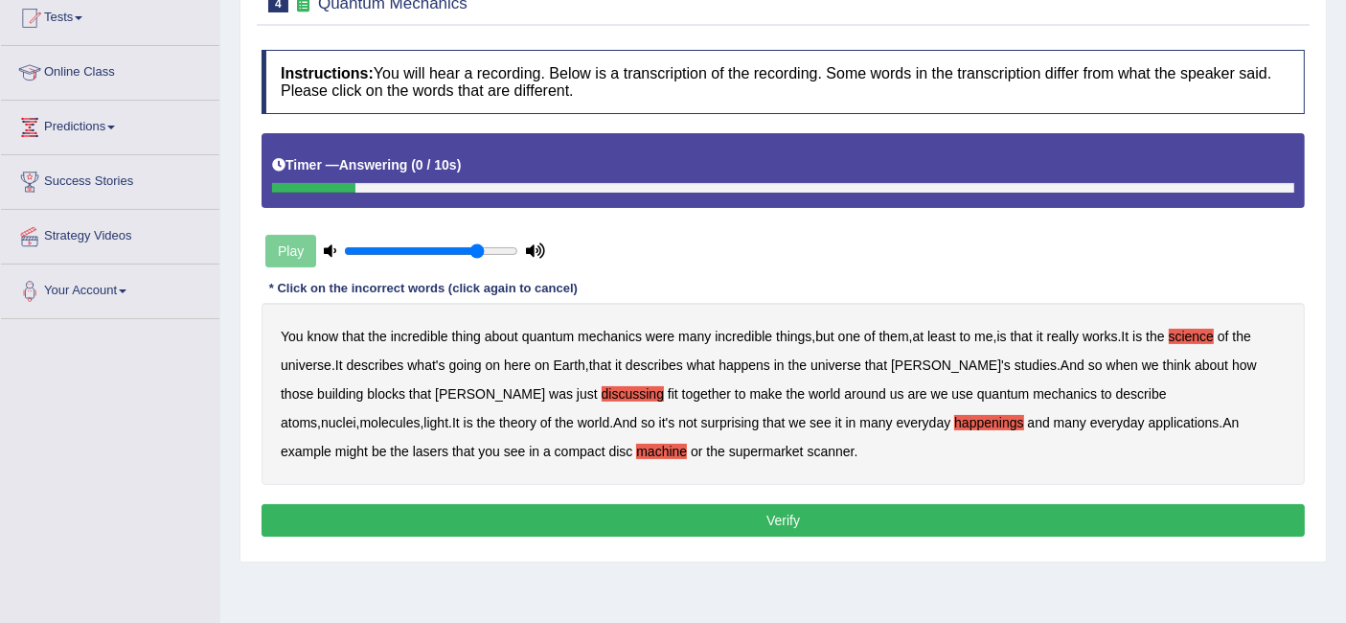
click at [705, 506] on button "Verify" at bounding box center [784, 520] width 1044 height 33
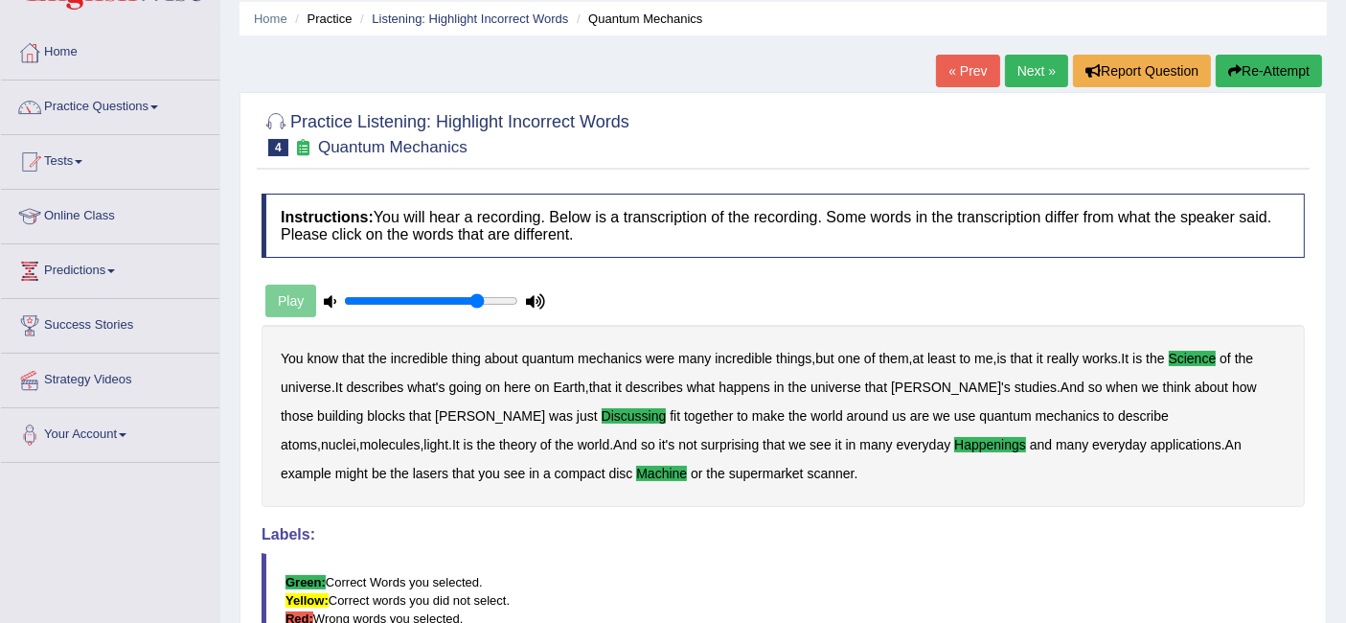
scroll to position [0, 0]
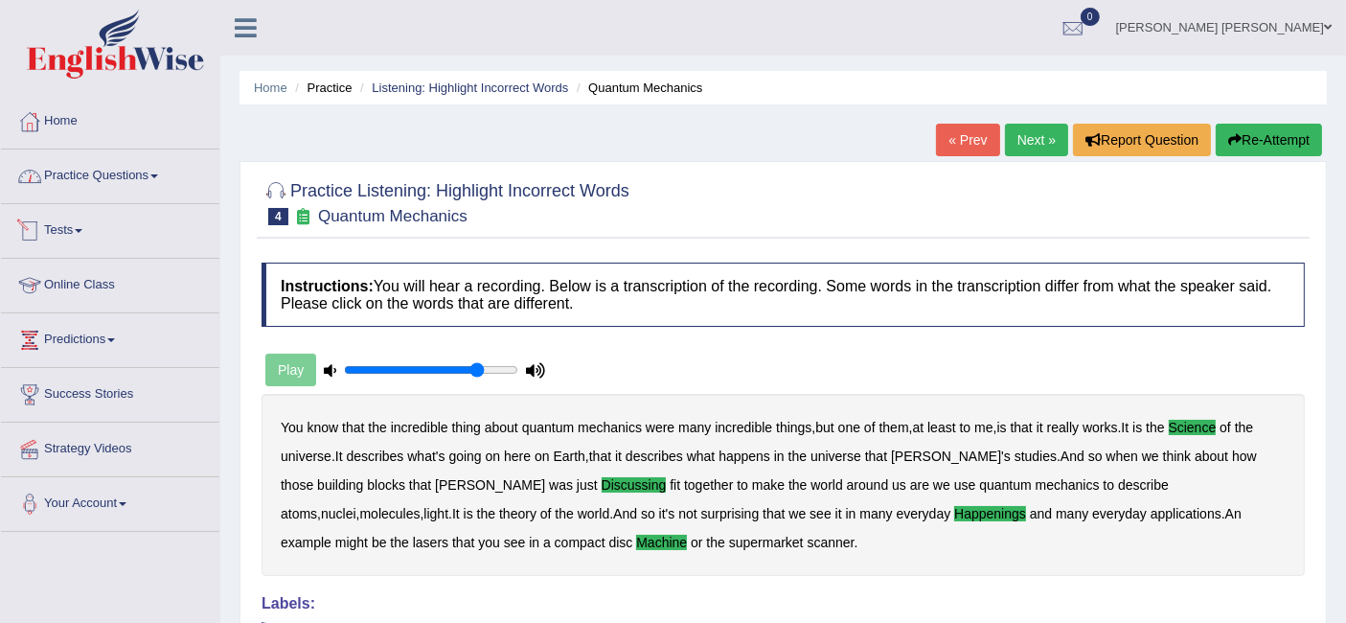
click at [123, 171] on link "Practice Questions" at bounding box center [110, 173] width 218 height 48
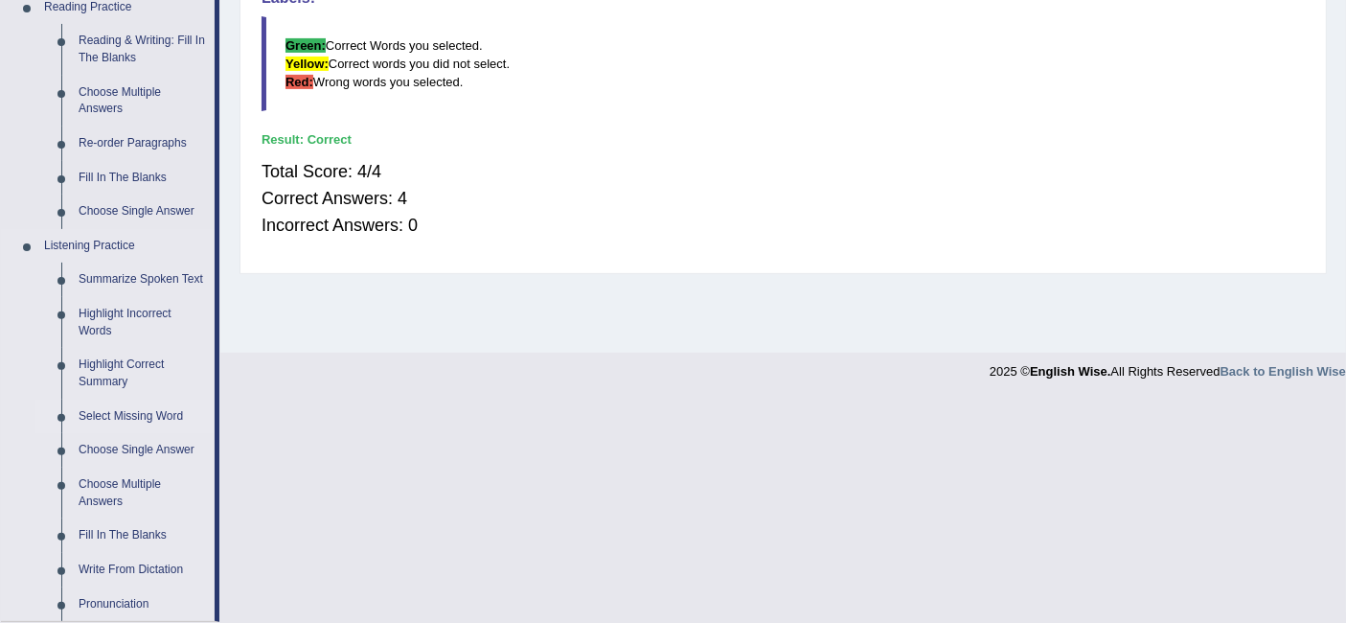
scroll to position [638, 0]
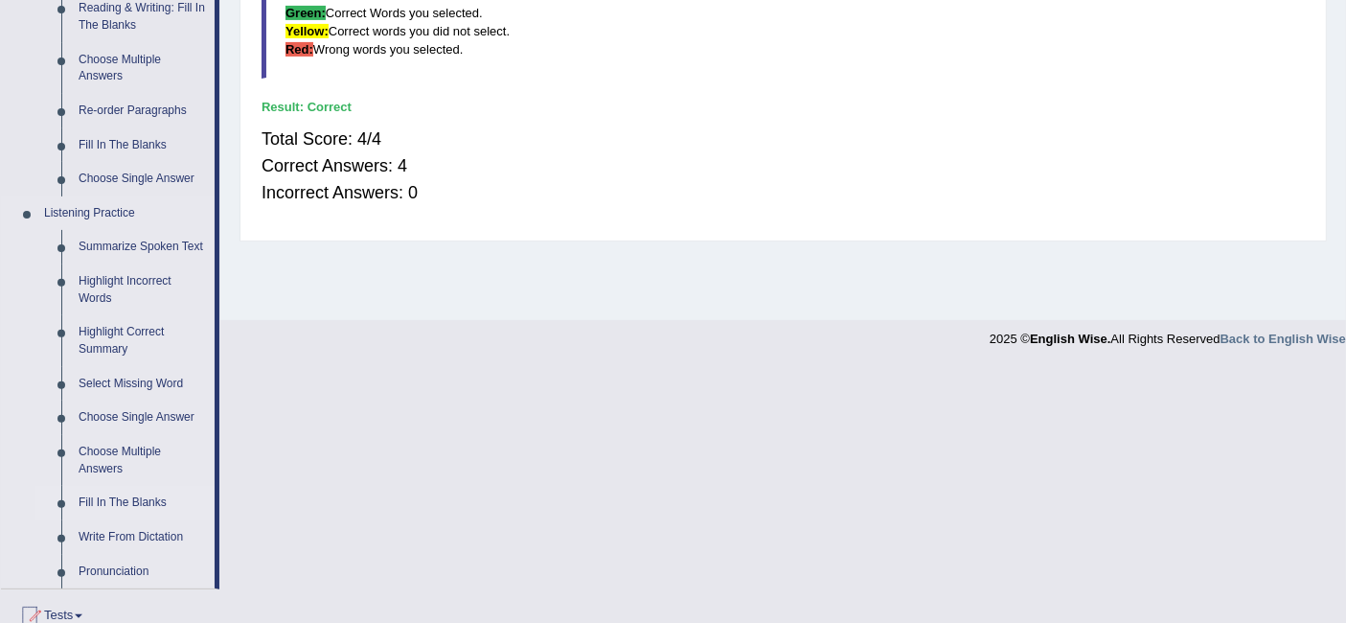
click at [143, 499] on link "Fill In The Blanks" at bounding box center [142, 503] width 145 height 34
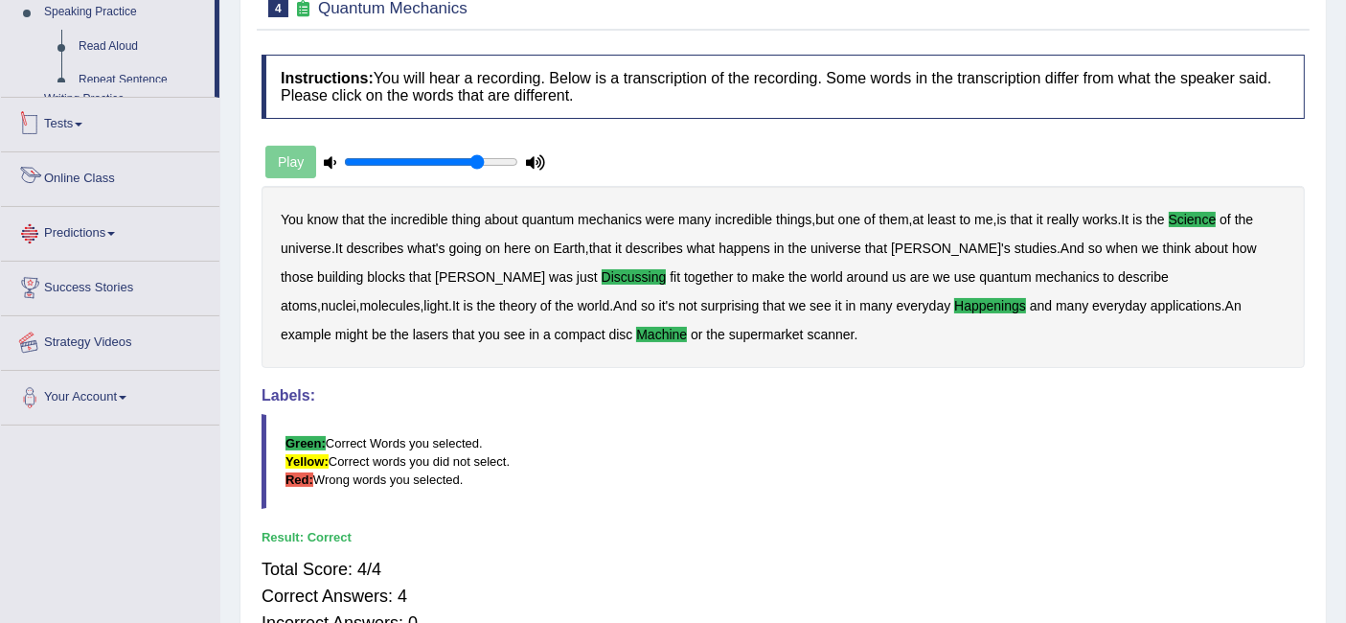
scroll to position [382, 0]
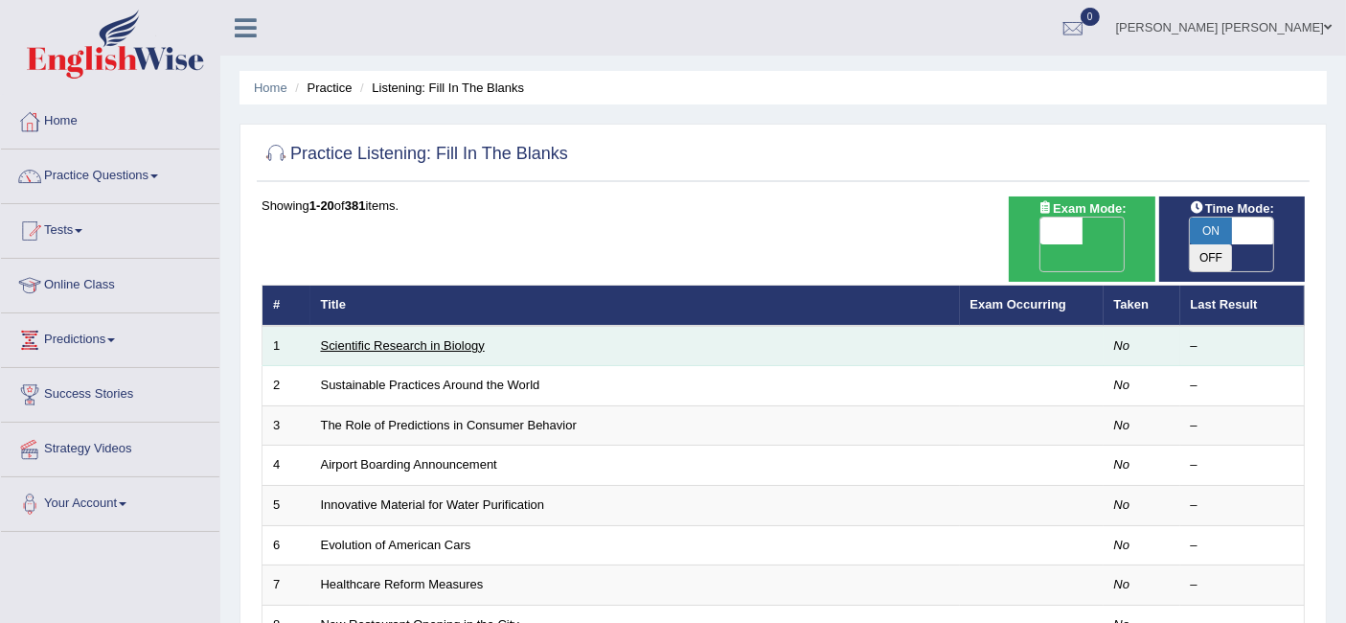
click at [450, 338] on link "Scientific Research in Biology" at bounding box center [403, 345] width 164 height 14
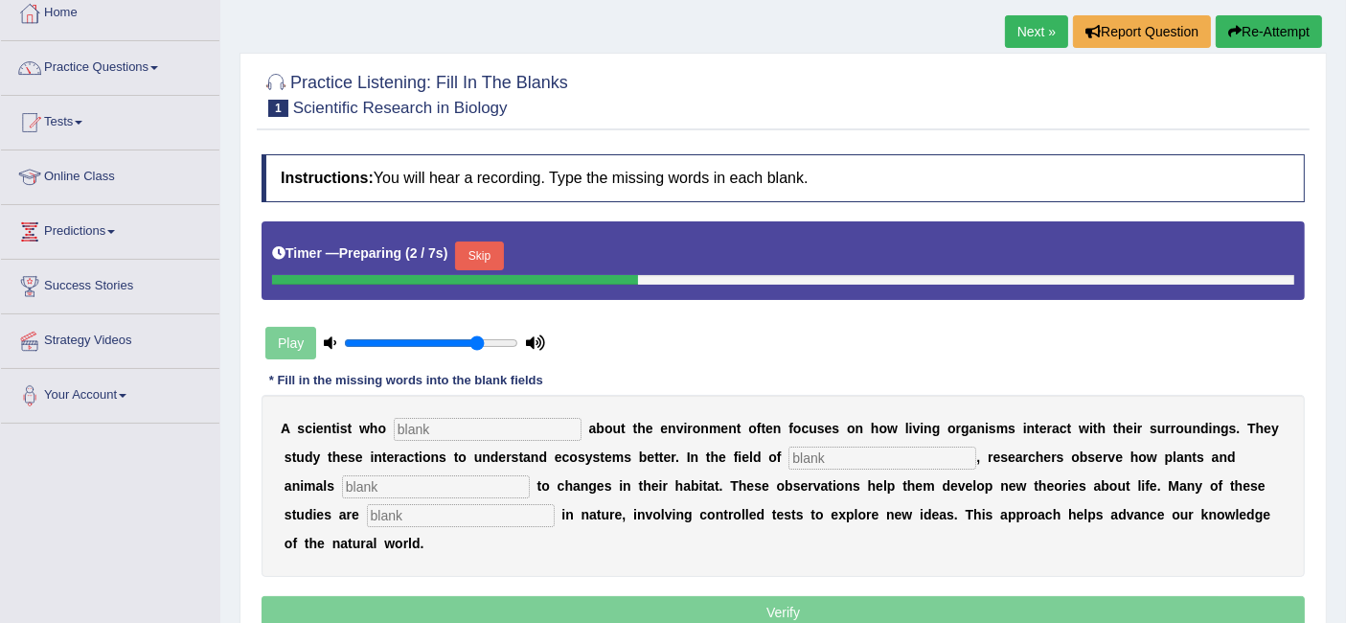
scroll to position [213, 0]
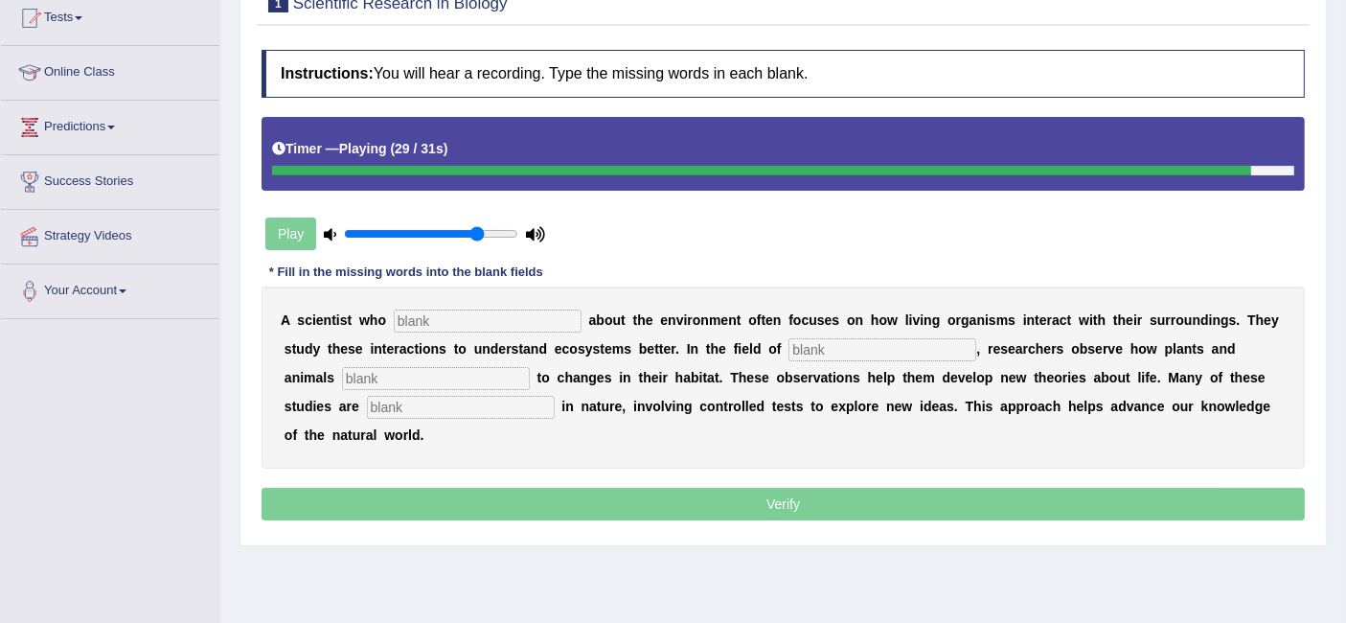
click at [426, 289] on div "A s c i e n t i s t w h o a b o u t t h e e n v i r o n m e n t o f t e n f o c…" at bounding box center [784, 378] width 1044 height 182
click at [441, 310] on input "text" at bounding box center [488, 321] width 188 height 23
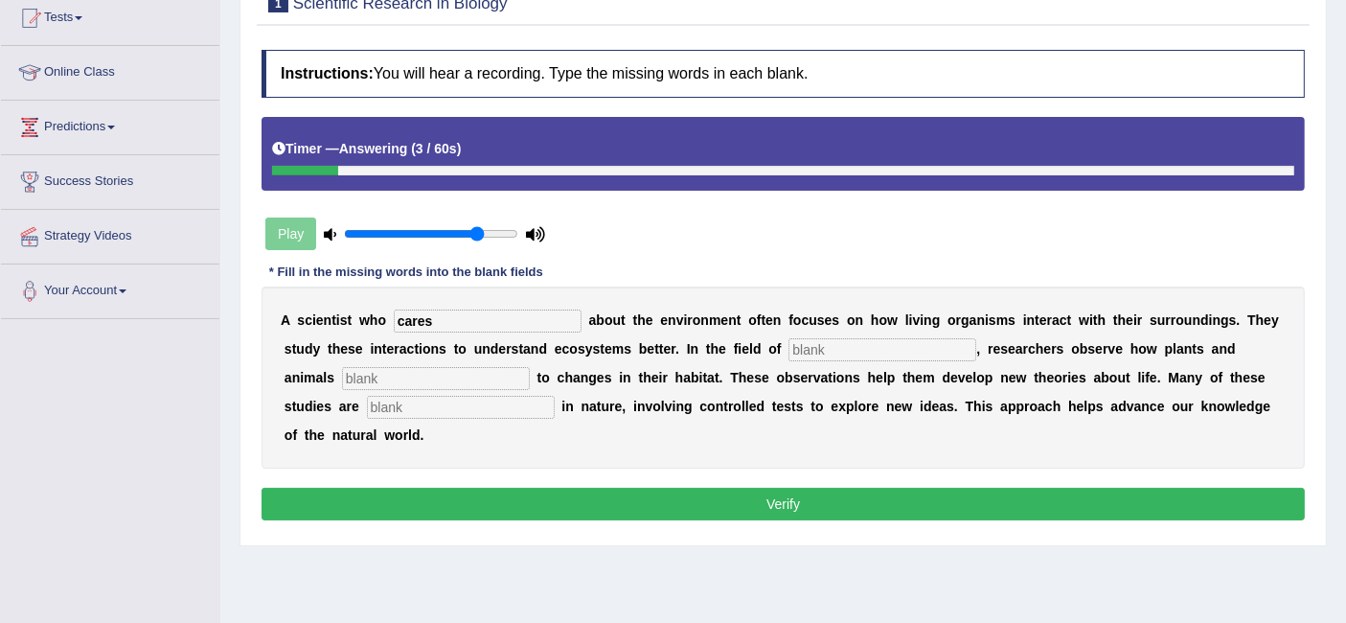
type input "cares"
drag, startPoint x: 875, startPoint y: 333, endPoint x: 870, endPoint y: 359, distance: 26.3
click at [874, 334] on div "A s c i e n t i s t w h o cares a b o u t t h e e n v i r o n m e n t o f t e n…" at bounding box center [784, 378] width 1044 height 182
click at [859, 343] on input "text" at bounding box center [883, 349] width 188 height 23
type input "biology"
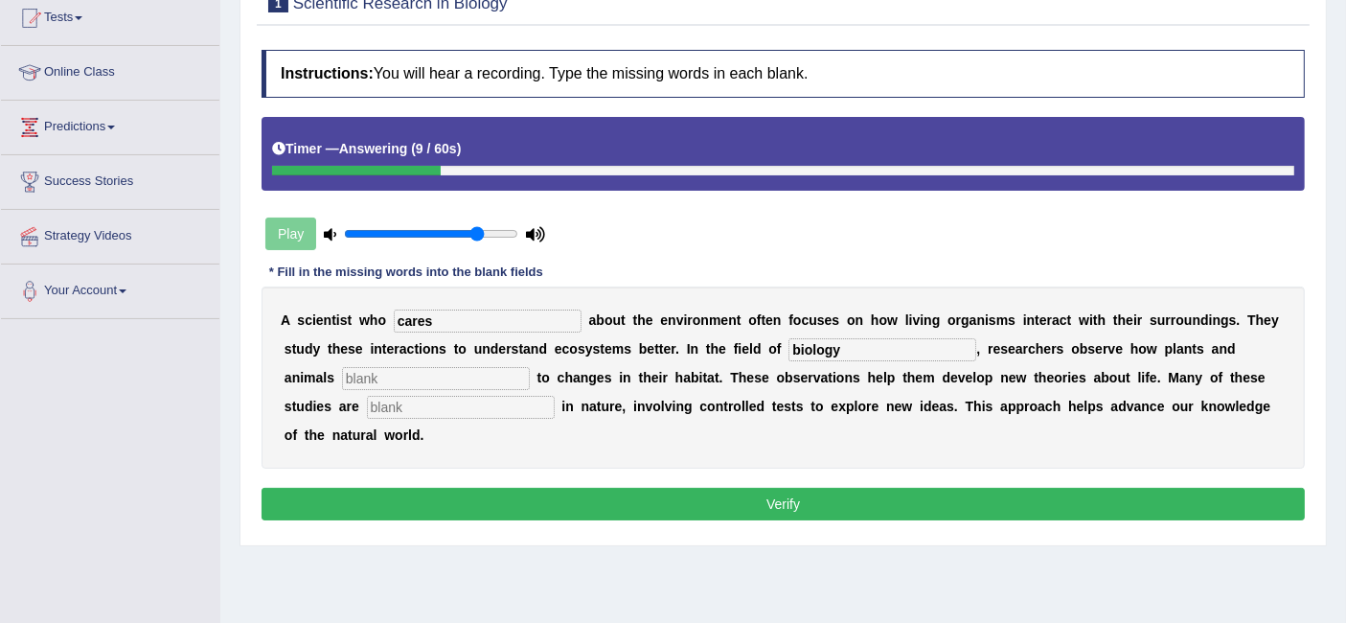
click at [517, 368] on input "text" at bounding box center [436, 378] width 188 height 23
type input "respond"
click at [460, 402] on input "text" at bounding box center [461, 407] width 188 height 23
type input "experimental"
click at [767, 504] on button "Verify" at bounding box center [784, 504] width 1044 height 33
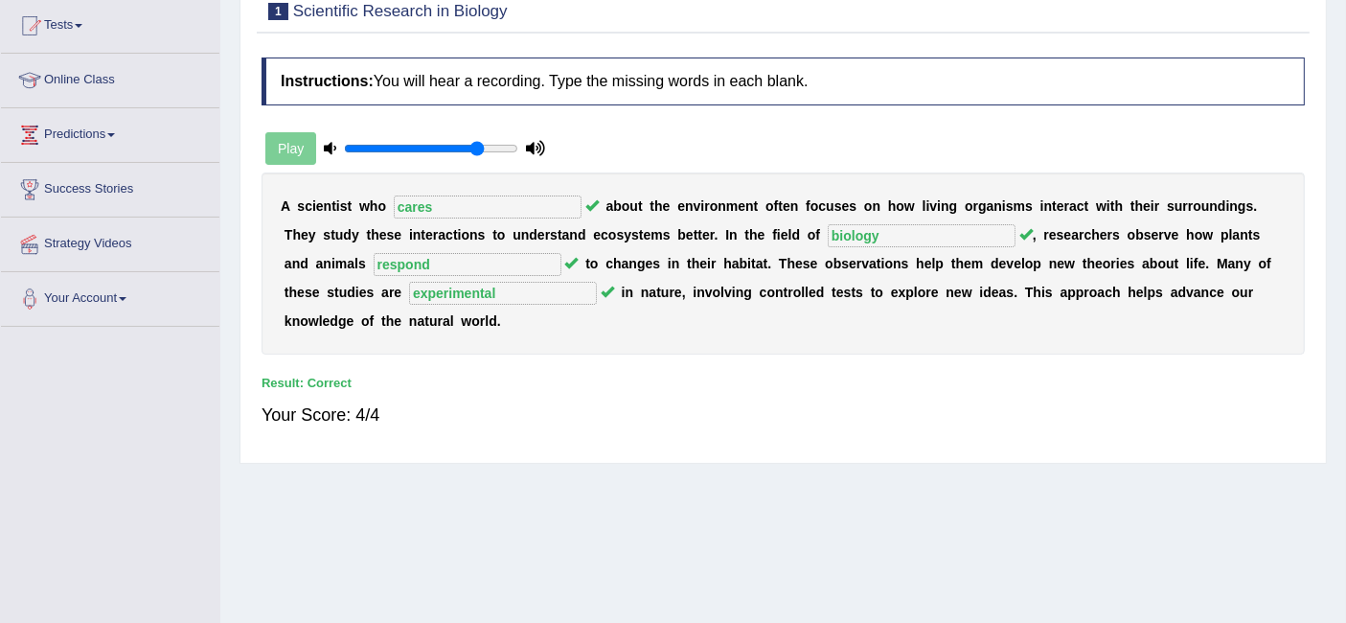
scroll to position [0, 0]
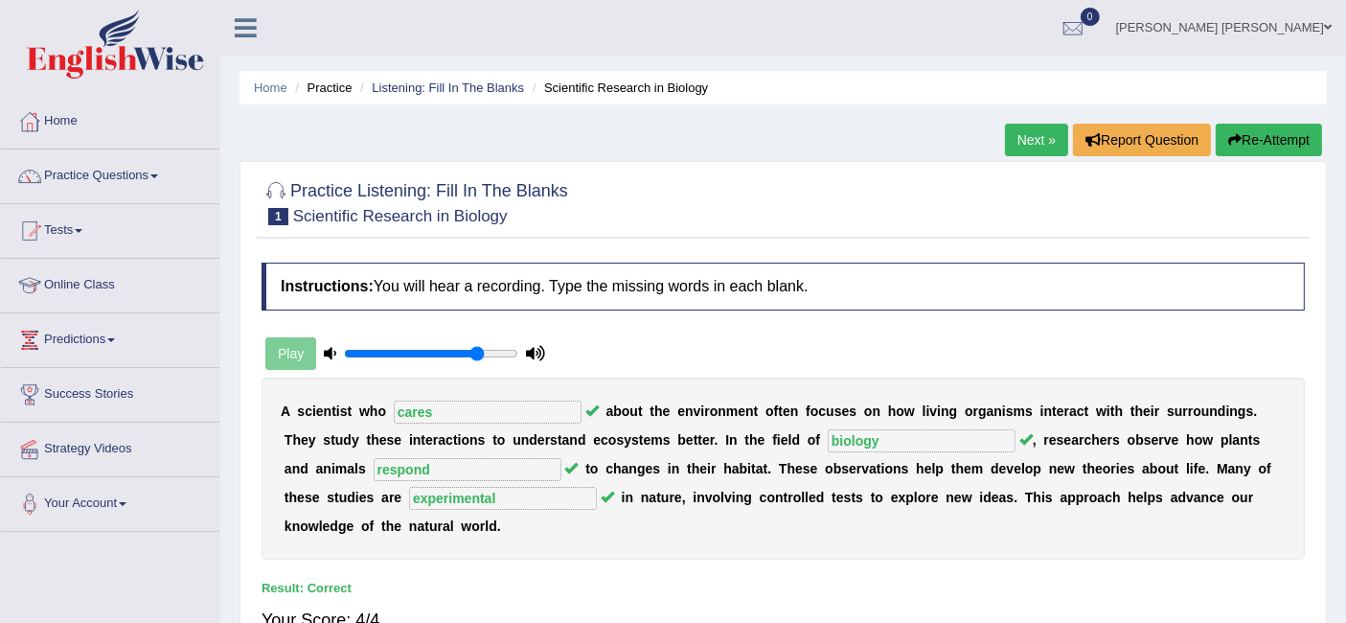
click at [1030, 131] on link "Next »" at bounding box center [1036, 140] width 63 height 33
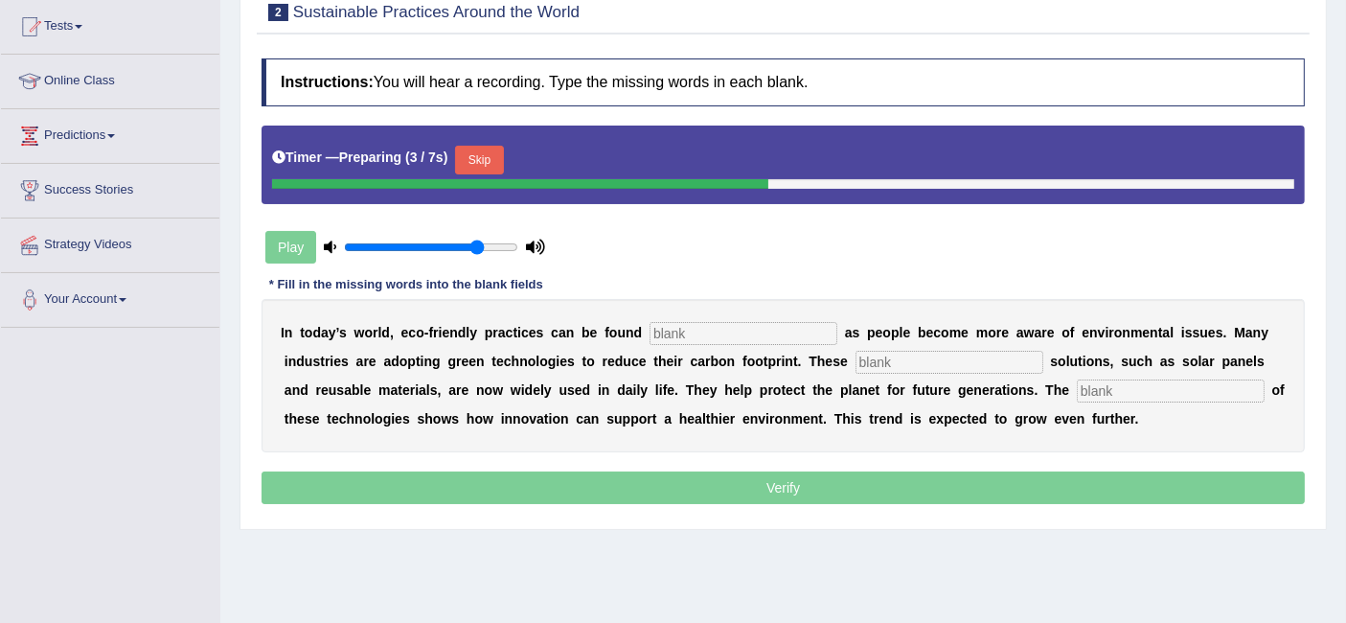
scroll to position [203, 0]
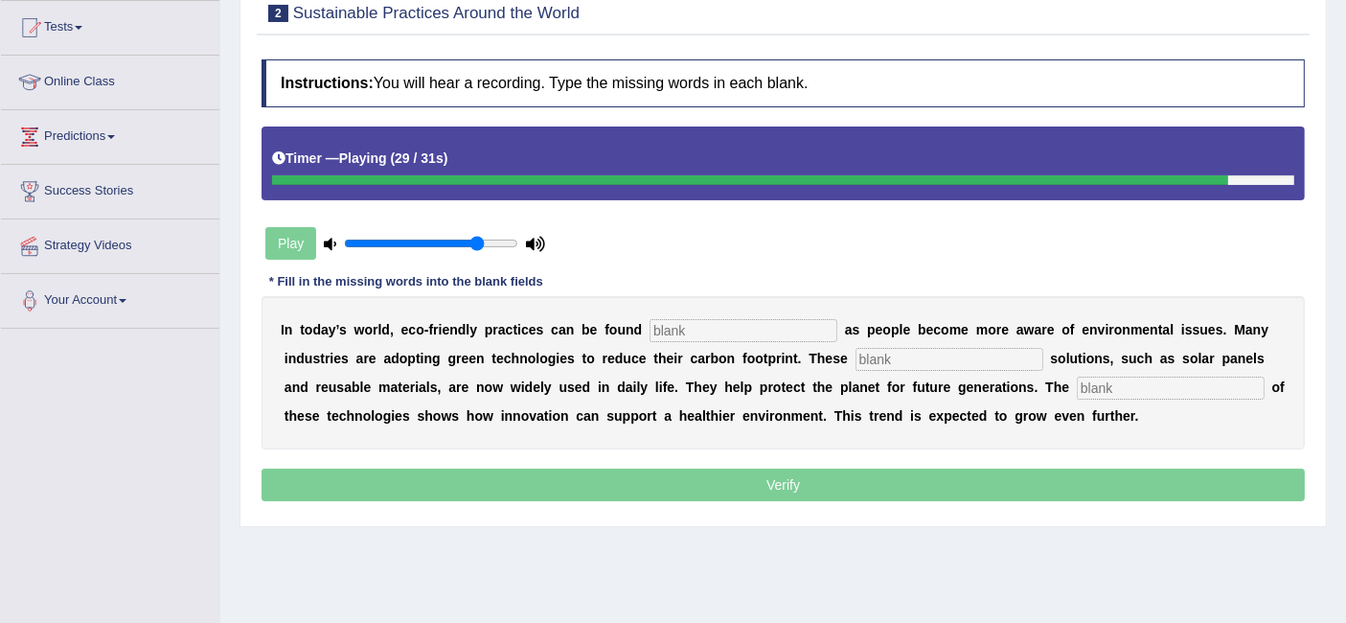
click at [714, 321] on input "text" at bounding box center [744, 330] width 188 height 23
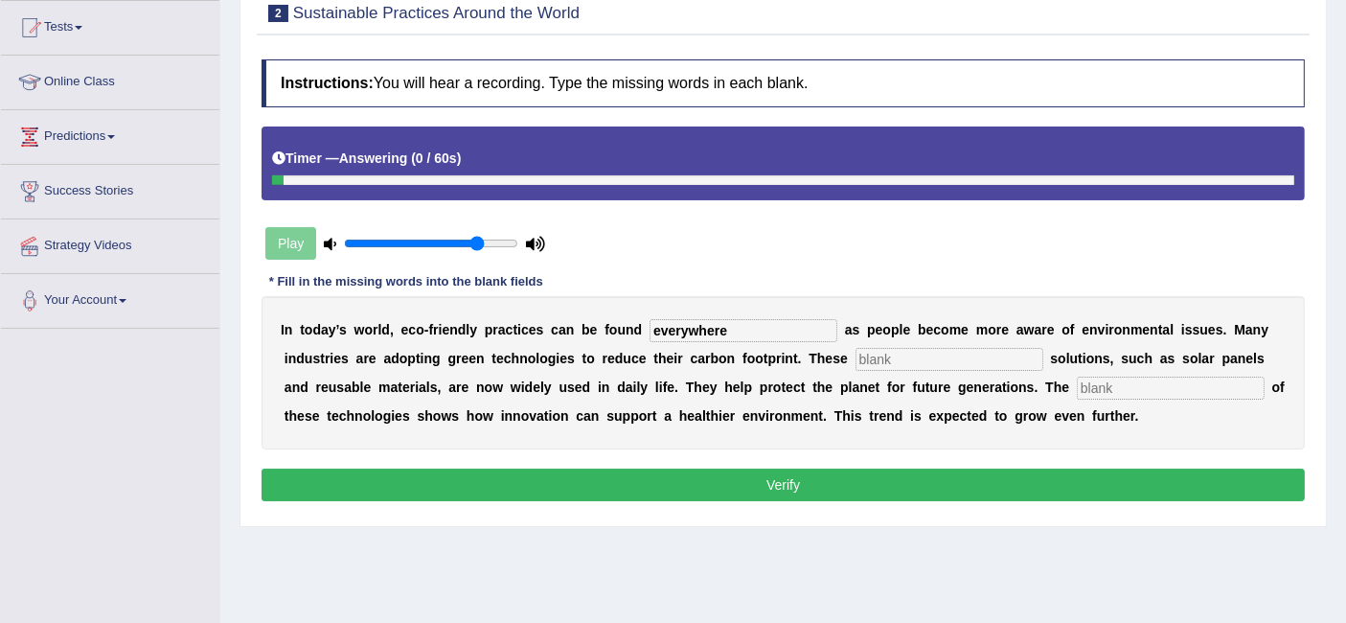
type input "everywhere"
type input "sustainable"
type input "application"
click at [839, 484] on button "Verify" at bounding box center [784, 485] width 1044 height 33
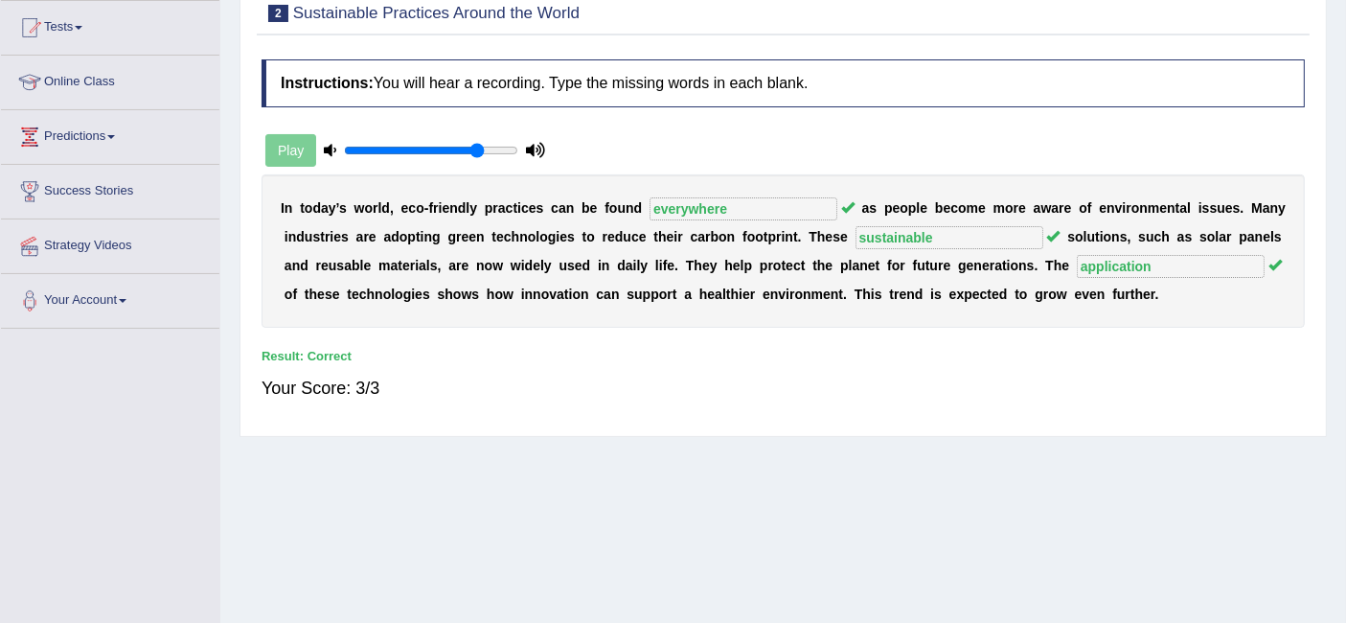
scroll to position [0, 0]
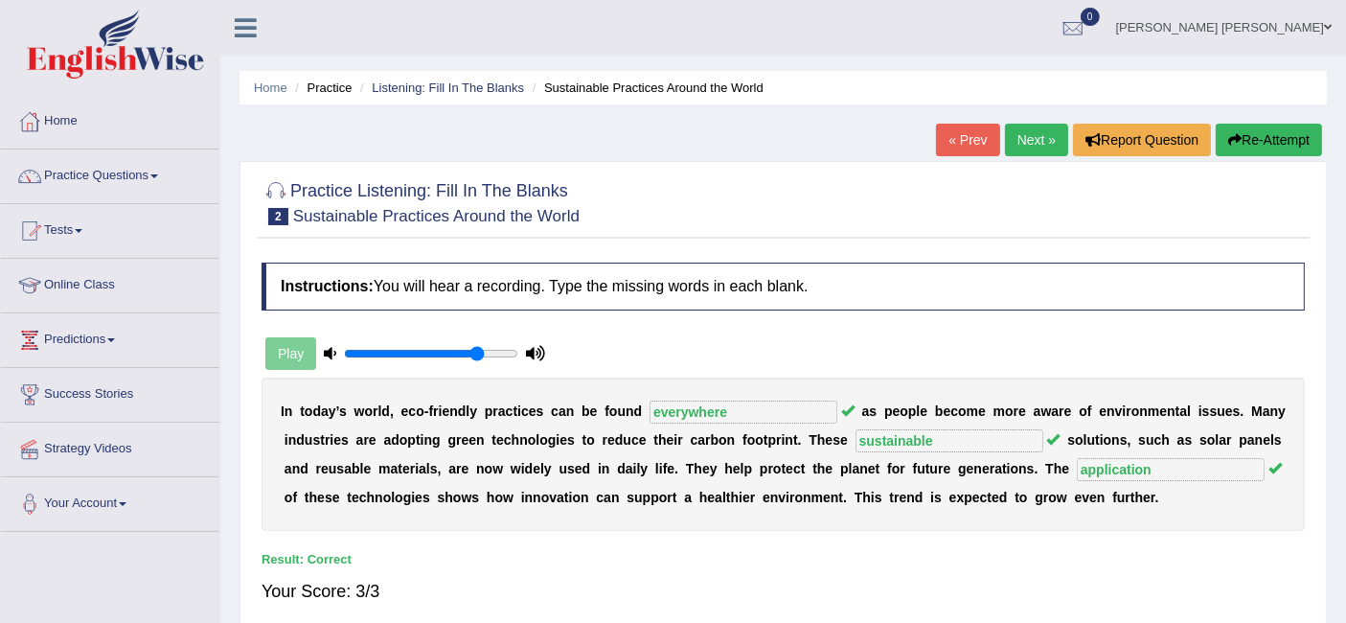
click at [1032, 136] on link "Next »" at bounding box center [1036, 140] width 63 height 33
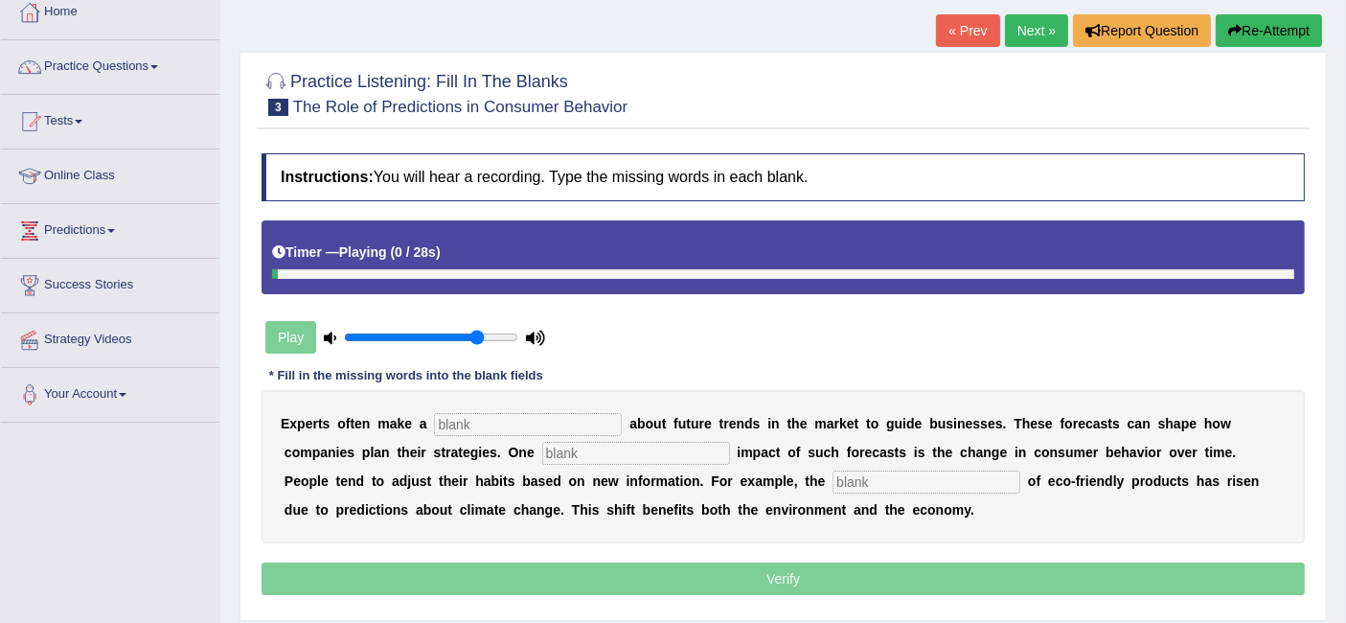
scroll to position [115, 0]
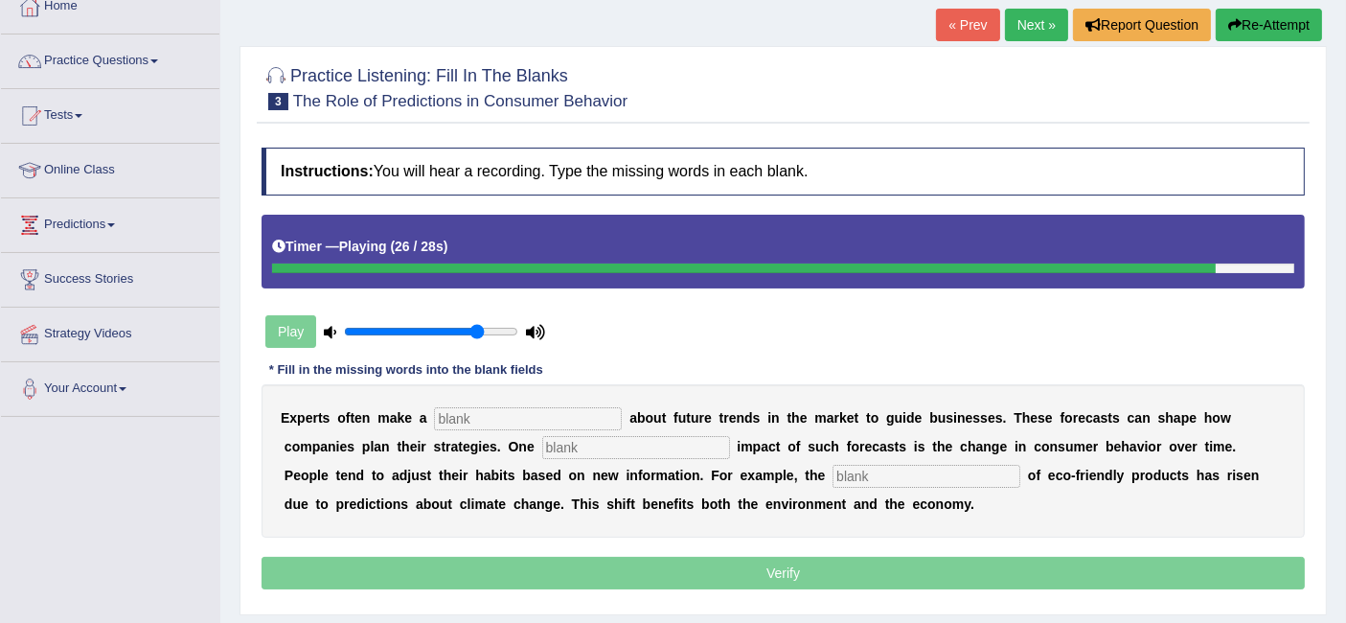
click at [562, 424] on input "text" at bounding box center [528, 418] width 188 height 23
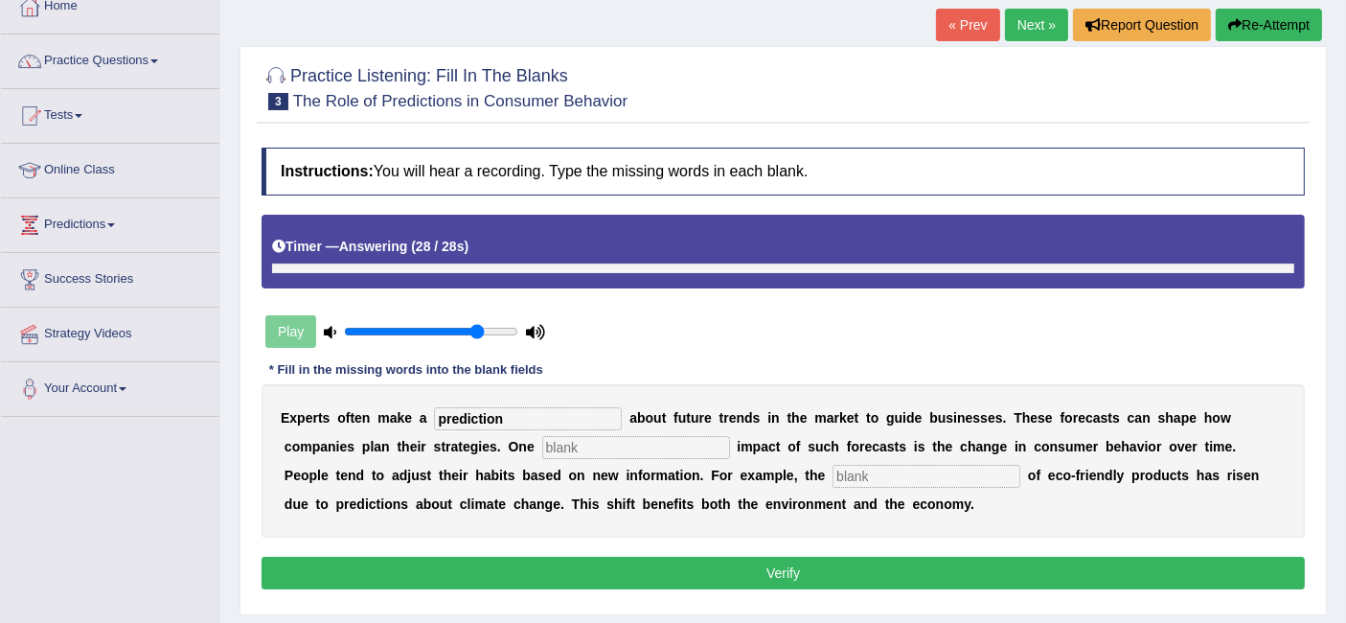
type input "prediction"
type input "profound"
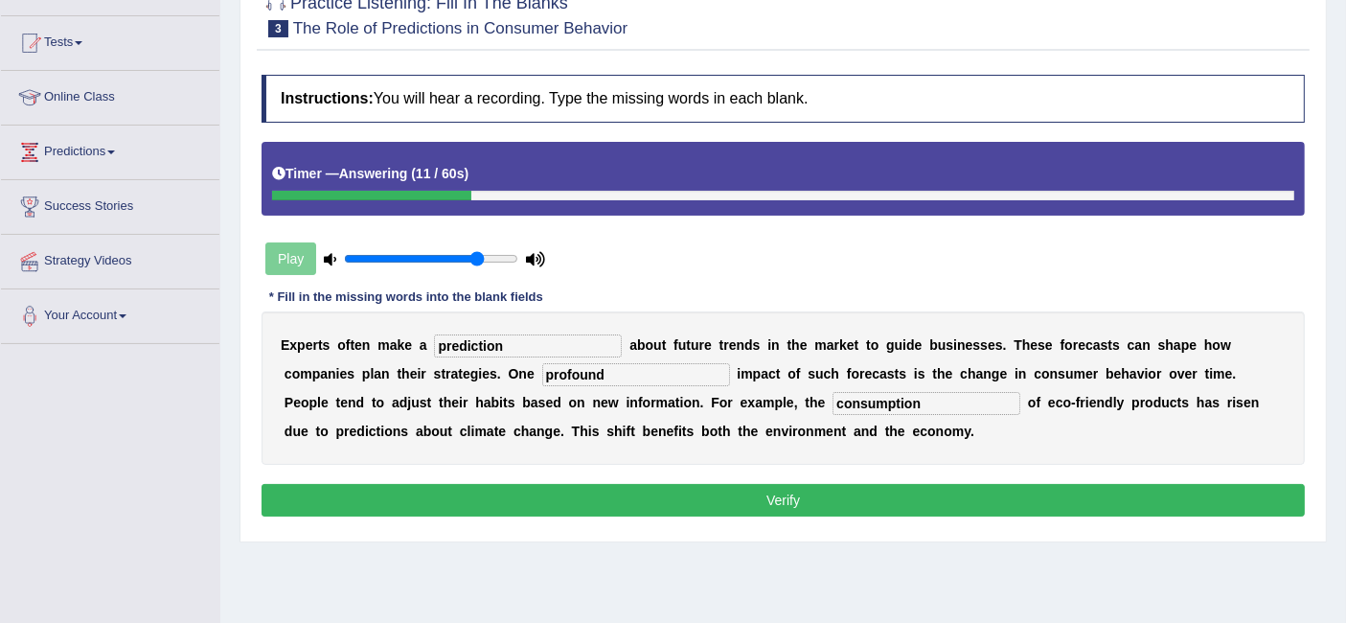
scroll to position [221, 0]
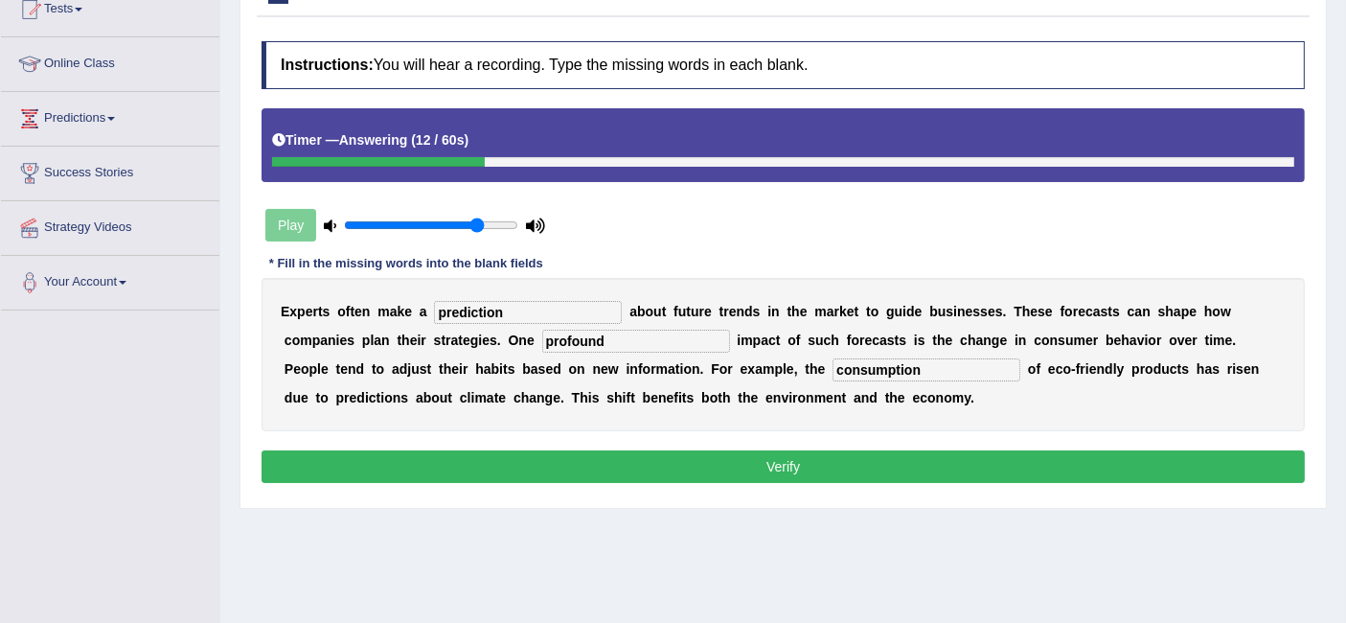
type input "consumption"
click at [642, 471] on button "Verify" at bounding box center [784, 466] width 1044 height 33
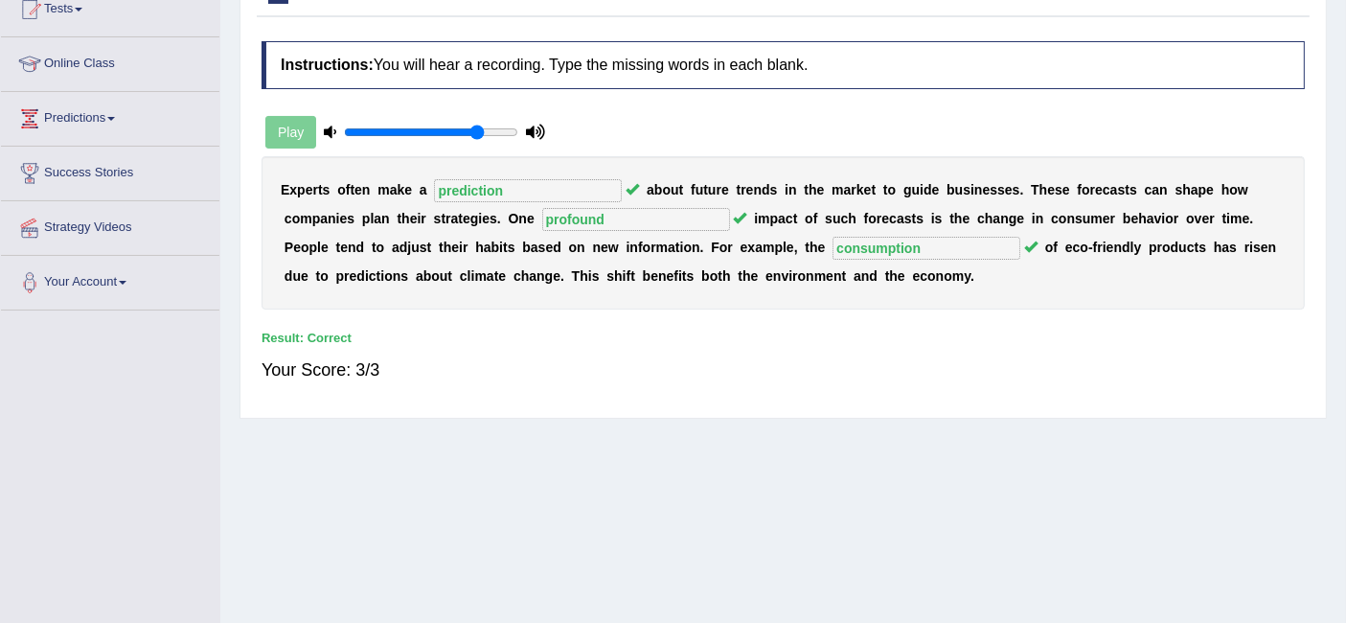
scroll to position [8, 0]
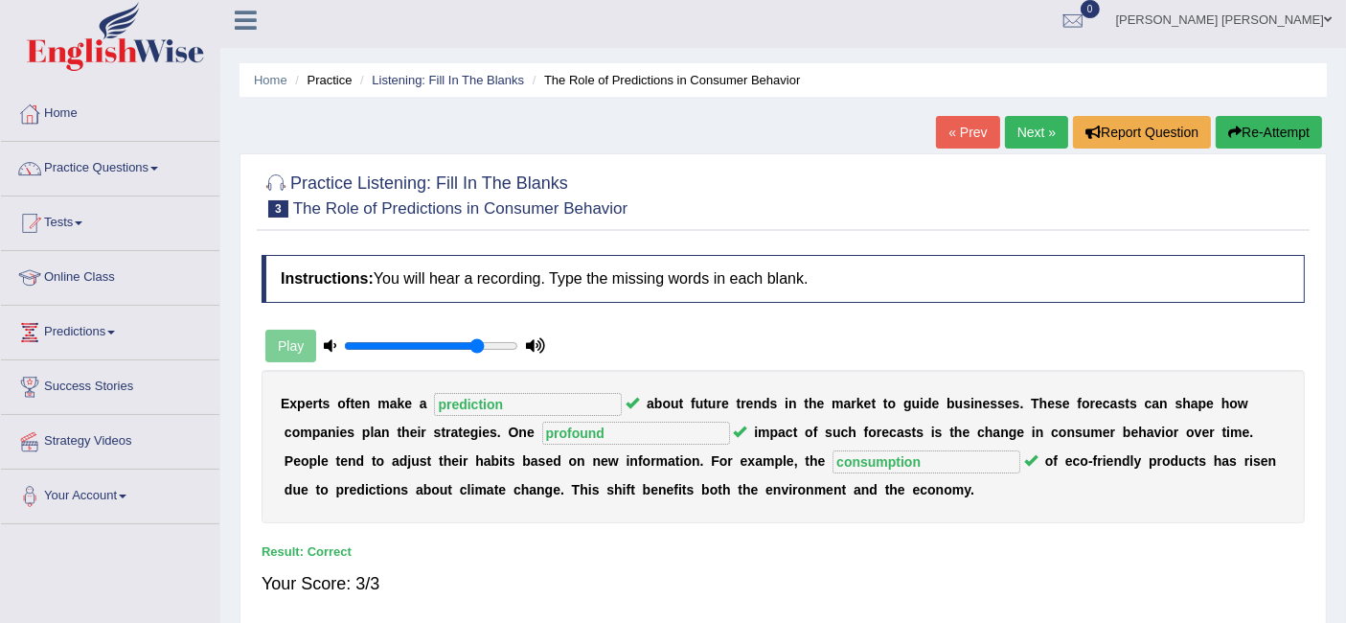
click at [1043, 129] on link "Next »" at bounding box center [1036, 132] width 63 height 33
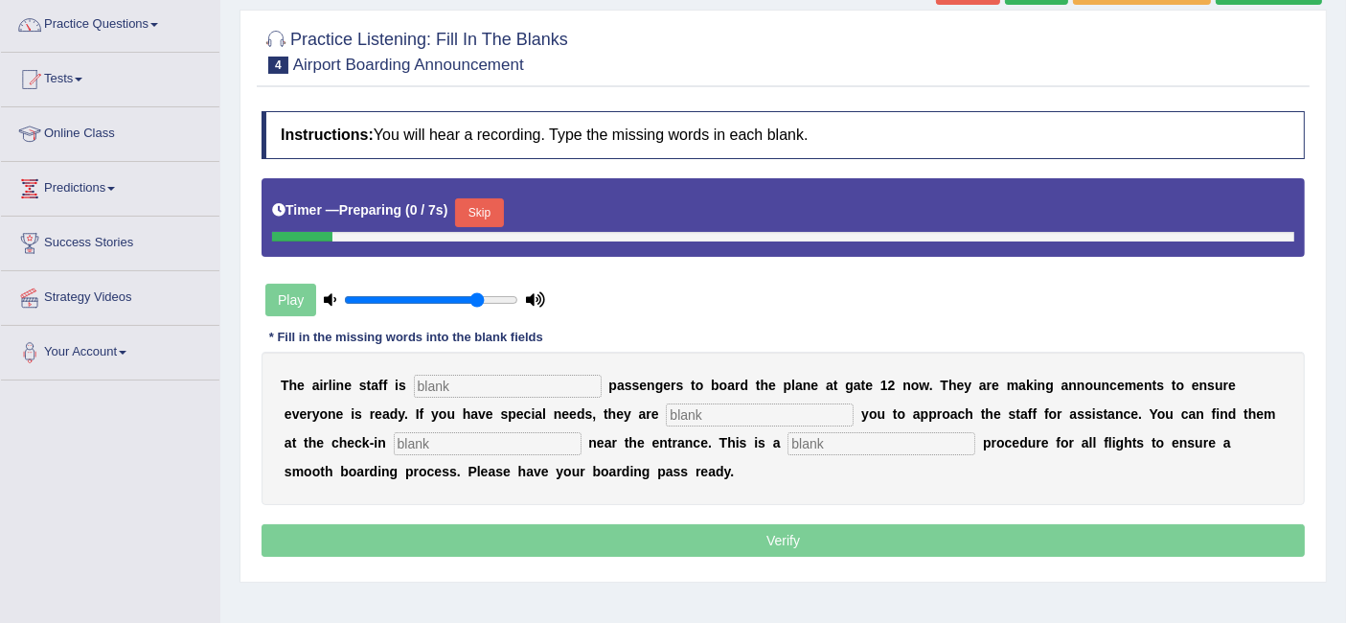
scroll to position [213, 0]
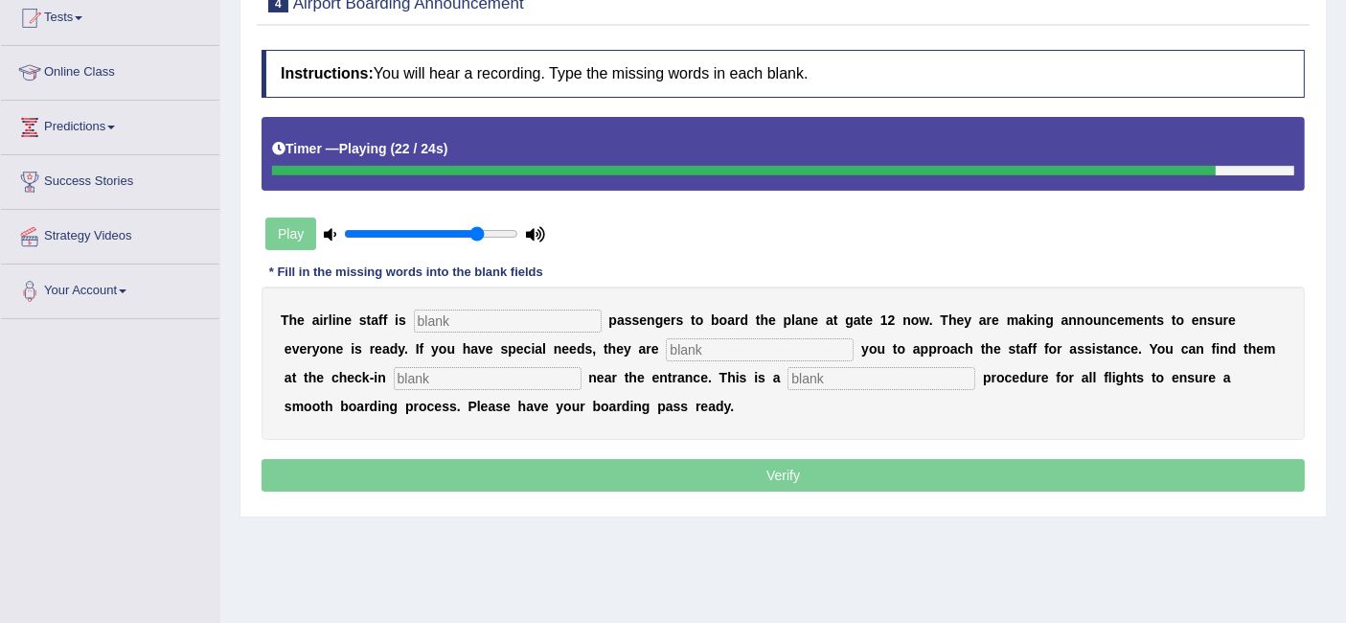
click at [498, 310] on input "text" at bounding box center [508, 321] width 188 height 23
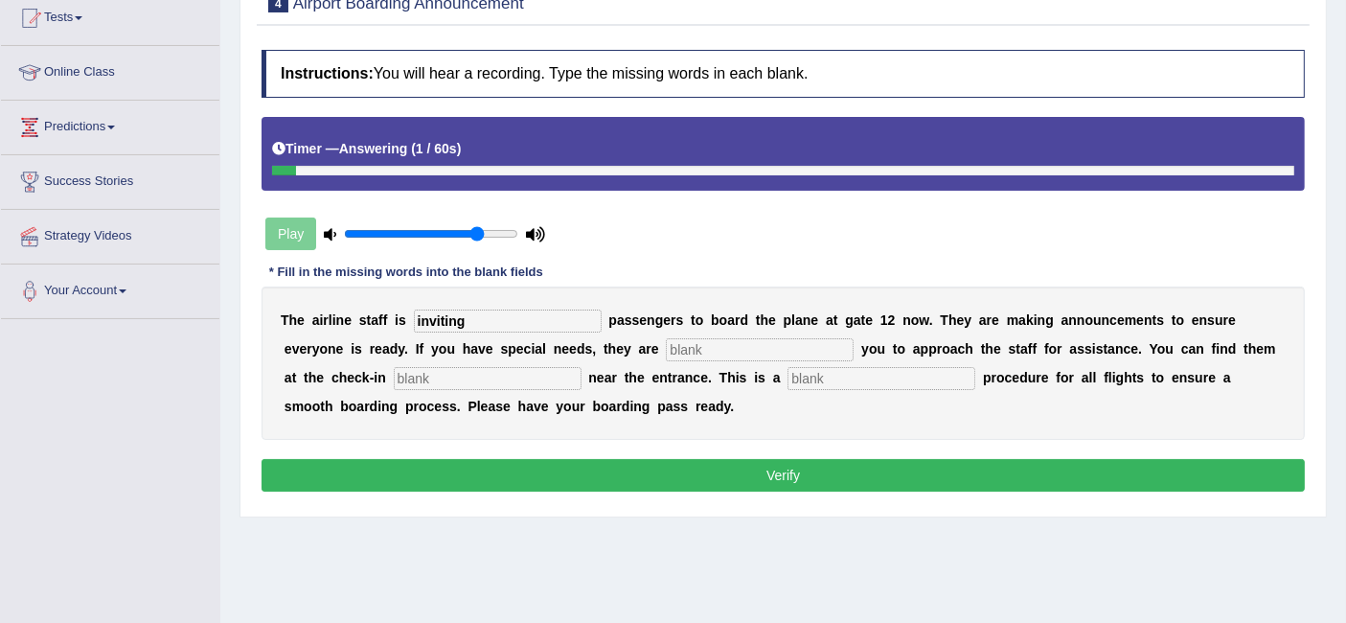
type input "inviting"
type input "requiring"
click at [463, 358] on div "T h e a i r l i n e s t a f f i s inviting p a s s e n g e r s t o b o a r d t …" at bounding box center [784, 363] width 1044 height 153
click at [462, 369] on input "desl" at bounding box center [488, 378] width 188 height 23
type input "desk"
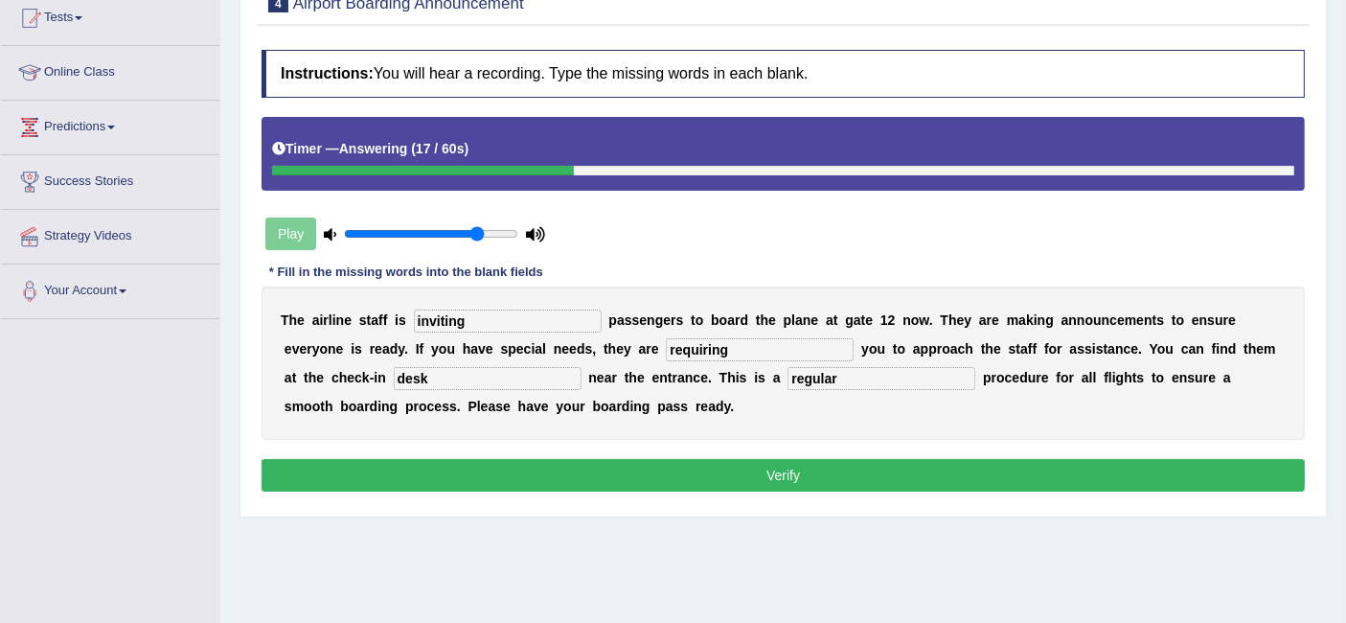
type input "regular"
click at [802, 467] on button "Verify" at bounding box center [784, 475] width 1044 height 33
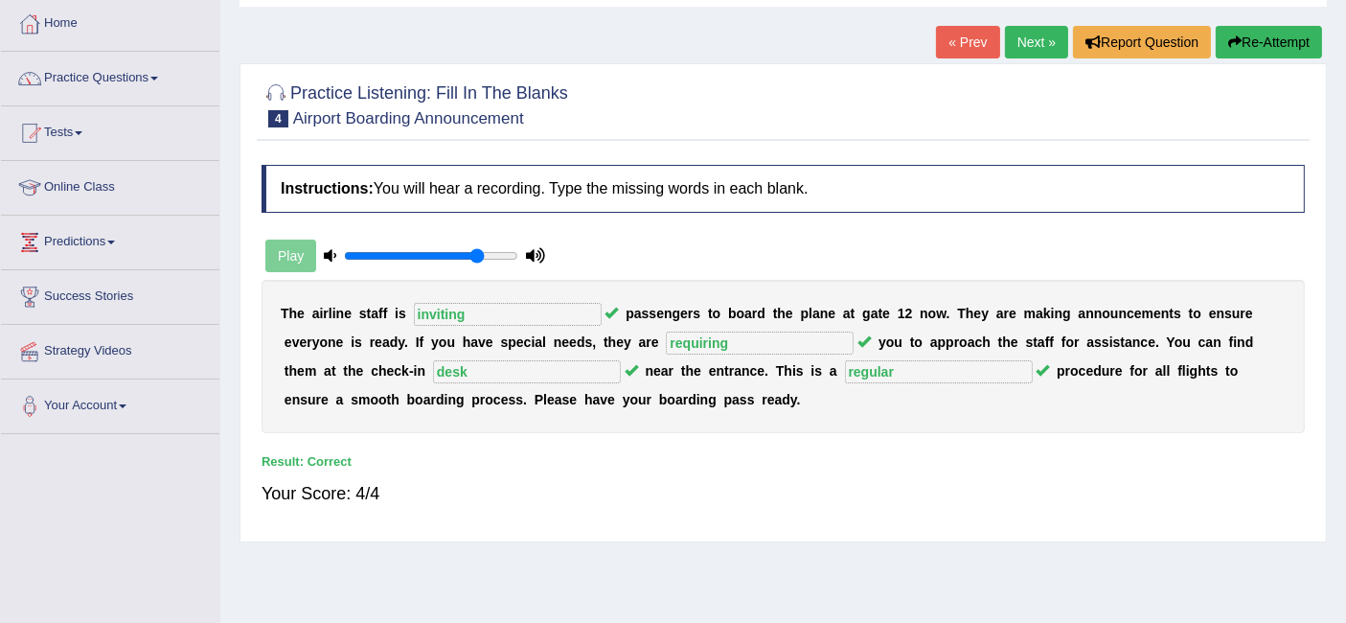
scroll to position [0, 0]
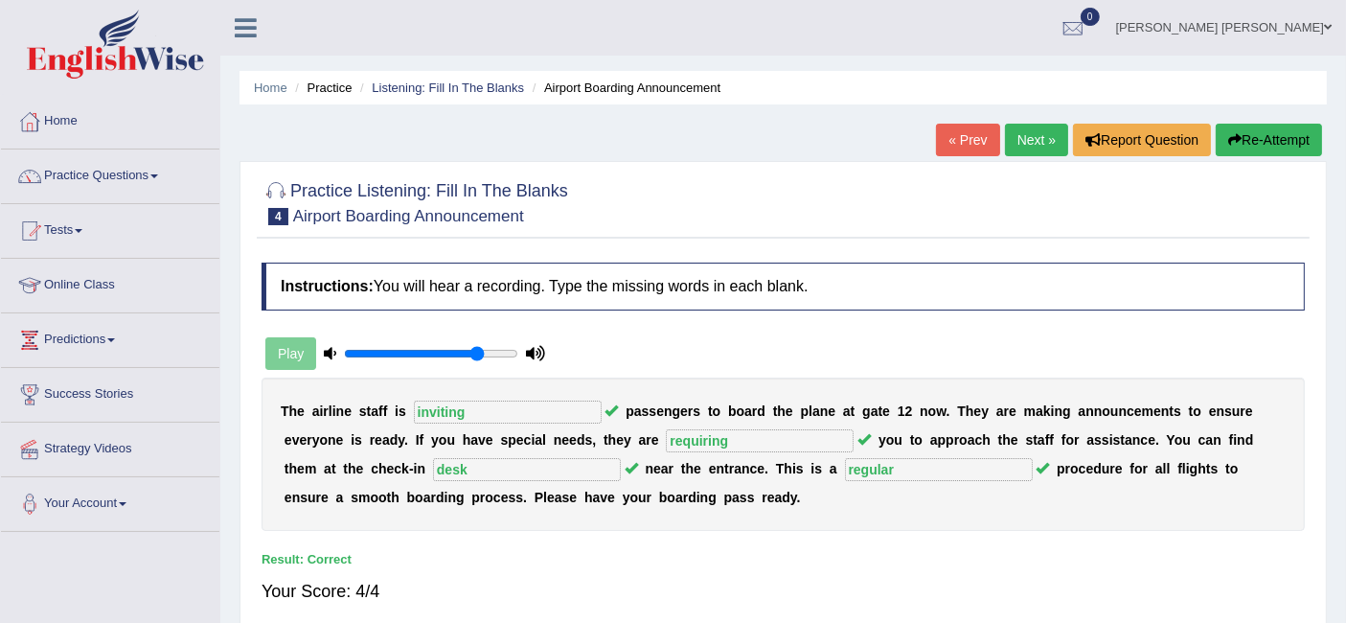
click at [1035, 132] on link "Next »" at bounding box center [1036, 140] width 63 height 33
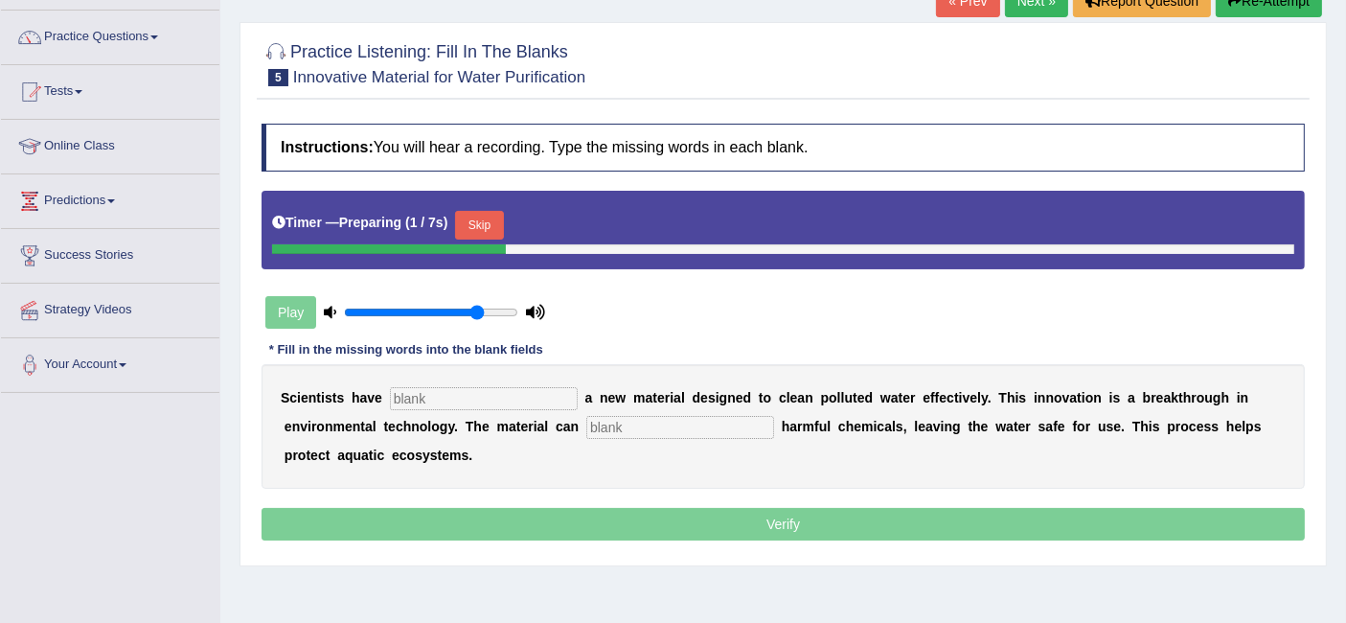
scroll to position [106, 0]
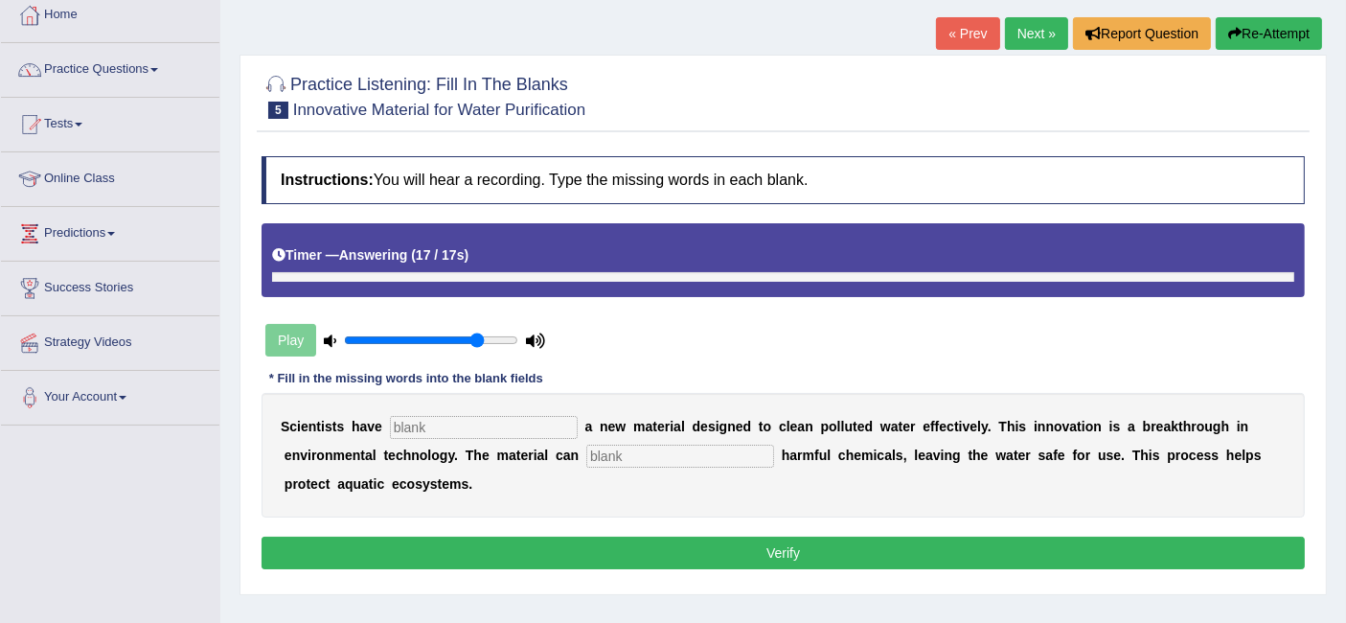
drag, startPoint x: 448, startPoint y: 436, endPoint x: 470, endPoint y: 420, distance: 26.6
click at [448, 434] on div "S c i e n t i s t s h a v e a n e w m a t e r i a l d e s i g n e d t o c l e a…" at bounding box center [784, 455] width 1044 height 125
click at [471, 418] on input "text" at bounding box center [484, 427] width 188 height 23
type input "made"
type input "absorb"
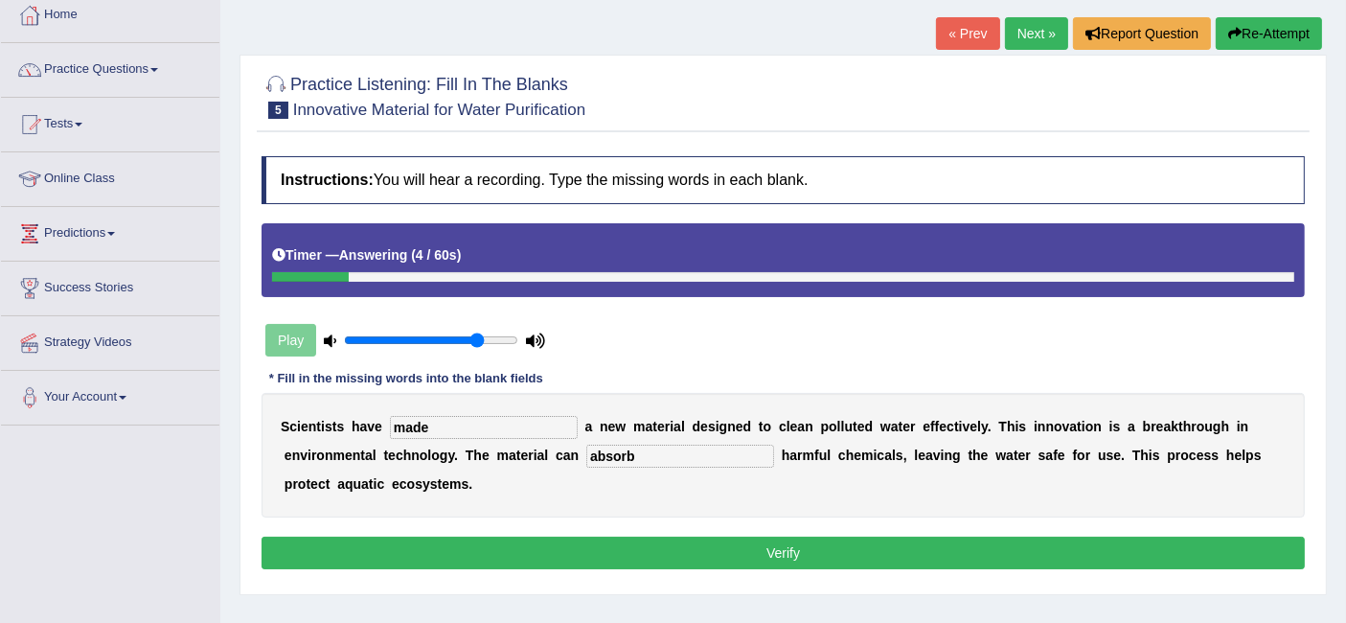
click at [735, 537] on button "Verify" at bounding box center [784, 553] width 1044 height 33
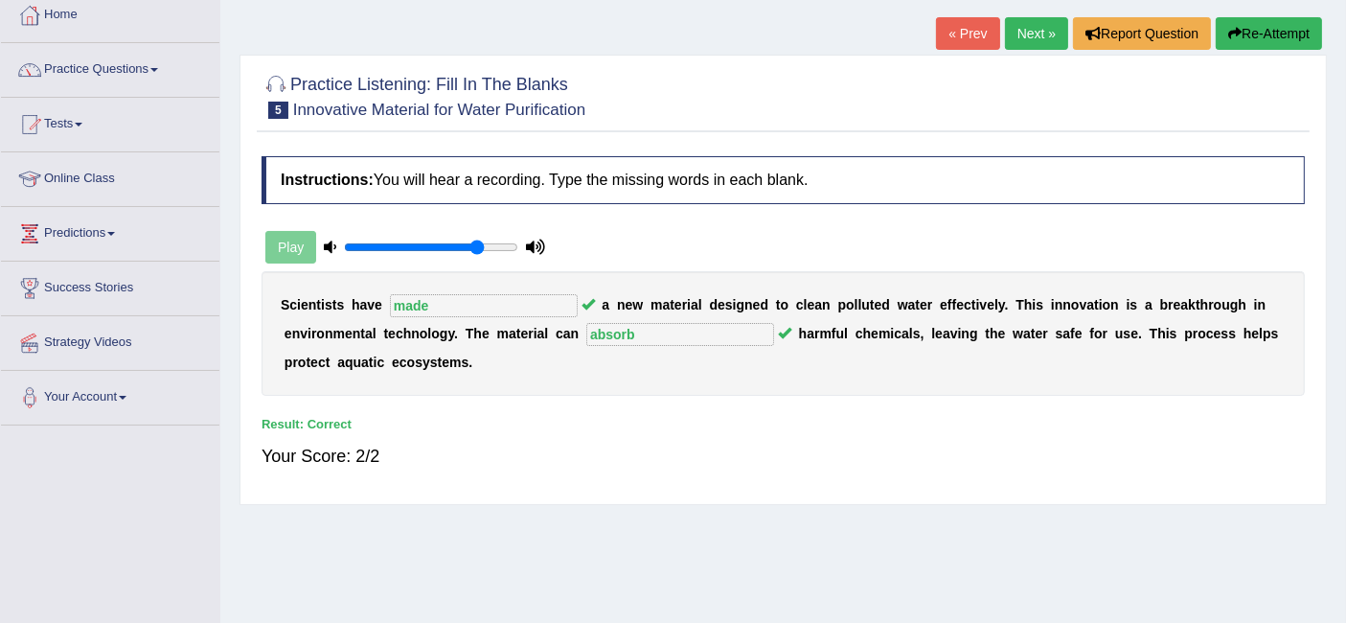
click at [1032, 26] on link "Next »" at bounding box center [1036, 33] width 63 height 33
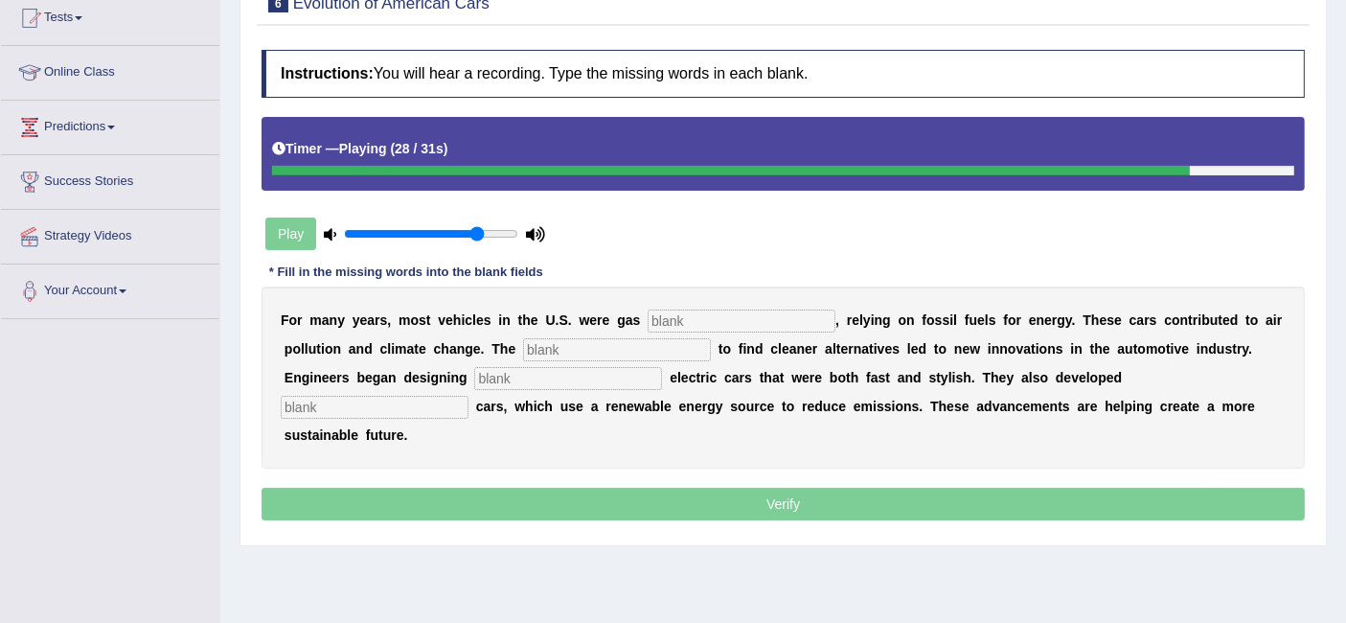
click at [730, 302] on div "F o r m a n y y e a r s , m o s t v e h i c l e s i n t h e U . S . w e r e g a…" at bounding box center [784, 378] width 1044 height 182
click at [734, 317] on input "text" at bounding box center [742, 321] width 188 height 23
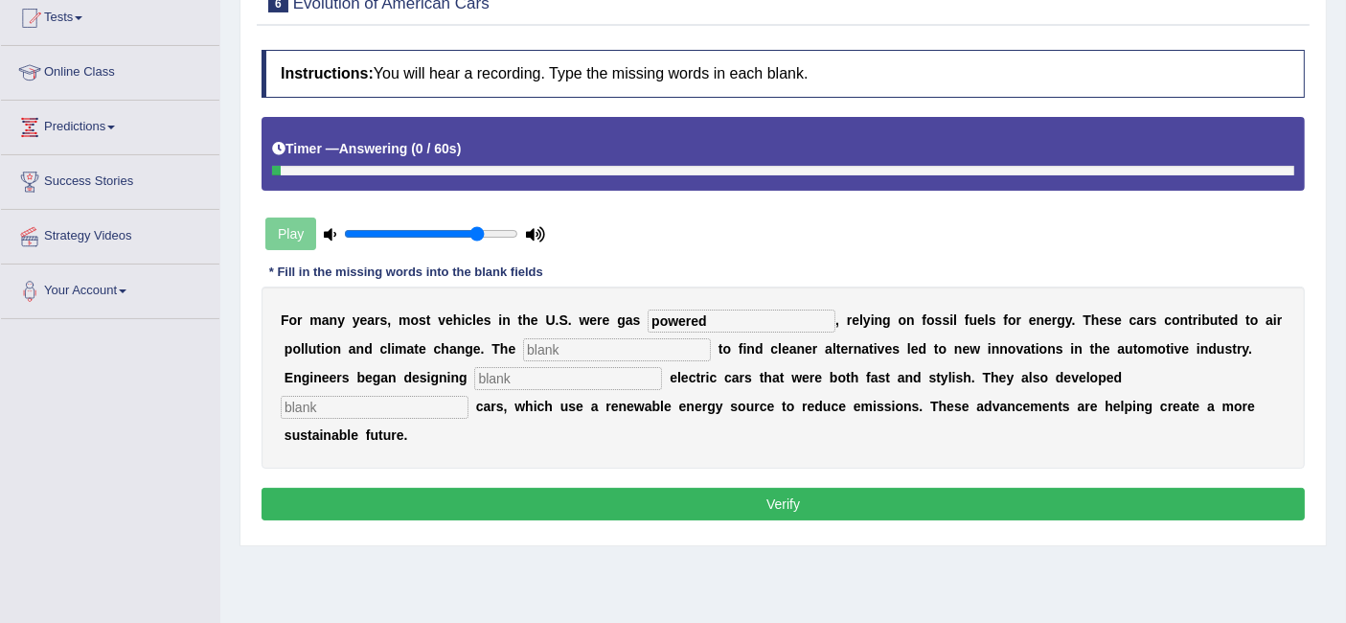
type input "powered"
type input "u"
type input "urgency"
click at [544, 379] on input "text" at bounding box center [568, 378] width 188 height 23
type input "sleek"
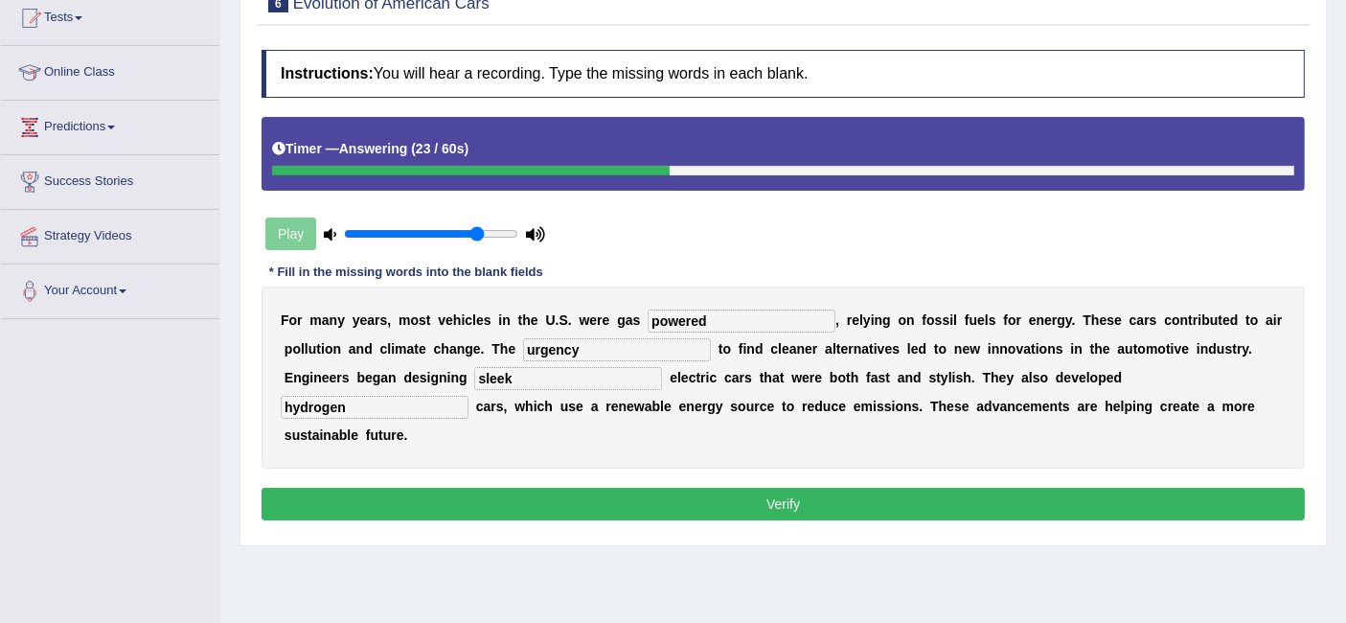
type input "hydrogen"
click at [728, 497] on button "Verify" at bounding box center [784, 504] width 1044 height 33
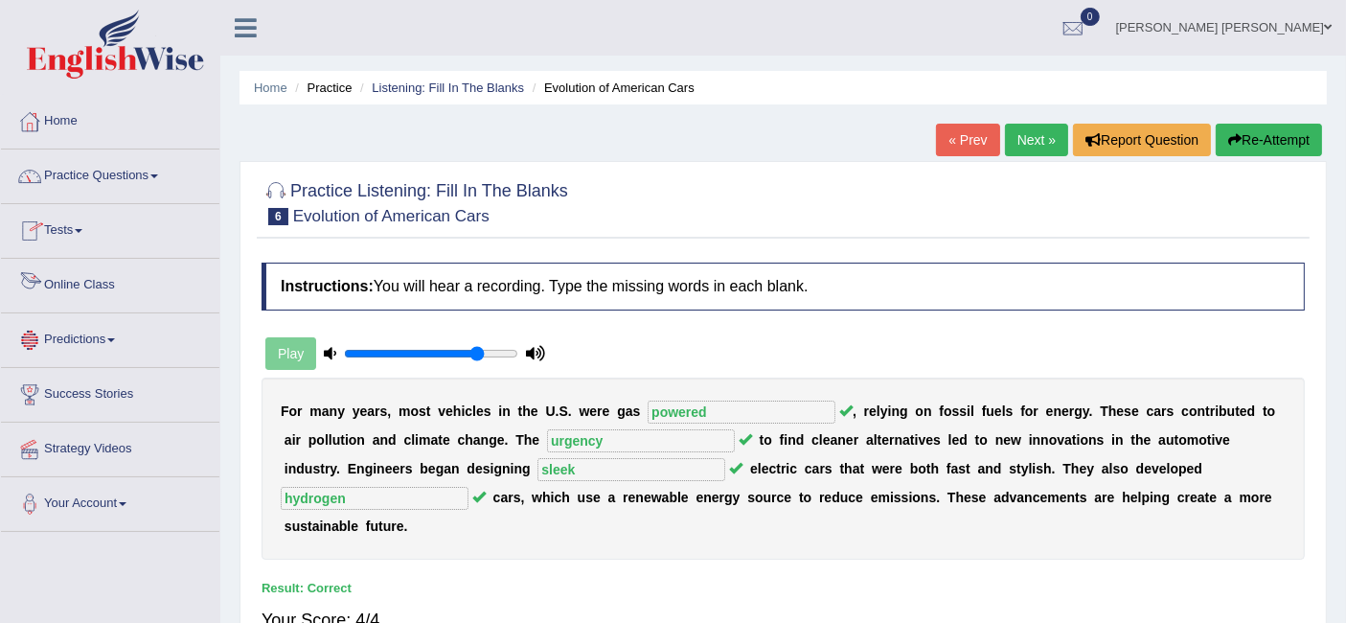
click at [145, 163] on link "Practice Questions" at bounding box center [110, 173] width 218 height 48
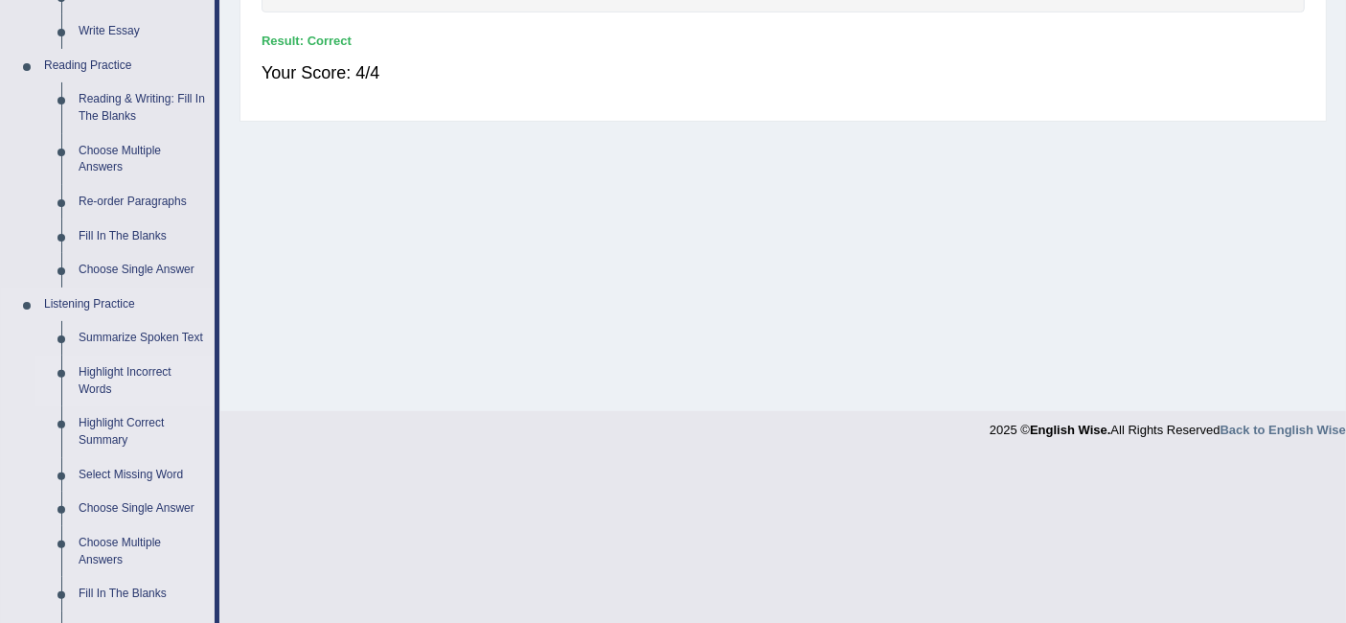
scroll to position [745, 0]
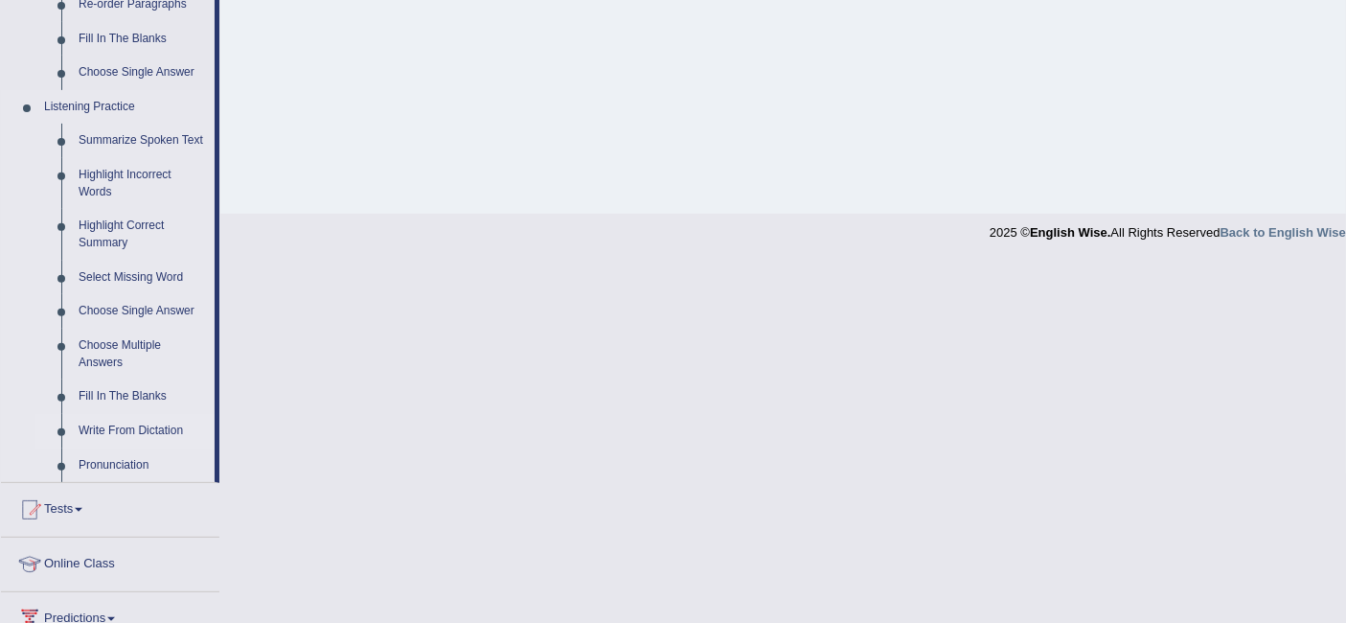
click at [142, 427] on link "Write From Dictation" at bounding box center [142, 431] width 145 height 34
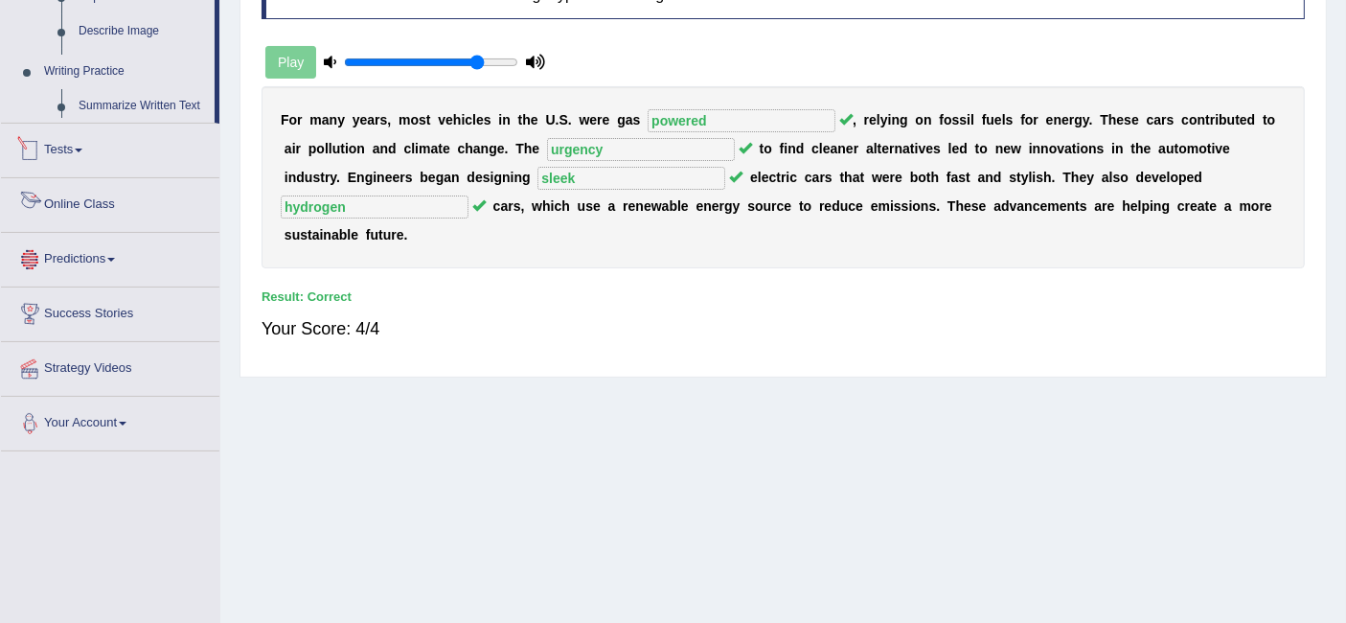
scroll to position [382, 0]
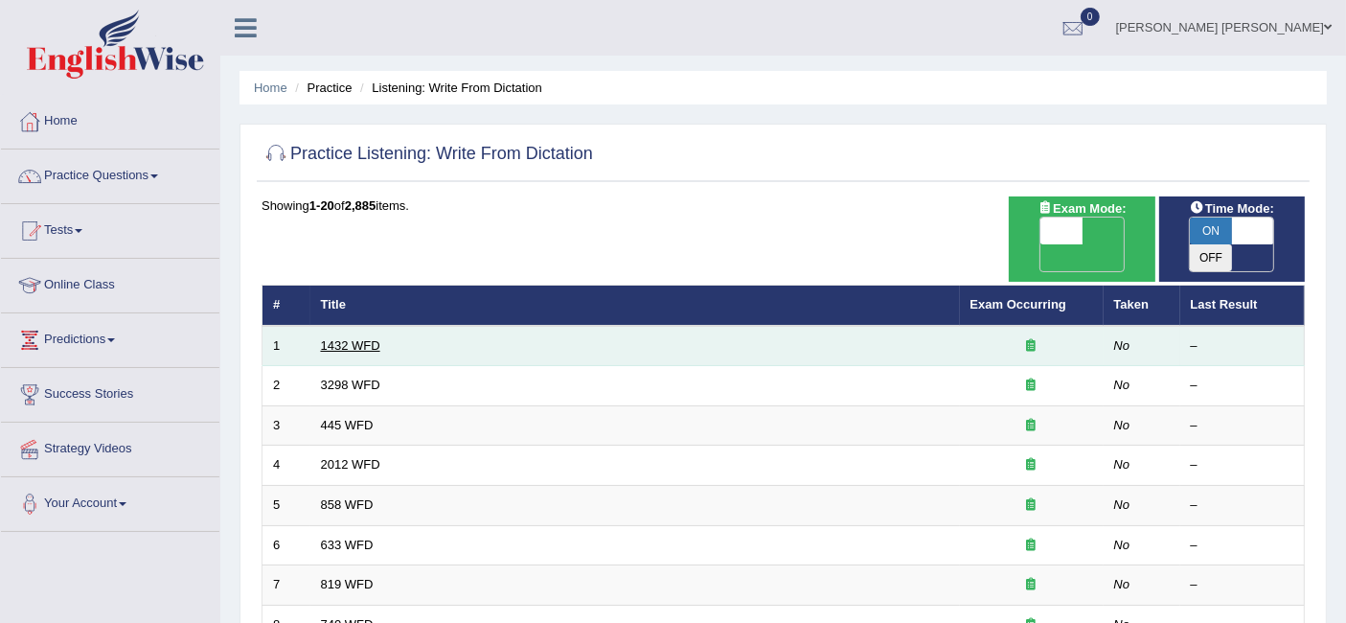
click at [346, 338] on link "1432 WFD" at bounding box center [350, 345] width 59 height 14
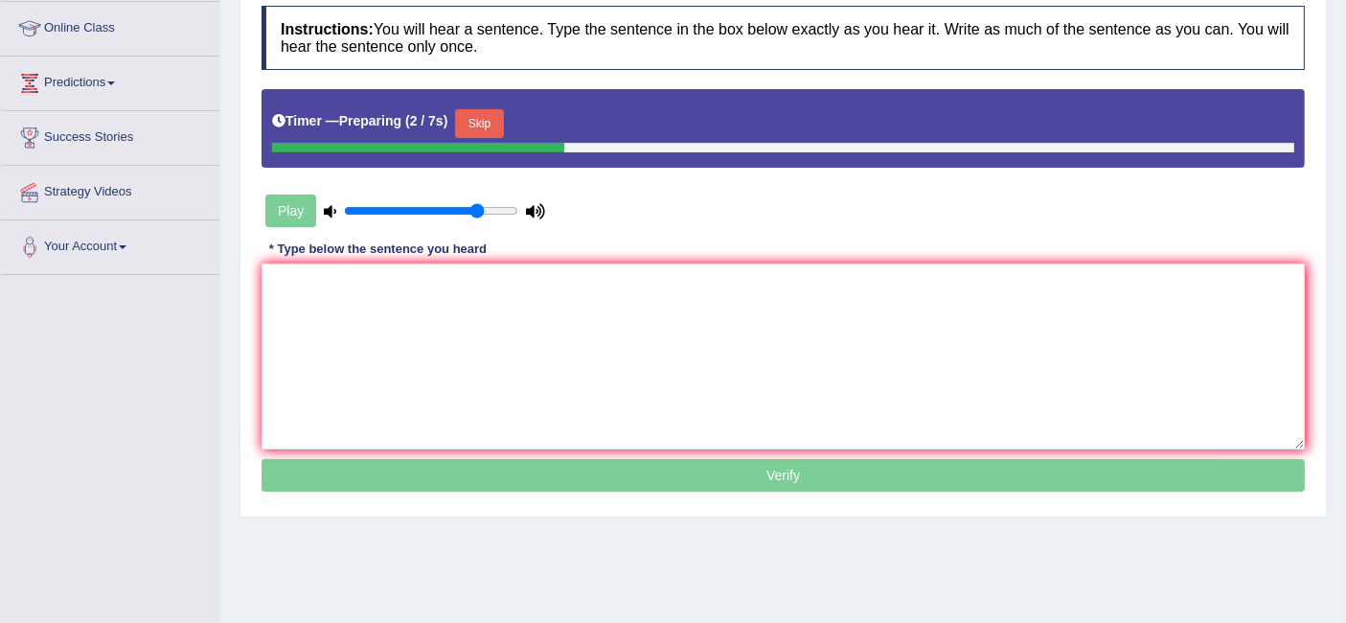
scroll to position [260, 0]
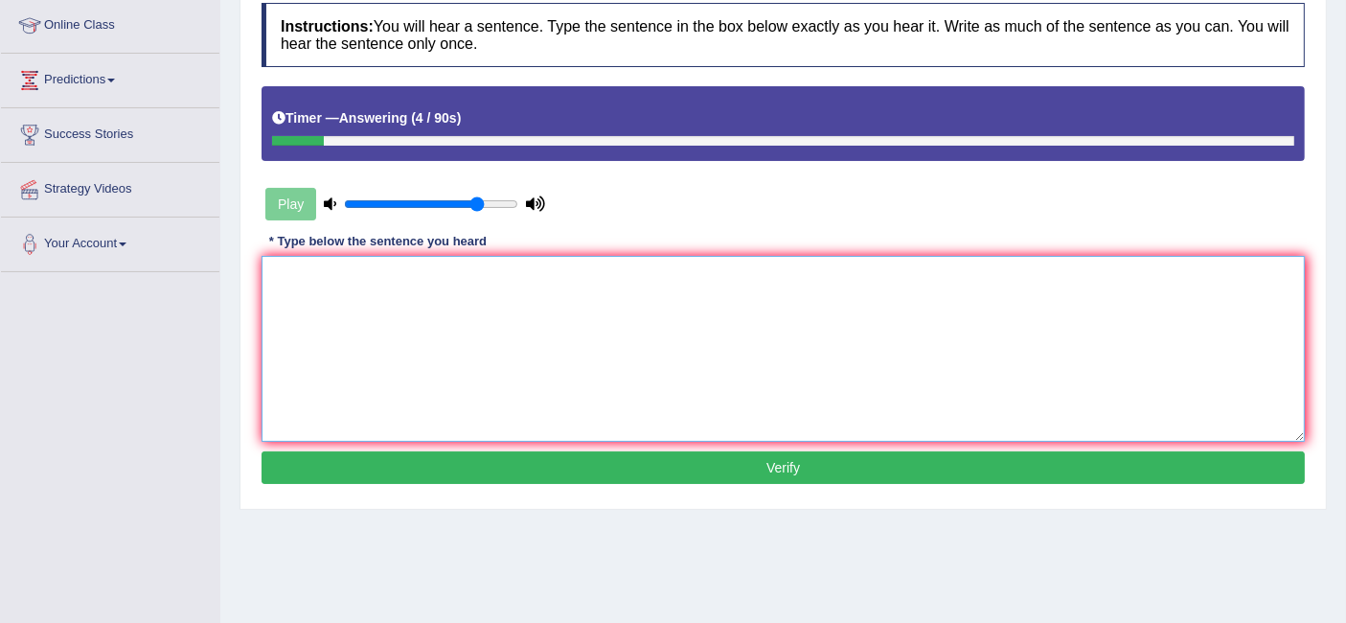
click at [443, 337] on textarea at bounding box center [784, 349] width 1044 height 186
type textarea "More physical activity is beneficial for your health."
click at [726, 470] on button "Verify" at bounding box center [784, 467] width 1044 height 33
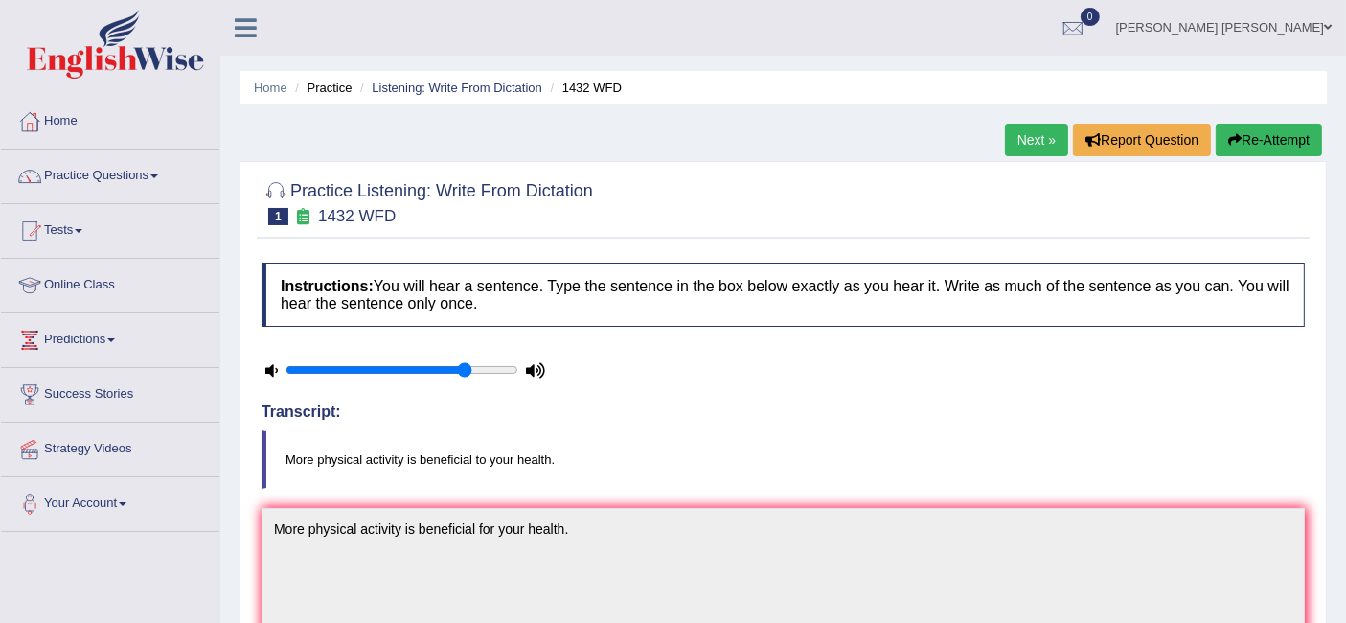
scroll to position [0, 0]
click at [1060, 141] on link "Next »" at bounding box center [1036, 140] width 63 height 33
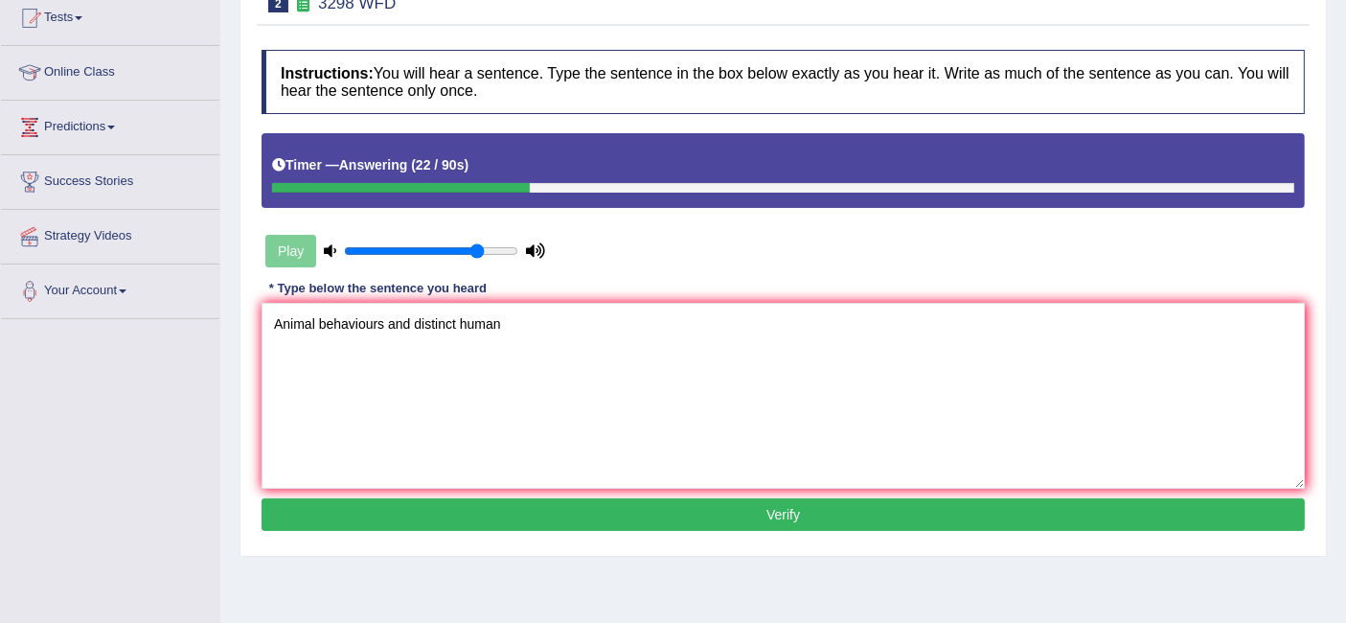
type textarea "Animal behaviours and distinct human"
click at [665, 524] on button "Verify" at bounding box center [784, 514] width 1044 height 33
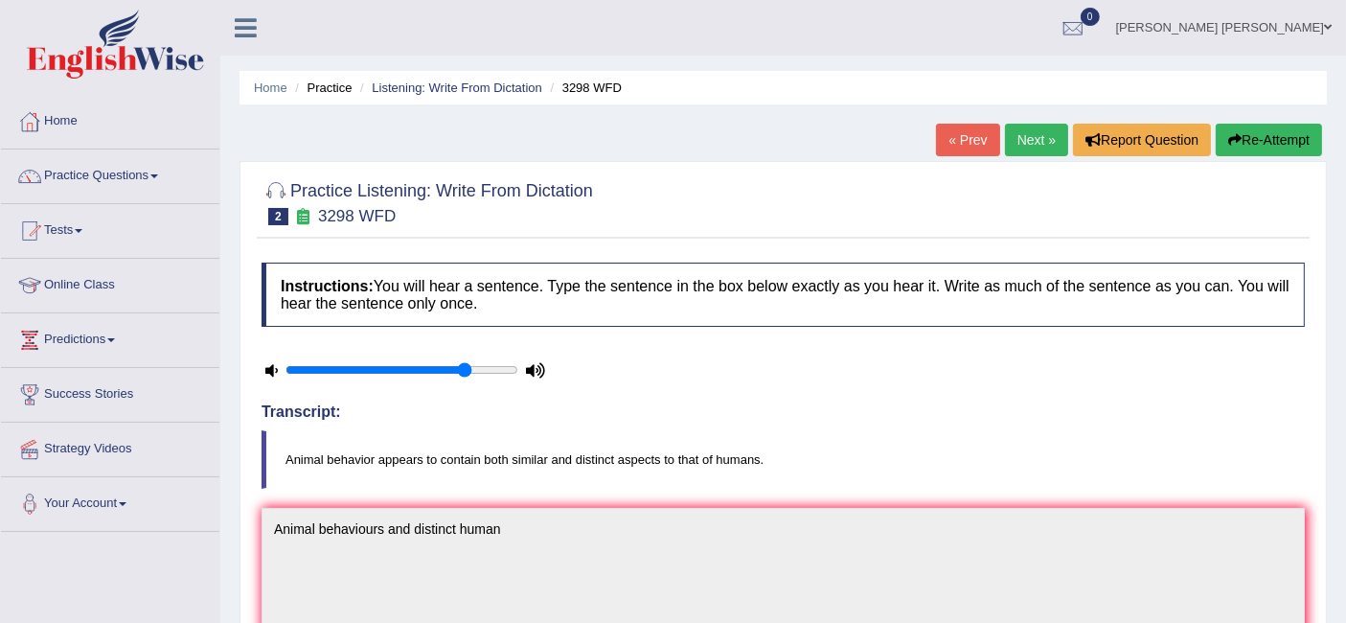
click at [1045, 134] on link "Next »" at bounding box center [1036, 140] width 63 height 33
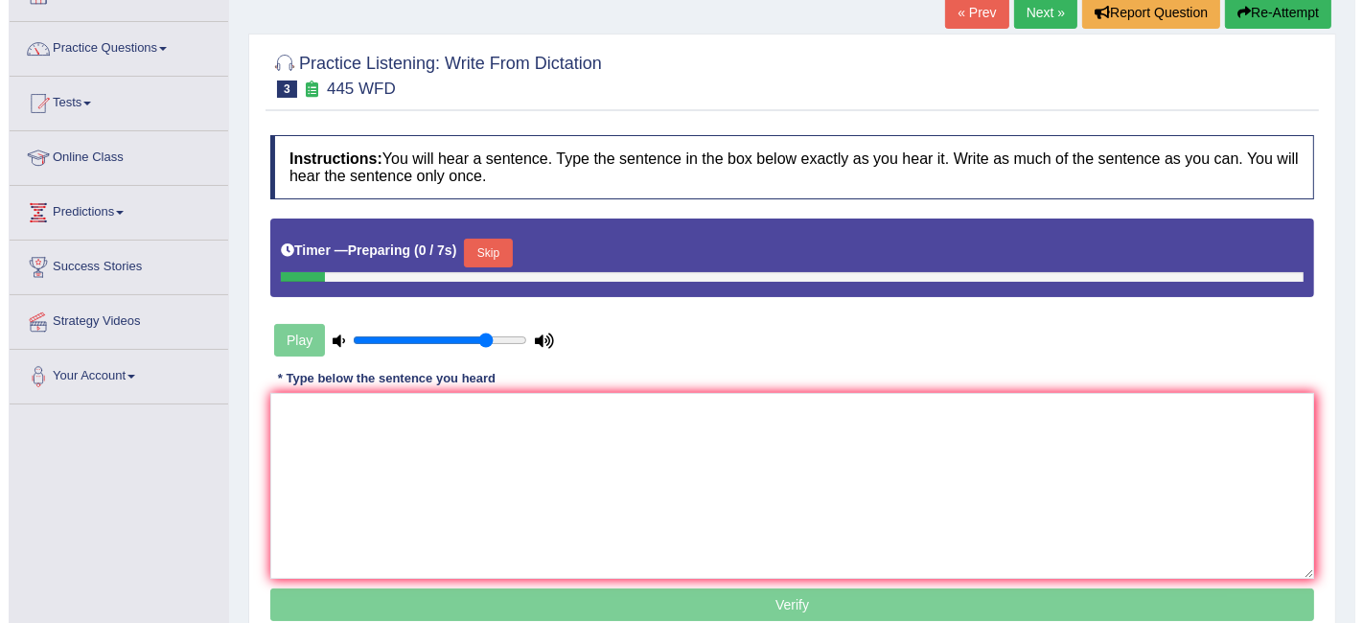
scroll to position [213, 0]
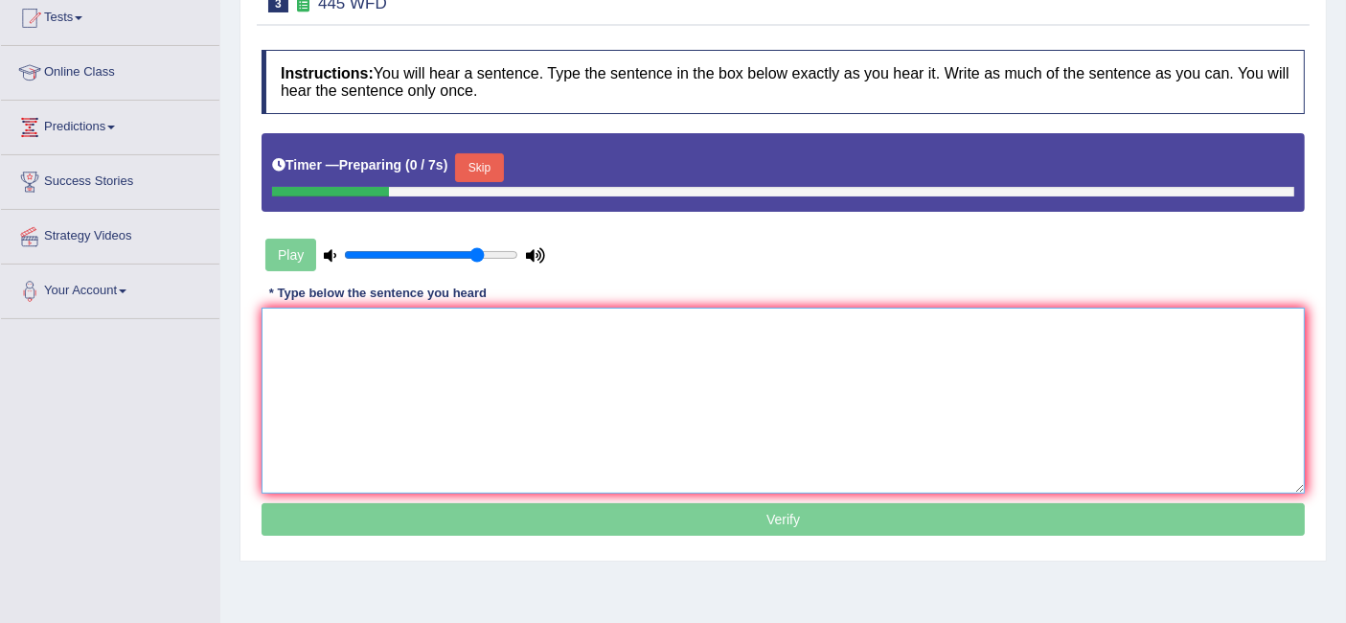
click at [465, 376] on textarea at bounding box center [784, 401] width 1044 height 186
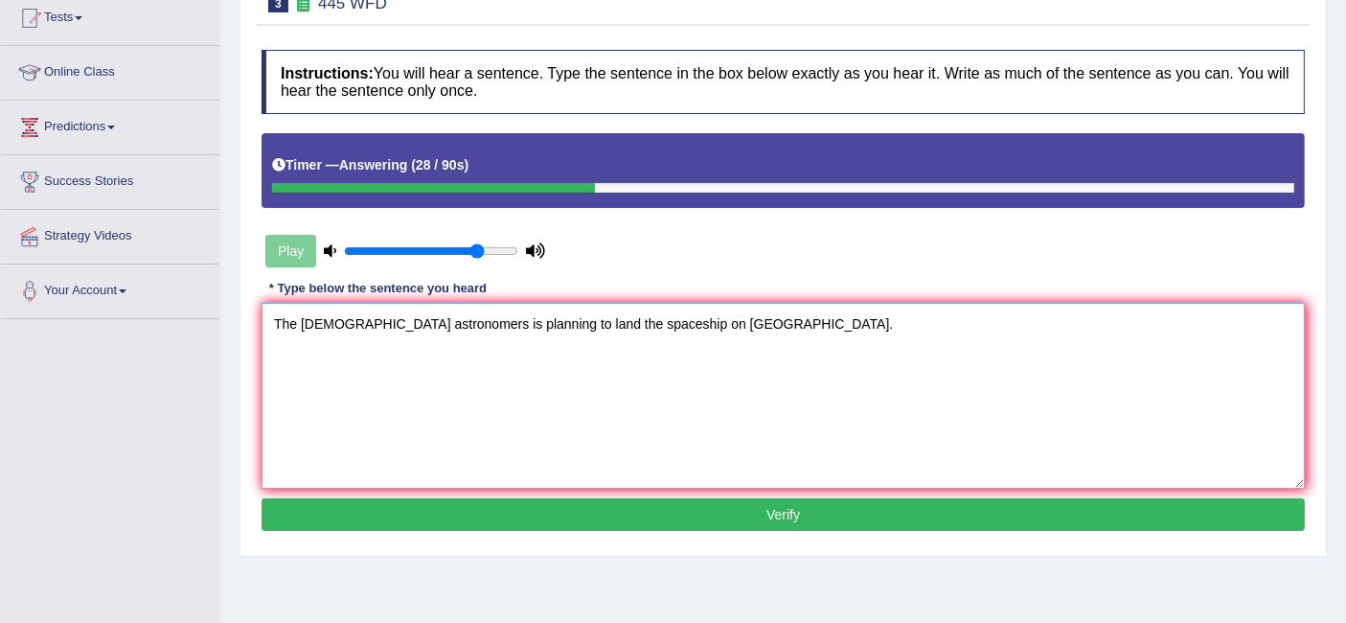
click at [432, 321] on textarea "The American astronomers is planning to land the spaceship on Mars." at bounding box center [784, 396] width 1044 height 186
type textarea "The American astronomer is planning to land the spaceship on Mars."
click at [747, 510] on button "Verify" at bounding box center [784, 514] width 1044 height 33
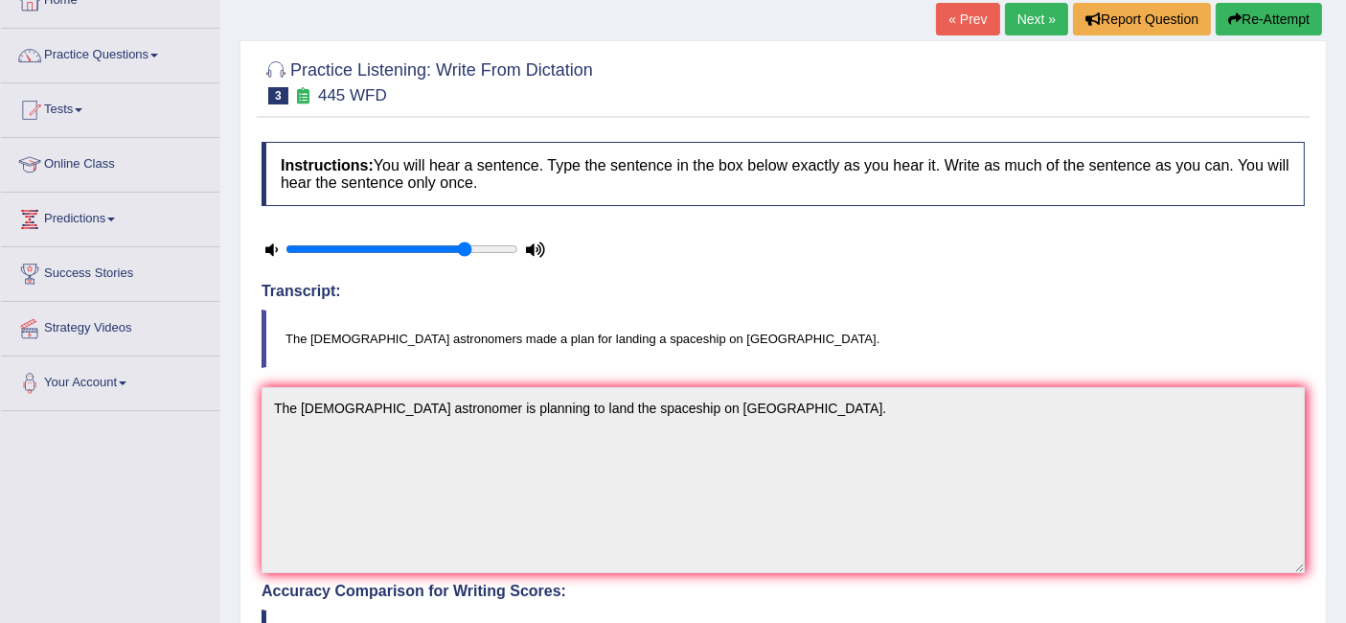
scroll to position [0, 0]
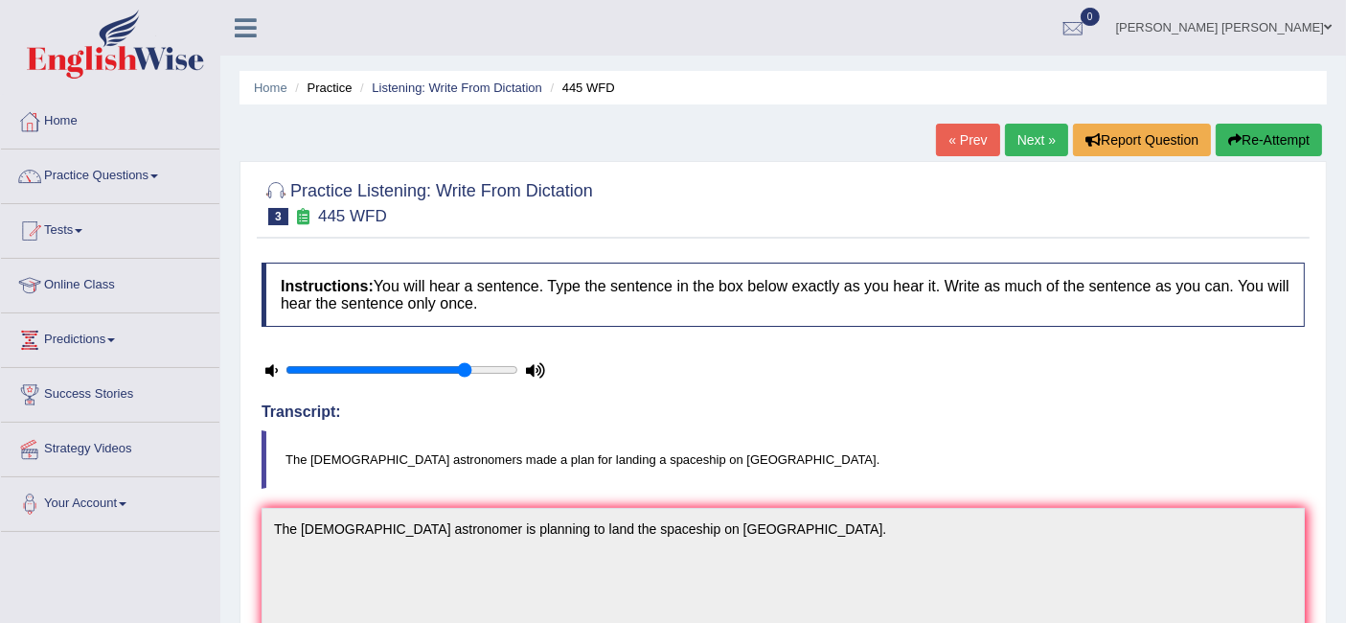
click at [1035, 139] on link "Next »" at bounding box center [1036, 140] width 63 height 33
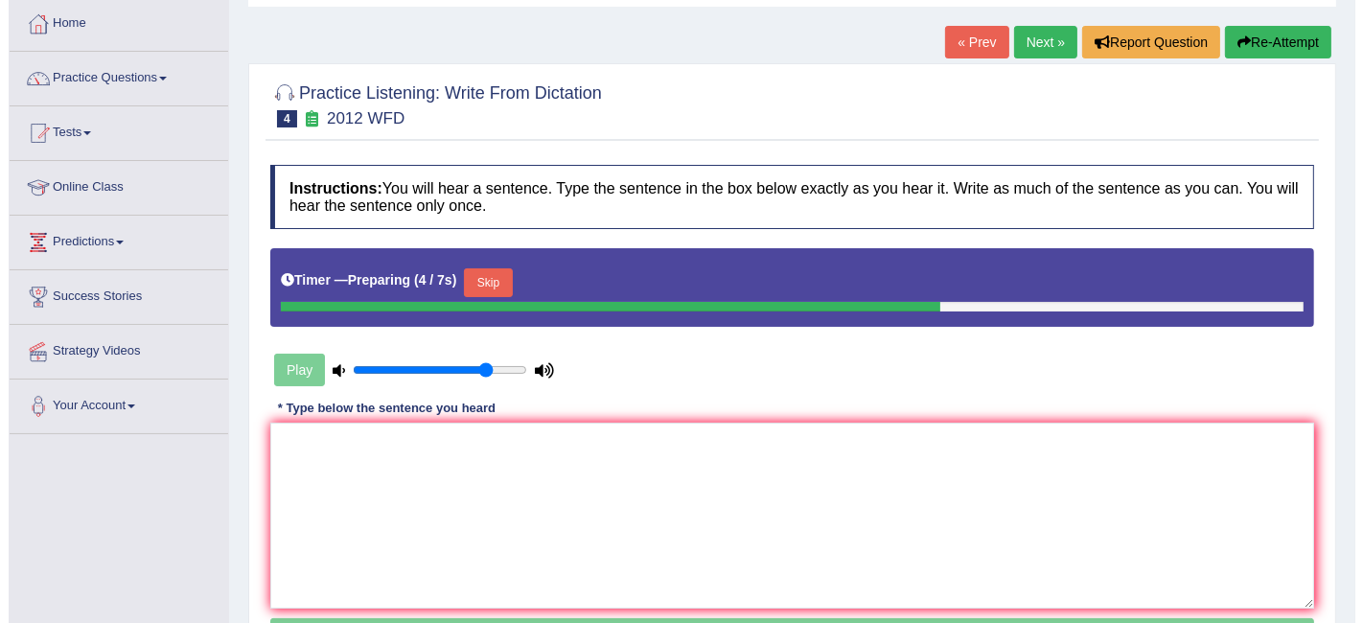
scroll to position [131, 0]
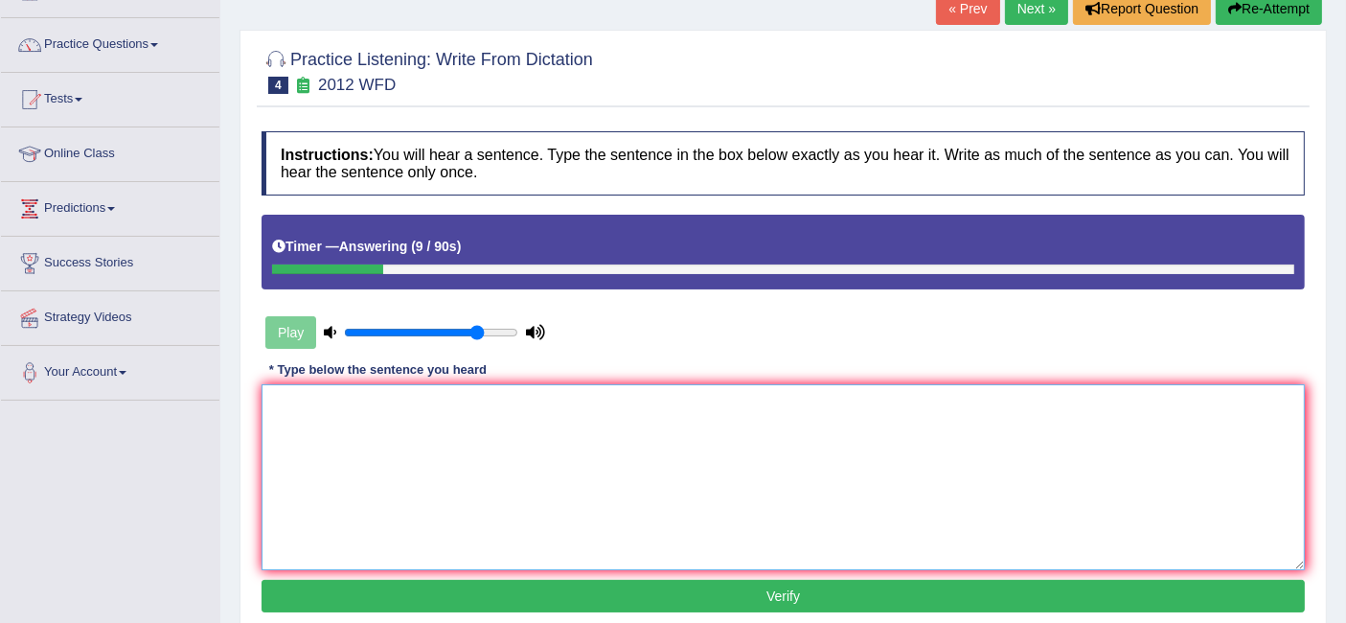
click at [775, 466] on textarea at bounding box center [784, 477] width 1044 height 186
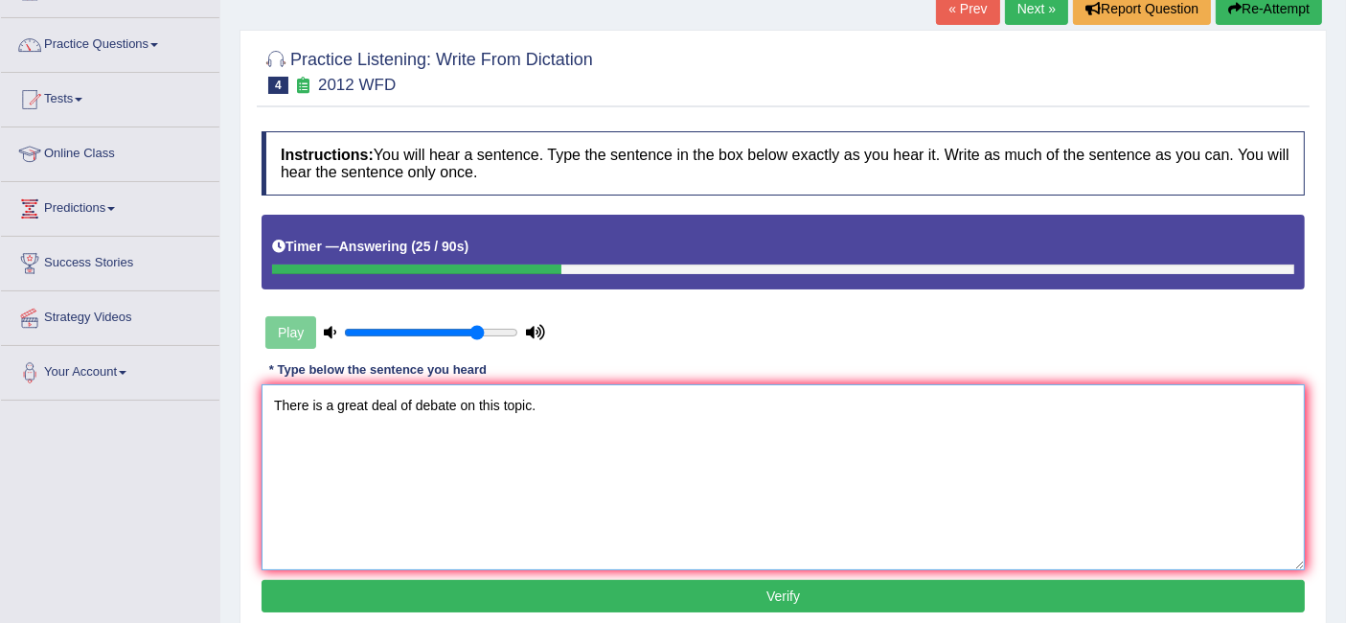
type textarea "There is a great deal of debate on this topic."
click at [740, 595] on button "Verify" at bounding box center [784, 596] width 1044 height 33
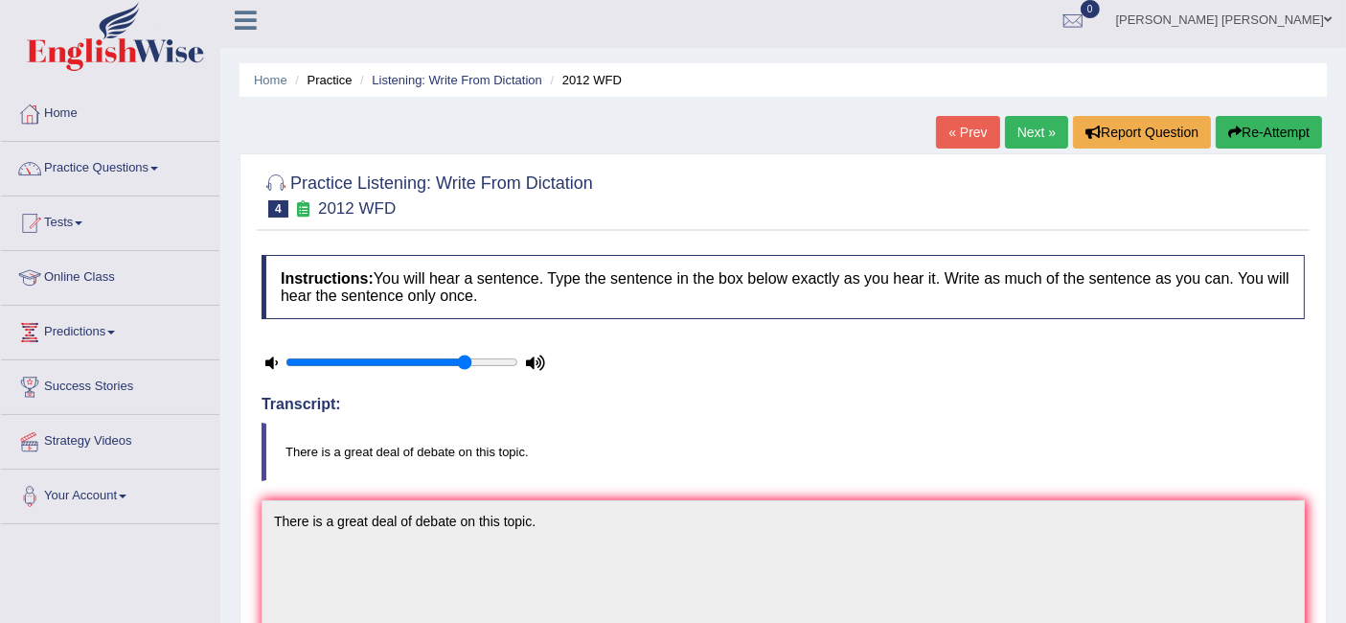
scroll to position [0, 0]
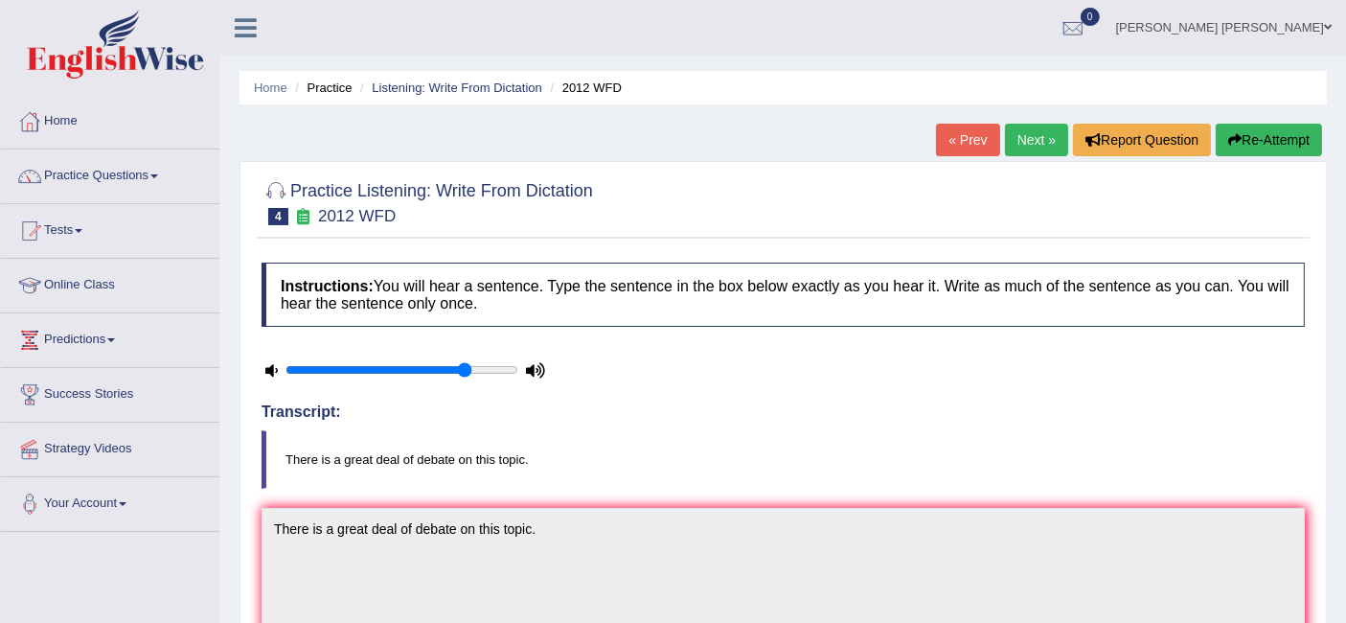
click at [1040, 135] on link "Next »" at bounding box center [1036, 140] width 63 height 33
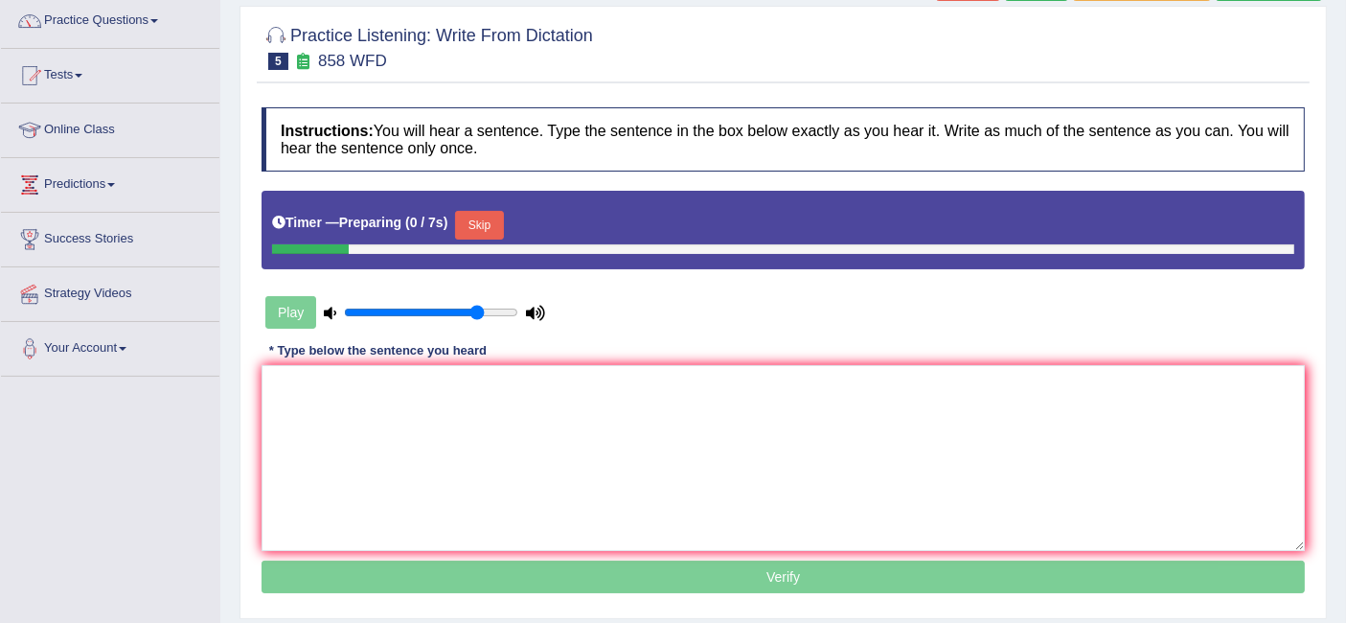
scroll to position [213, 0]
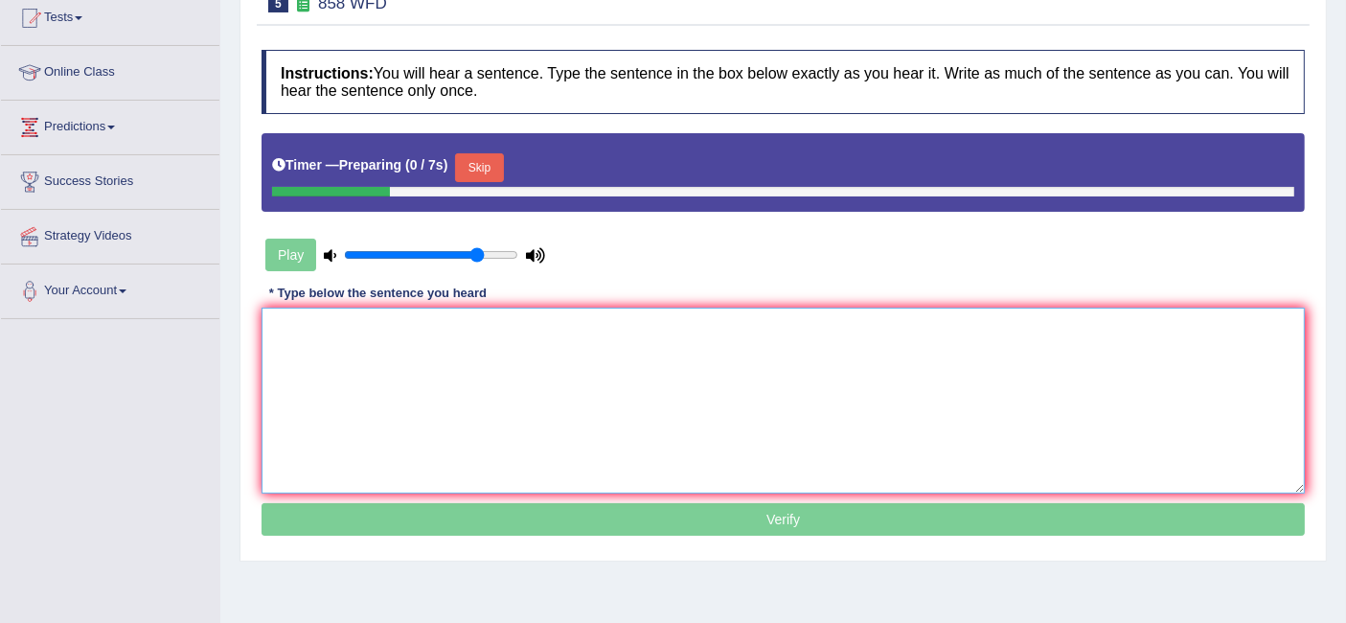
click at [509, 334] on textarea at bounding box center [784, 401] width 1044 height 186
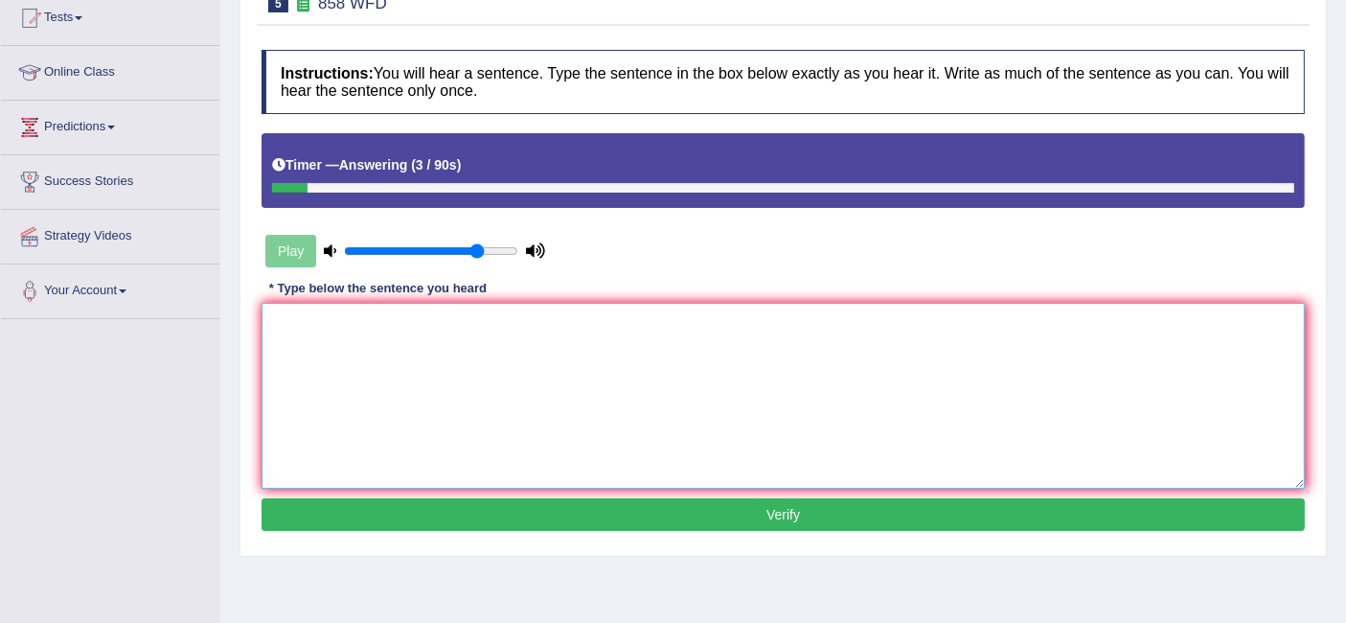
type textarea "h"
type textarea "The ship was wracked for the historians."
click at [791, 528] on div "Instructions: You will hear a sentence. Type the sentence in the box below exac…" at bounding box center [783, 293] width 1053 height 506
click at [787, 514] on button "Verify" at bounding box center [784, 514] width 1044 height 33
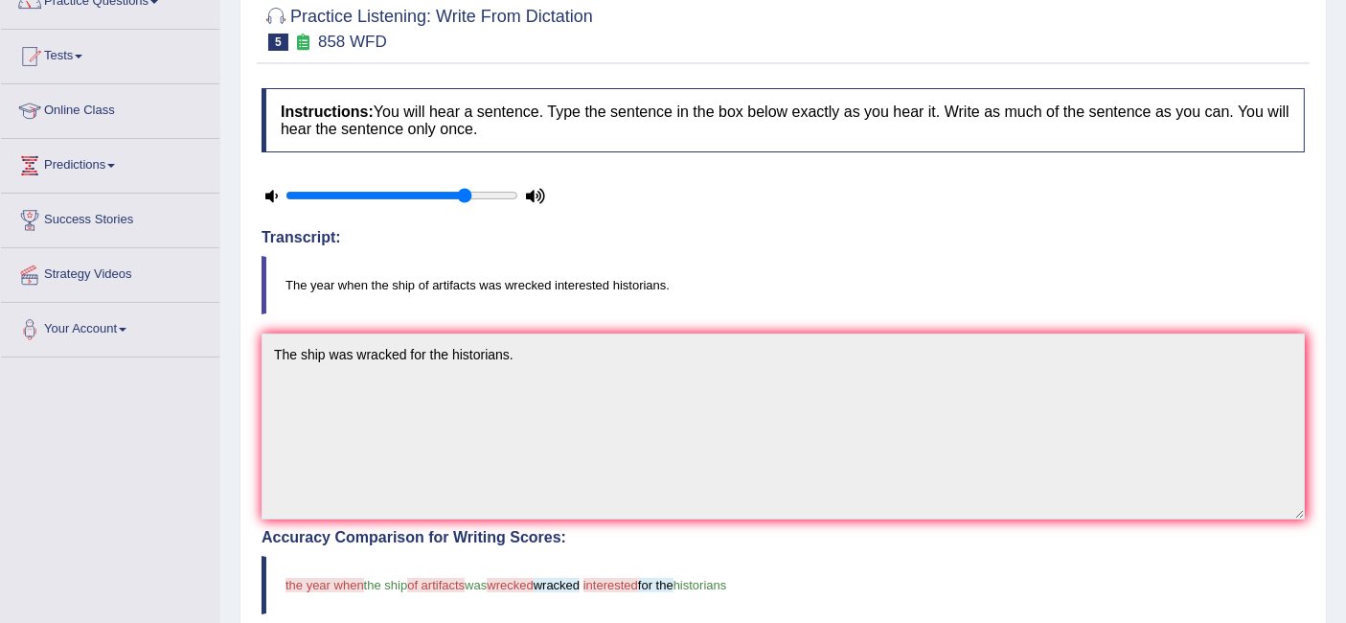
scroll to position [68, 0]
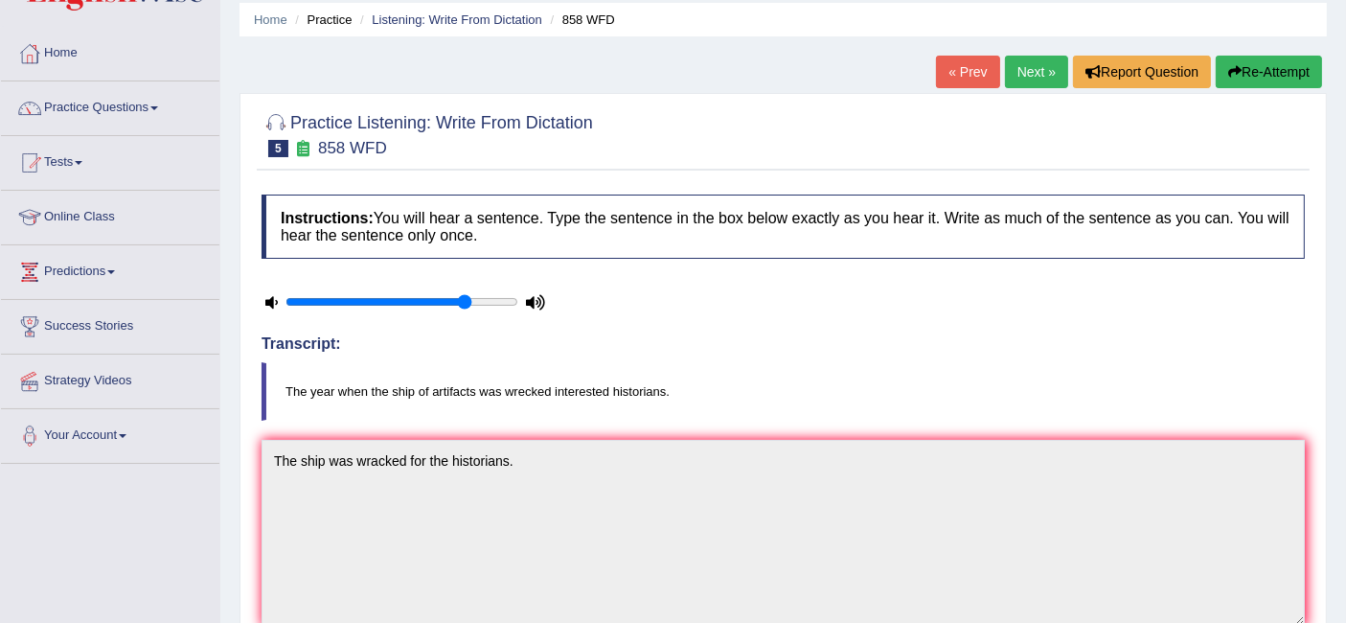
click at [1026, 79] on link "Next »" at bounding box center [1036, 72] width 63 height 33
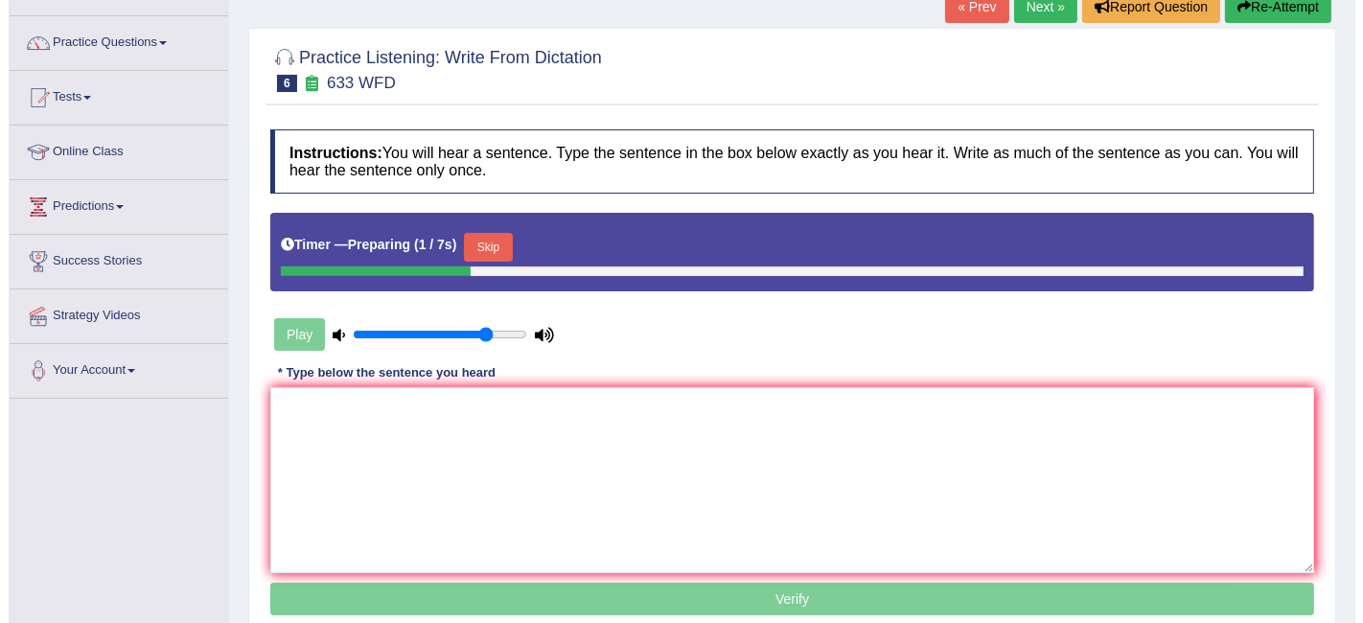
scroll to position [150, 0]
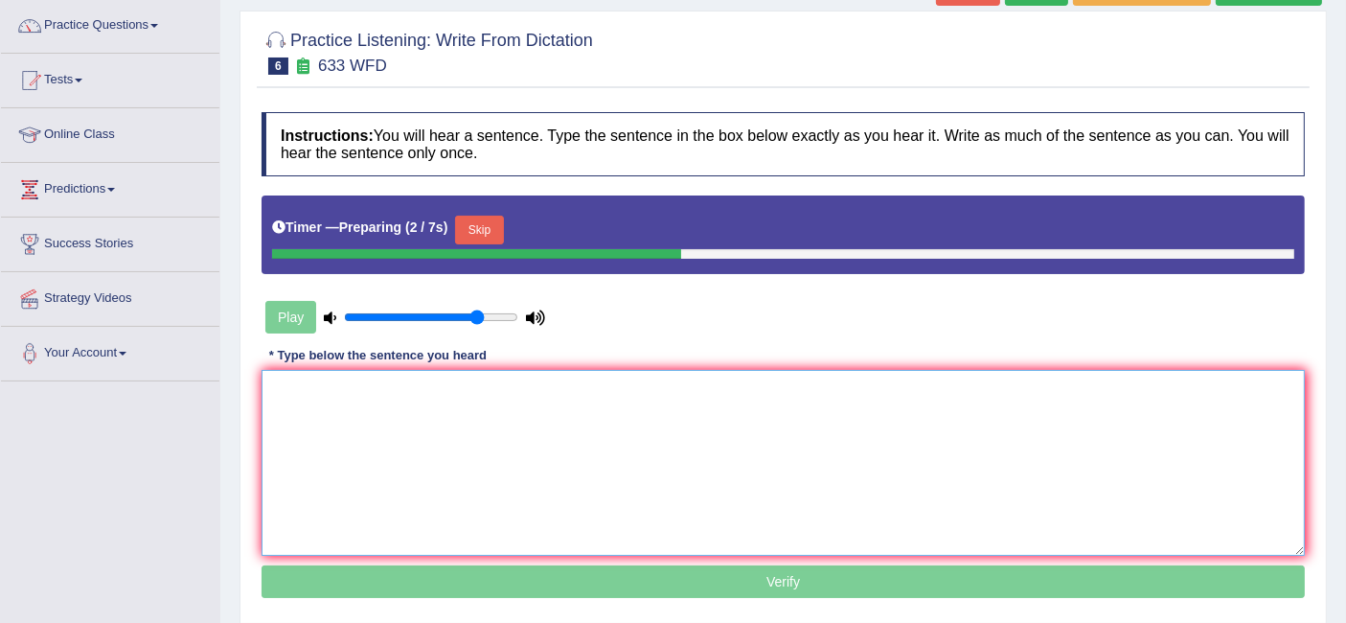
click at [766, 405] on textarea at bounding box center [784, 463] width 1044 height 186
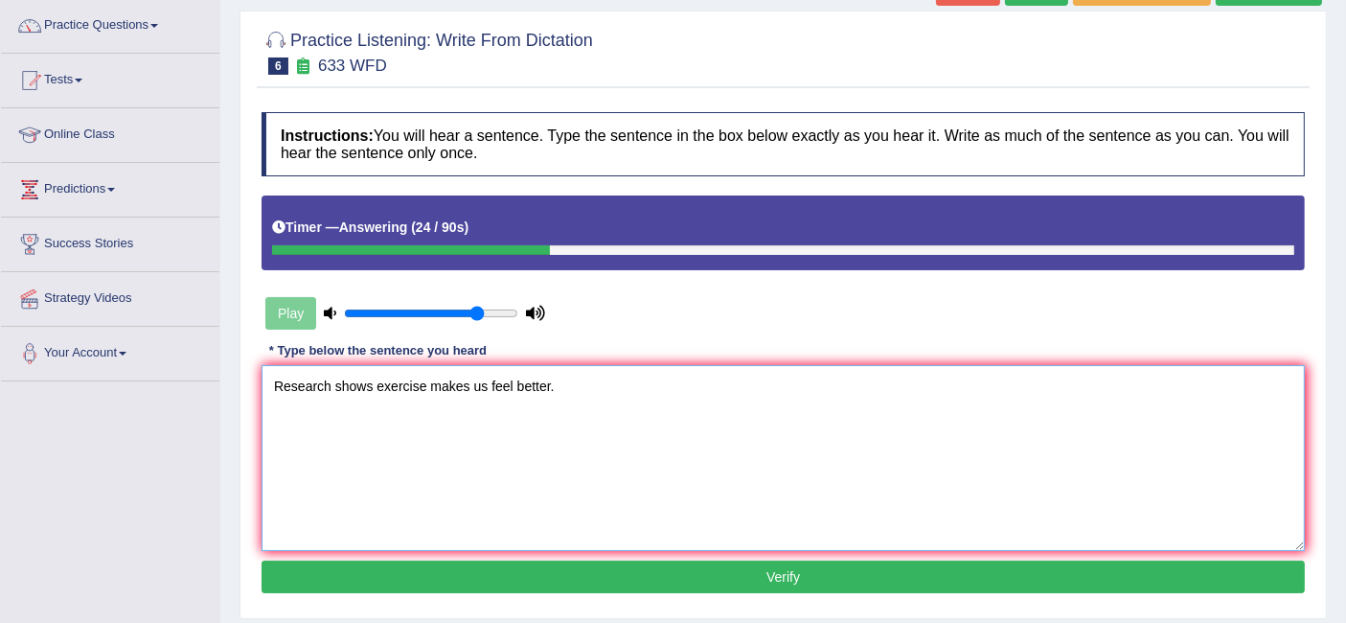
type textarea "Research shows exercise makes us feel better."
click at [715, 573] on button "Verify" at bounding box center [784, 577] width 1044 height 33
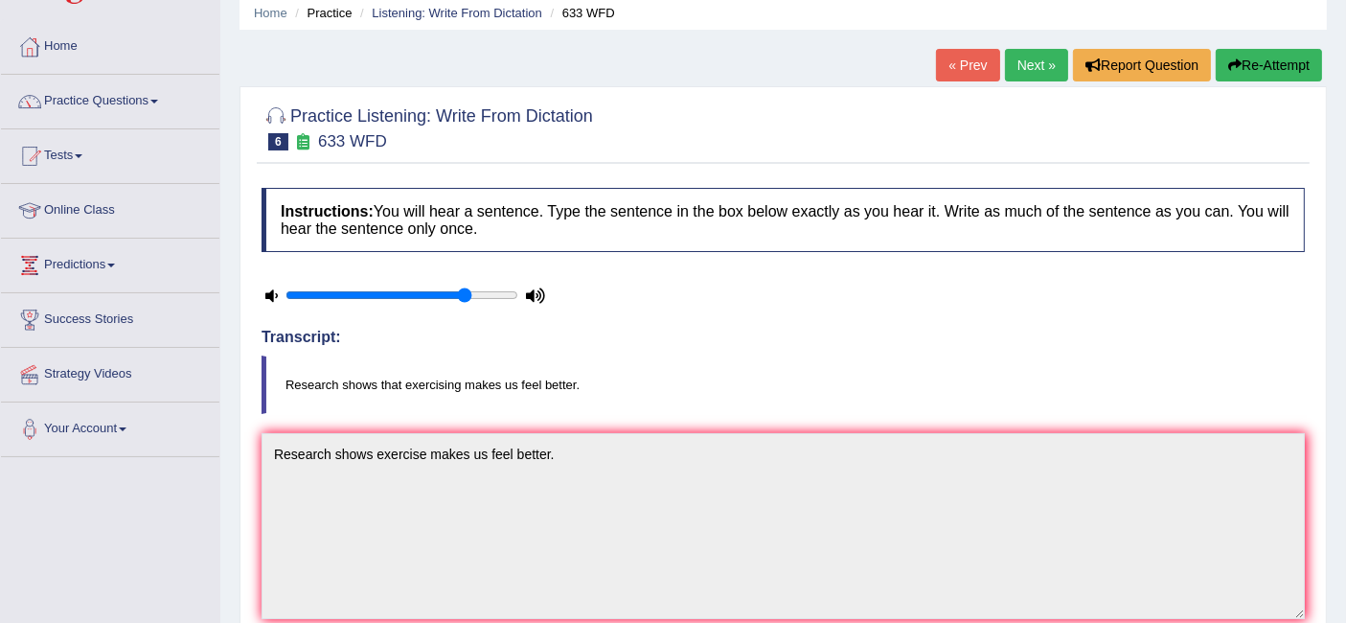
scroll to position [0, 0]
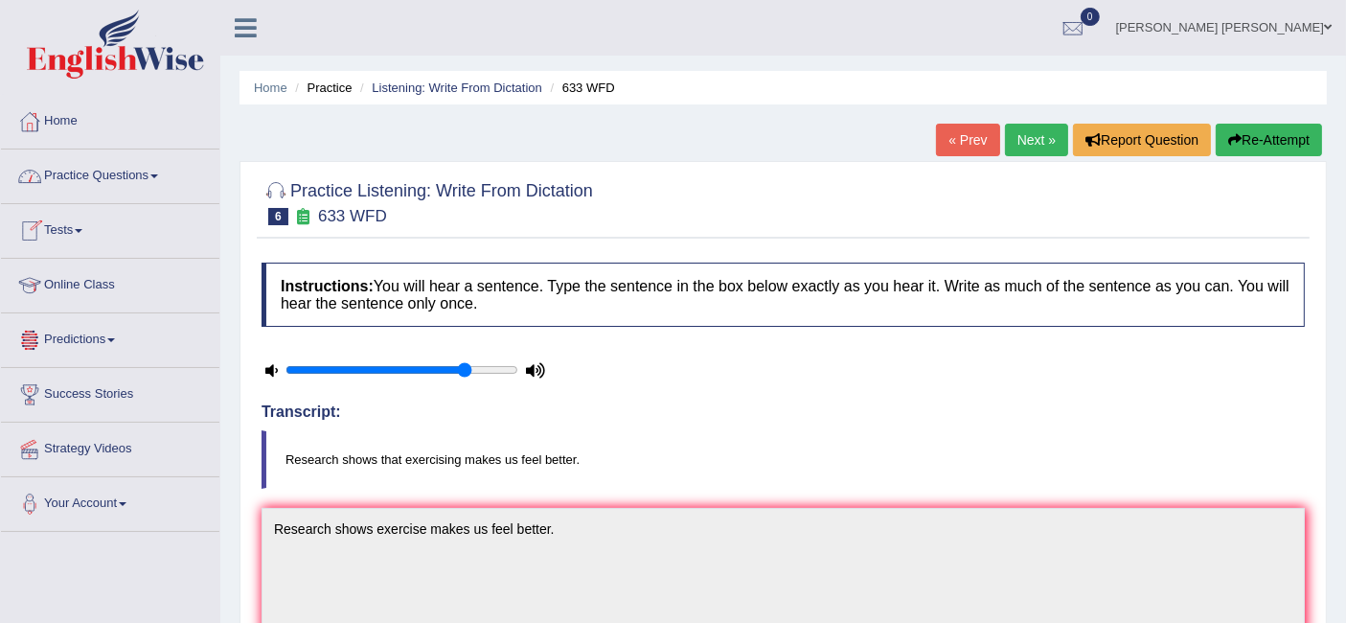
click at [136, 180] on link "Practice Questions" at bounding box center [110, 173] width 218 height 48
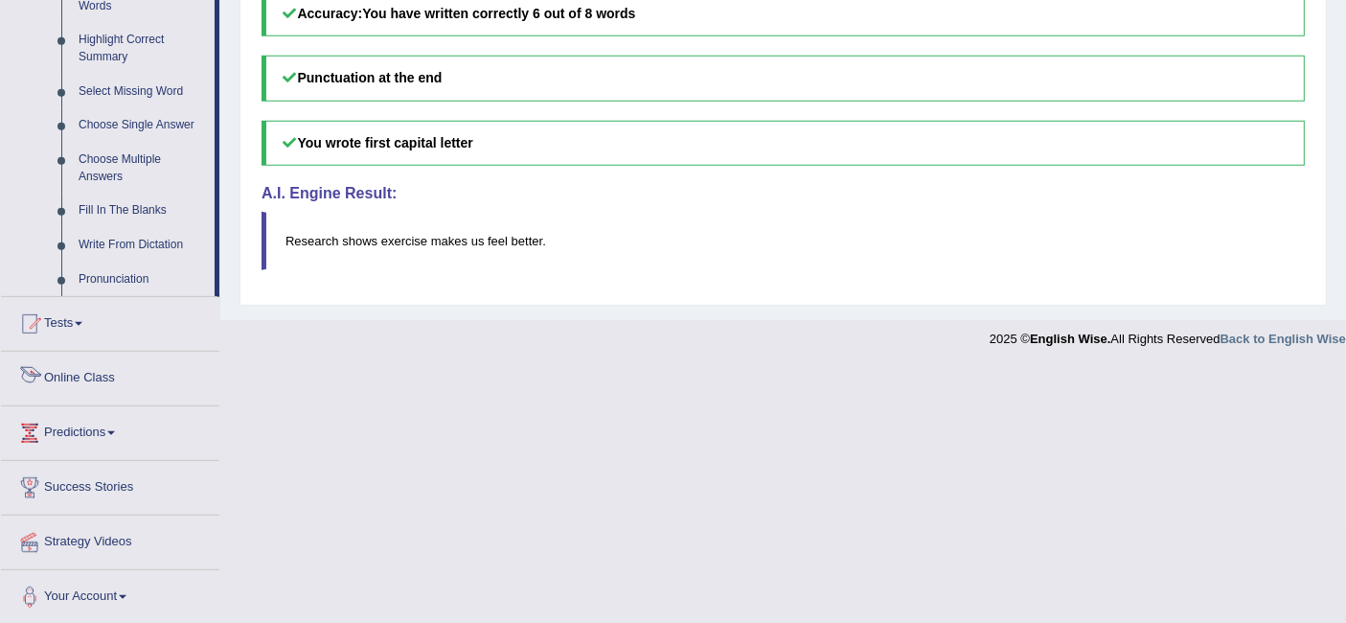
scroll to position [717, 0]
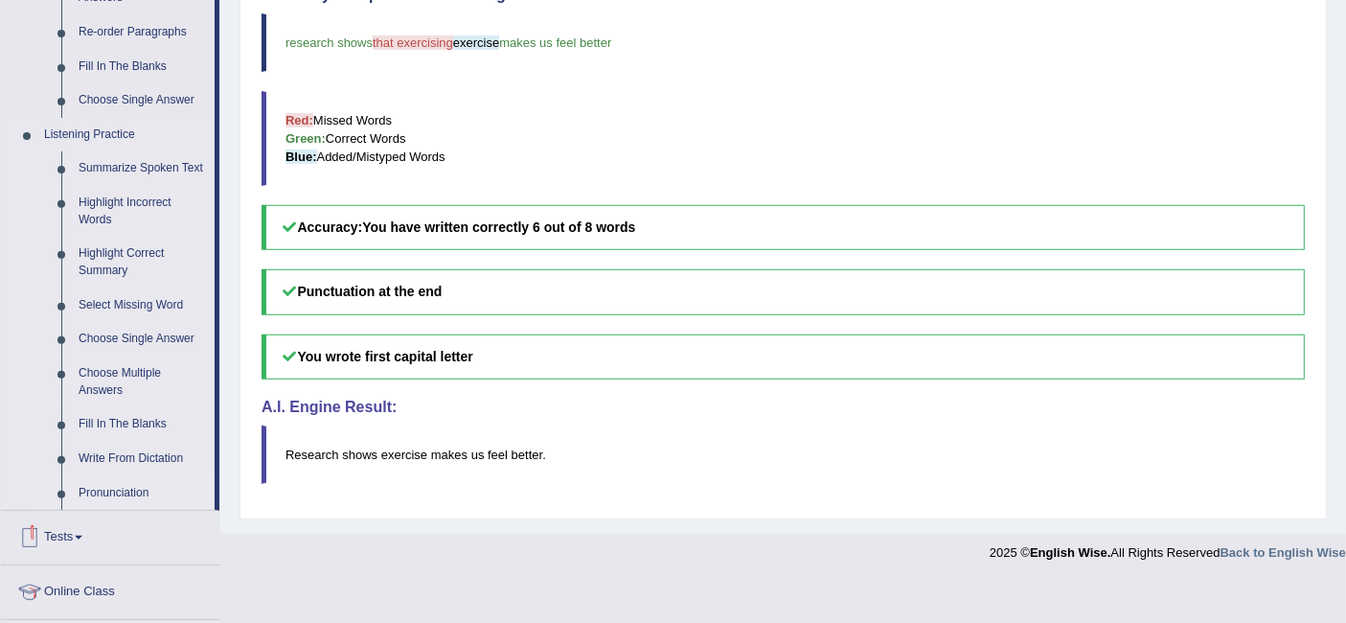
click at [135, 487] on link "Pronunciation" at bounding box center [142, 493] width 145 height 34
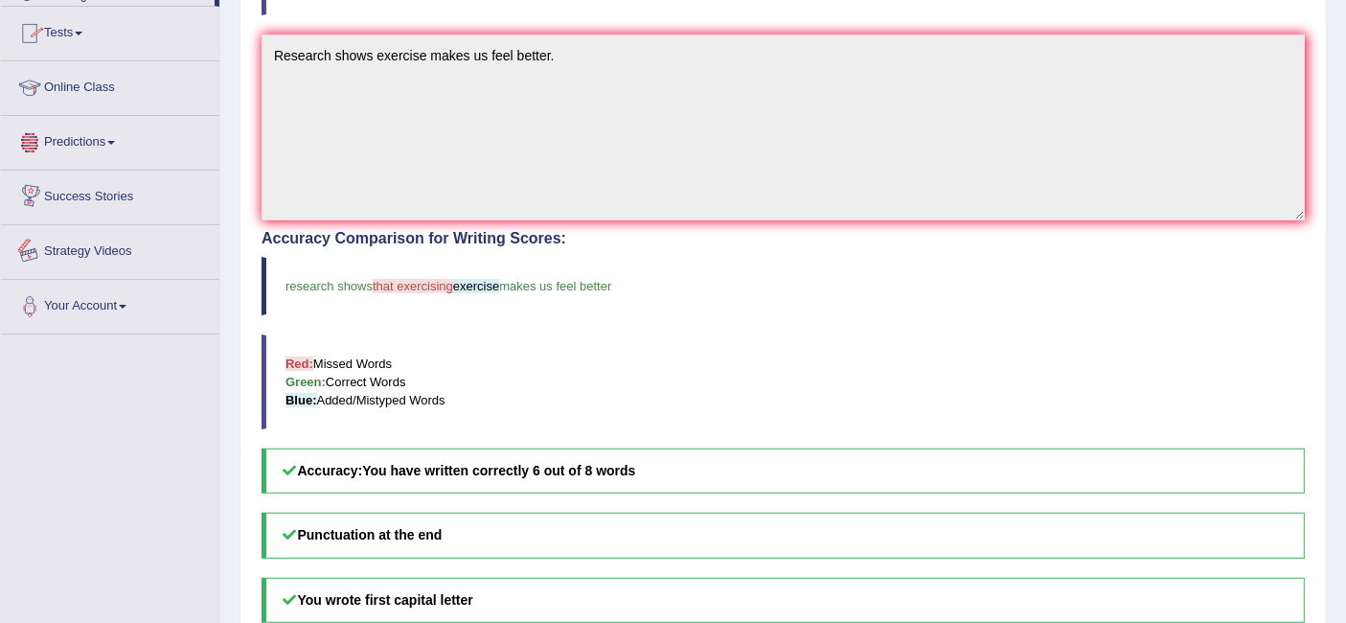
scroll to position [627, 0]
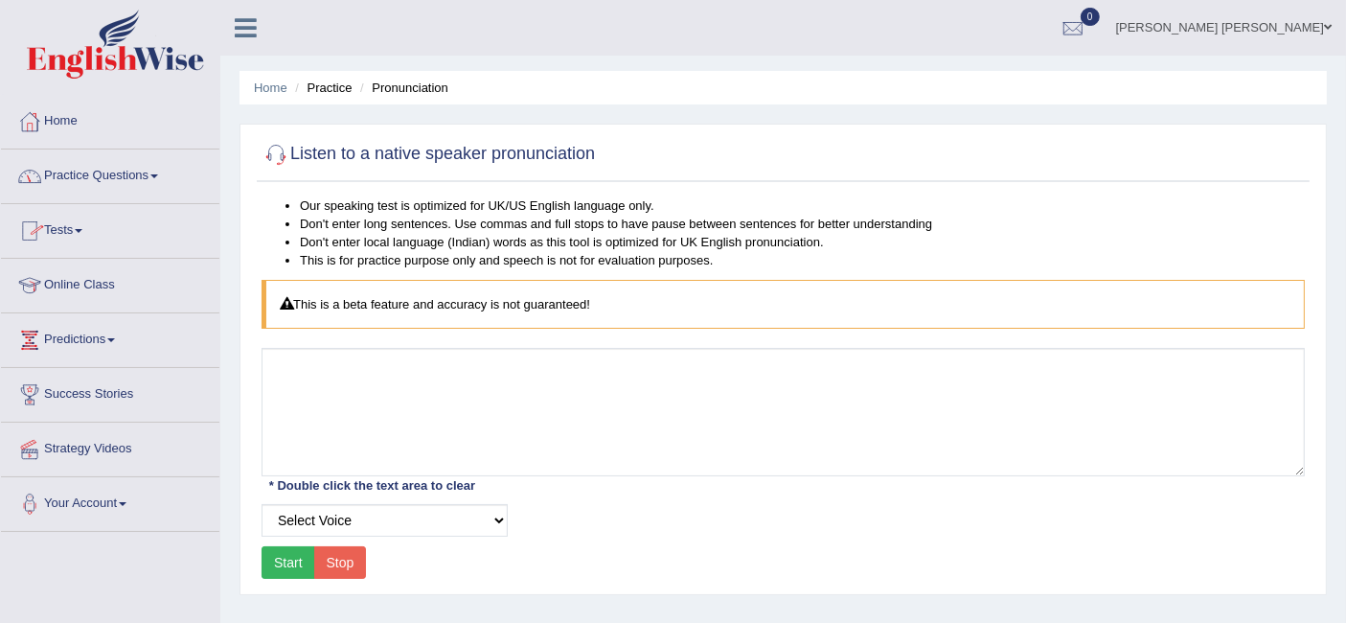
click at [151, 172] on link "Practice Questions" at bounding box center [110, 173] width 218 height 48
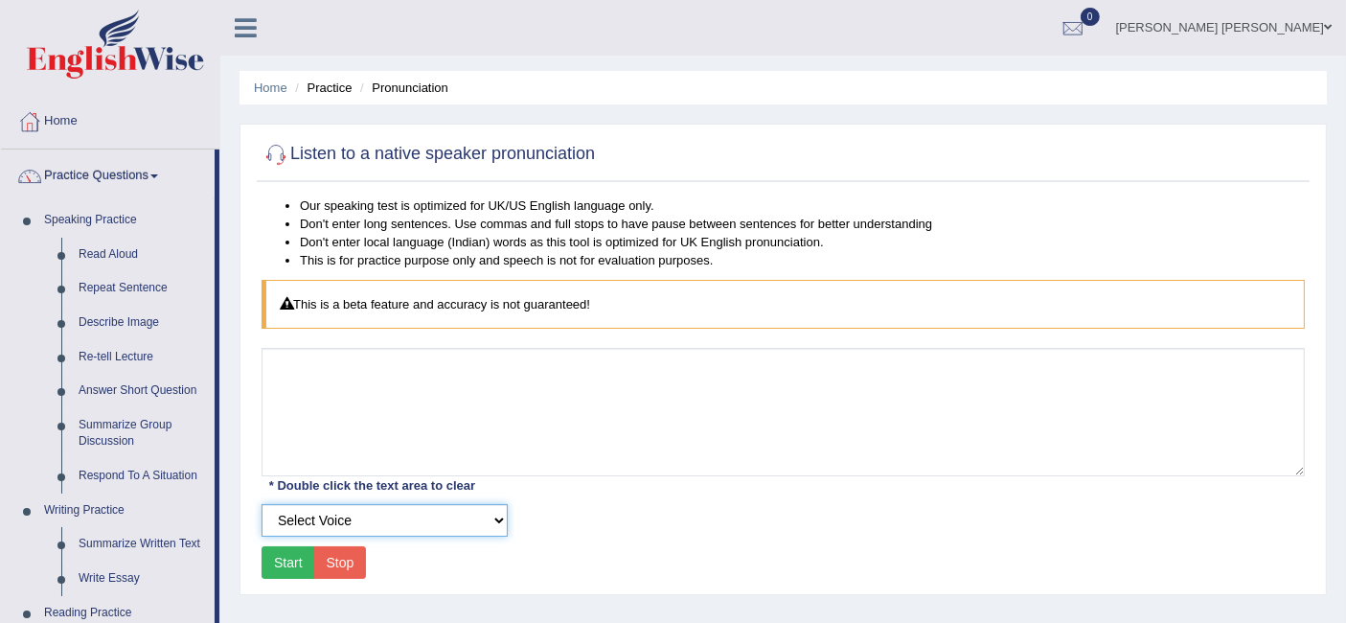
click at [409, 534] on select "Select Voice UK English Female UK English Male" at bounding box center [385, 520] width 246 height 33
select select "9"
click at [262, 504] on select "Select Voice UK English Female UK English Male" at bounding box center [385, 520] width 246 height 33
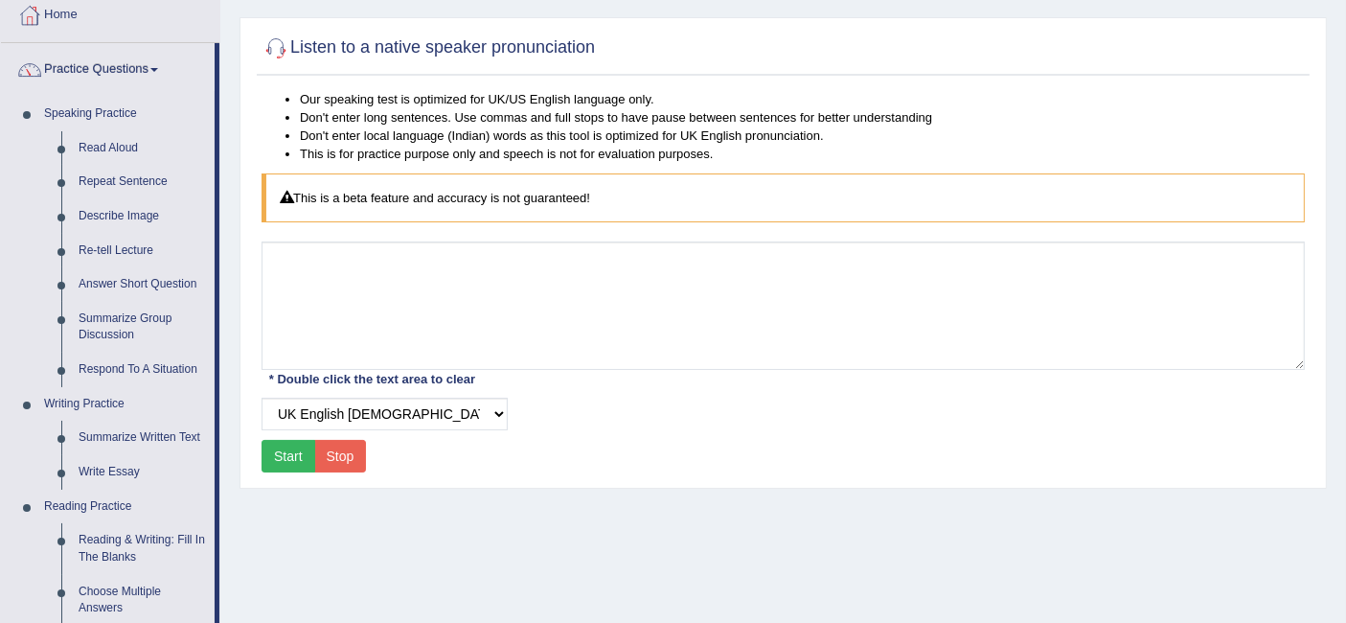
click at [298, 461] on button "Start" at bounding box center [289, 456] width 54 height 33
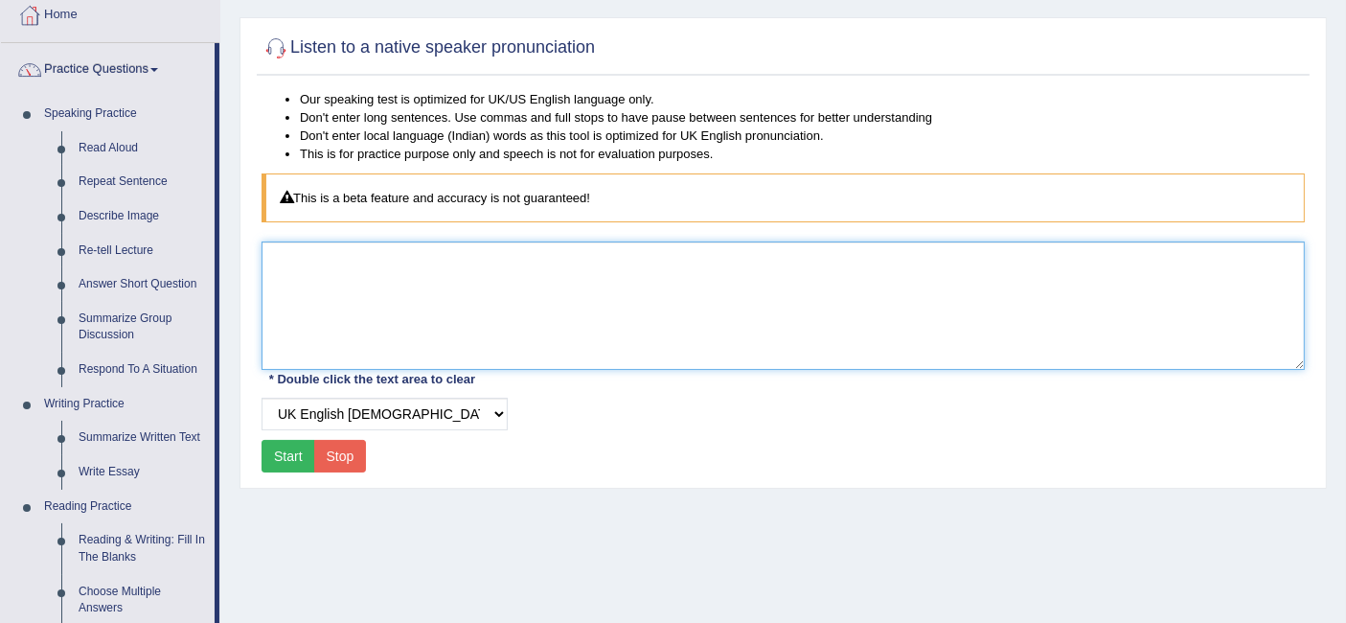
click at [386, 260] on textarea at bounding box center [784, 305] width 1044 height 128
type textarea "My name is Miqdad"
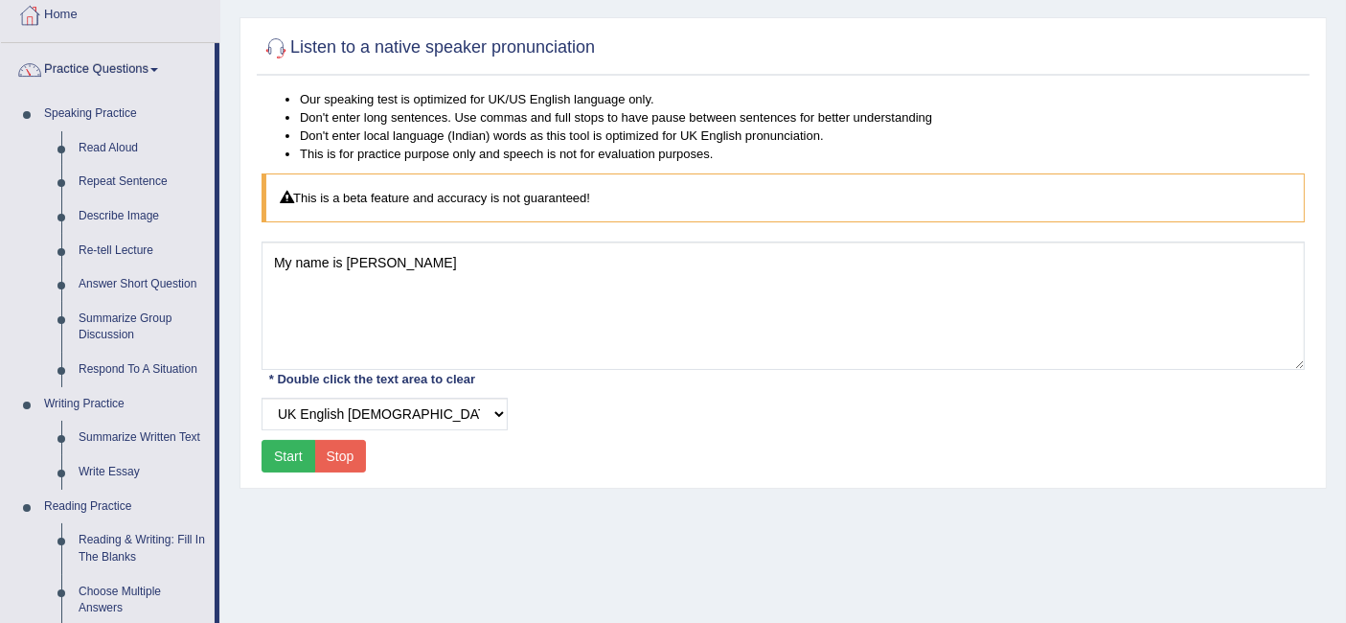
click at [304, 448] on button "Start" at bounding box center [289, 456] width 54 height 33
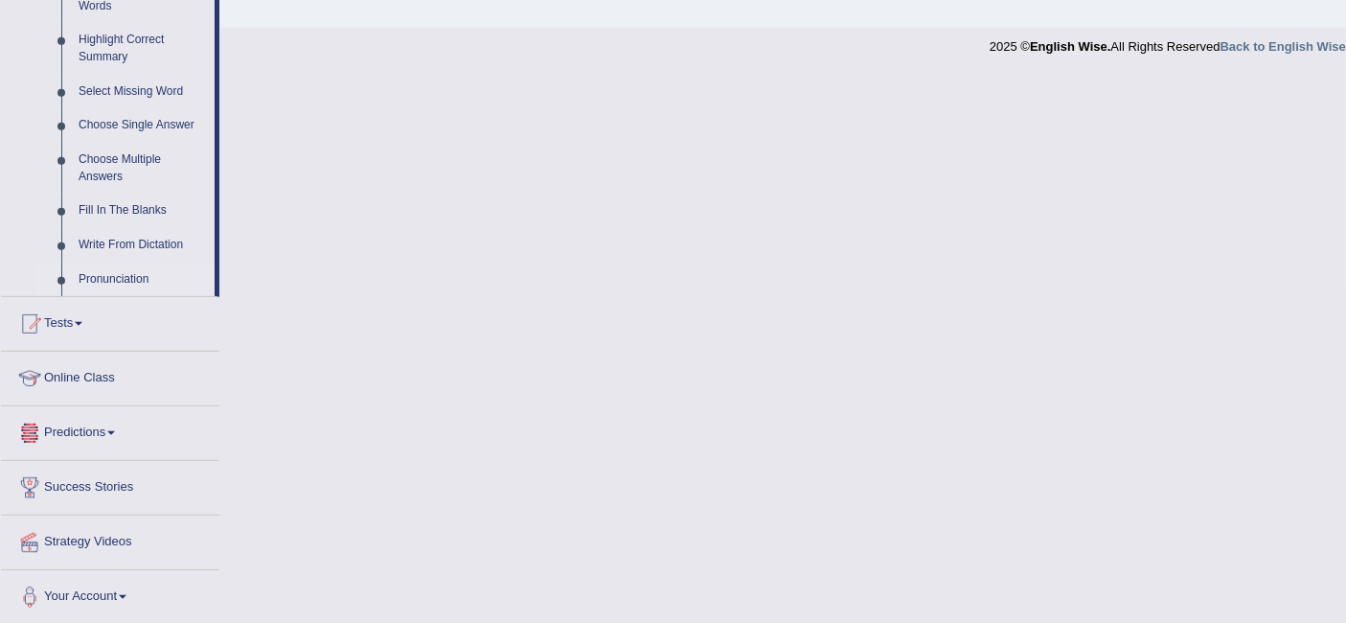
scroll to position [824, 0]
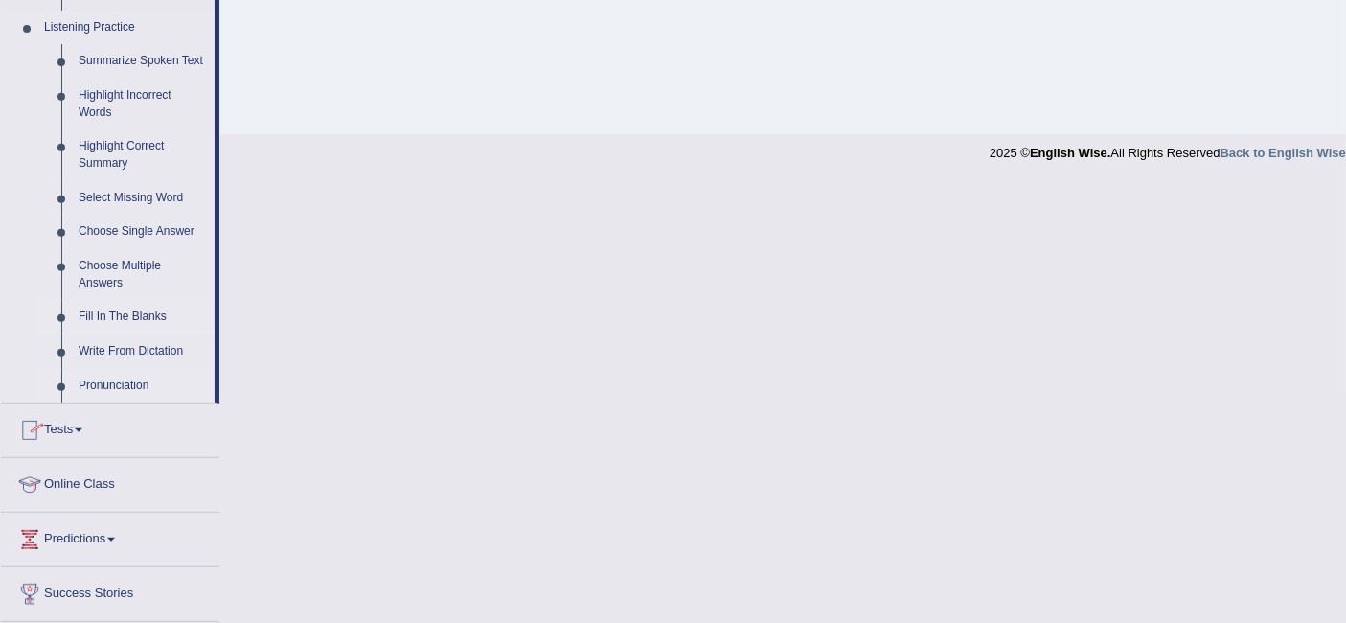
click at [110, 321] on link "Fill In The Blanks" at bounding box center [142, 317] width 145 height 34
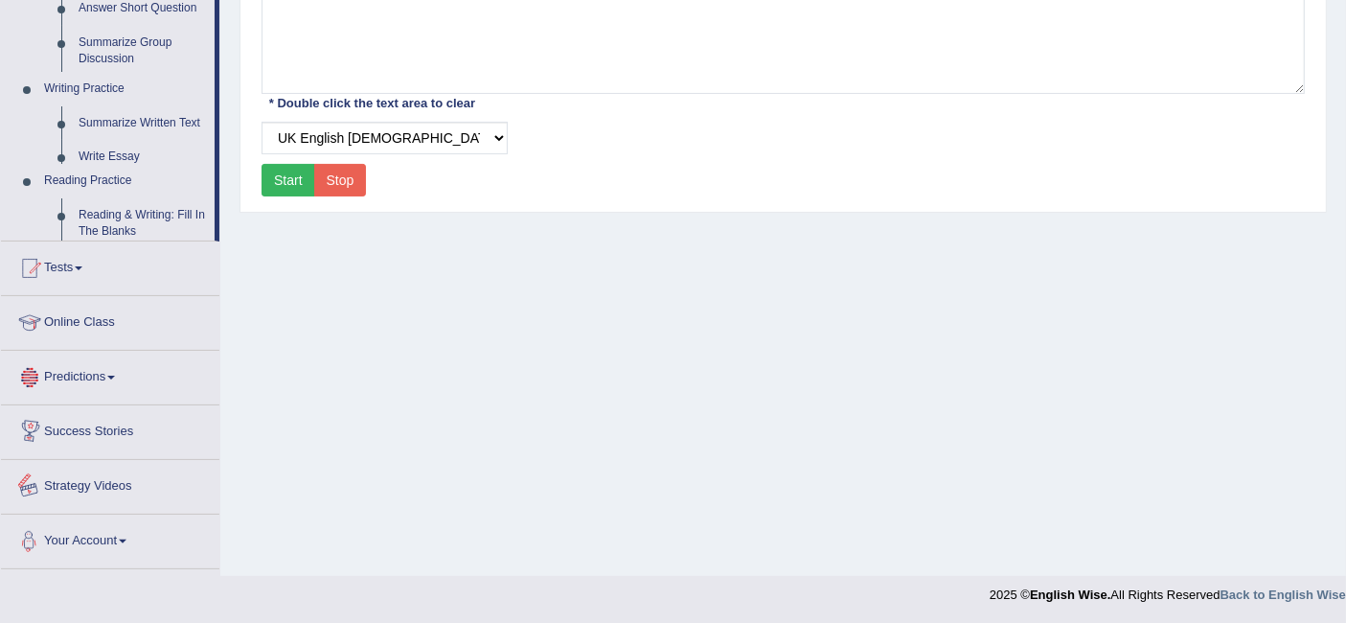
scroll to position [906, 0]
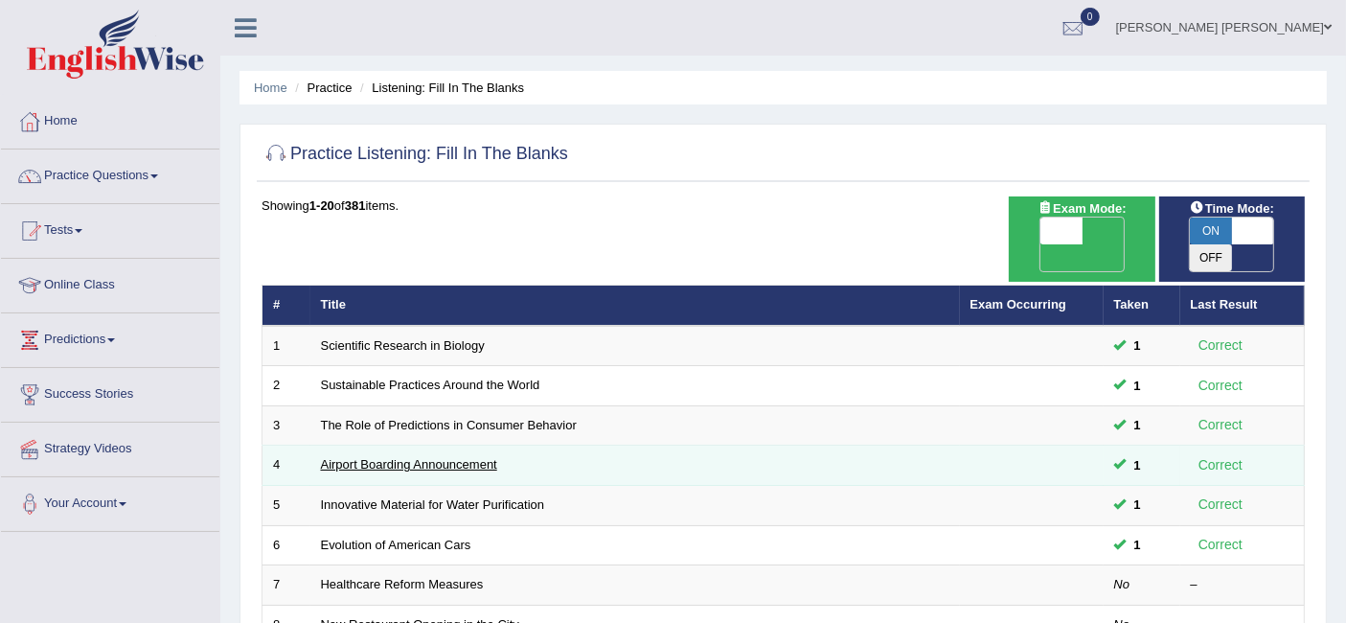
scroll to position [213, 0]
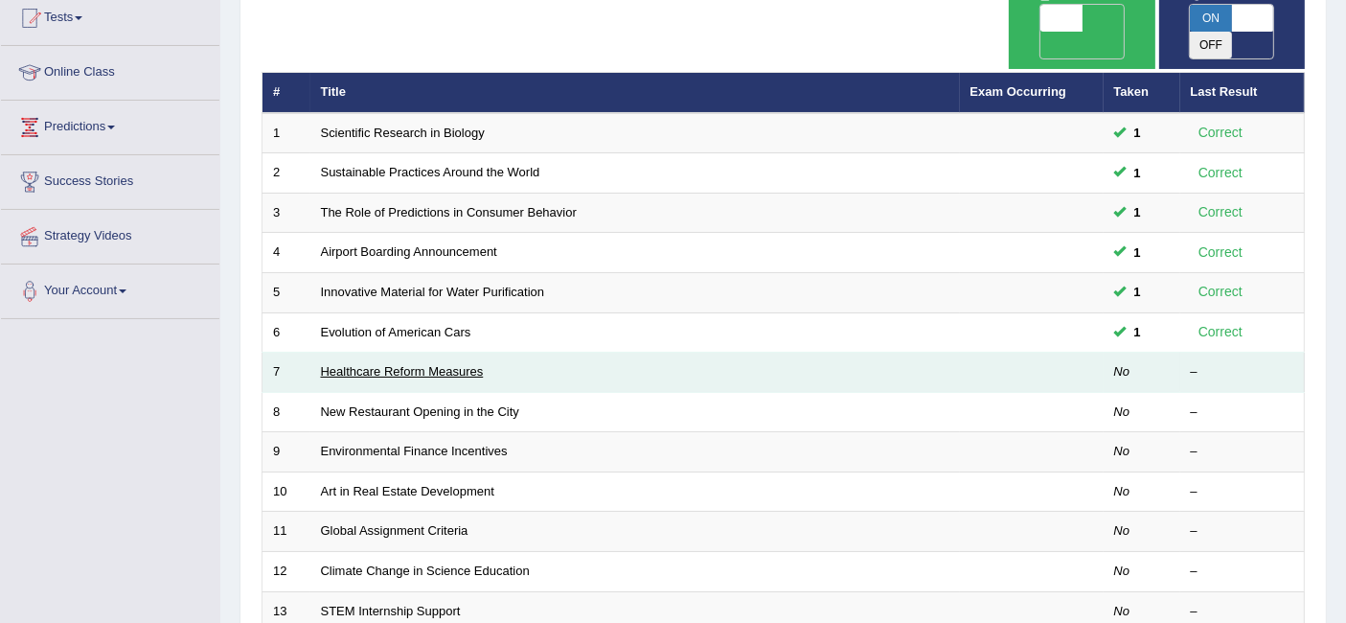
click at [391, 364] on link "Healthcare Reform Measures" at bounding box center [402, 371] width 163 height 14
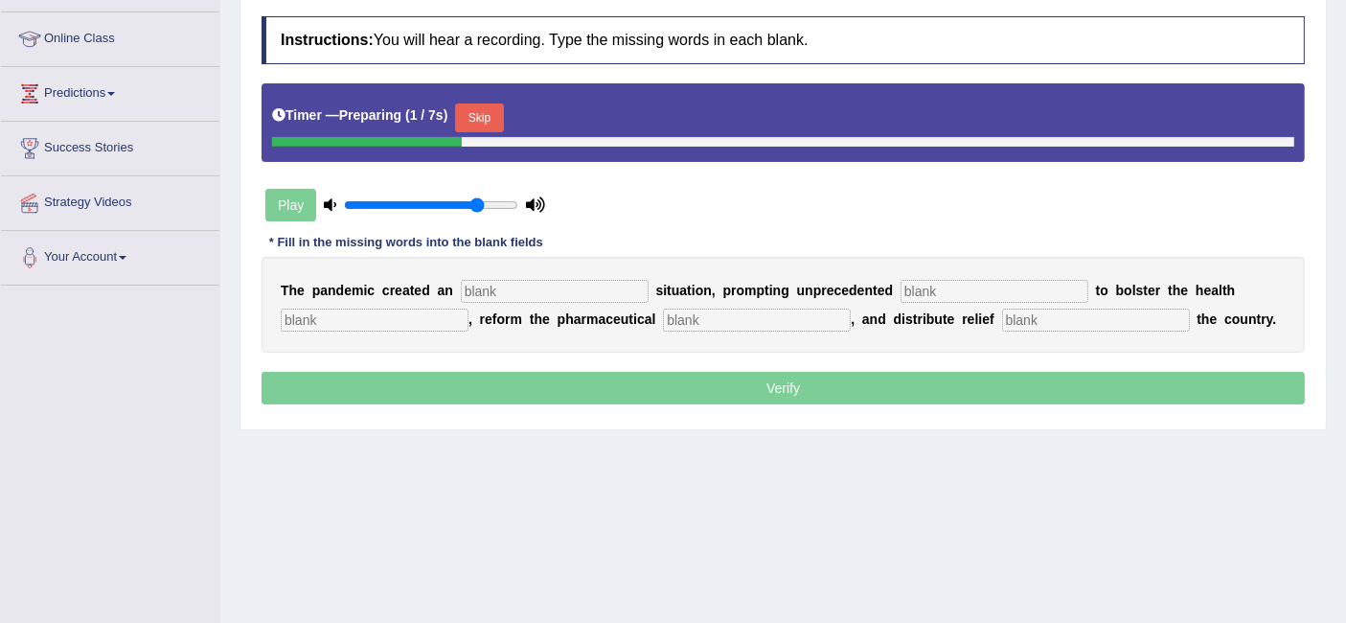
scroll to position [213, 0]
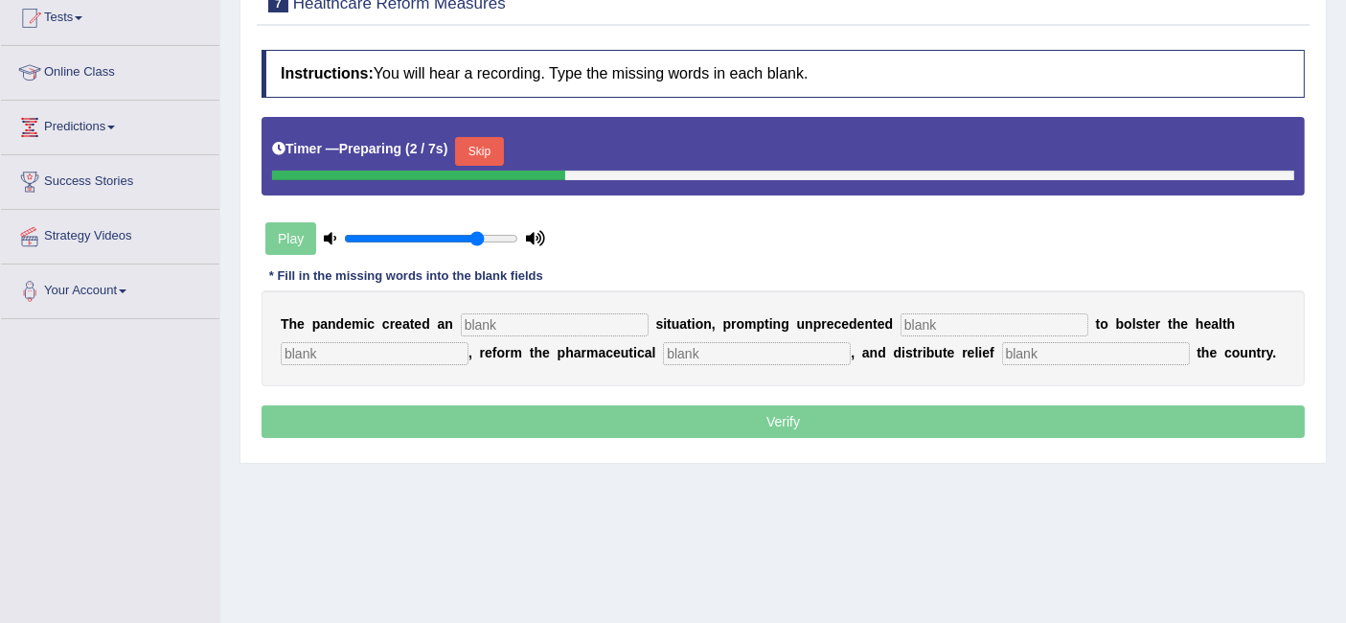
click at [524, 316] on input "text" at bounding box center [555, 324] width 188 height 23
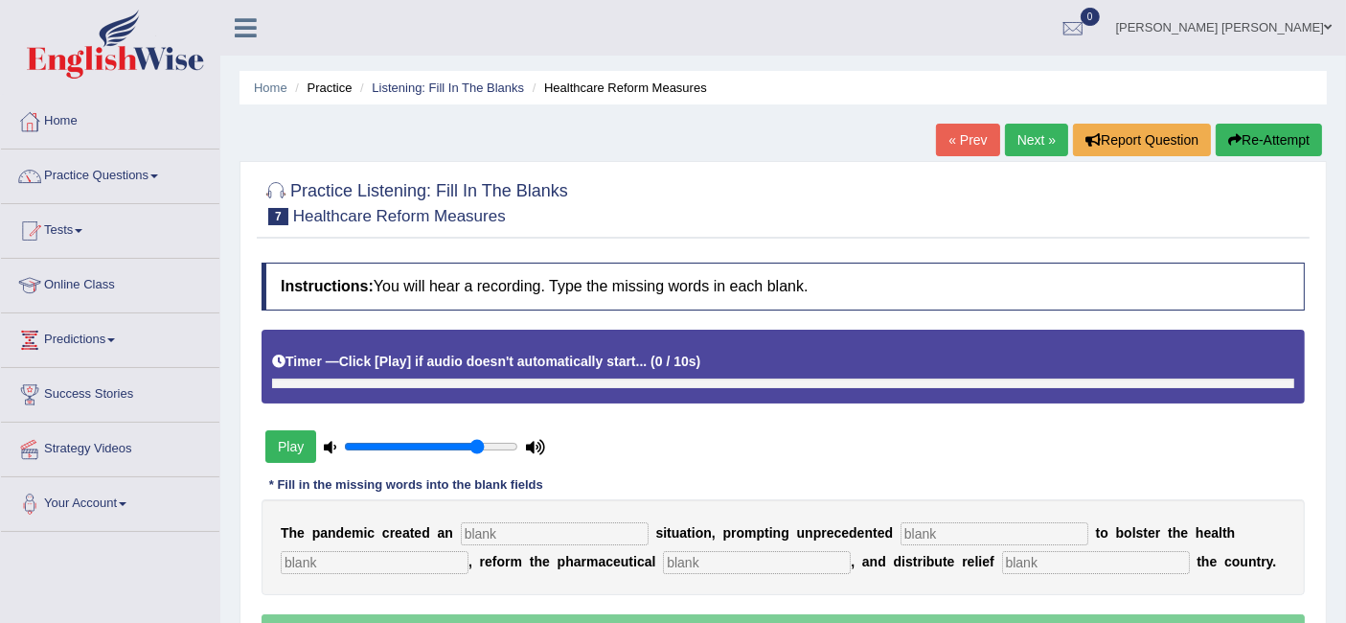
scroll to position [106, 0]
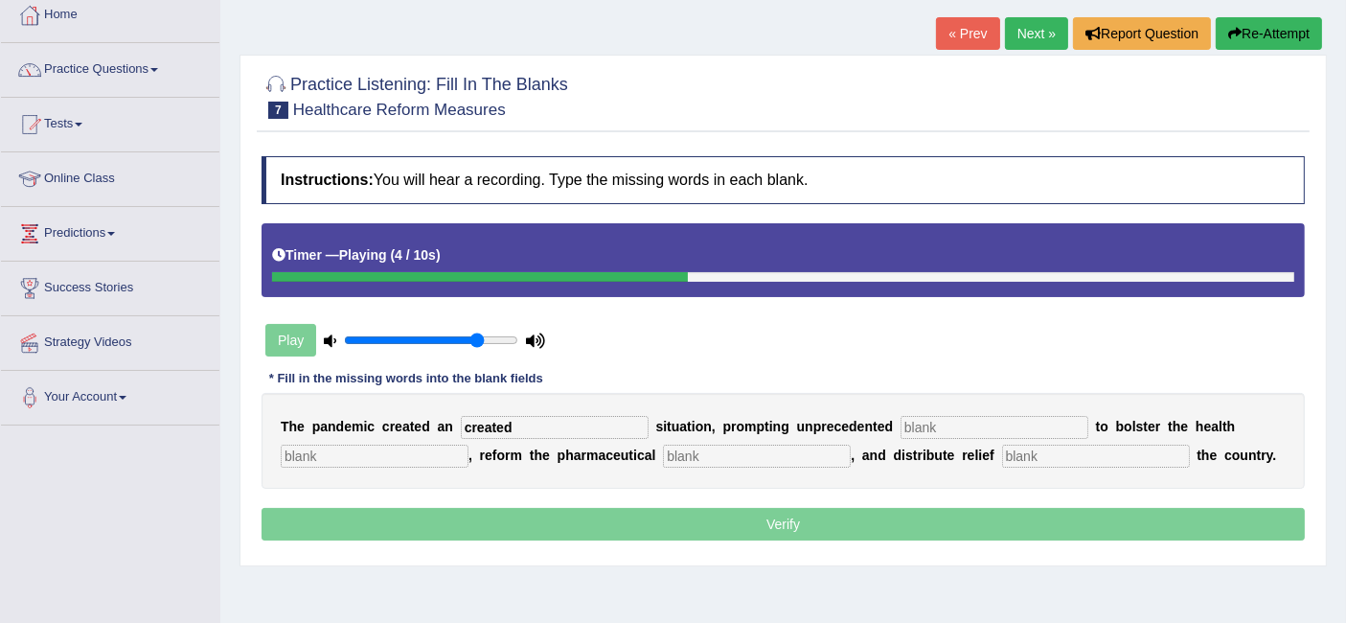
type input "created"
click at [977, 416] on input "text" at bounding box center [995, 427] width 188 height 23
type input "con"
click at [404, 461] on input "text" at bounding box center [375, 456] width 188 height 23
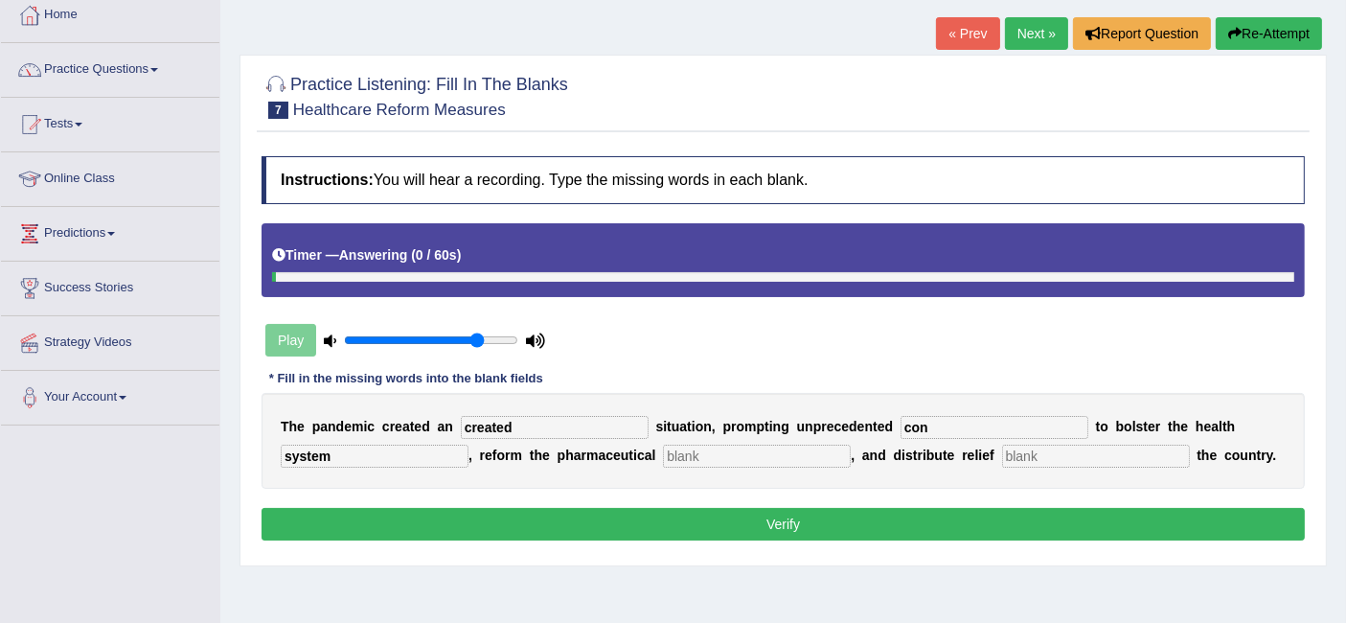
type input "system"
click at [1103, 453] on input "text" at bounding box center [1096, 456] width 188 height 23
type input "throughout"
click at [761, 455] on input "text" at bounding box center [757, 456] width 188 height 23
type input "industry"
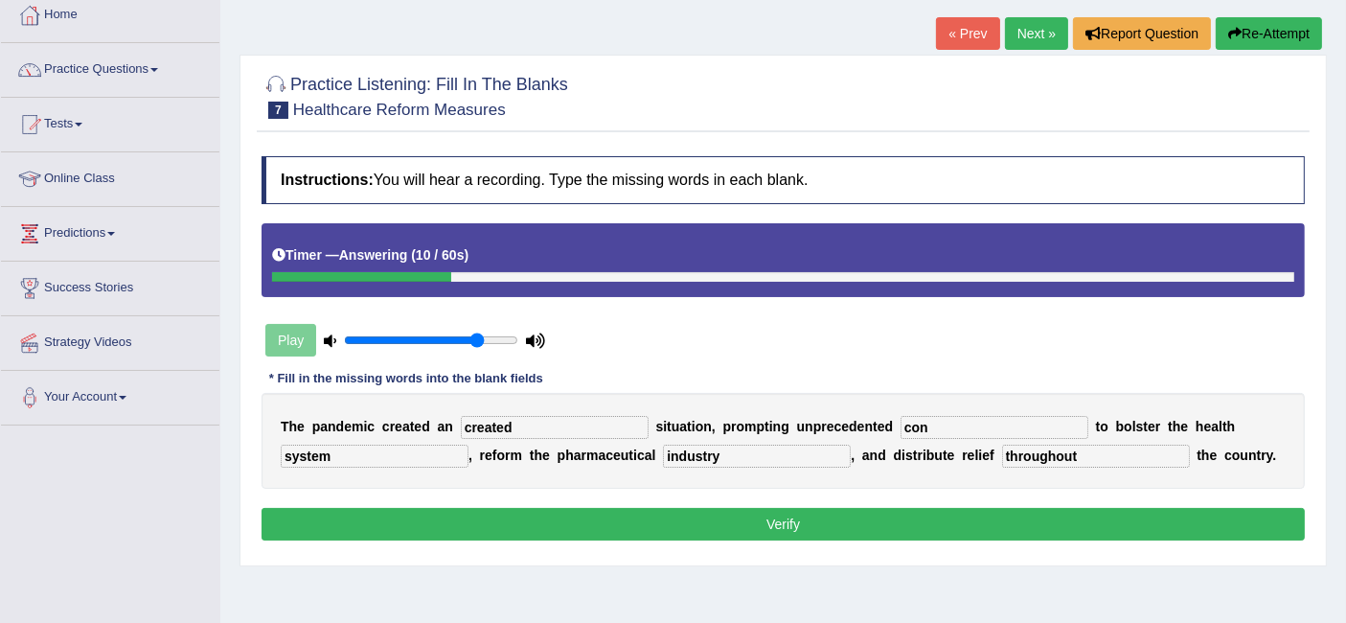
click at [999, 429] on input "con" at bounding box center [995, 427] width 188 height 23
type input "contribution"
click at [770, 528] on button "Verify" at bounding box center [784, 524] width 1044 height 33
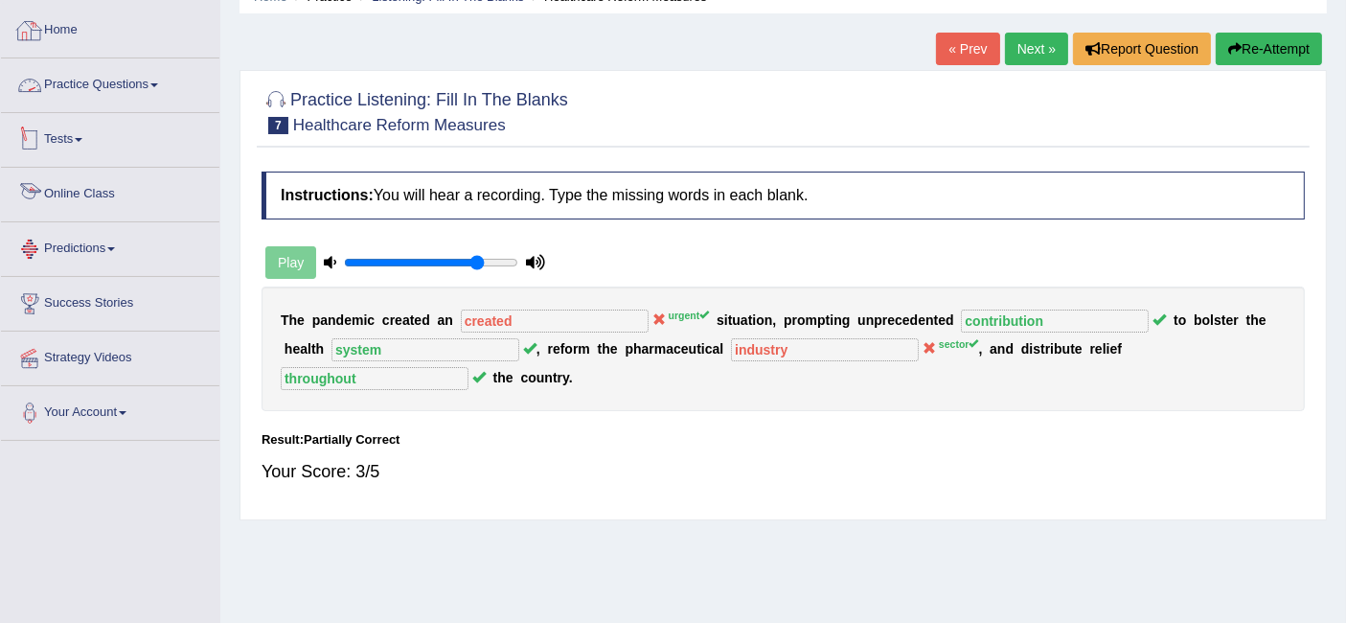
scroll to position [0, 0]
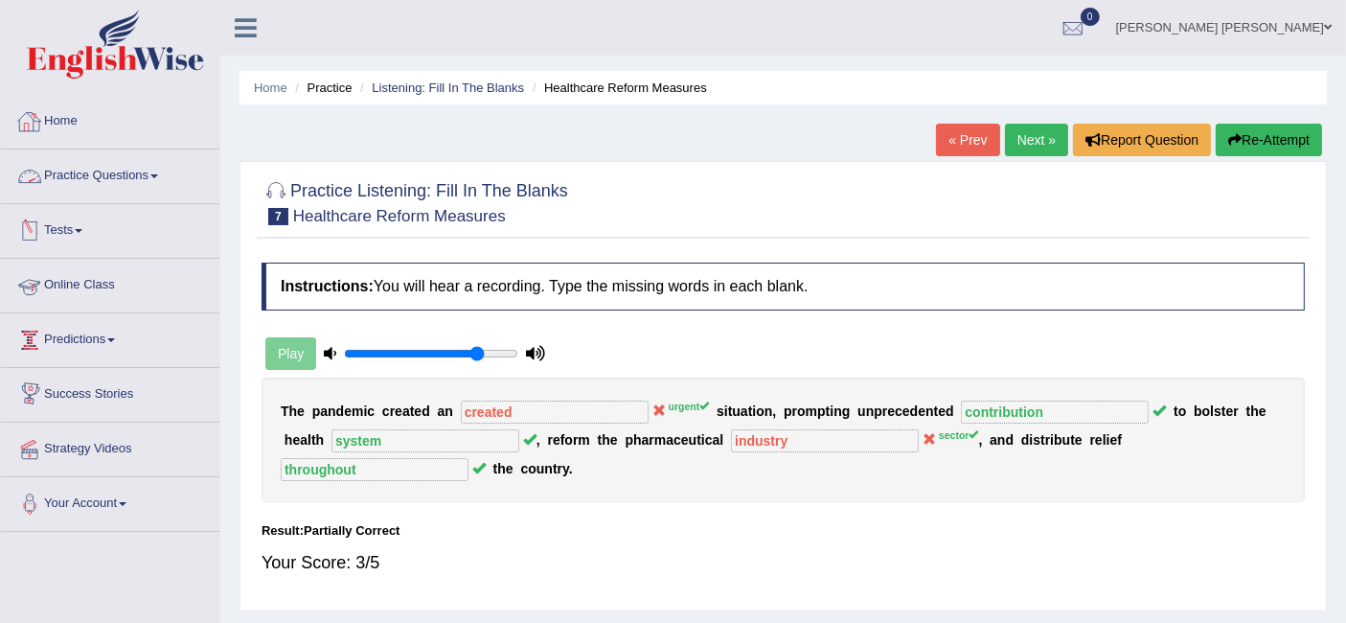
click at [109, 178] on link "Practice Questions" at bounding box center [110, 173] width 218 height 48
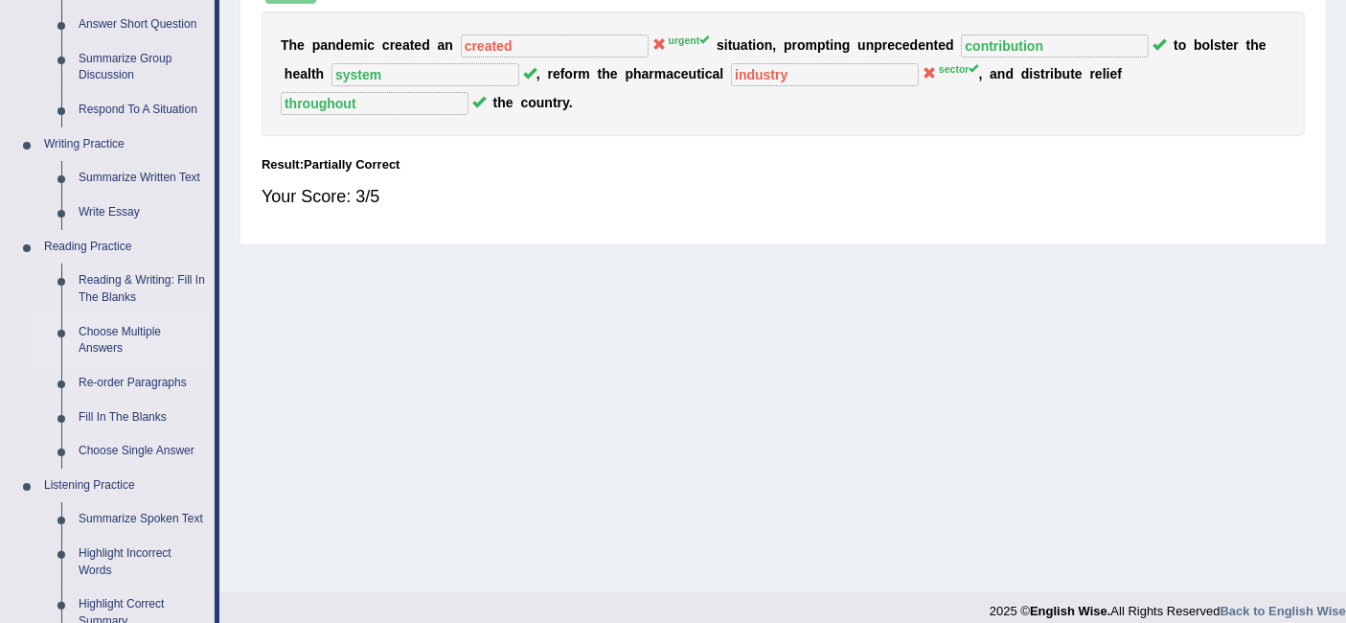
scroll to position [398, 0]
